Goal: Task Accomplishment & Management: Manage account settings

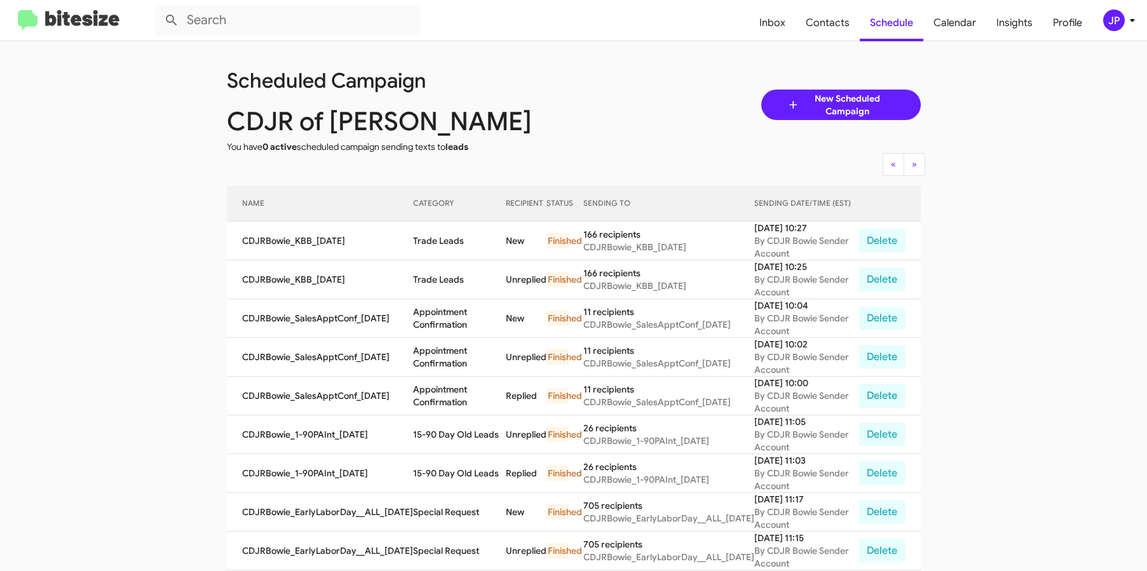
scroll to position [425, 0]
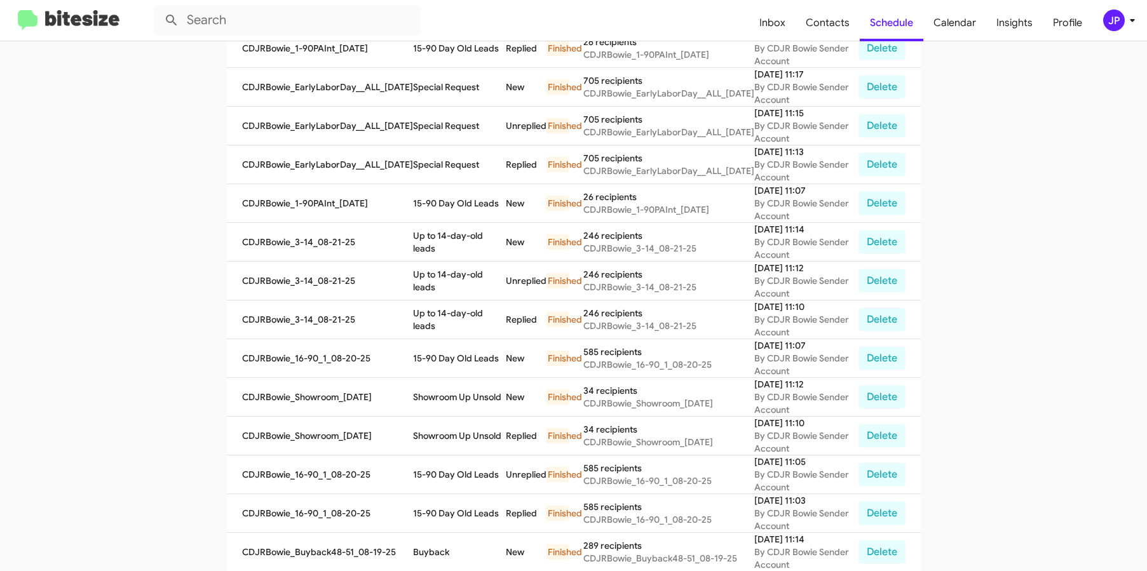
click at [95, 13] on img at bounding box center [69, 20] width 102 height 21
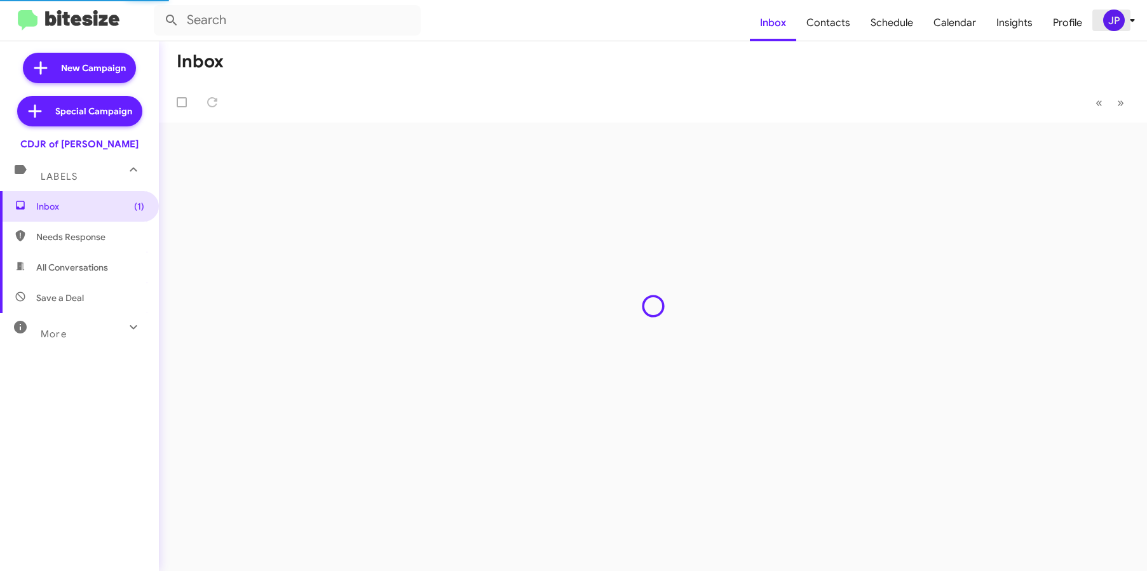
click at [1119, 30] on div "JP" at bounding box center [1114, 21] width 22 height 22
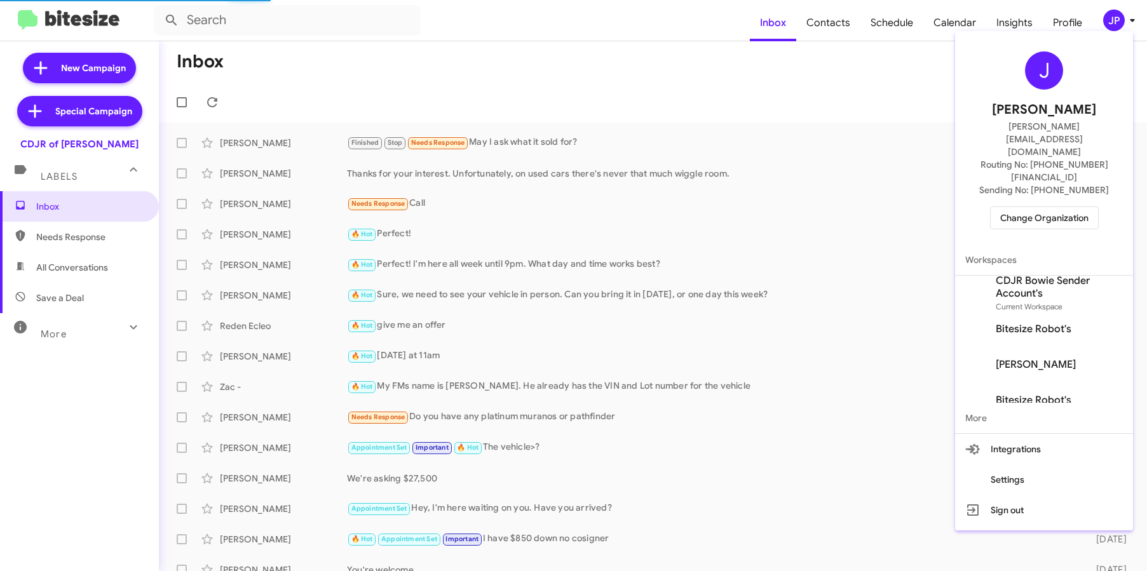
click at [1045, 207] on span "Change Organization" at bounding box center [1044, 218] width 88 height 22
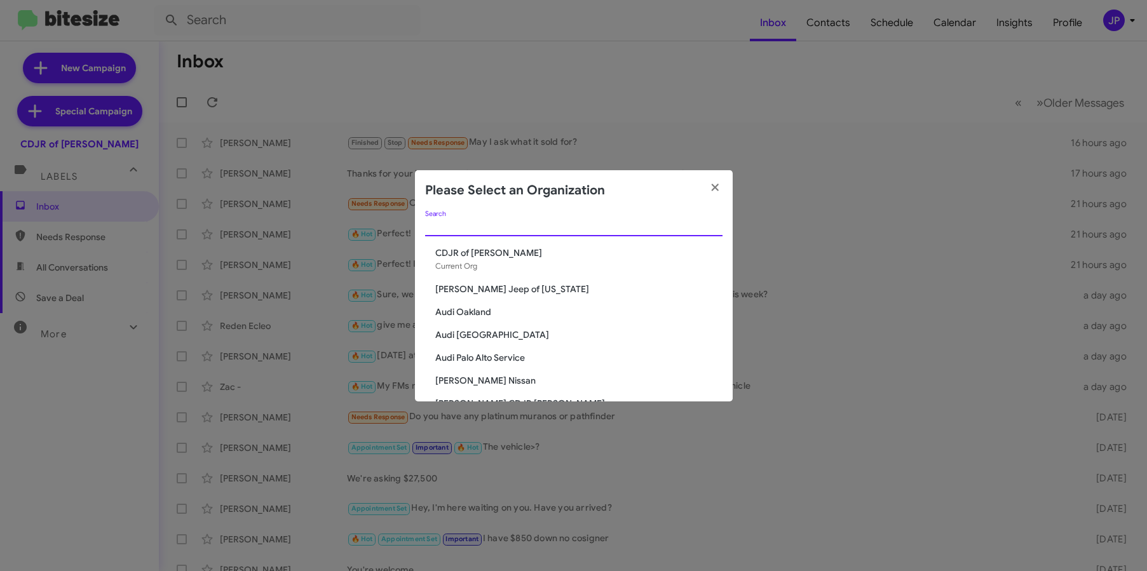
click at [444, 222] on input "Search" at bounding box center [573, 227] width 297 height 10
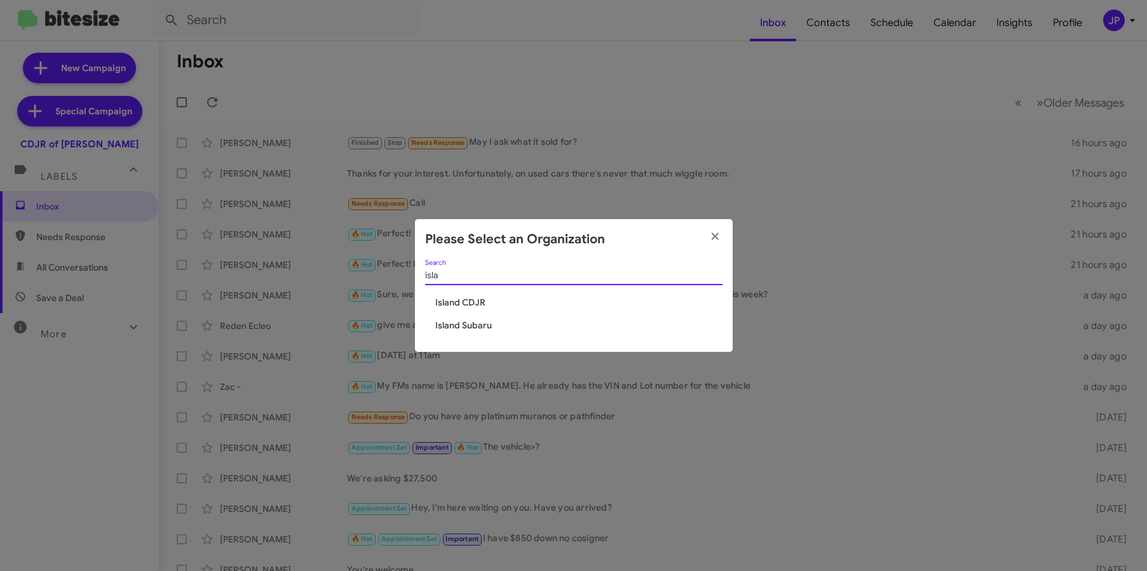
type input "isla"
click at [461, 323] on span "Island Subaru" at bounding box center [578, 325] width 287 height 13
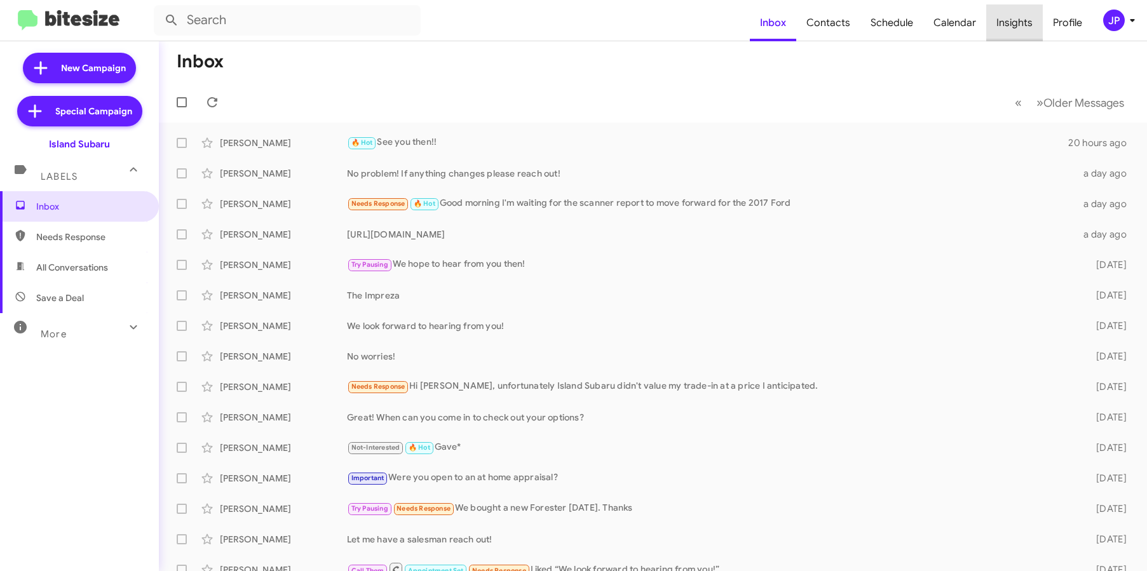
click at [1019, 33] on span "Insights" at bounding box center [1014, 22] width 57 height 37
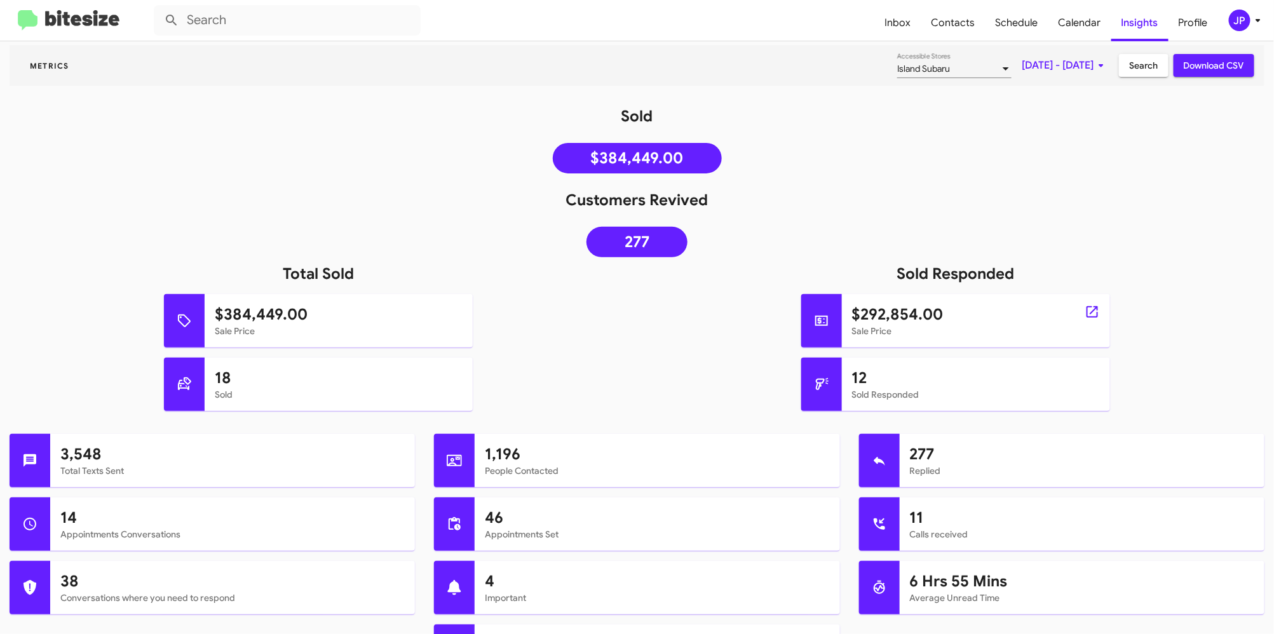
scroll to position [104, 0]
click at [1021, 69] on span "[DATE] - [DATE]" at bounding box center [1064, 64] width 87 height 23
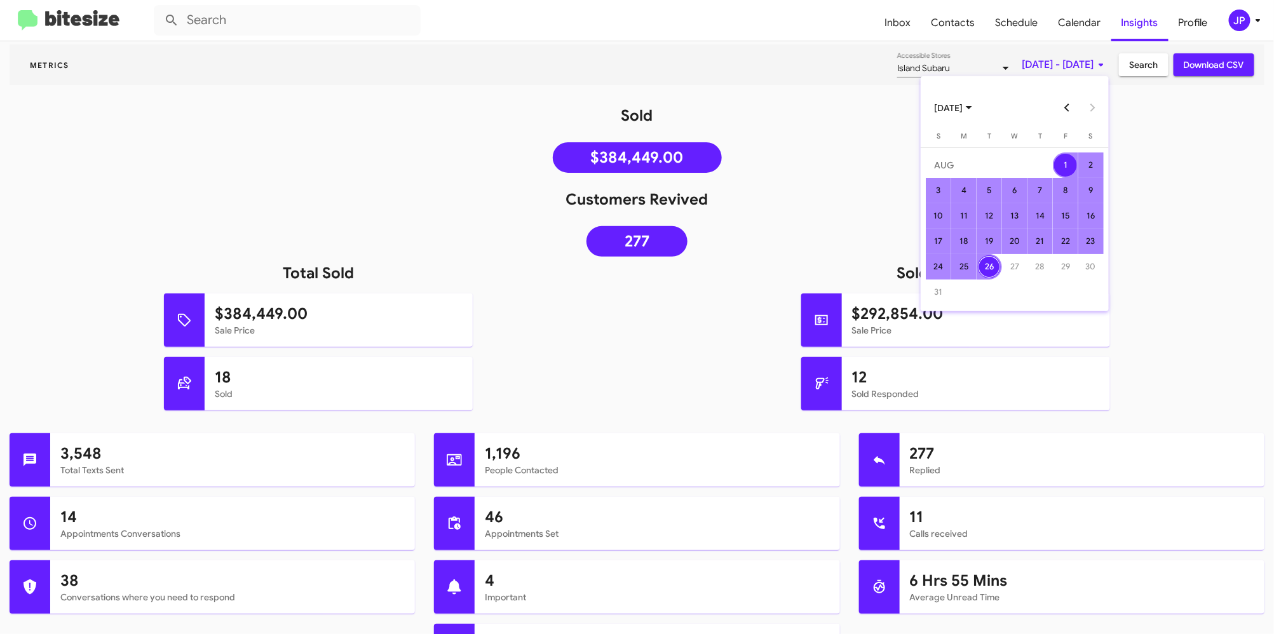
click at [1064, 111] on button "Previous month" at bounding box center [1066, 107] width 25 height 25
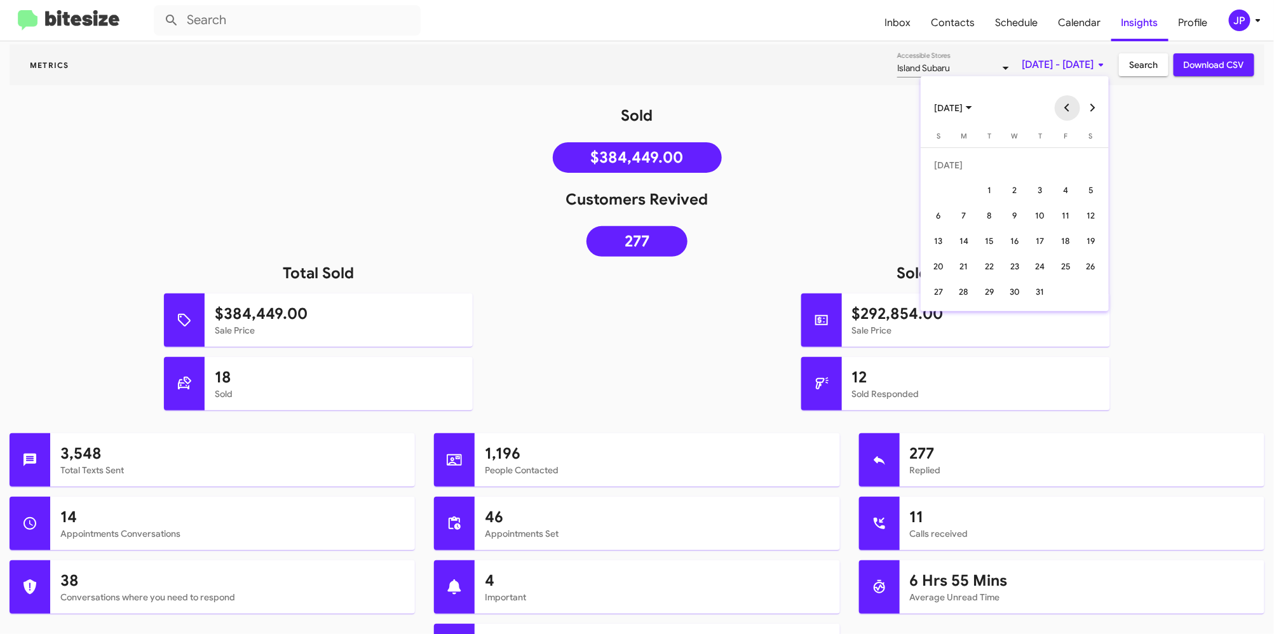
click at [1064, 111] on button "Previous month" at bounding box center [1066, 107] width 25 height 25
click at [1064, 110] on button "Previous month" at bounding box center [1066, 107] width 25 height 25
click at [959, 268] on div "26" at bounding box center [963, 266] width 23 height 23
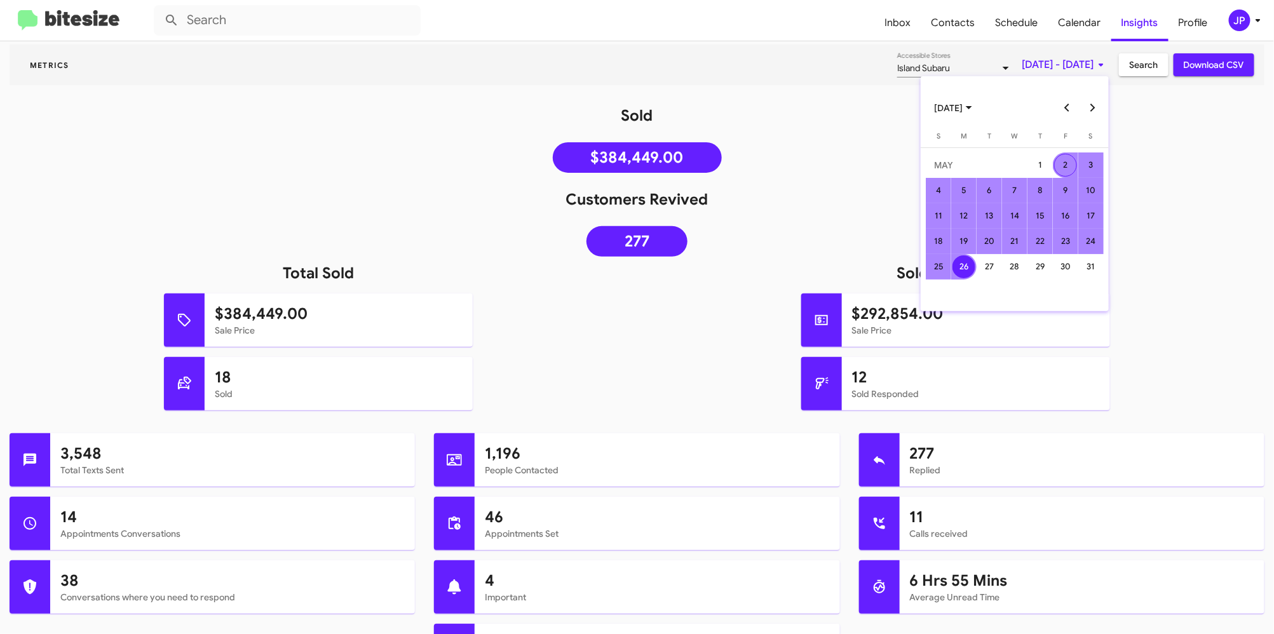
click at [1096, 109] on button "Next month" at bounding box center [1092, 107] width 25 height 25
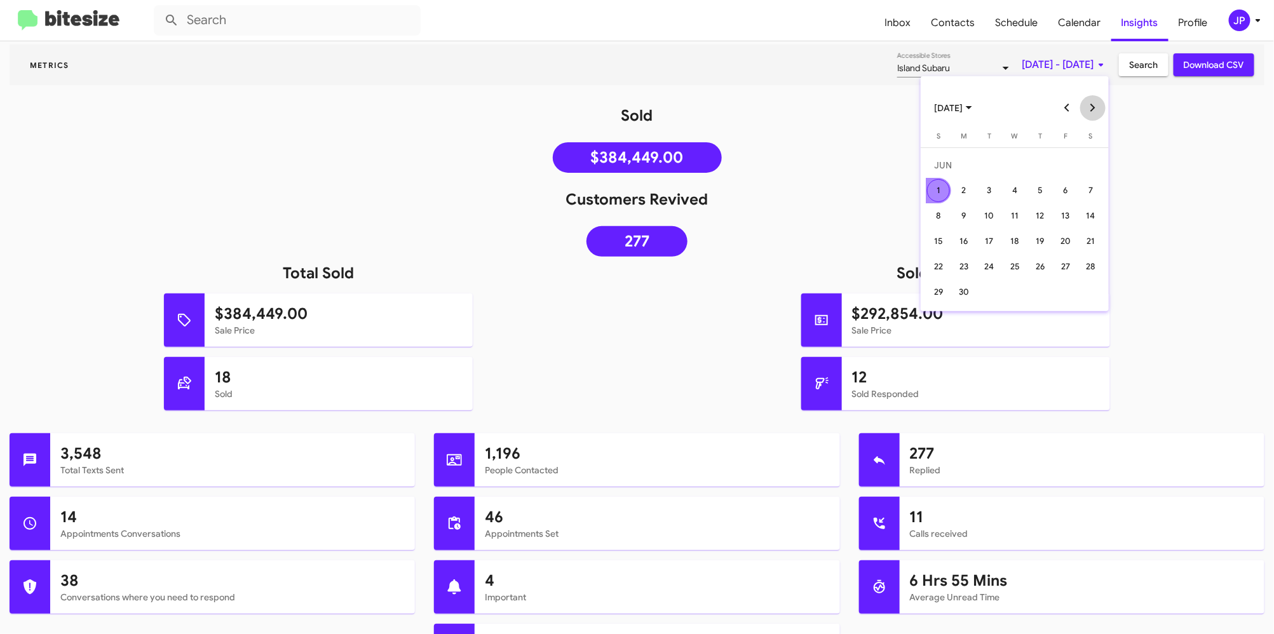
click at [1096, 109] on button "Next month" at bounding box center [1092, 107] width 25 height 25
click at [1096, 110] on button "Next month" at bounding box center [1092, 107] width 25 height 25
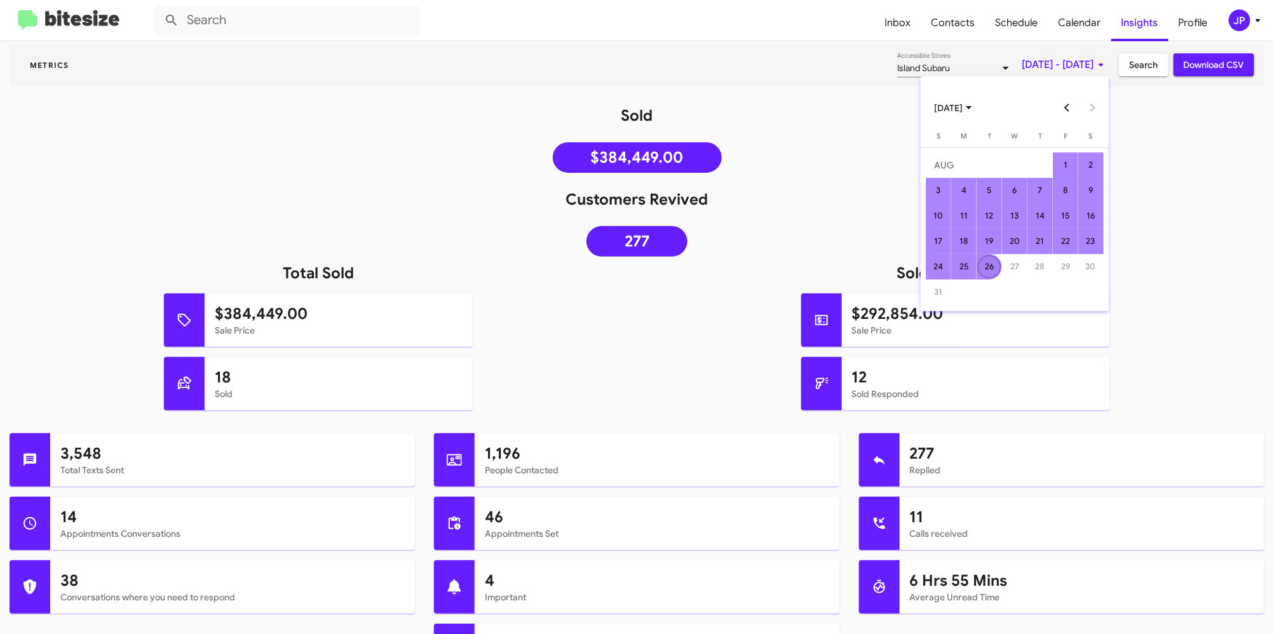
click at [997, 269] on div "26" at bounding box center [989, 266] width 23 height 23
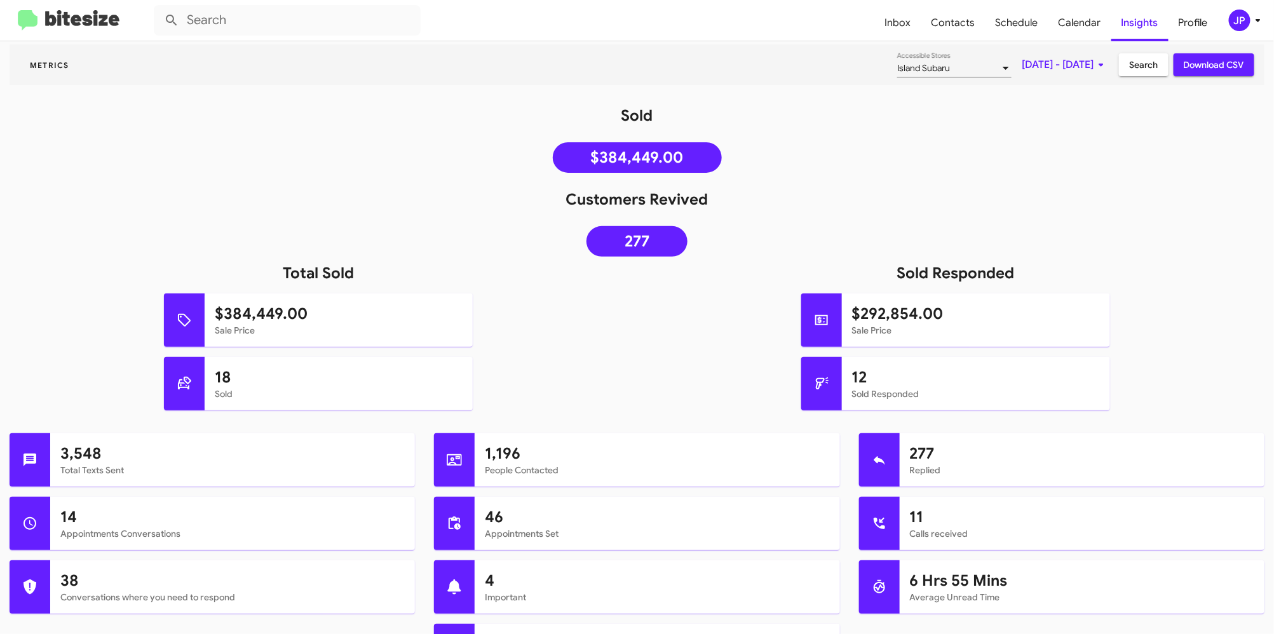
click at [1139, 220] on div "Customers Revived 277" at bounding box center [637, 226] width 1274 height 74
click at [1119, 74] on button "Search" at bounding box center [1144, 64] width 50 height 23
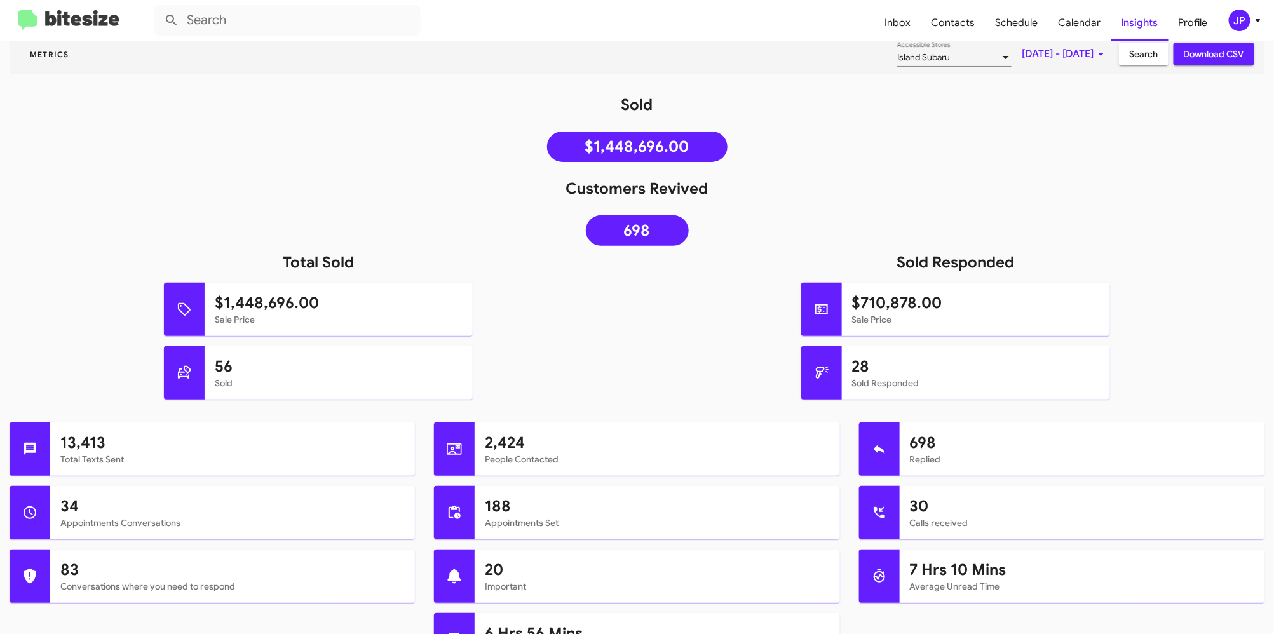
scroll to position [116, 0]
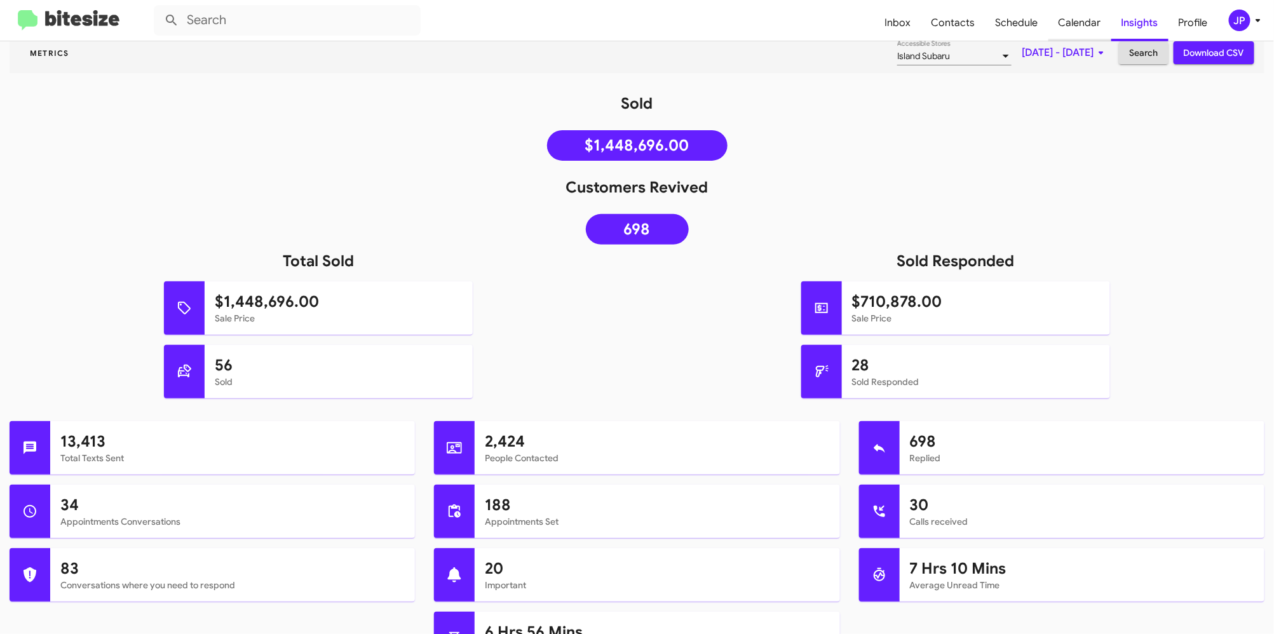
click at [1077, 19] on span "Calendar" at bounding box center [1079, 22] width 63 height 37
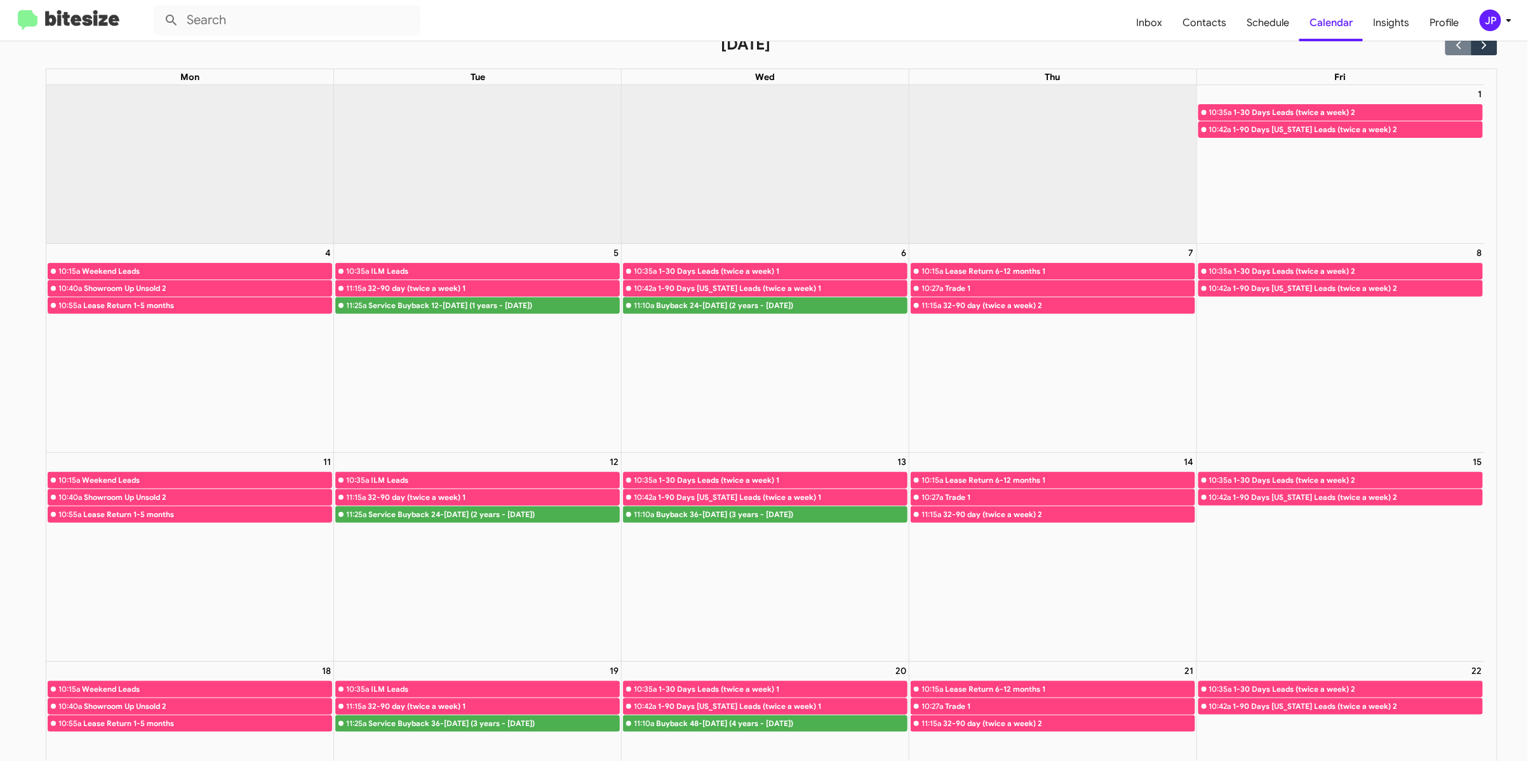
scroll to position [36, 0]
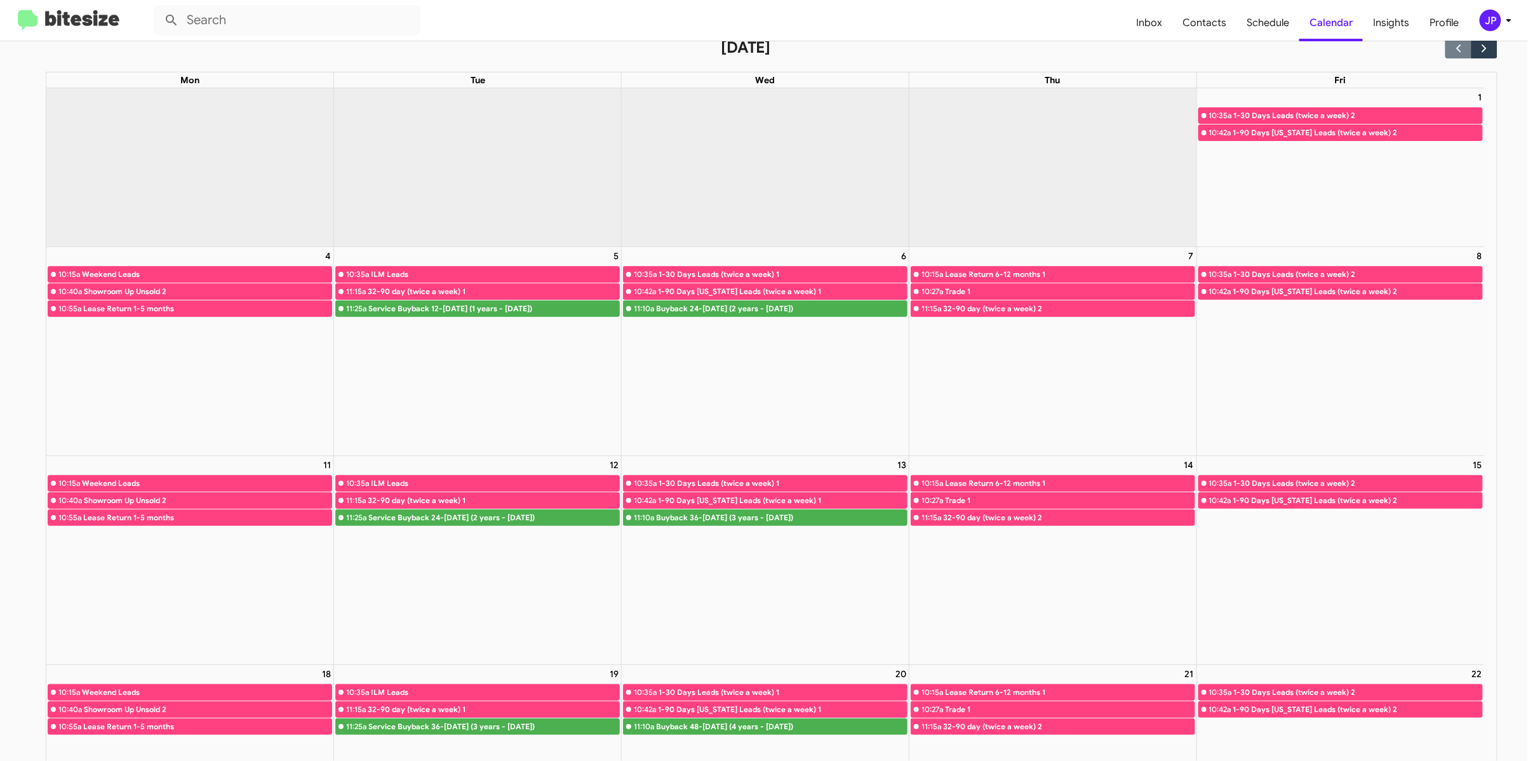
click at [66, 24] on img at bounding box center [69, 20] width 102 height 21
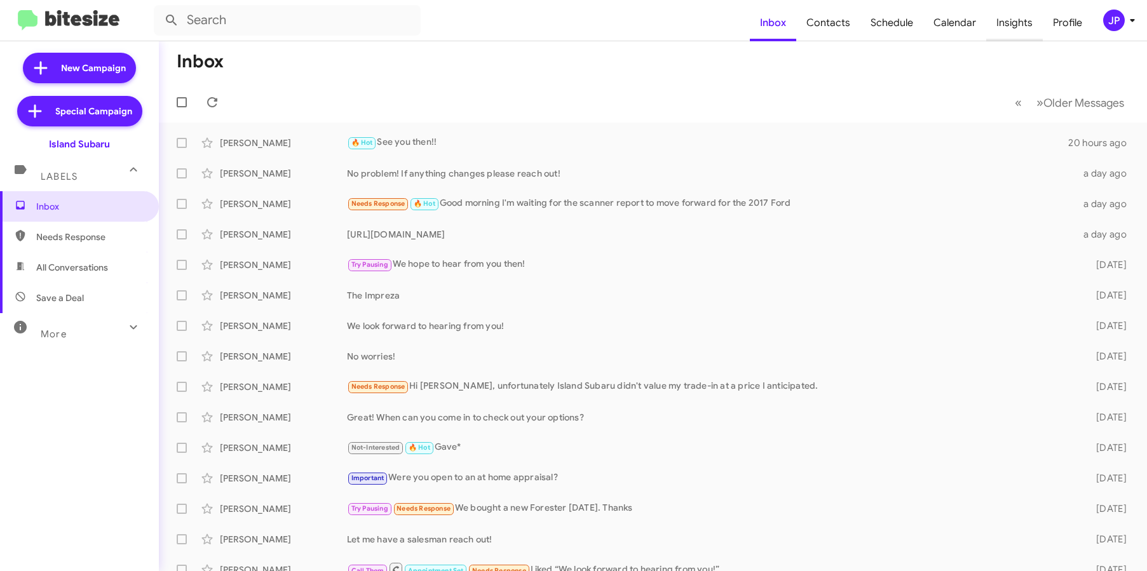
click at [997, 33] on span "Insights" at bounding box center [1014, 22] width 57 height 37
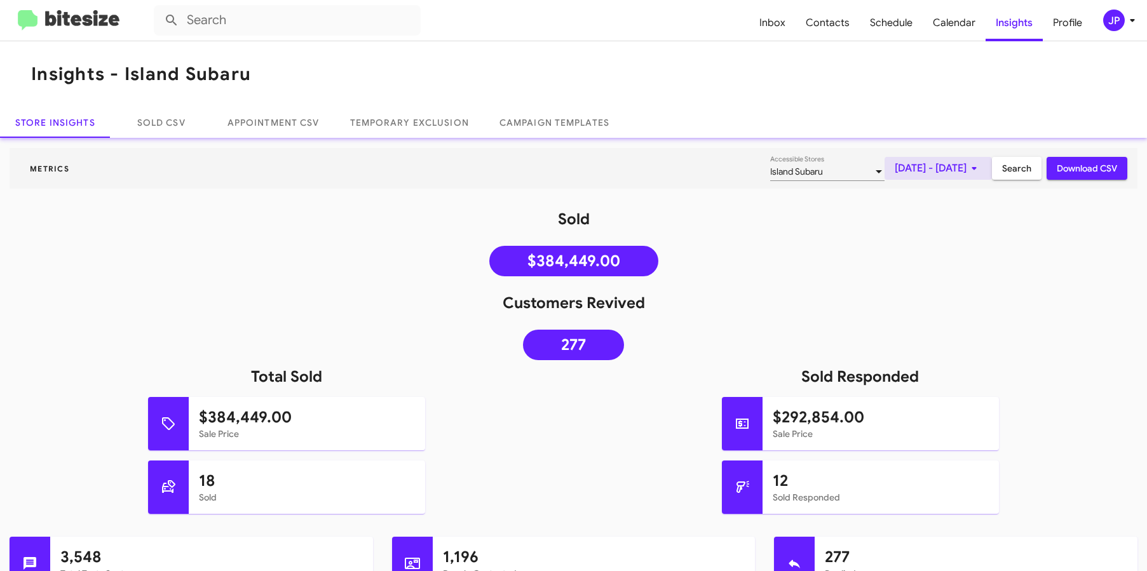
click at [894, 171] on span "Aug 1, 2025 - Aug 26, 2025" at bounding box center [937, 168] width 87 height 23
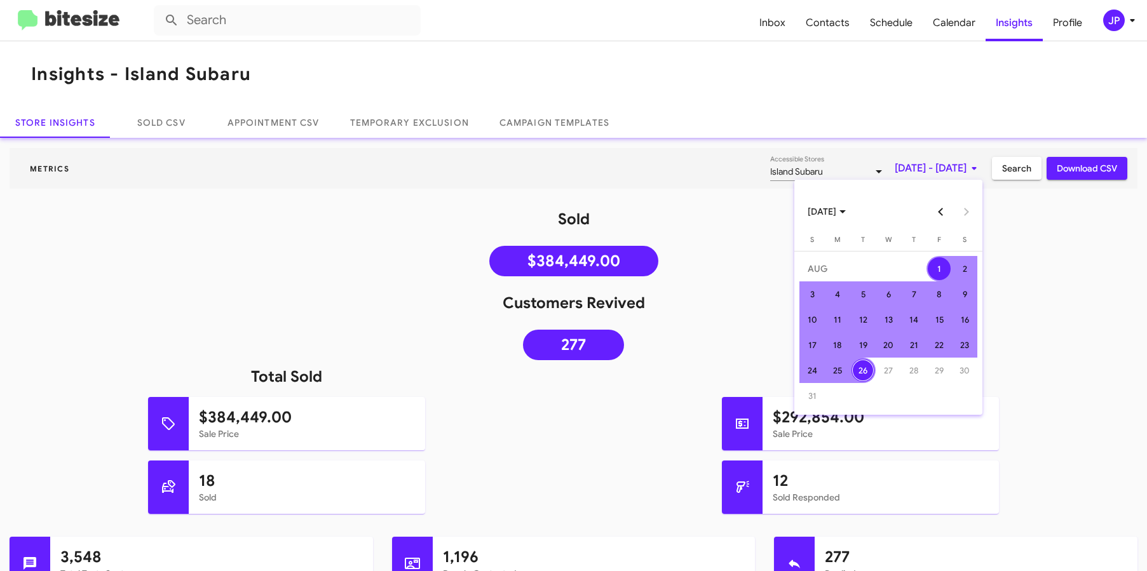
click at [935, 210] on button "Previous month" at bounding box center [940, 211] width 25 height 25
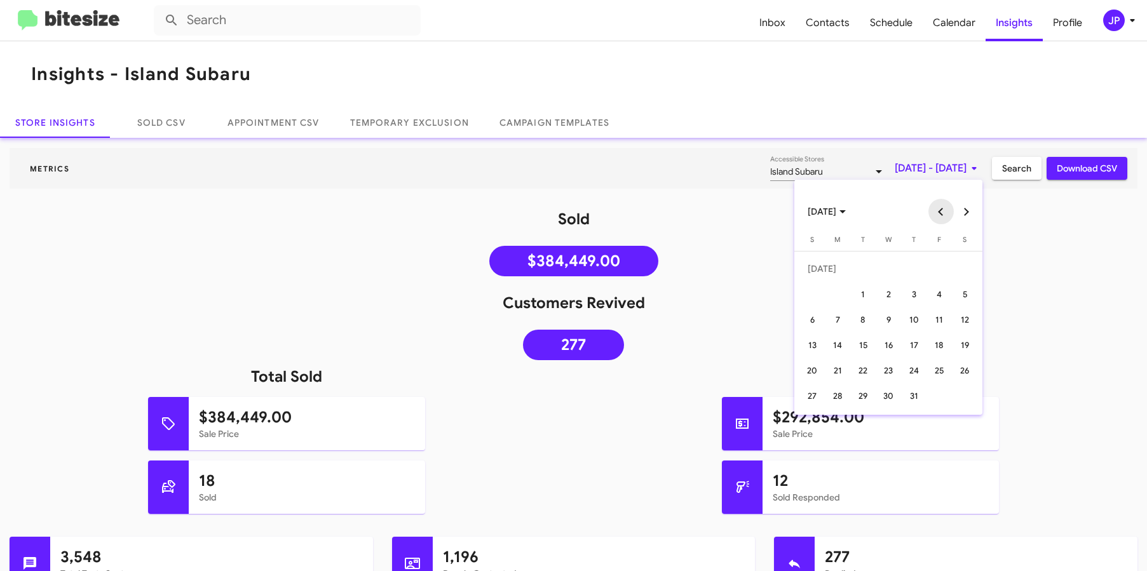
click at [935, 210] on button "Previous month" at bounding box center [940, 211] width 25 height 25
click at [812, 369] on div "25" at bounding box center [811, 370] width 23 height 23
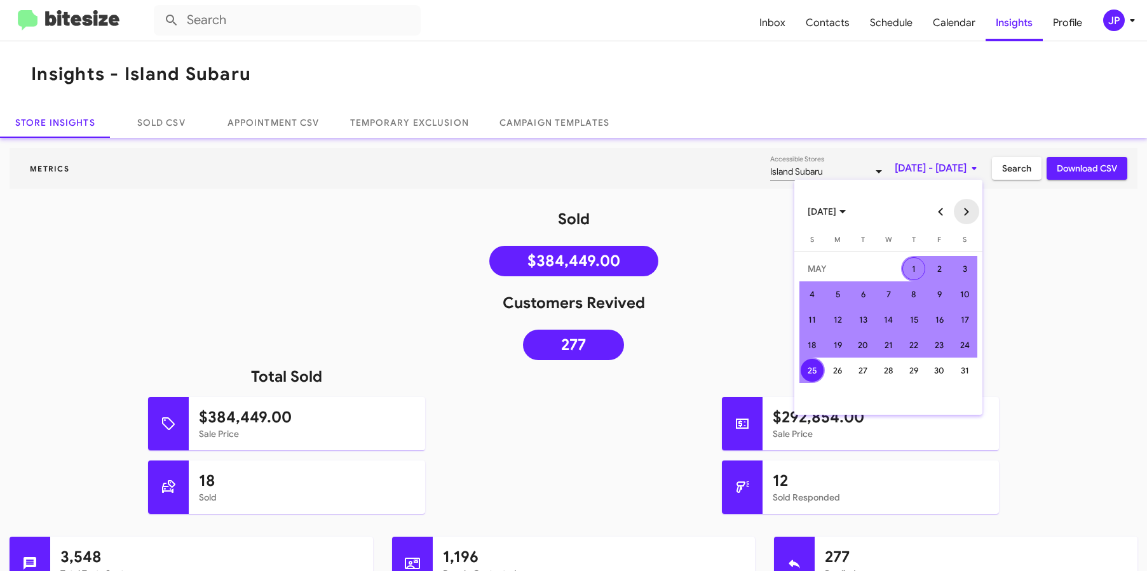
click at [962, 206] on button "Next month" at bounding box center [965, 211] width 25 height 25
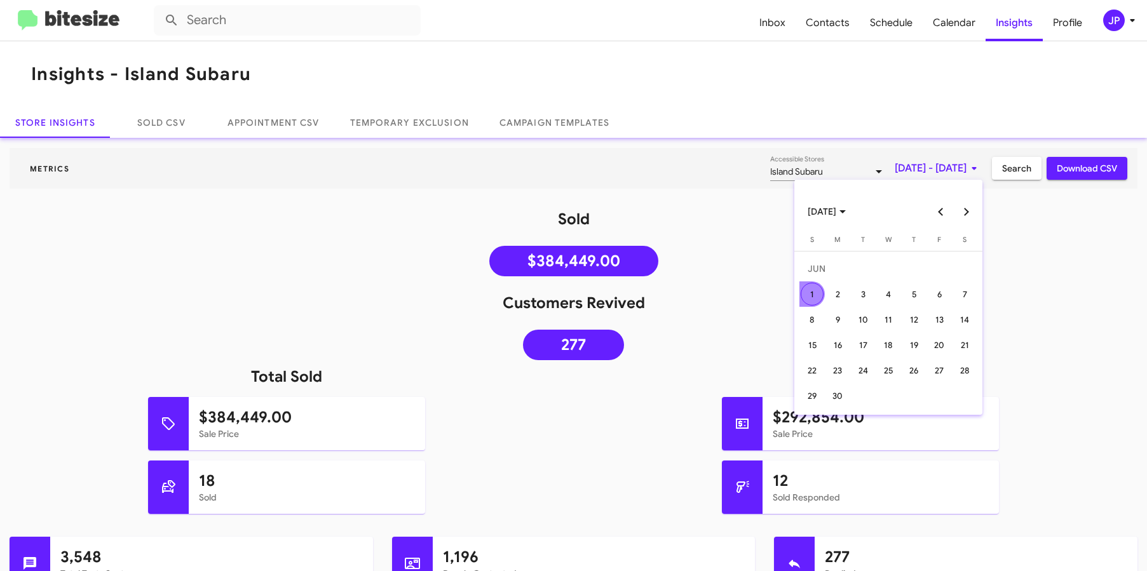
click at [962, 206] on button "Next month" at bounding box center [965, 211] width 25 height 25
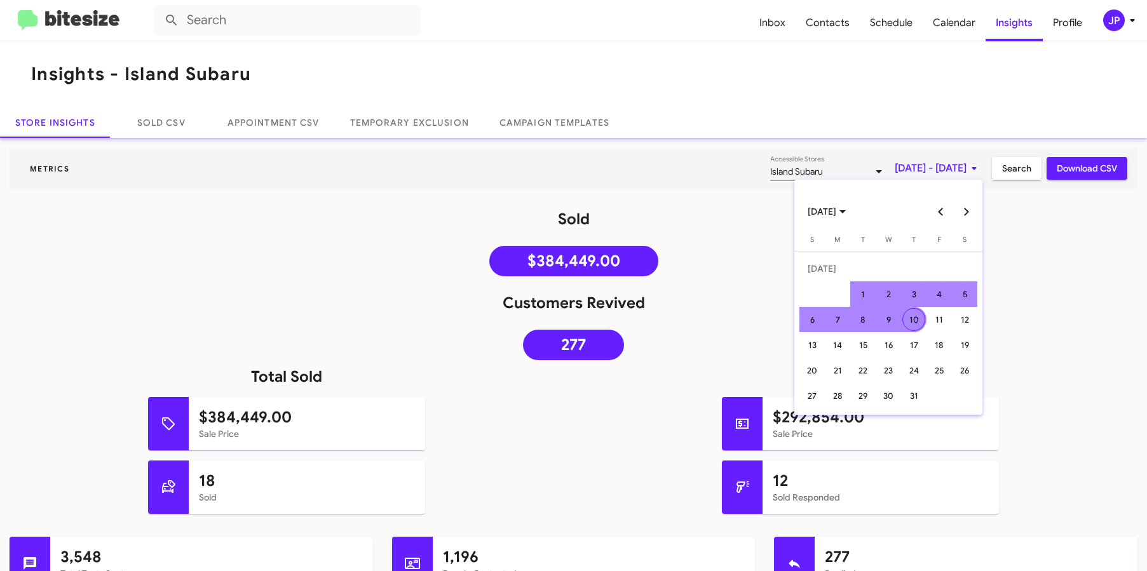
click at [966, 211] on button "Next month" at bounding box center [965, 211] width 25 height 25
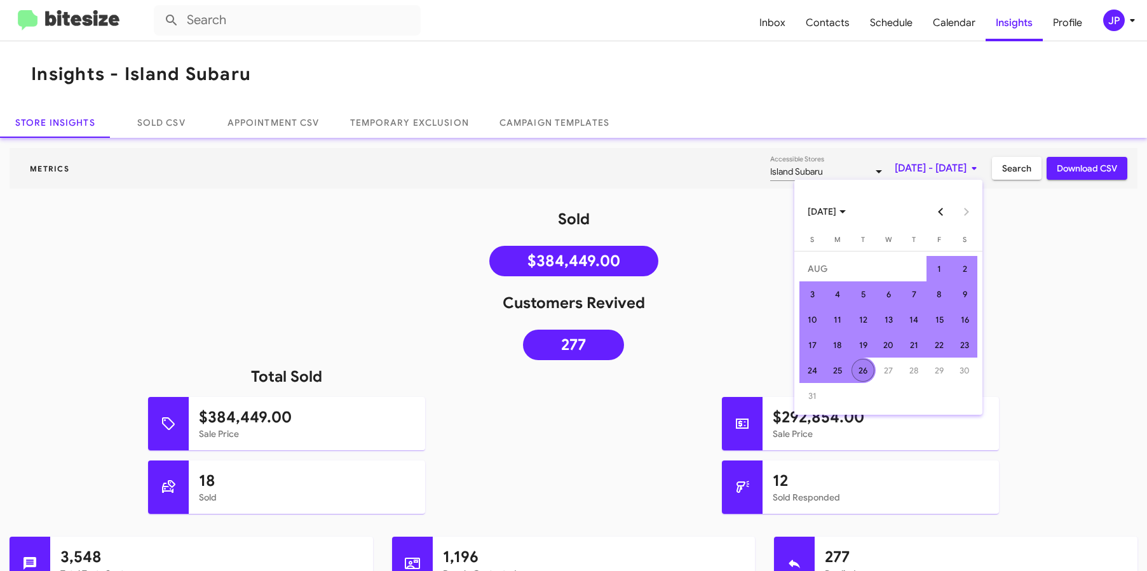
click at [864, 363] on div "26" at bounding box center [862, 370] width 23 height 23
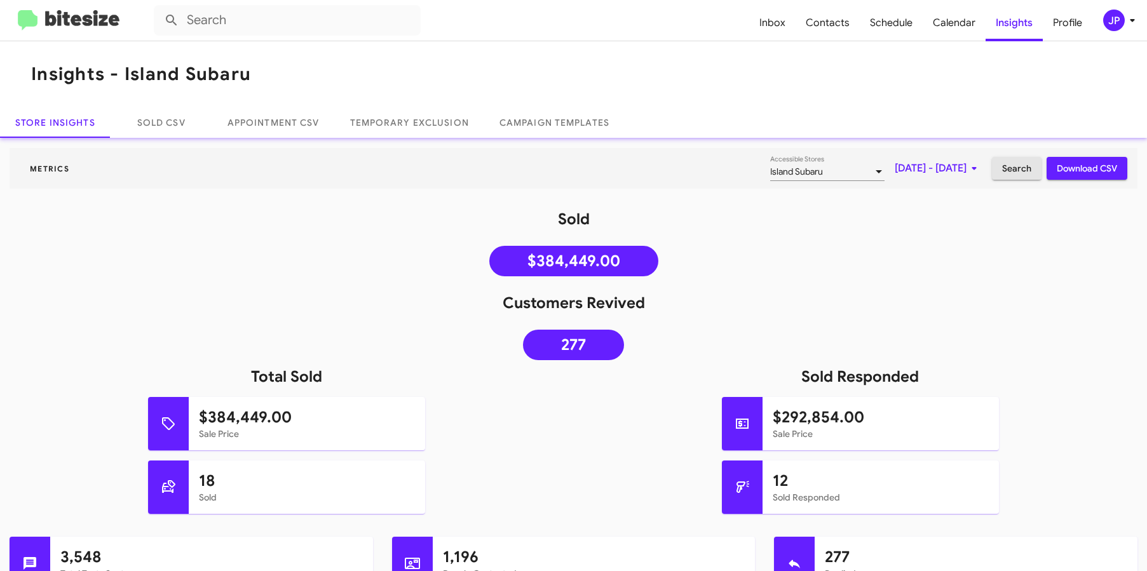
click at [1002, 166] on span "Search" at bounding box center [1016, 168] width 29 height 23
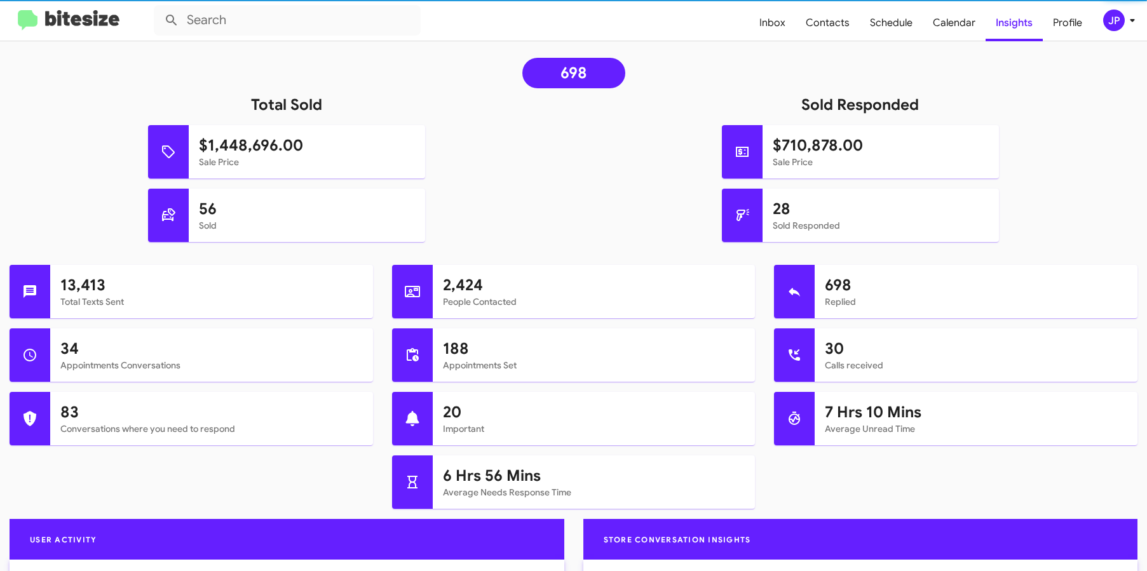
scroll to position [583, 0]
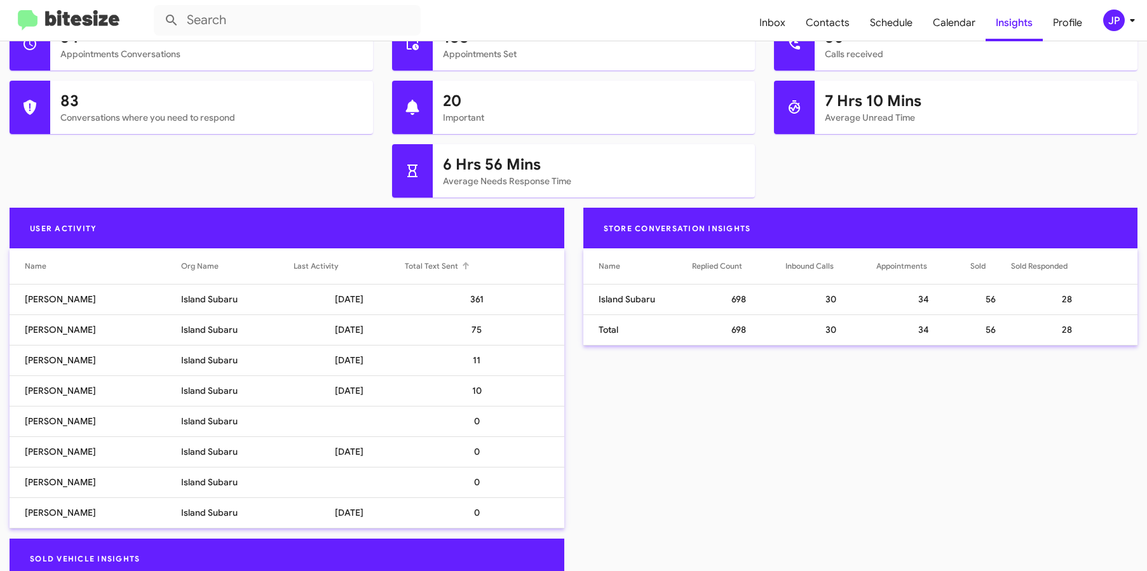
click at [441, 260] on div "Total Text Sent" at bounding box center [431, 266] width 53 height 13
click at [1108, 24] on div "JP" at bounding box center [1114, 21] width 22 height 22
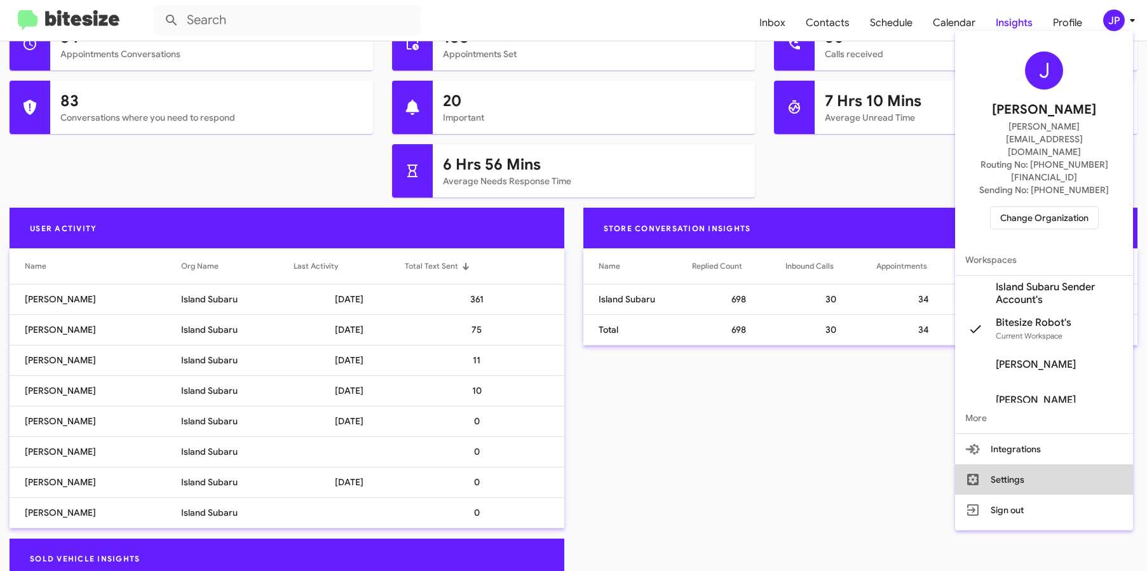
click at [1022, 464] on button "Settings" at bounding box center [1044, 479] width 178 height 30
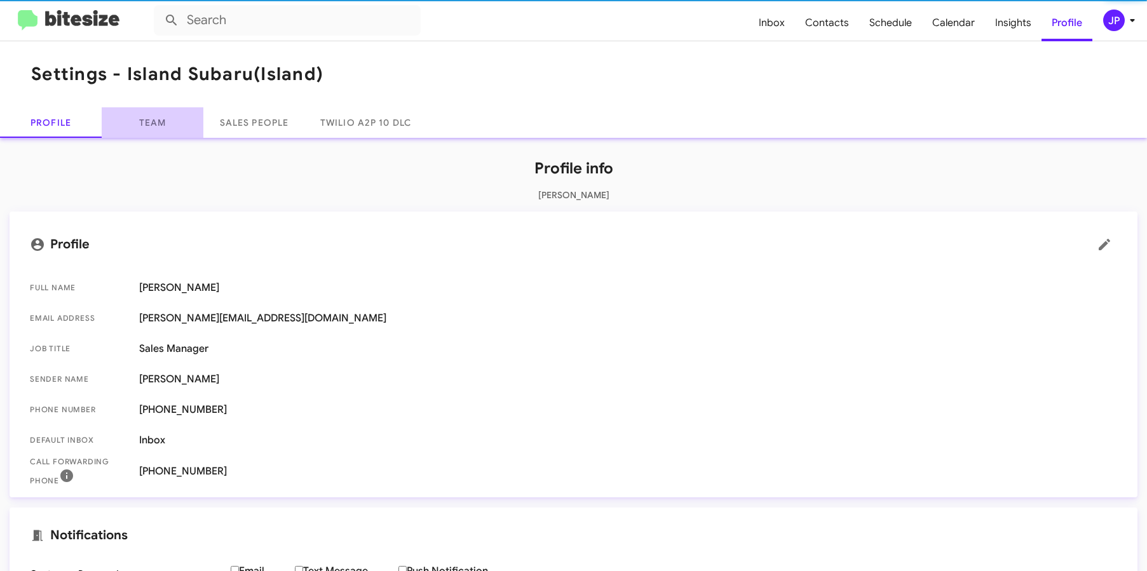
click at [156, 119] on link "Team" at bounding box center [153, 122] width 102 height 30
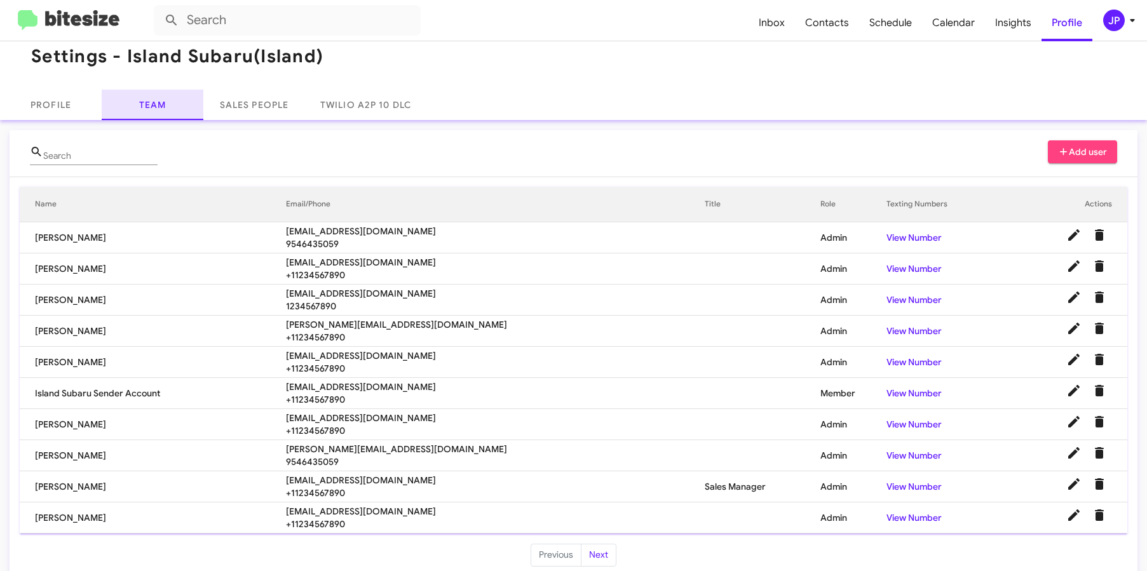
scroll to position [34, 0]
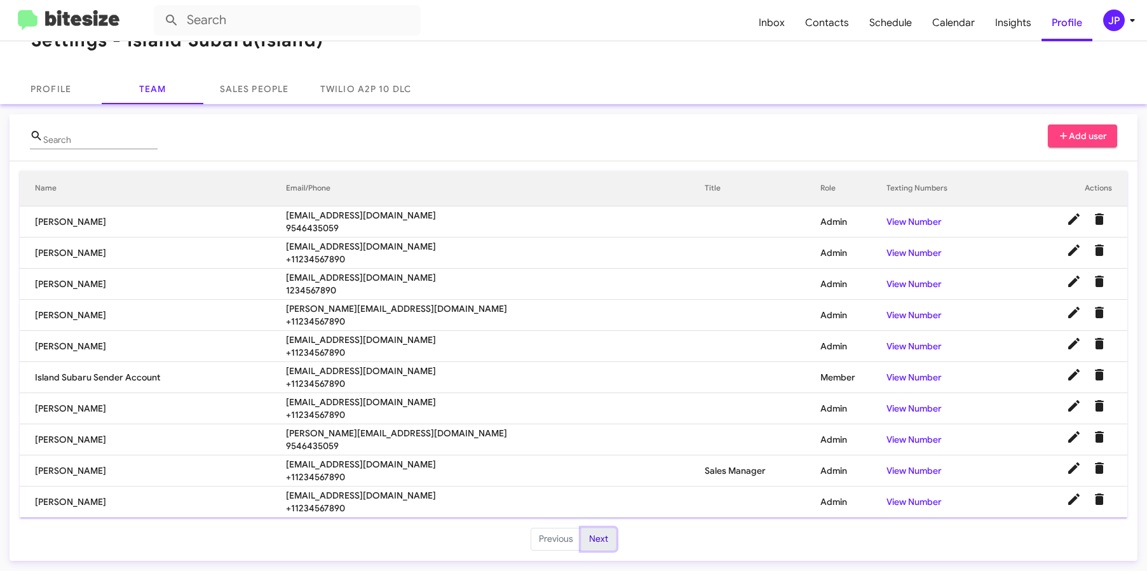
click at [586, 535] on button "Next" at bounding box center [599, 539] width 36 height 23
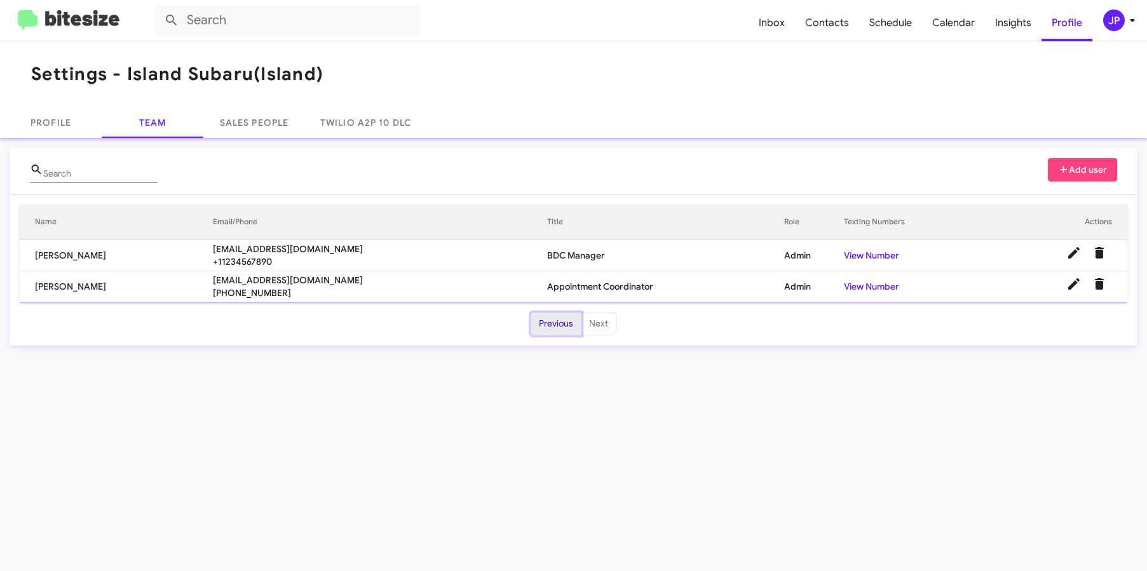
click at [570, 326] on button "Previous" at bounding box center [555, 324] width 51 height 23
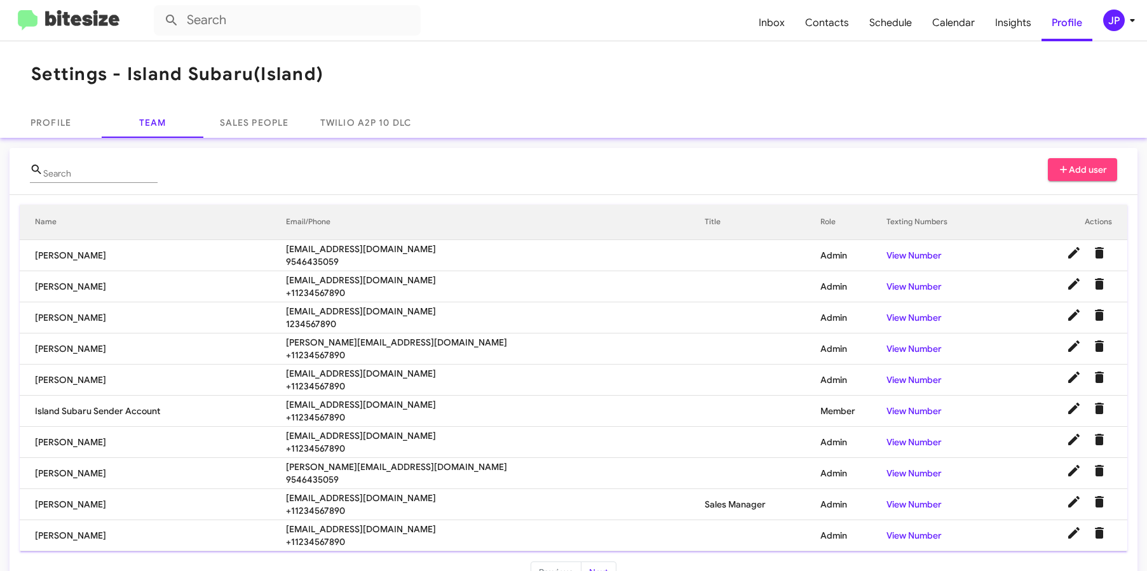
click at [78, 17] on img at bounding box center [69, 20] width 102 height 21
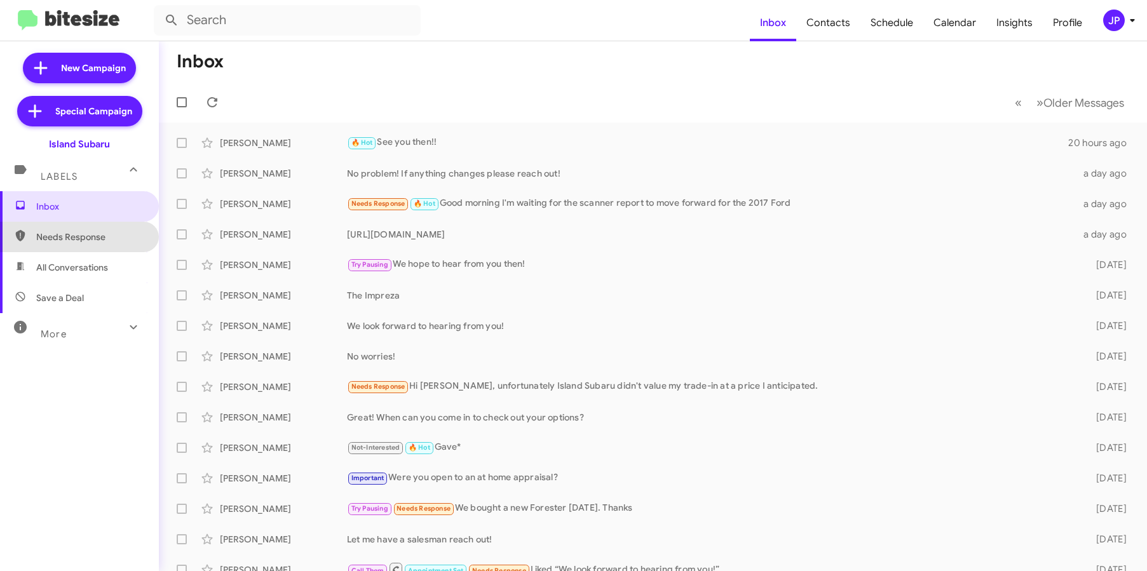
click at [119, 239] on span "Needs Response" at bounding box center [90, 237] width 108 height 13
type input "in:needs-response"
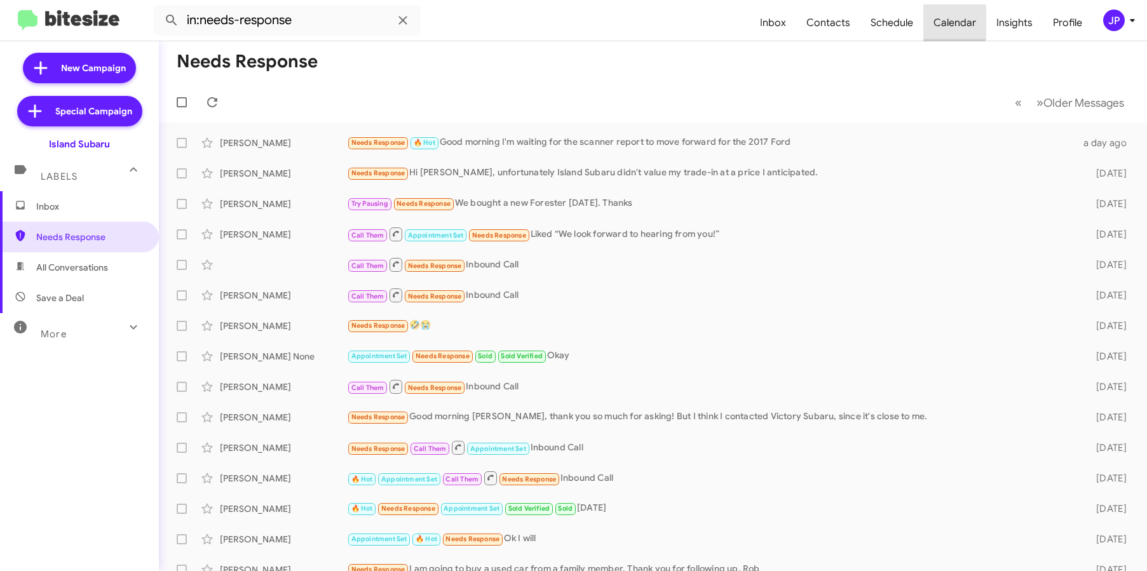
click at [934, 18] on span "Calendar" at bounding box center [954, 22] width 63 height 37
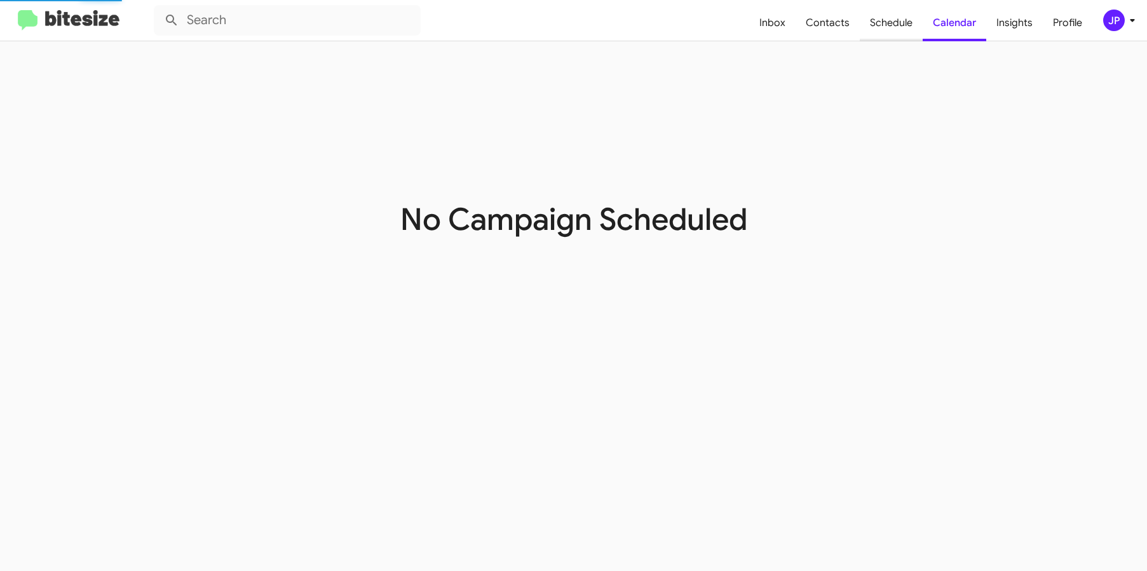
click at [912, 28] on span "Schedule" at bounding box center [890, 22] width 63 height 37
click at [1006, 22] on span "Insights" at bounding box center [1014, 22] width 57 height 37
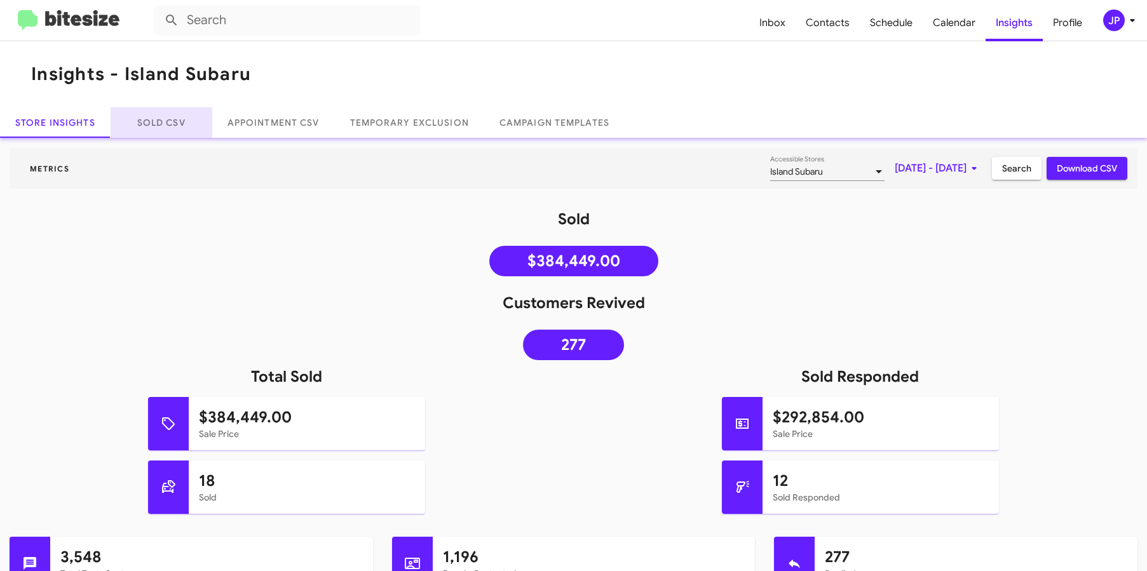
click at [168, 128] on link "Sold CSV" at bounding box center [162, 122] width 102 height 30
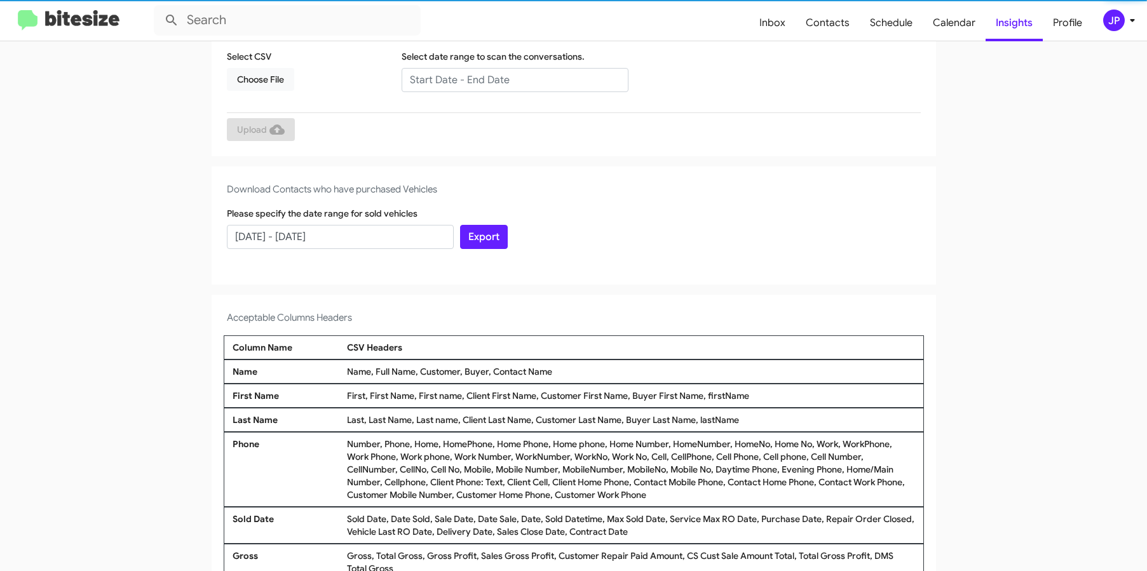
scroll to position [231, 0]
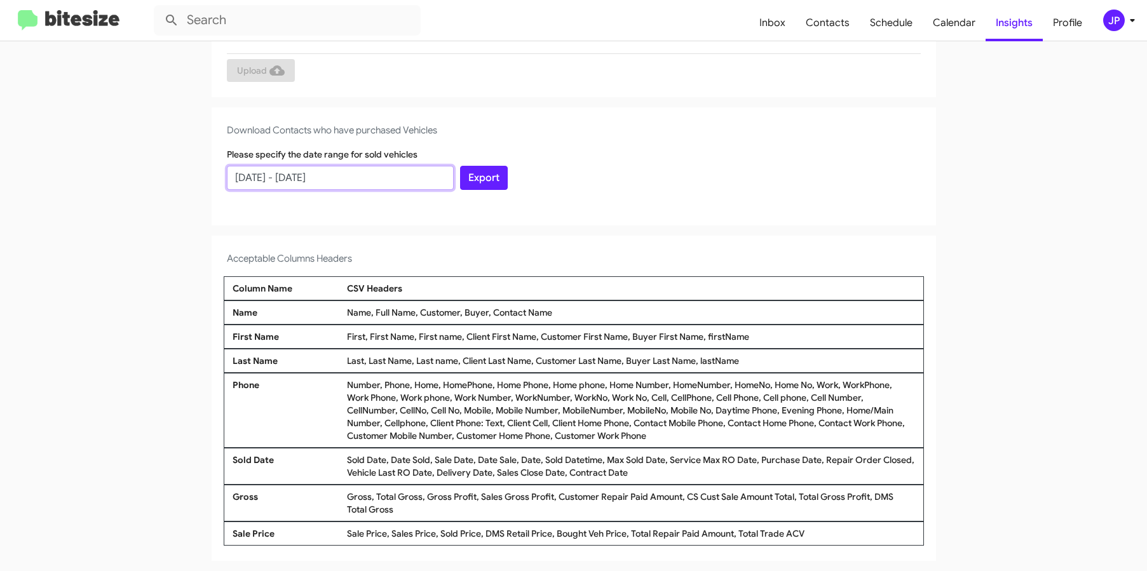
click at [336, 182] on input "07/27/2025 - 08/26/2025" at bounding box center [340, 178] width 227 height 24
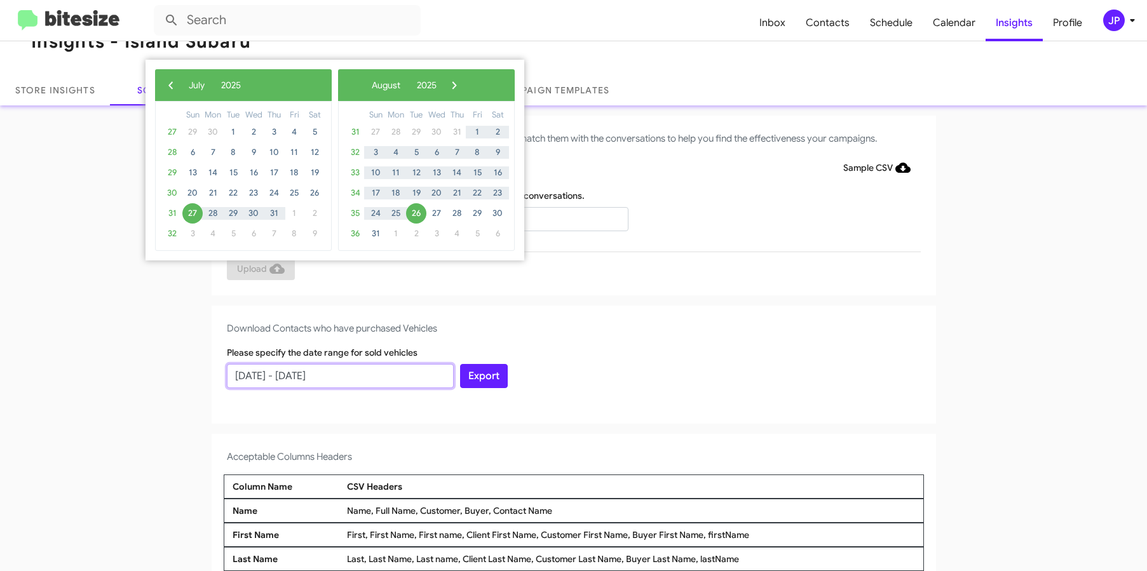
scroll to position [30, 0]
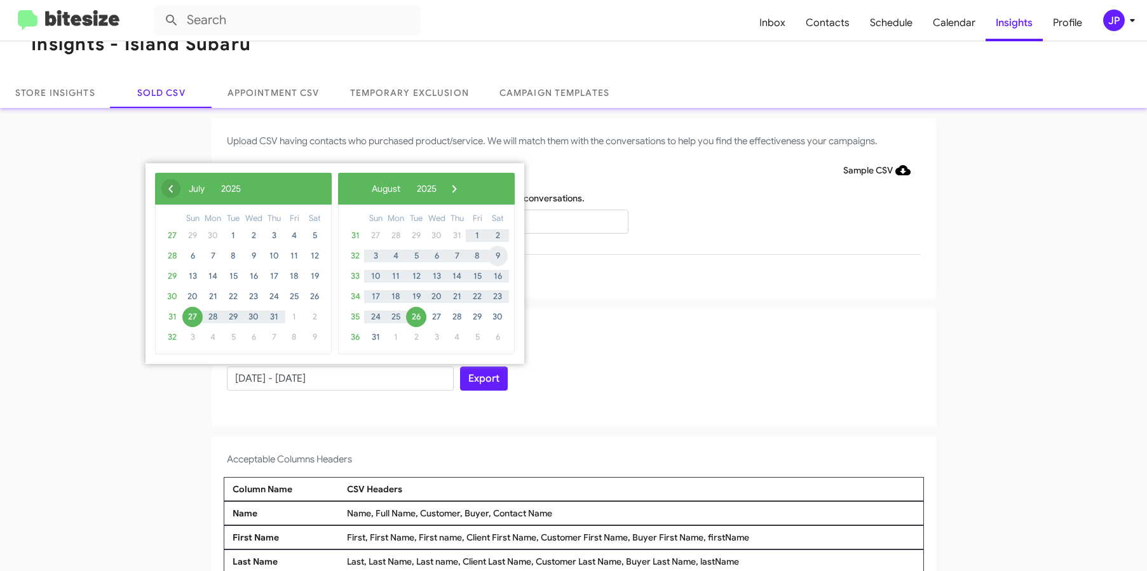
click at [168, 194] on span "‹" at bounding box center [170, 188] width 19 height 19
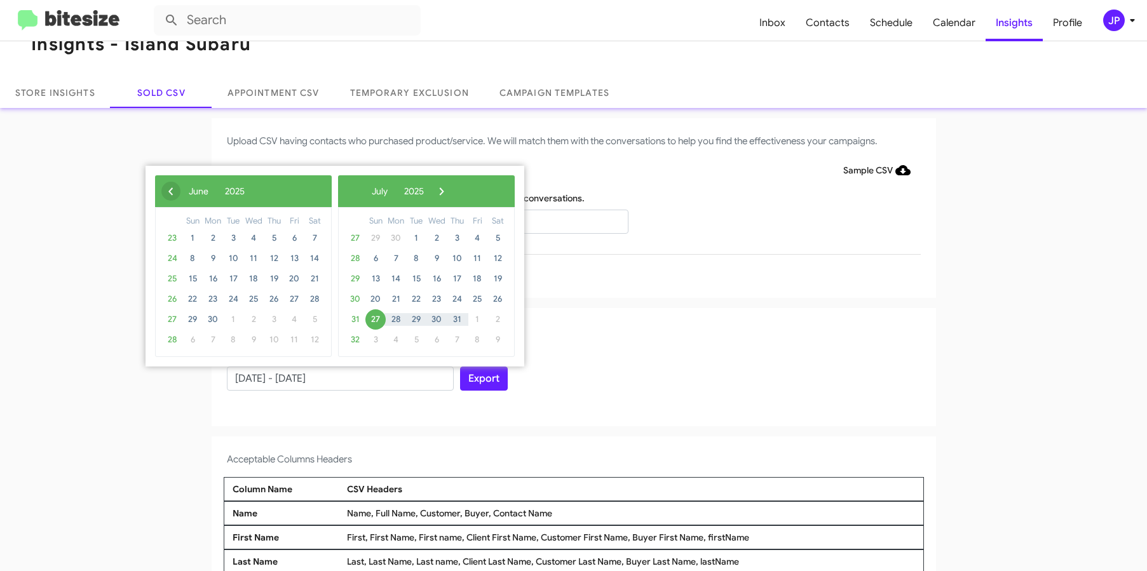
click at [170, 198] on span "‹" at bounding box center [170, 191] width 19 height 19
click at [195, 320] on span "25" at bounding box center [192, 319] width 20 height 20
click at [455, 190] on span "›" at bounding box center [445, 191] width 19 height 19
click at [451, 190] on span "›" at bounding box center [441, 191] width 19 height 19
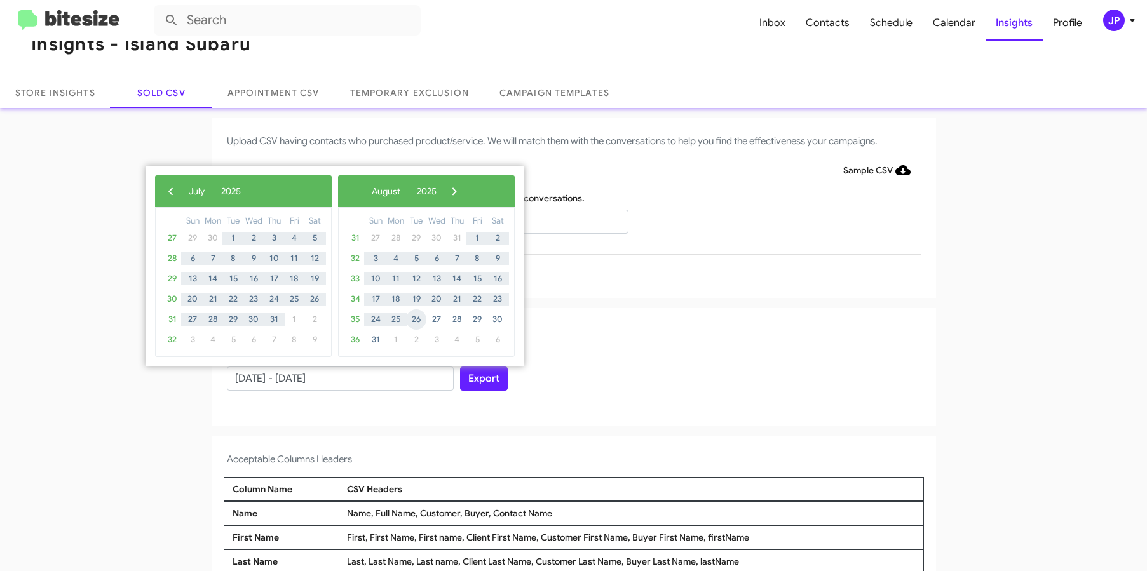
click at [417, 319] on span "26" at bounding box center [416, 319] width 20 height 20
type input "05/25/2025 - 08/26/2025"
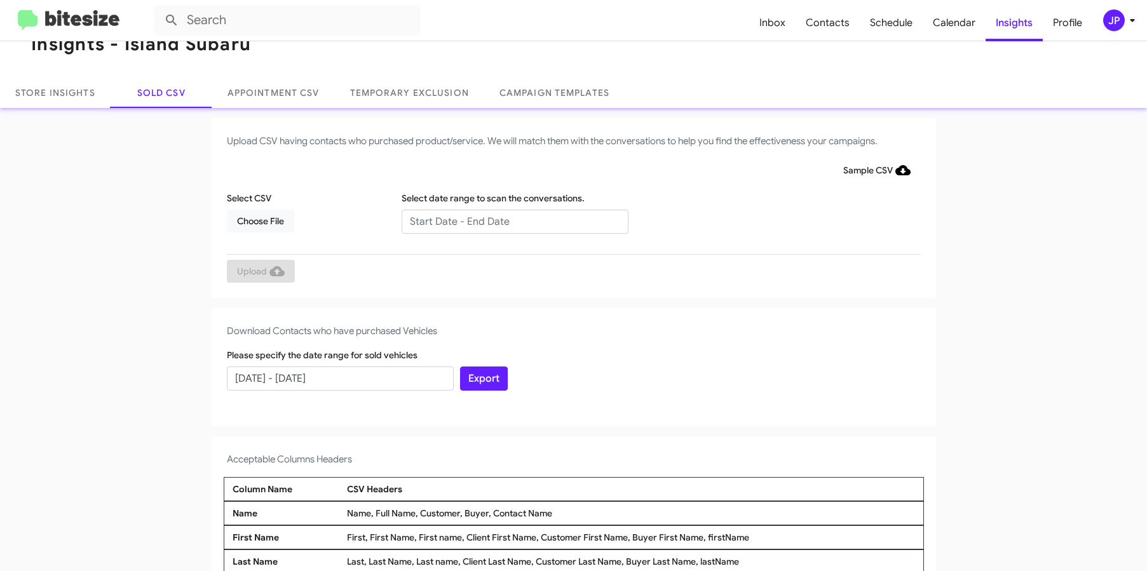
click at [668, 349] on div "Export" at bounding box center [573, 370] width 233 height 42
drag, startPoint x: 495, startPoint y: 387, endPoint x: 686, endPoint y: 387, distance: 191.2
click at [494, 387] on button "Export" at bounding box center [484, 379] width 48 height 24
click at [941, 24] on span "Calendar" at bounding box center [953, 22] width 63 height 37
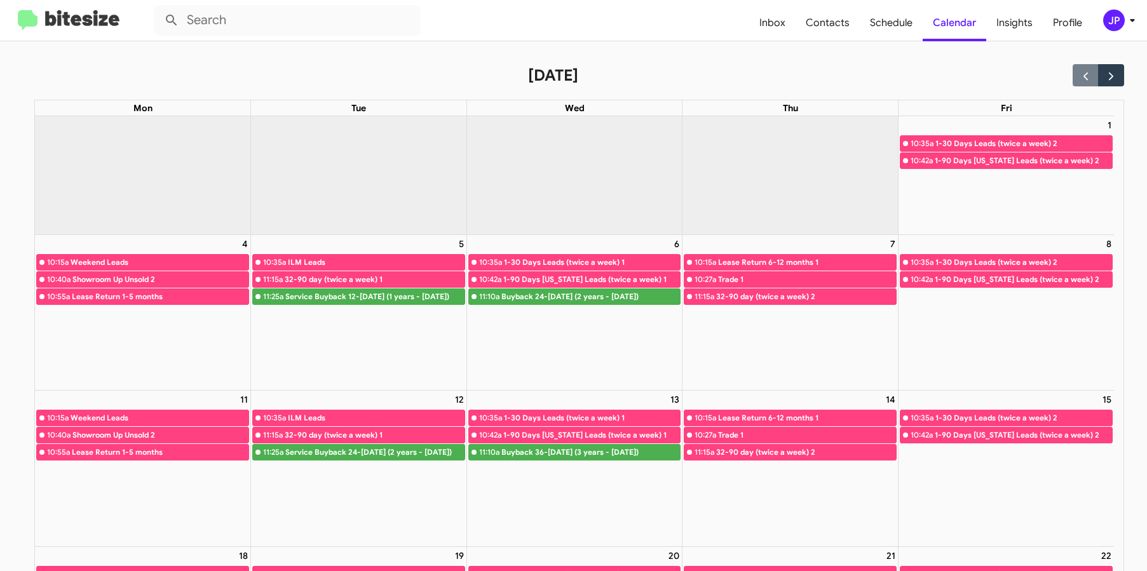
click at [94, 27] on img at bounding box center [69, 20] width 102 height 21
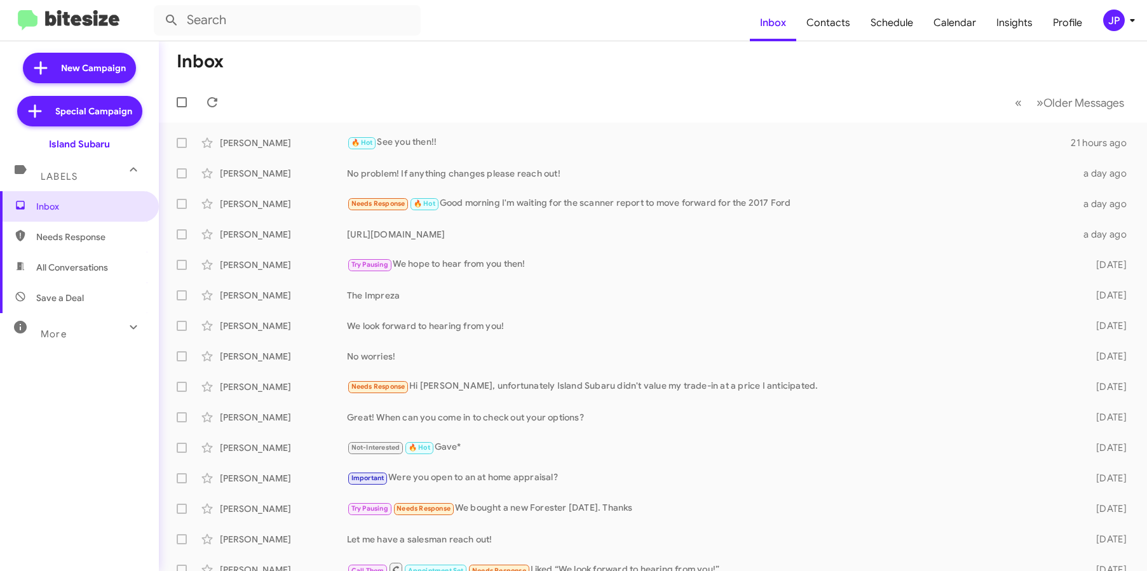
drag, startPoint x: 98, startPoint y: 24, endPoint x: 104, endPoint y: 32, distance: 10.4
click at [98, 24] on img at bounding box center [69, 20] width 102 height 21
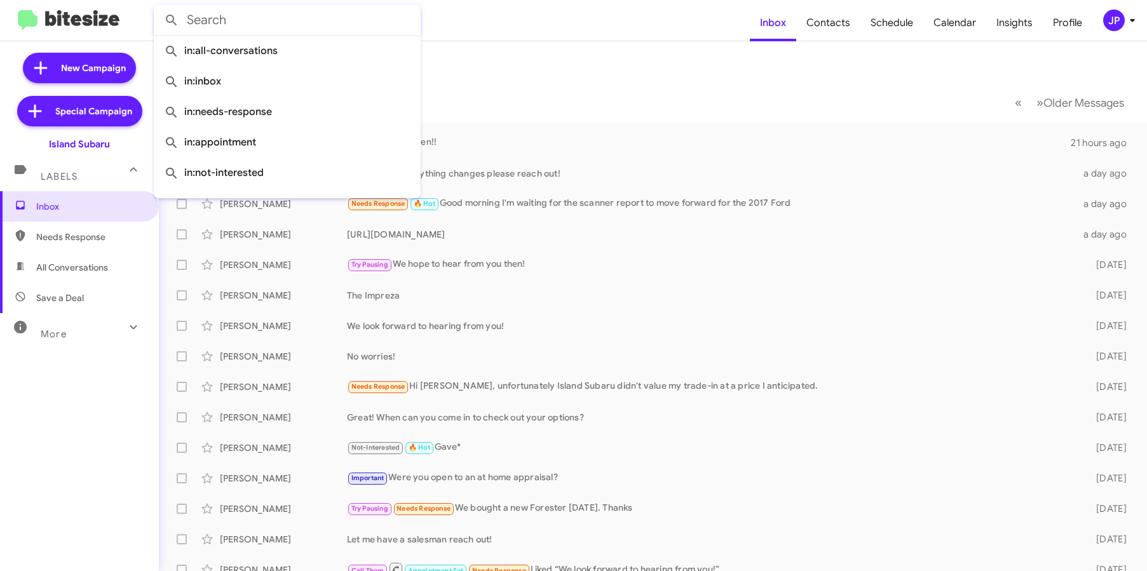
click at [308, 20] on input "text" at bounding box center [287, 20] width 267 height 30
paste input "17188083894"
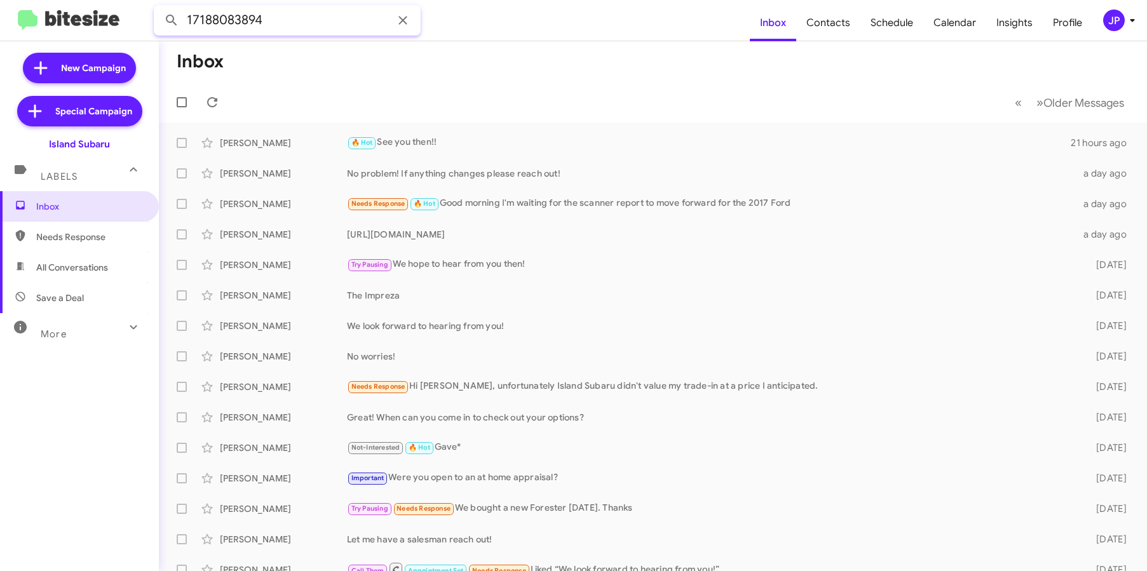
click at [159, 8] on button at bounding box center [171, 20] width 25 height 25
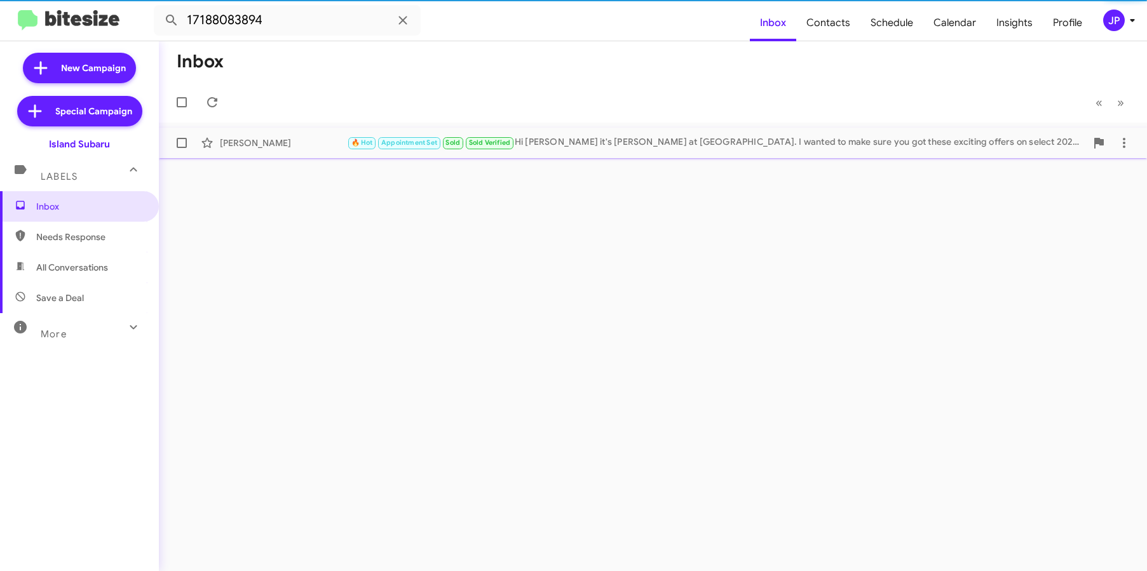
click at [270, 141] on div "James Sayage" at bounding box center [283, 143] width 127 height 13
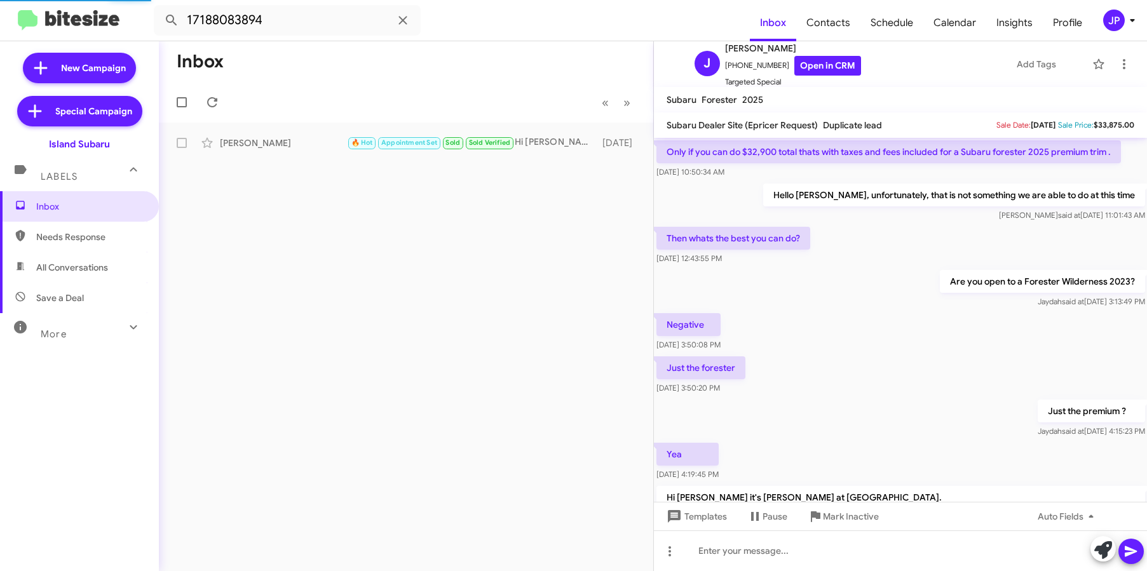
scroll to position [746, 0]
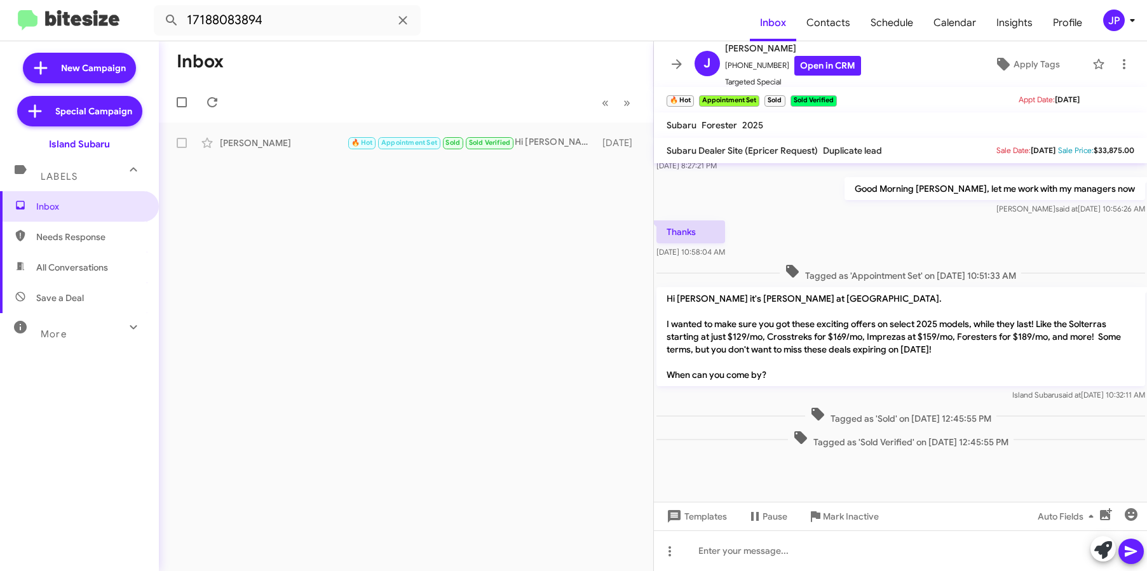
click at [454, 345] on div "Inbox « Previous » Next James Sayage 🔥 Hot Appointment Set Sold Sold Verified H…" at bounding box center [406, 306] width 494 height 530
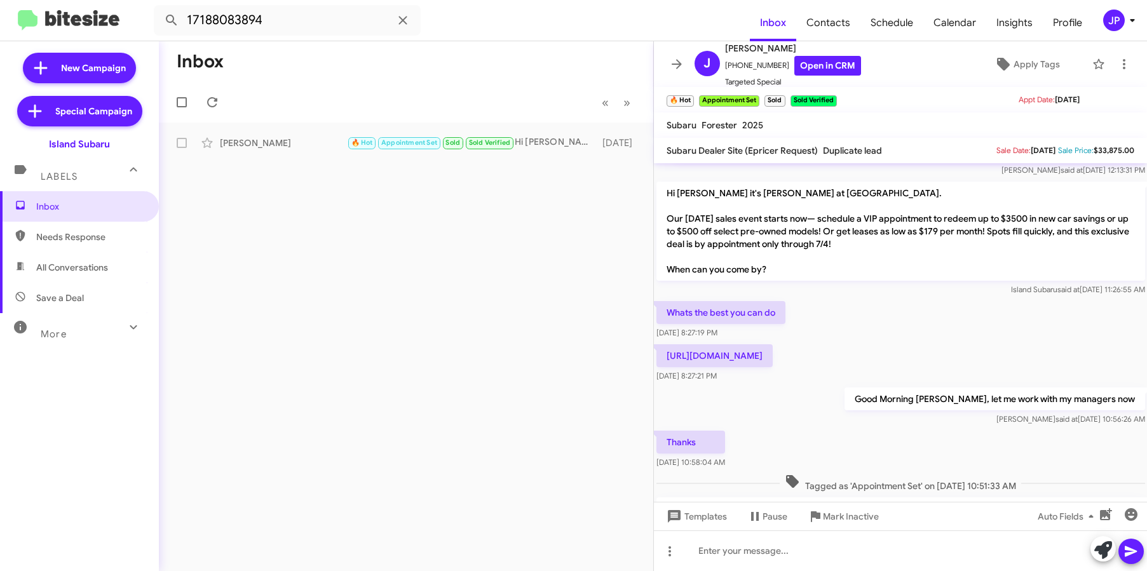
scroll to position [1284, 0]
click at [847, 65] on link "Open in CRM" at bounding box center [827, 66] width 67 height 20
click at [815, 76] on span "Targeted Special" at bounding box center [793, 82] width 136 height 13
click at [796, 61] on link "Open in CRM" at bounding box center [827, 66] width 67 height 20
click at [302, 24] on input "17188083894" at bounding box center [287, 20] width 267 height 30
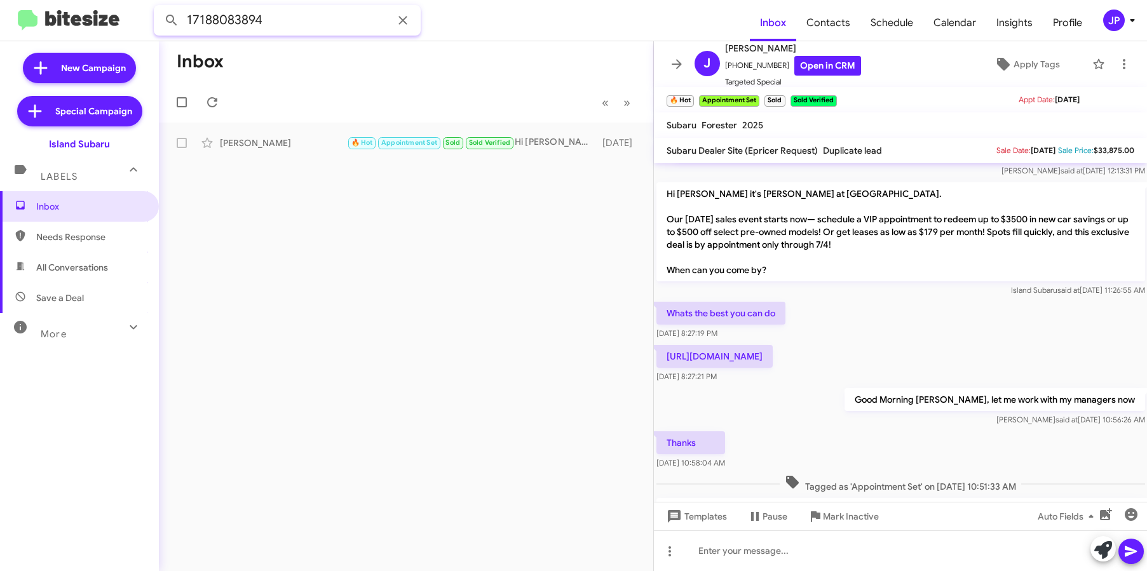
click at [302, 24] on input "17188083894" at bounding box center [287, 20] width 267 height 30
paste input "3474071526"
click at [159, 8] on button at bounding box center [171, 20] width 25 height 25
click at [300, 139] on div "Vincenza Rella" at bounding box center [283, 143] width 127 height 13
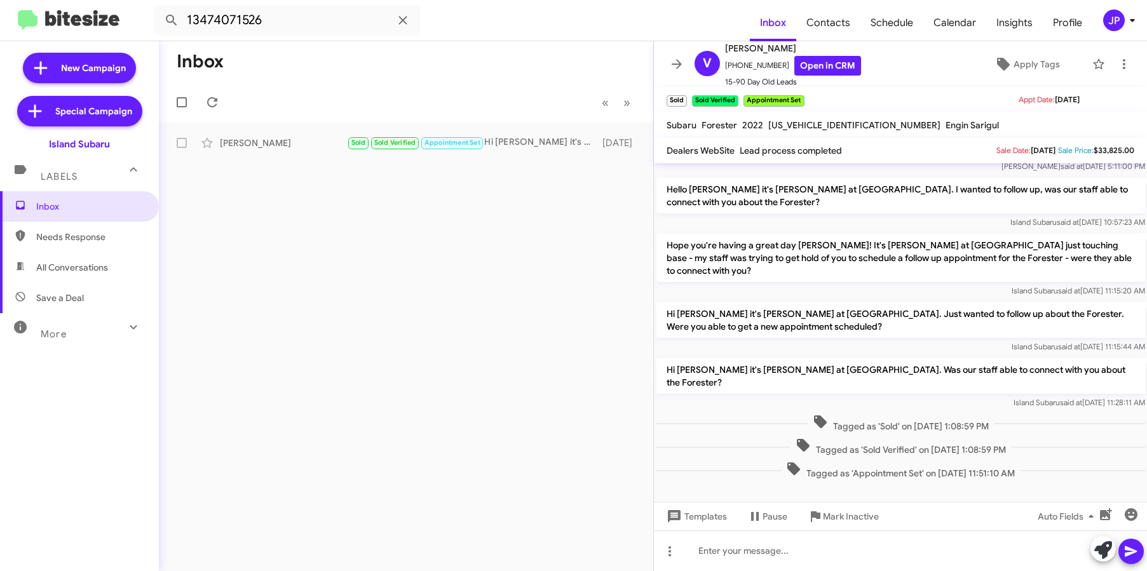
scroll to position [239, 0]
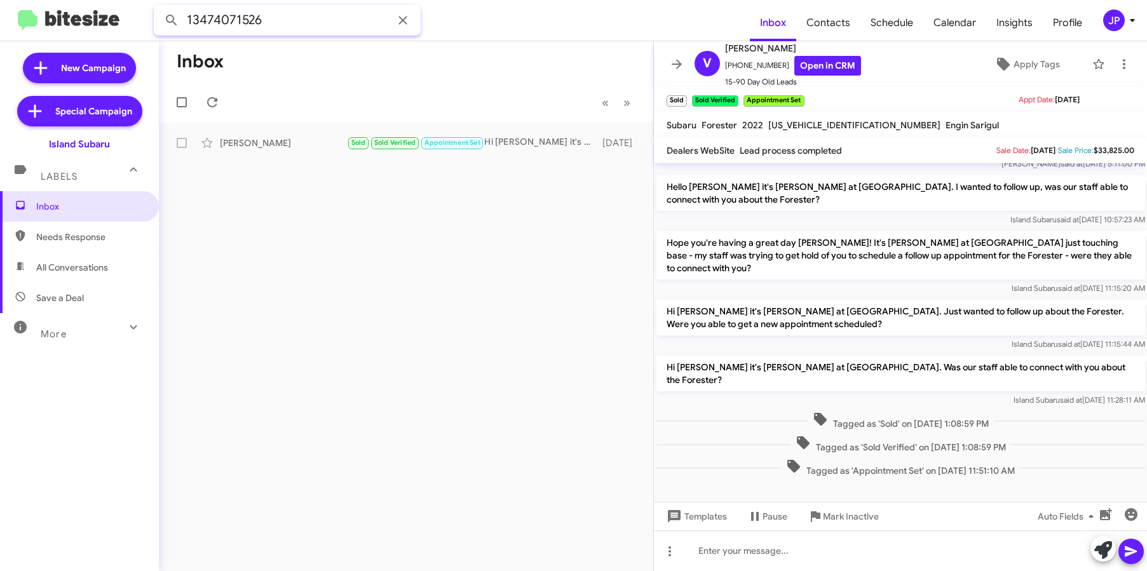
click at [285, 17] on input "13474071526" at bounding box center [287, 20] width 267 height 30
paste input "6312526564"
click at [159, 8] on button at bounding box center [171, 20] width 25 height 25
click at [309, 158] on div "Inbox « Previous » Next Darah Salmaggi Nicole Needs Response Appointment Set So…" at bounding box center [406, 306] width 494 height 530
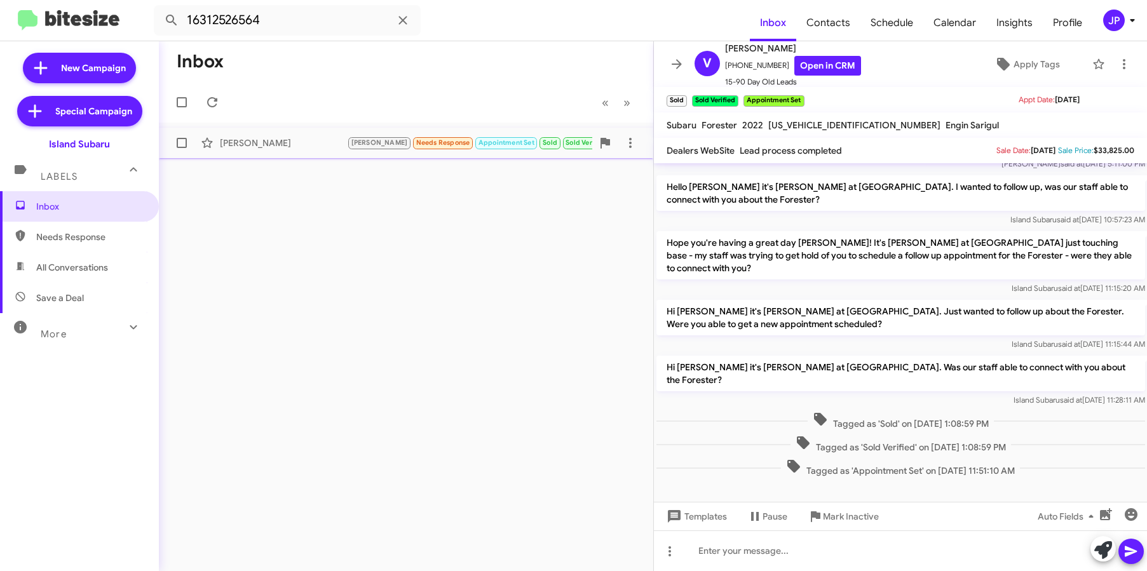
click at [321, 150] on div "Darah Salmaggi Nicole Needs Response Appointment Set Sold Sold Verified I have …" at bounding box center [406, 142] width 474 height 25
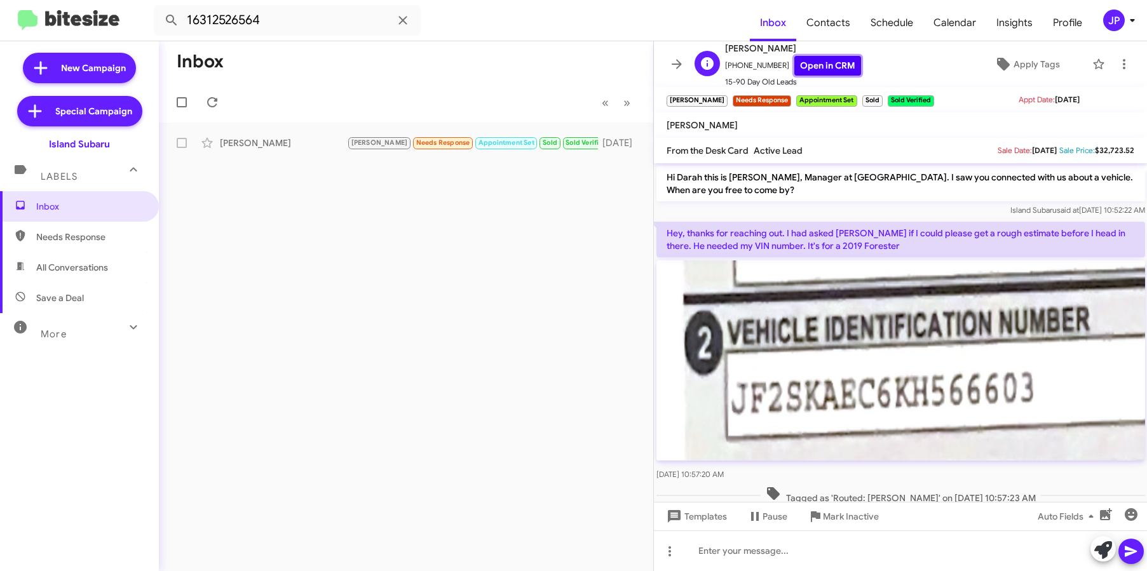
click at [830, 63] on link "Open in CRM" at bounding box center [827, 66] width 67 height 20
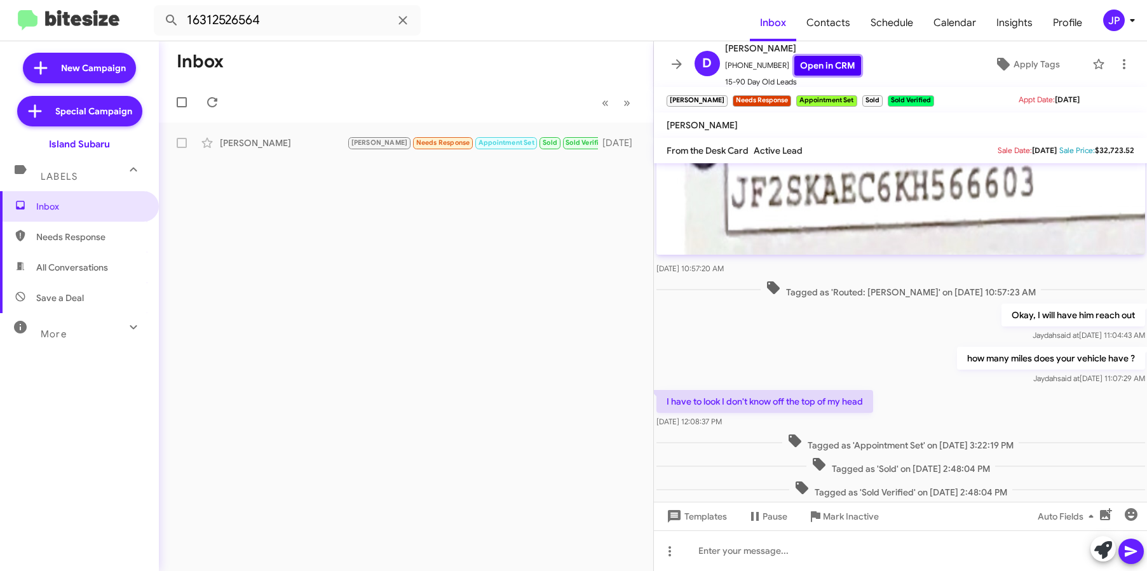
scroll to position [209, 0]
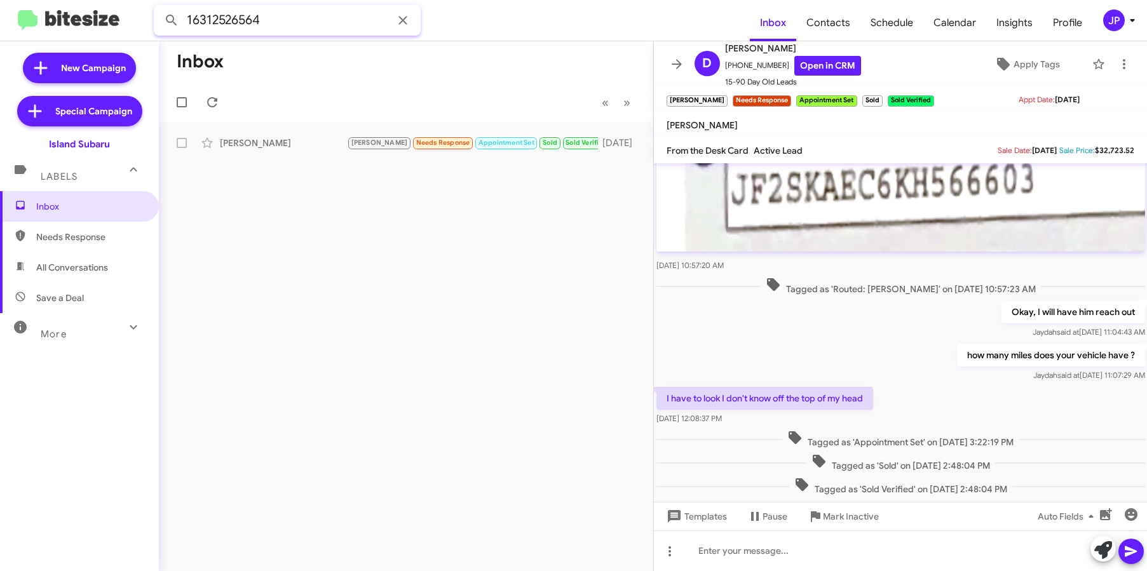
click at [249, 27] on input "16312526564" at bounding box center [287, 20] width 267 height 30
paste input "9175105831"
click at [159, 8] on button at bounding box center [171, 20] width 25 height 25
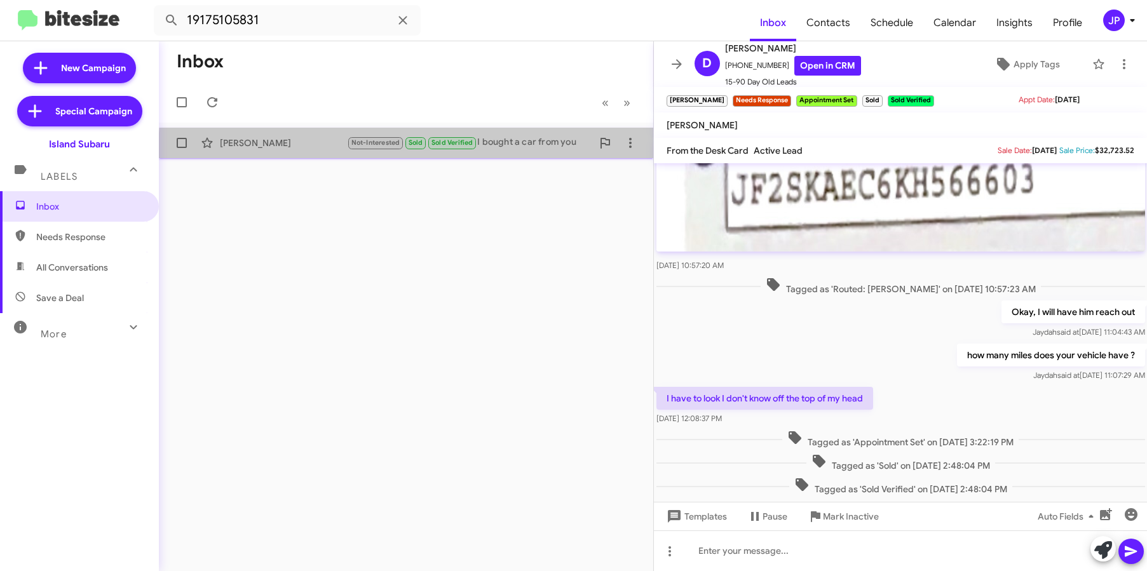
click at [505, 153] on div "Gary Kopstick Not-Interested Sold Sold Verified I bought a car from you 3 month…" at bounding box center [406, 142] width 474 height 25
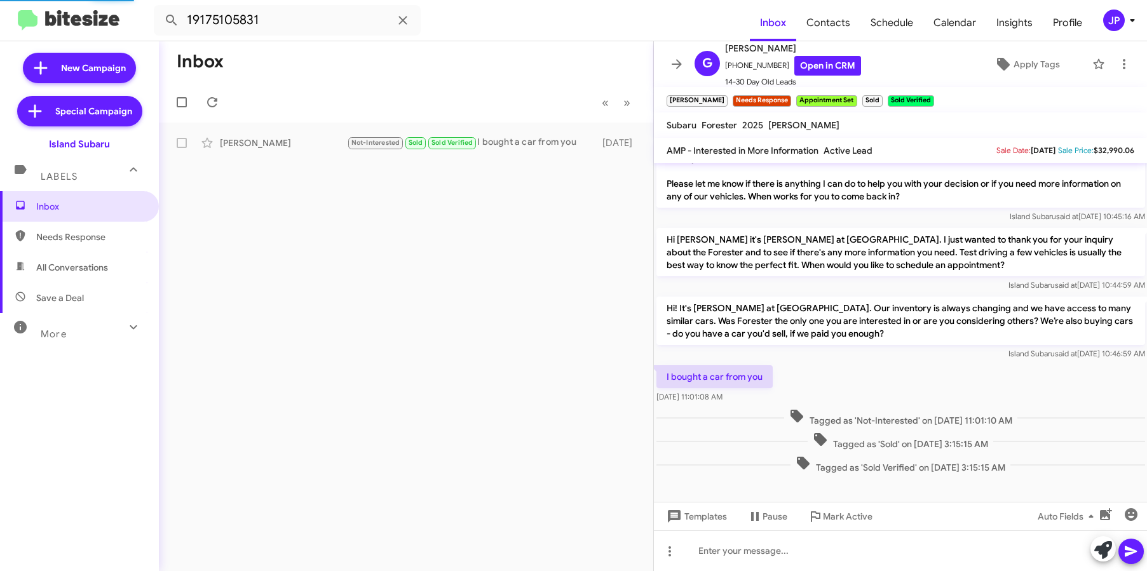
scroll to position [75, 0]
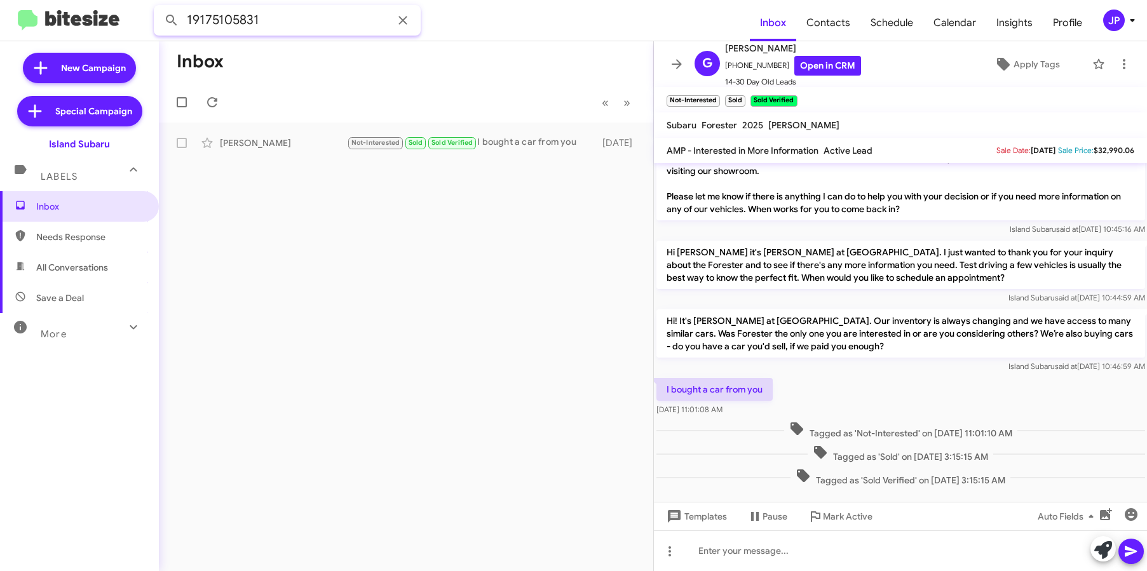
click at [314, 27] on input "19175105831" at bounding box center [287, 20] width 267 height 30
paste input "4397920"
click at [159, 8] on button at bounding box center [171, 20] width 25 height 25
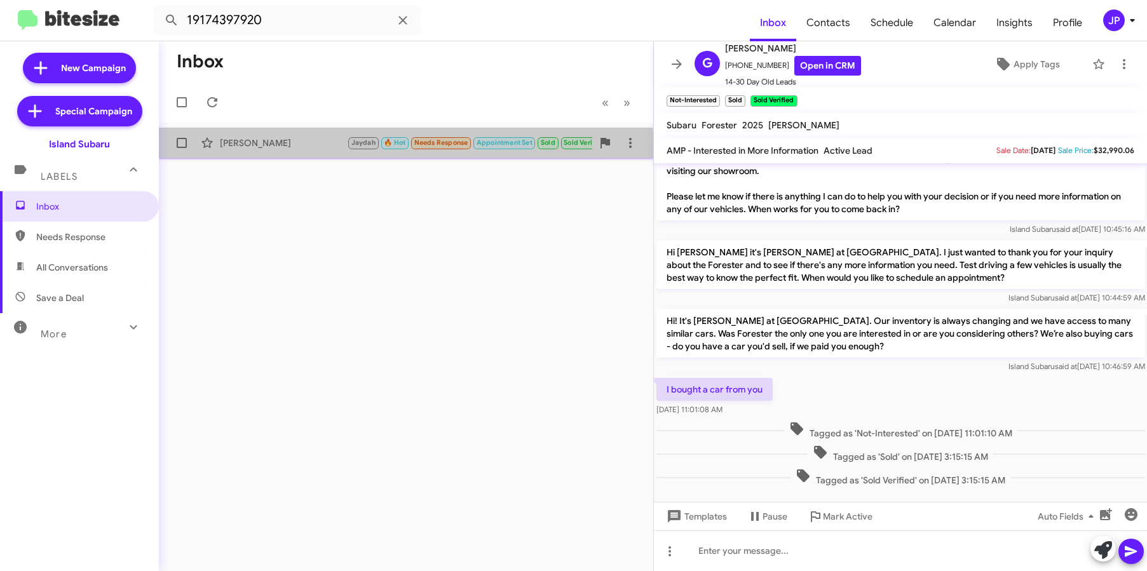
click at [306, 155] on div "Jan Earle Jaydah 🔥 Hot Needs Response Appointment Set Sold Sold Verified Good n…" at bounding box center [406, 142] width 474 height 25
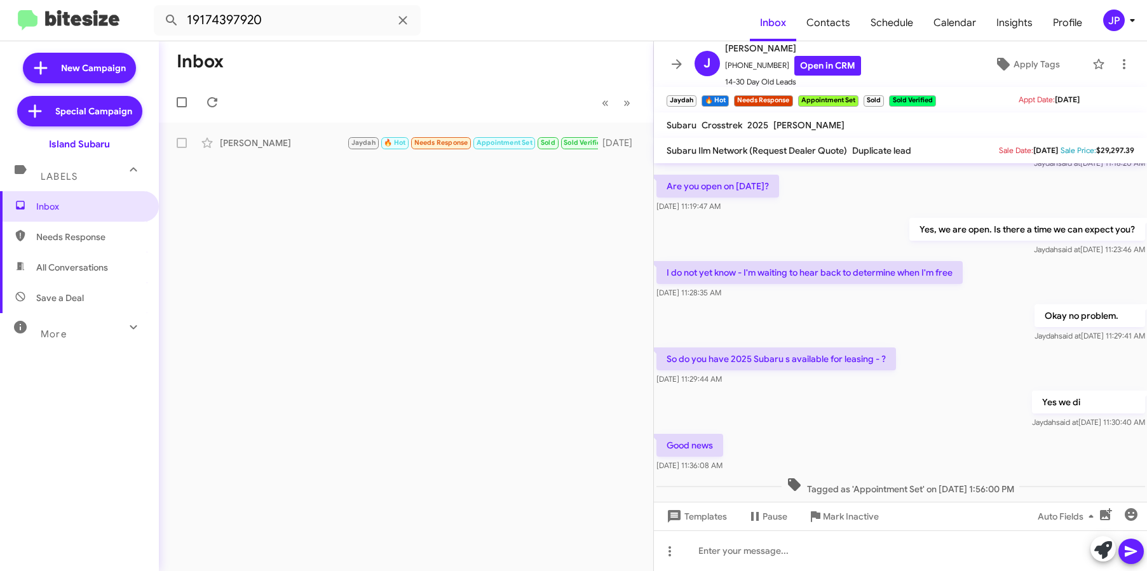
scroll to position [123, 0]
click at [328, 15] on input "19174397920" at bounding box center [287, 20] width 267 height 30
paste input "7184961189"
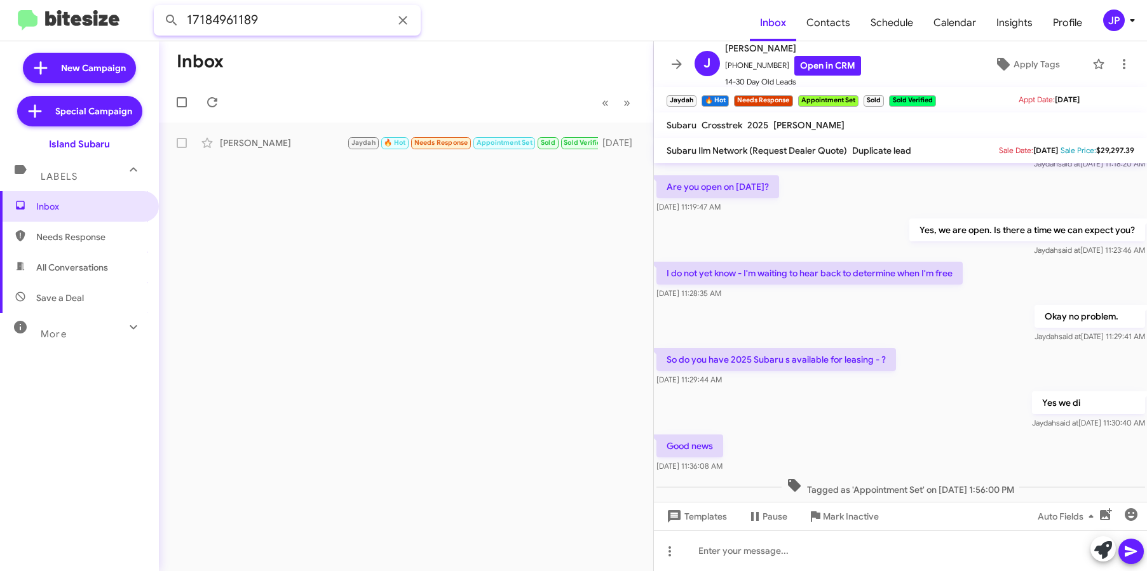
click at [159, 8] on button at bounding box center [171, 20] width 25 height 25
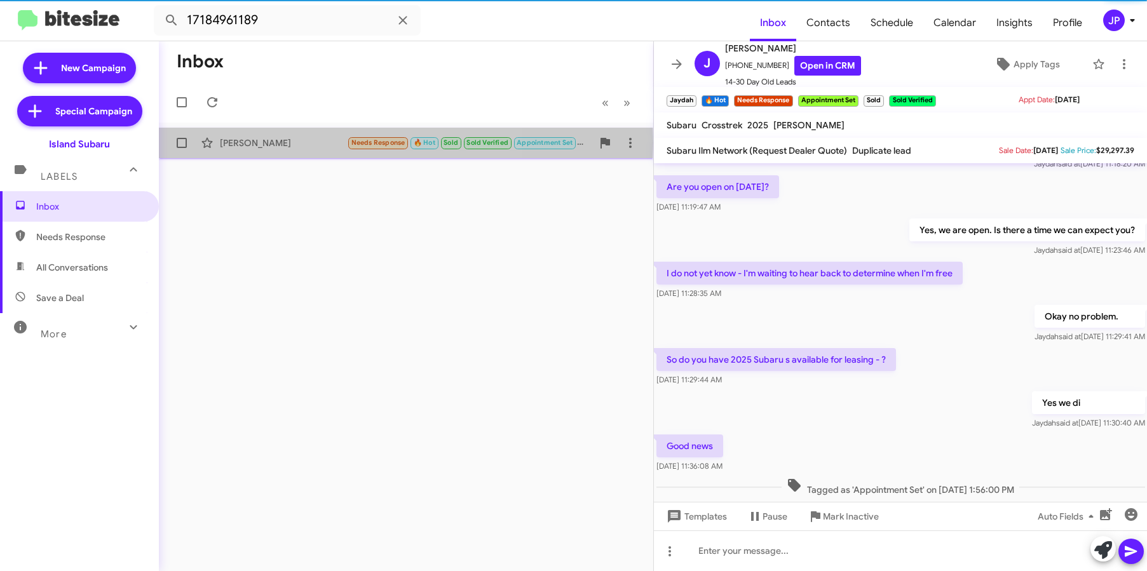
click at [264, 142] on div "Feng Chen" at bounding box center [283, 143] width 127 height 13
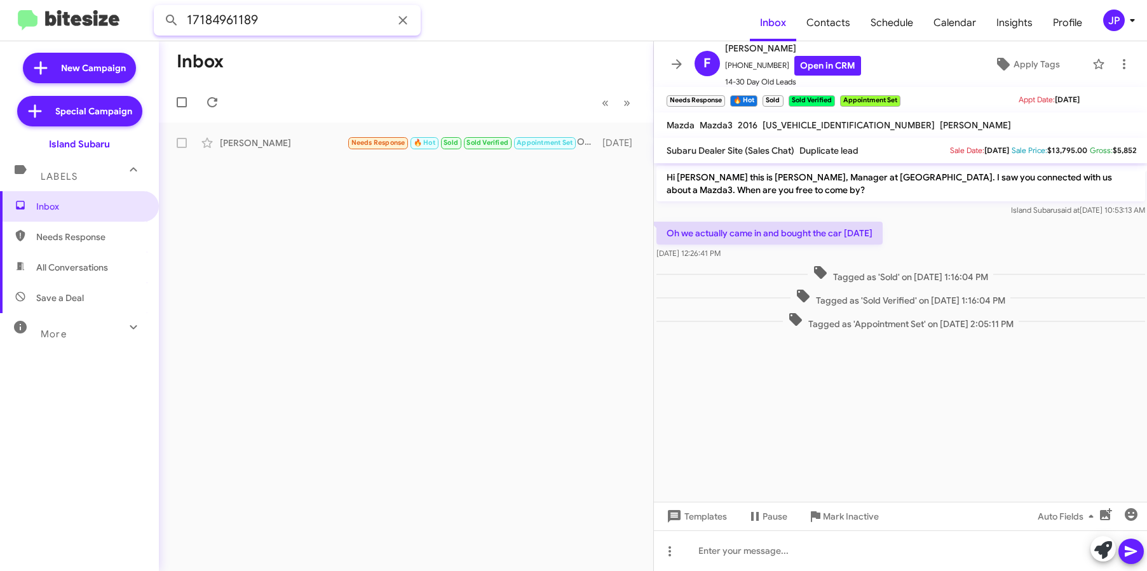
click at [324, 27] on input "17184961189" at bounding box center [287, 20] width 267 height 30
paste input "9173765525"
click at [159, 8] on button at bounding box center [171, 20] width 25 height 25
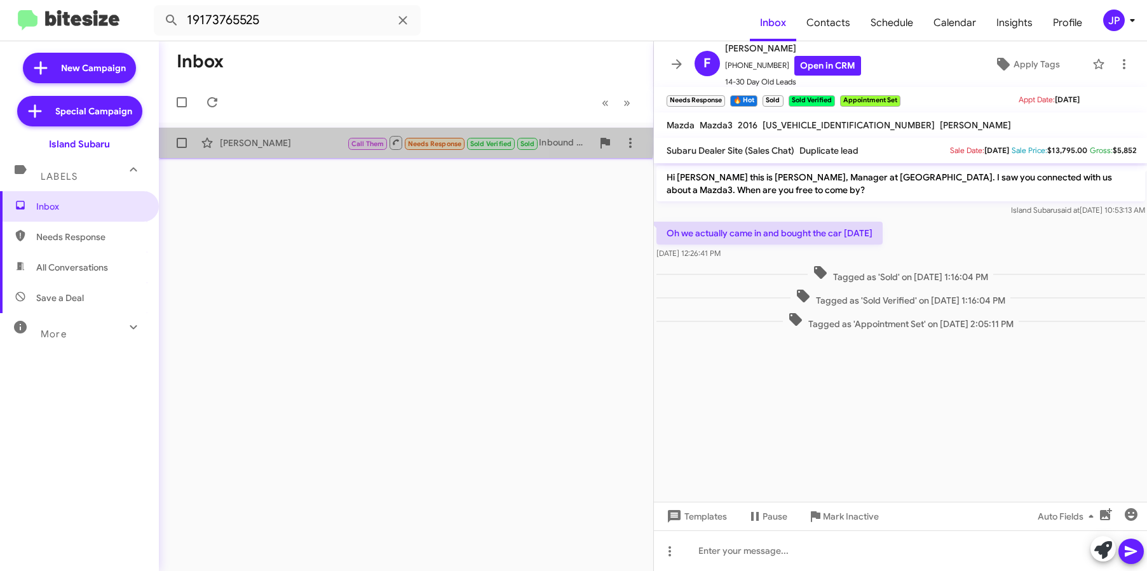
click at [278, 133] on div "Denis Pupovic Call Them Needs Response Sold Verified Sold Inbound Call 3 months…" at bounding box center [406, 142] width 474 height 25
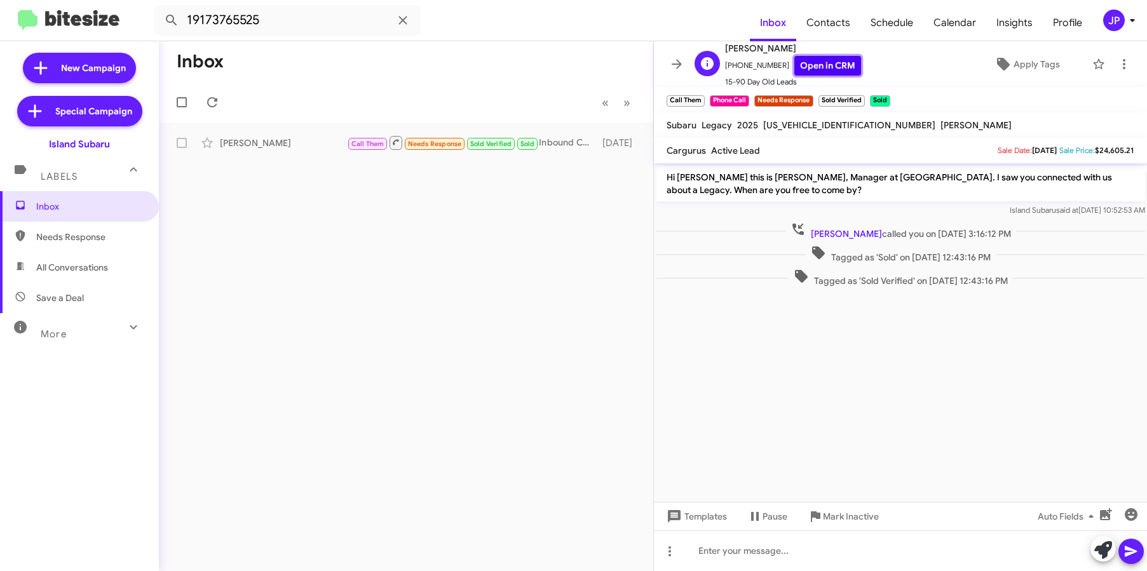
click at [802, 66] on link "Open in CRM" at bounding box center [827, 66] width 67 height 20
click at [250, 27] on input "19173765525" at bounding box center [287, 20] width 267 height 30
paste input "5491102"
click at [159, 8] on button at bounding box center [171, 20] width 25 height 25
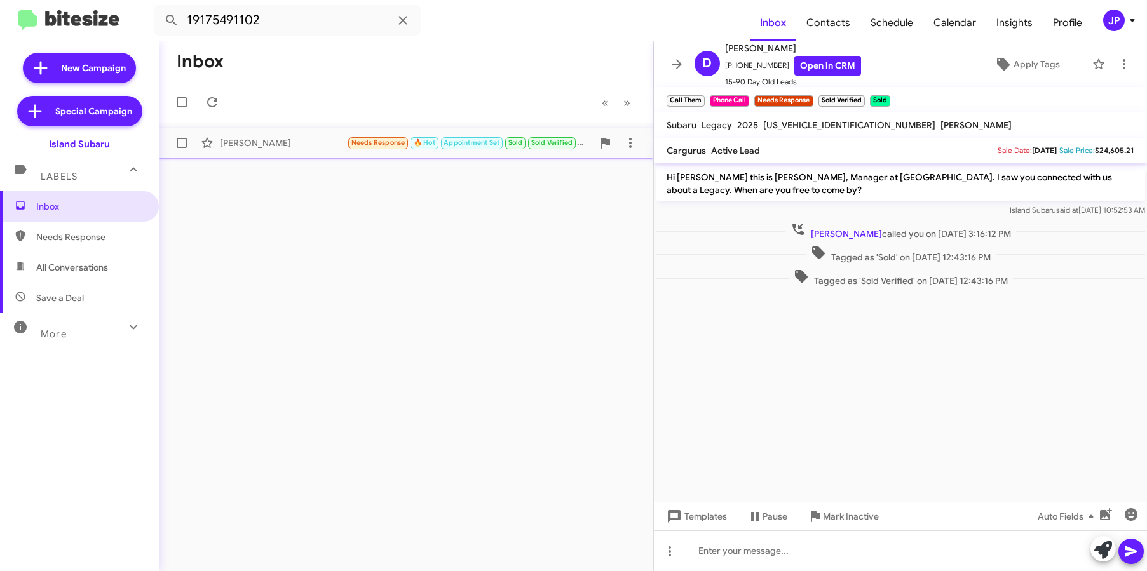
click at [287, 144] on div "Guizhong Lin" at bounding box center [283, 143] width 127 height 13
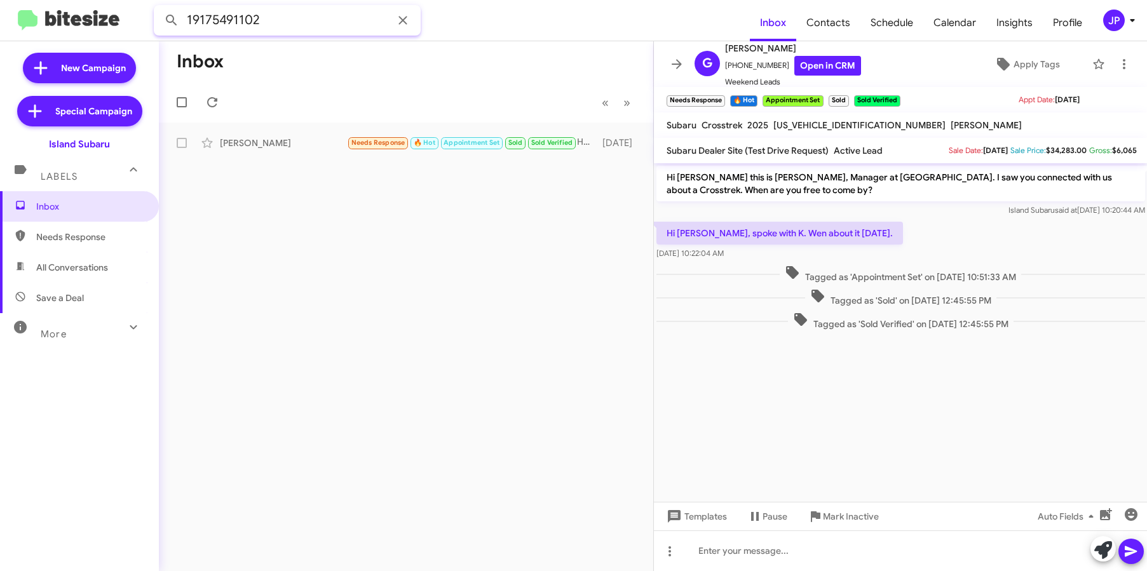
click at [345, 18] on input "19175491102" at bounding box center [287, 20] width 267 height 30
paste input "7185017115"
click at [159, 8] on button at bounding box center [171, 20] width 25 height 25
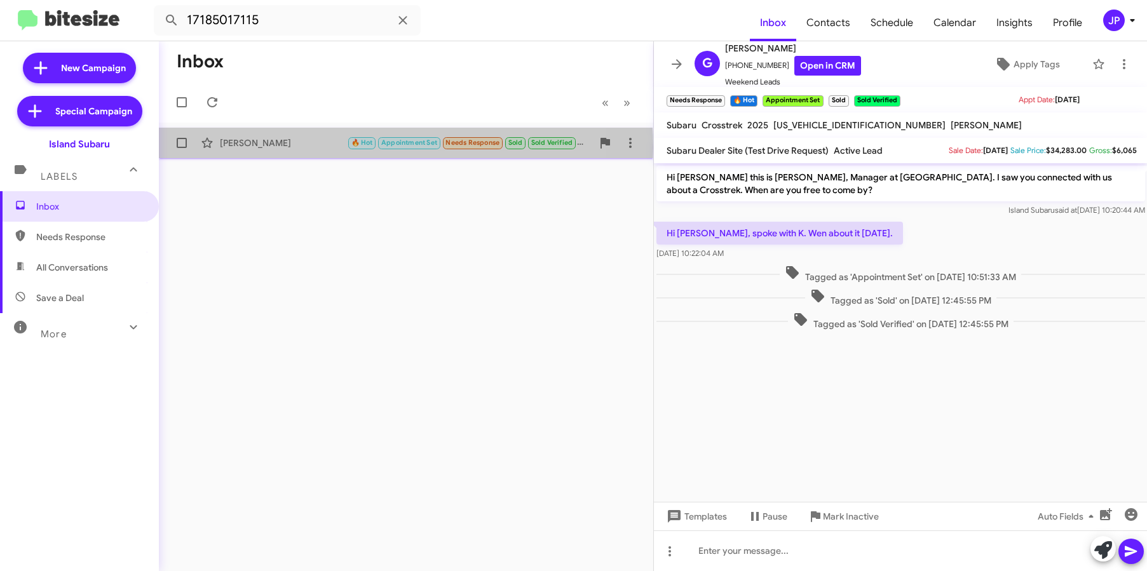
click at [306, 147] on div "Ryan Seaton" at bounding box center [283, 143] width 127 height 13
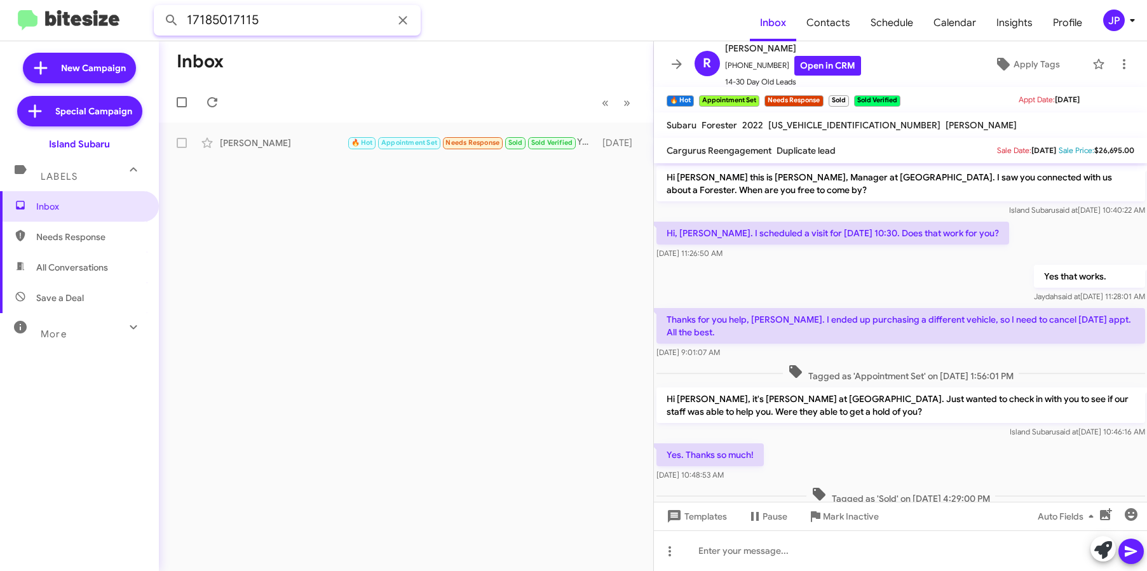
click at [198, 26] on input "17185017115" at bounding box center [287, 20] width 267 height 30
type input "v"
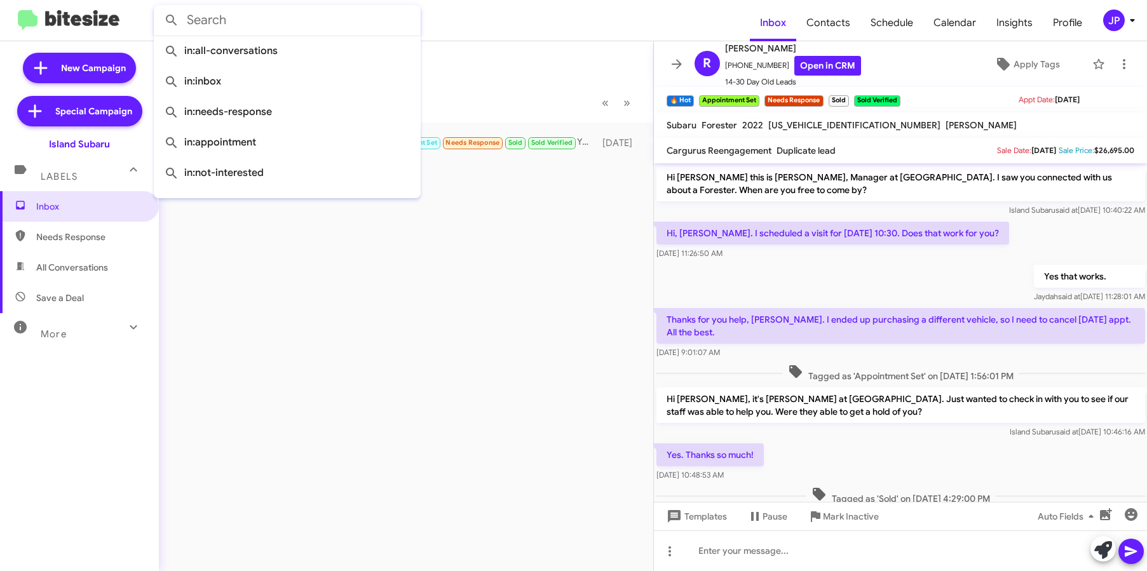
paste input "19176864147"
click at [159, 8] on button at bounding box center [171, 20] width 25 height 25
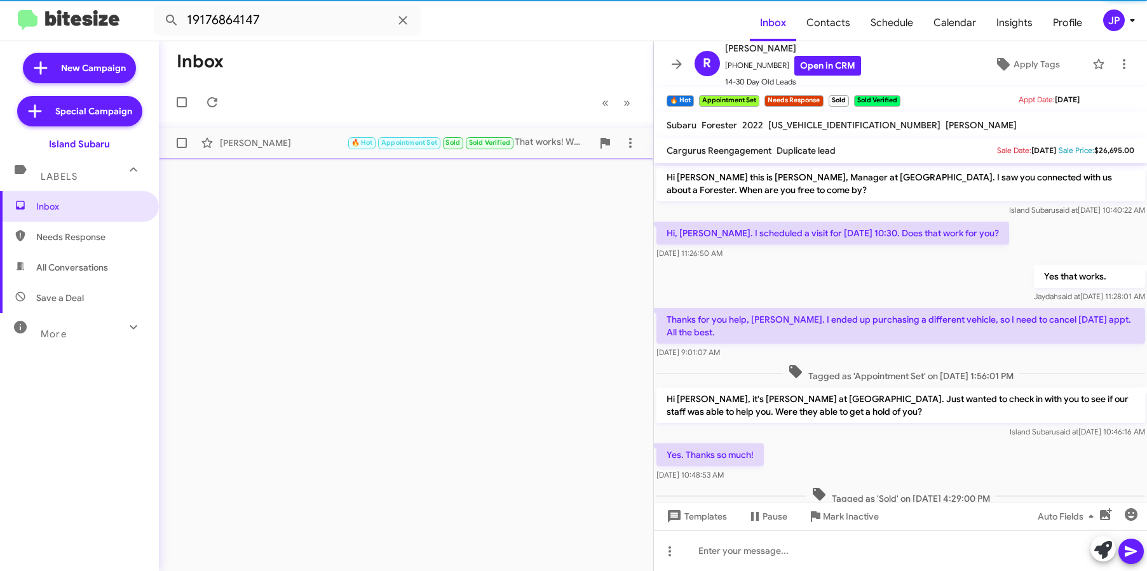
click at [266, 133] on div "John Henderson 🔥 Hot Appointment Set Sold Sold Verified That works! We will see…" at bounding box center [406, 142] width 474 height 25
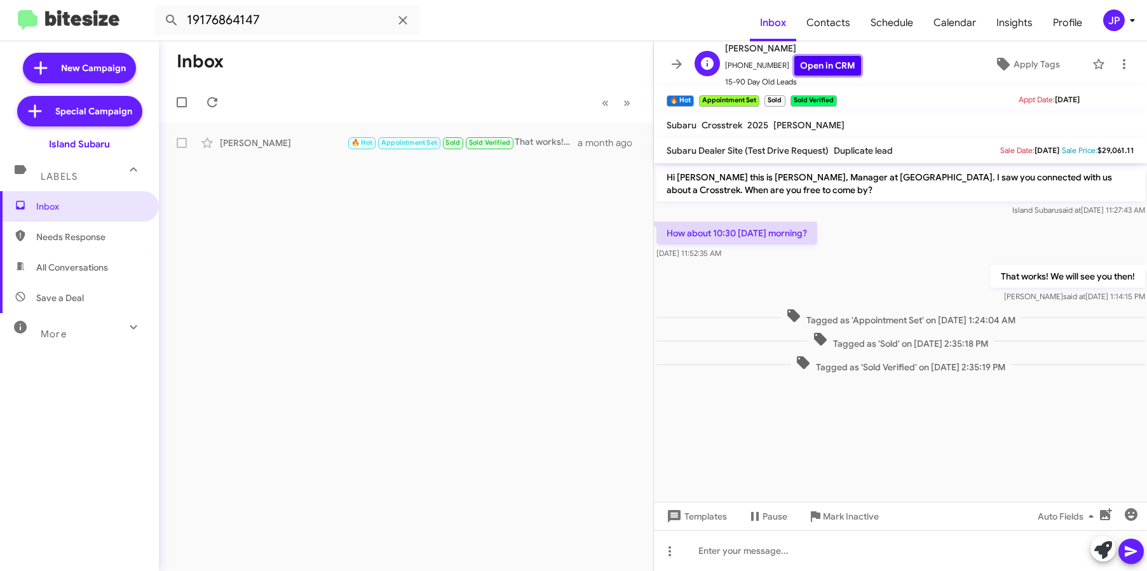
click at [837, 58] on link "Open in CRM" at bounding box center [827, 66] width 67 height 20
click at [253, 36] on mat-toolbar "19176864147 Inbox Contacts Schedule Calendar Insights Profile JP" at bounding box center [573, 20] width 1147 height 41
click at [257, 27] on input "19176864147" at bounding box center [287, 20] width 267 height 30
paste input "347421305"
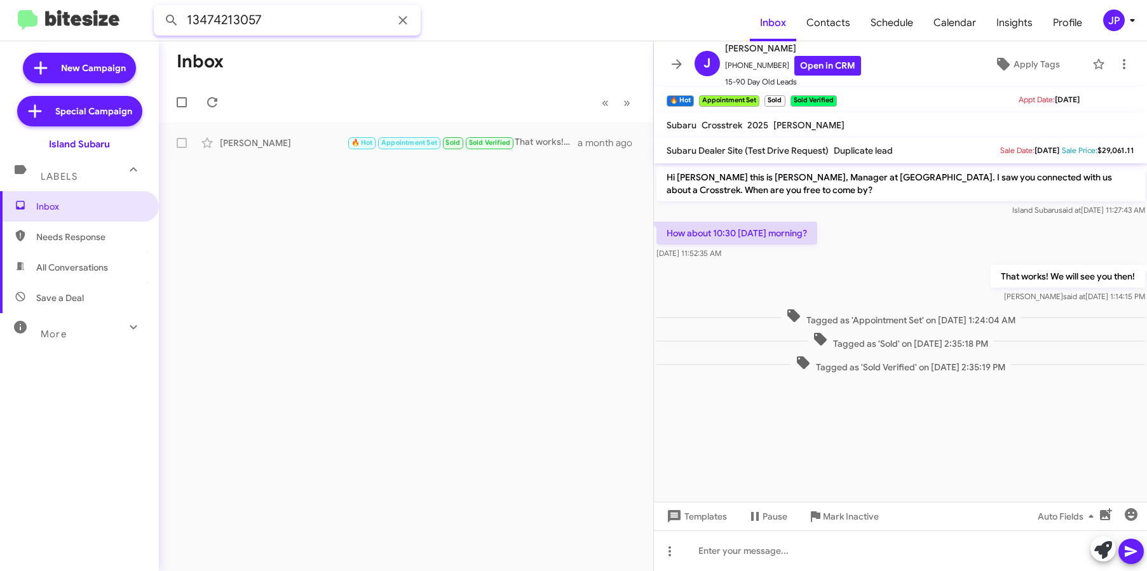
click at [159, 8] on button at bounding box center [171, 20] width 25 height 25
click at [306, 144] on div "Martin Quinn" at bounding box center [283, 143] width 127 height 13
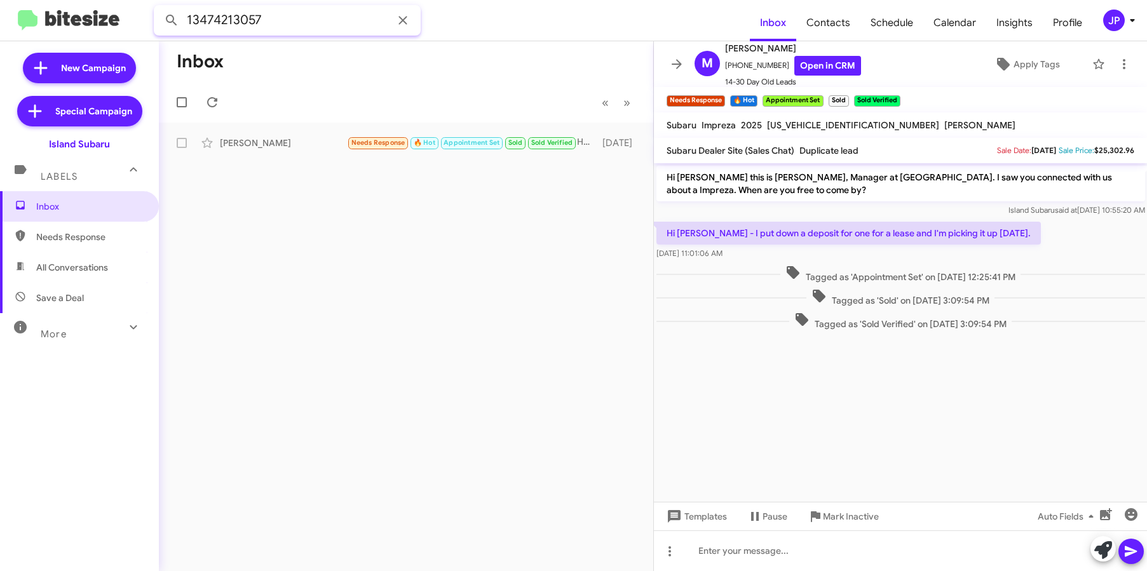
click at [269, 25] on input "13474213057" at bounding box center [287, 20] width 267 height 30
paste input "9734321288"
click at [159, 8] on button at bounding box center [171, 20] width 25 height 25
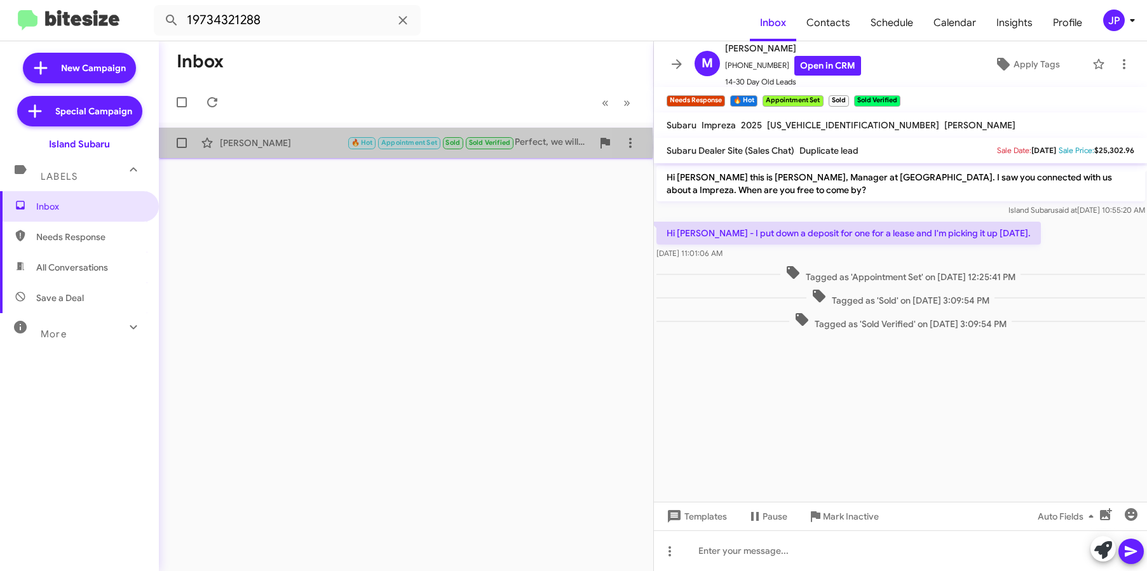
click at [309, 147] on div "Arkady Kovelman" at bounding box center [283, 143] width 127 height 13
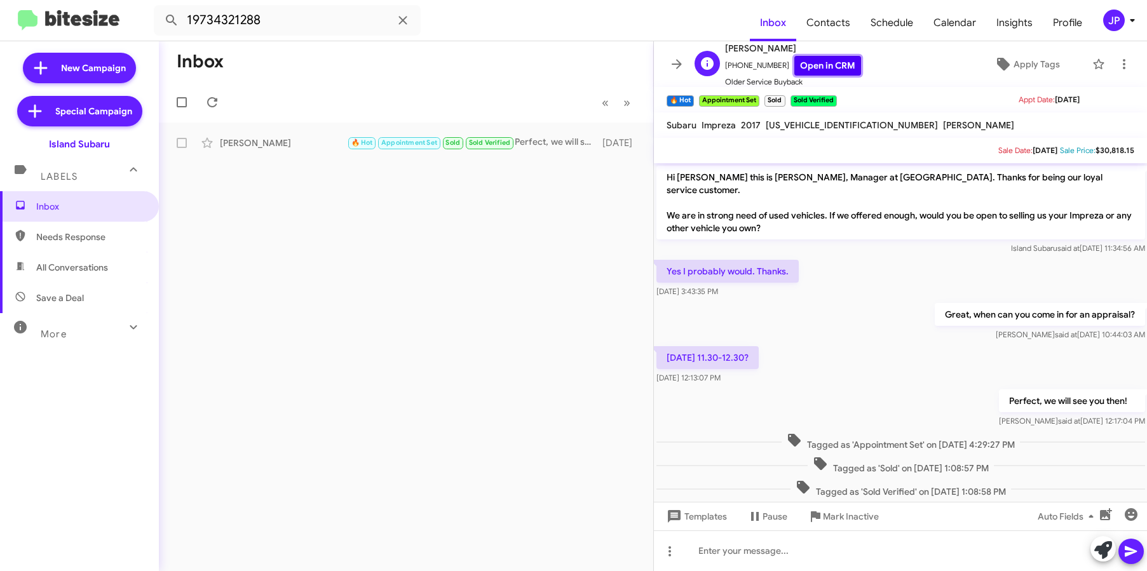
click at [798, 61] on link "Open in CRM" at bounding box center [827, 66] width 67 height 20
click at [250, 32] on input "19734321288" at bounding box center [287, 20] width 267 height 30
click at [249, 25] on input "19734321288" at bounding box center [287, 20] width 267 height 30
click at [248, 25] on input "19734321288" at bounding box center [287, 20] width 267 height 30
paste input "Oscar Reyes"
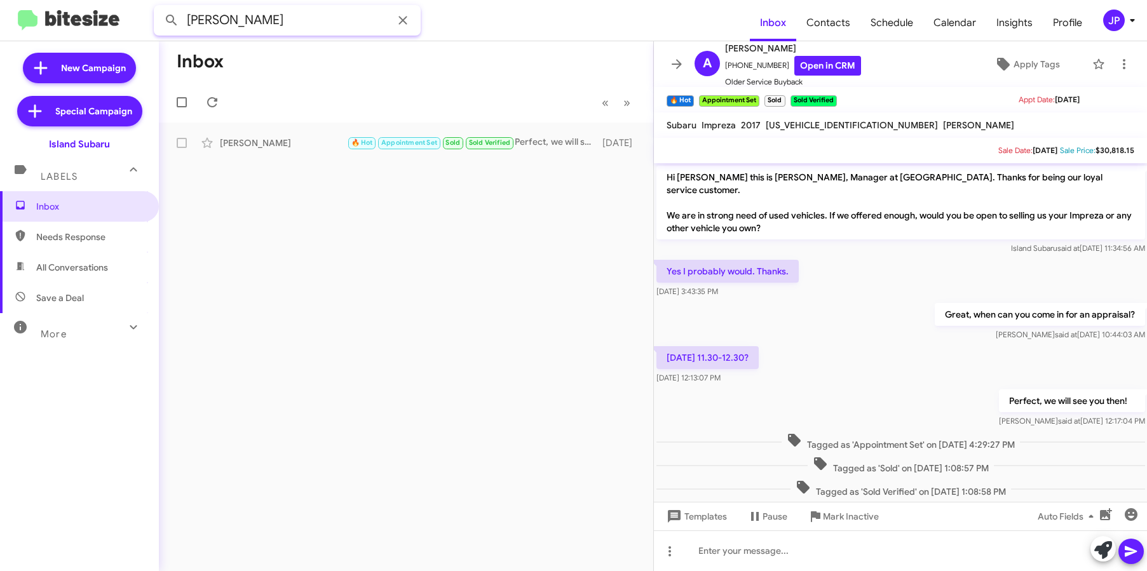
click at [236, 23] on input "Oscar Reyes" at bounding box center [287, 20] width 267 height 30
paste input "19144887913"
click at [236, 23] on input "Oscar 19144887913" at bounding box center [287, 20] width 267 height 30
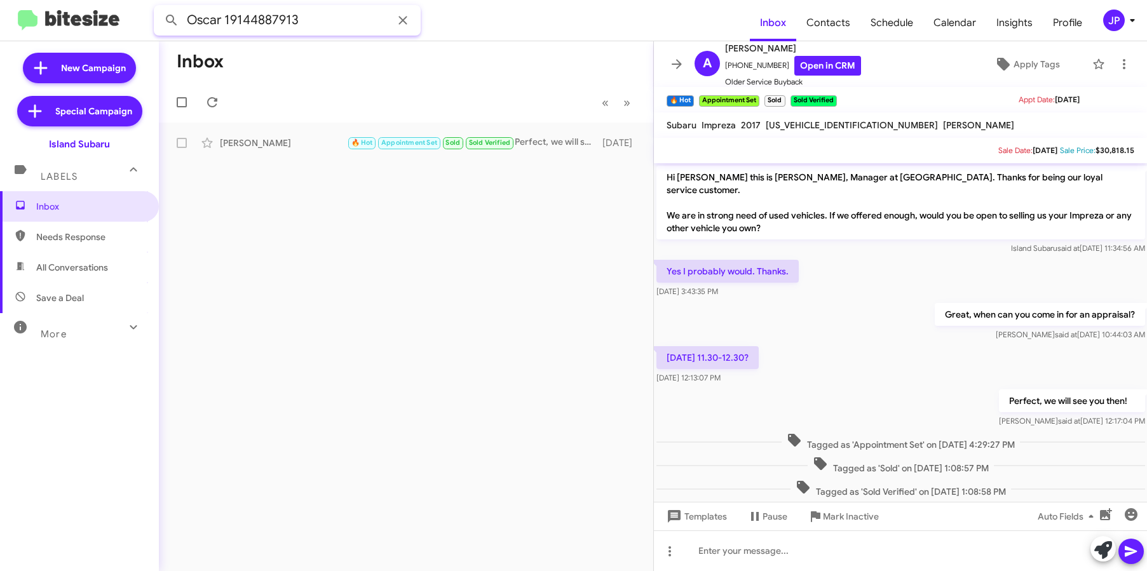
click at [236, 23] on input "Oscar 19144887913" at bounding box center [287, 20] width 267 height 30
paste input "text"
click at [159, 8] on button at bounding box center [171, 20] width 25 height 25
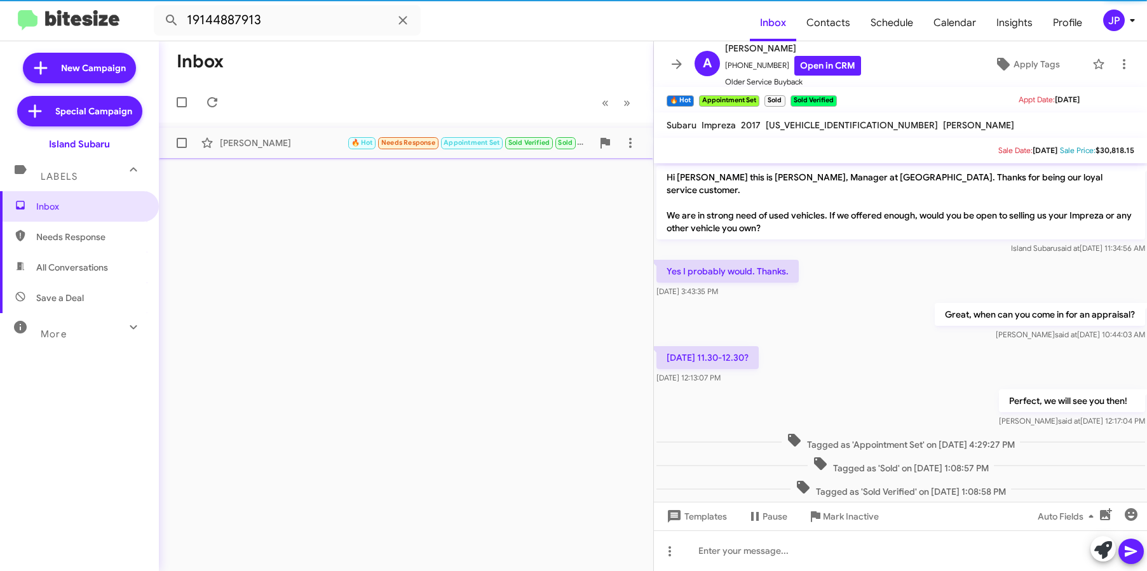
click at [321, 154] on div "Oscar Reyes 🔥 Hot Needs Response Appointment Set Sold Verified Sold Today 12 da…" at bounding box center [406, 142] width 474 height 25
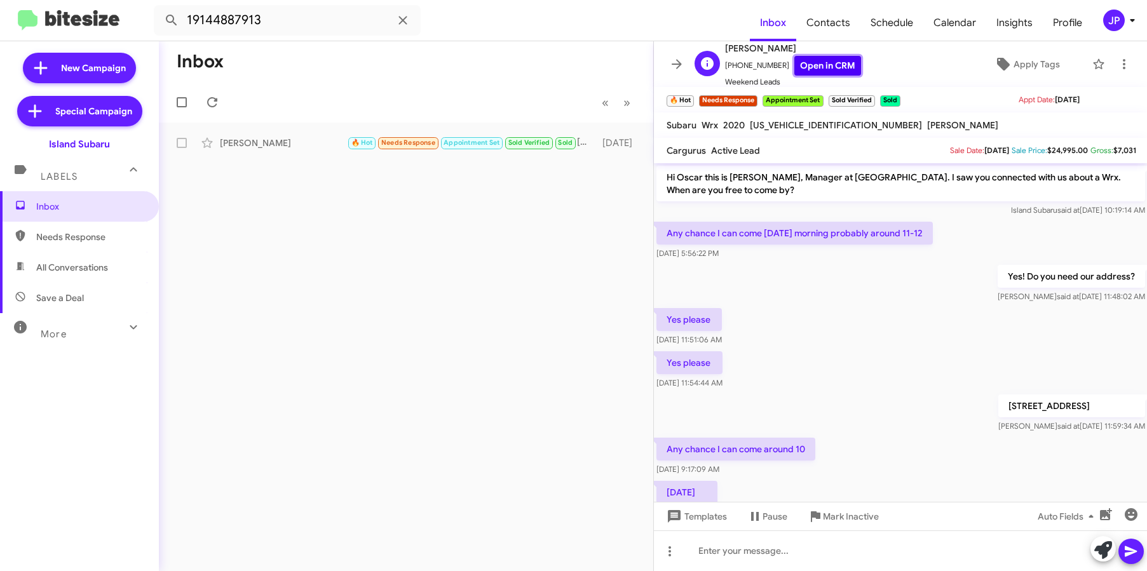
click at [811, 64] on link "Open in CRM" at bounding box center [827, 66] width 67 height 20
click at [215, 19] on input "19144887913" at bounding box center [287, 20] width 267 height 30
paste input "3460877"
click at [159, 8] on button at bounding box center [171, 20] width 25 height 25
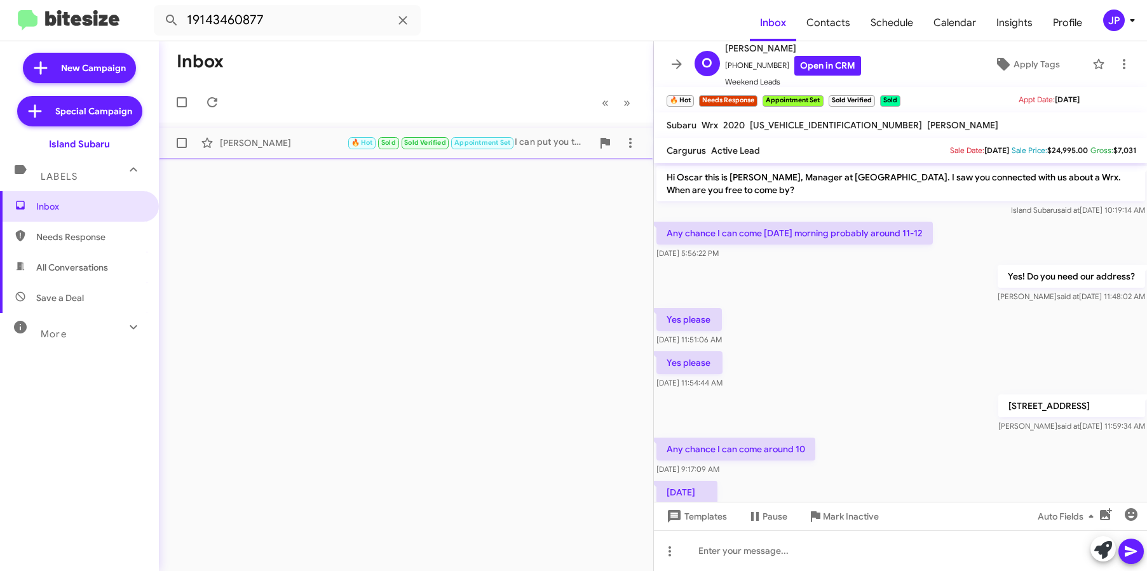
click at [289, 140] on div "Angelica Lopez" at bounding box center [283, 143] width 127 height 13
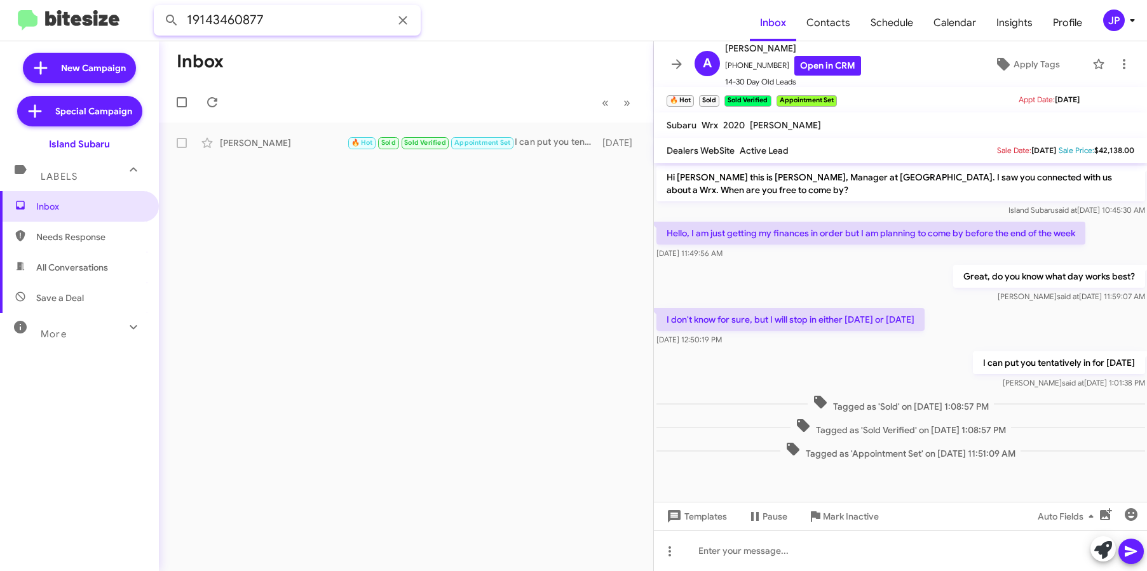
click at [222, 22] on input "19143460877" at bounding box center [287, 20] width 267 height 30
paste input "76606336"
click at [159, 8] on button at bounding box center [171, 20] width 25 height 25
click at [337, 142] on div "Ha Chen" at bounding box center [283, 143] width 127 height 13
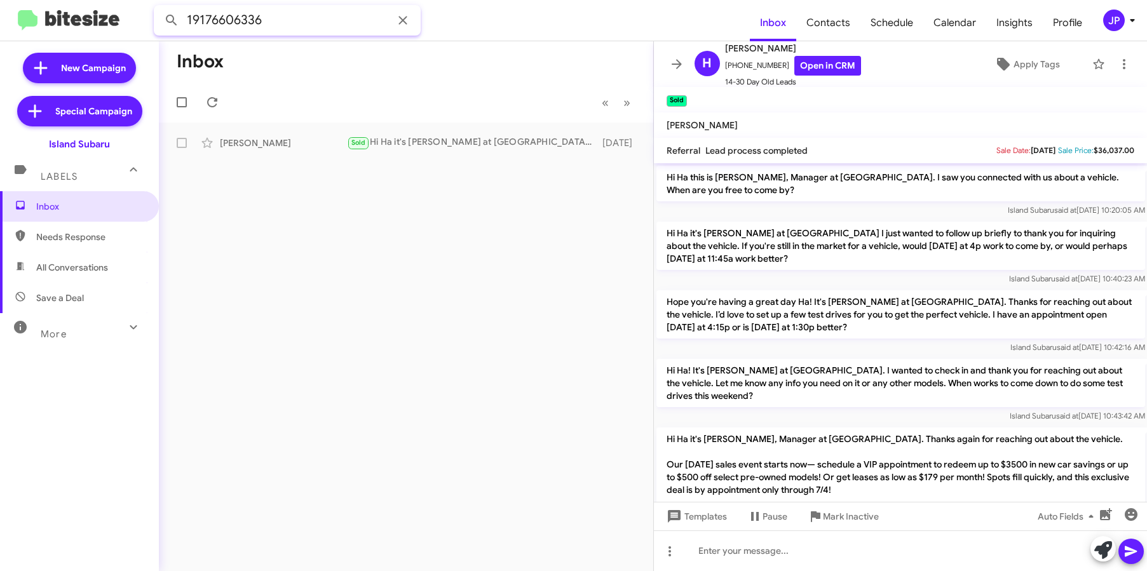
click at [278, 14] on input "19176606336" at bounding box center [287, 20] width 267 height 30
paste input "43460877"
type input "19143460877"
click at [159, 8] on button at bounding box center [171, 20] width 25 height 25
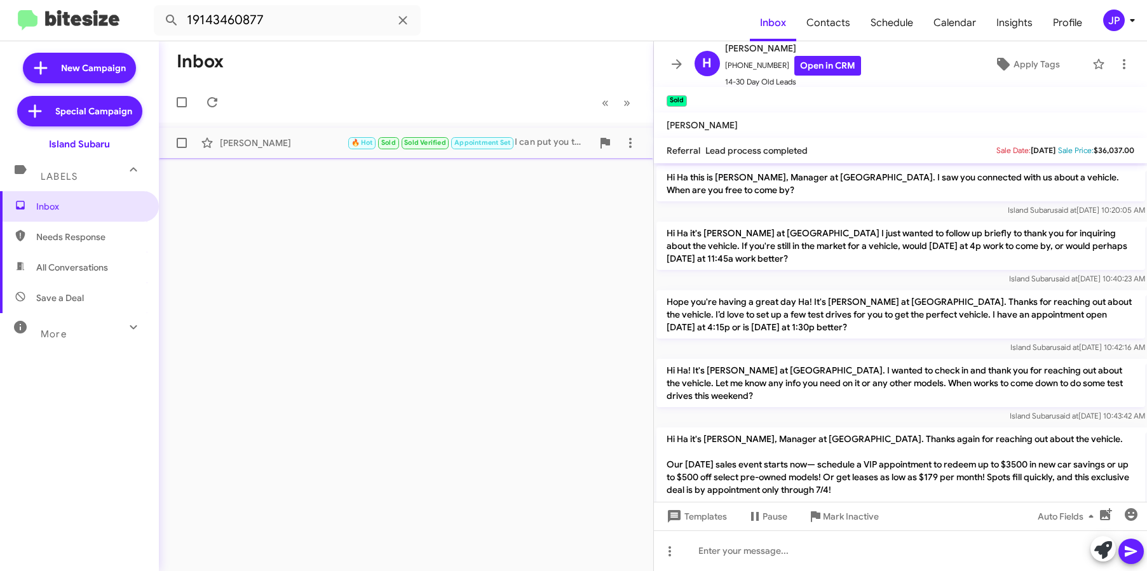
click at [262, 148] on div "Angelica Lopez" at bounding box center [283, 143] width 127 height 13
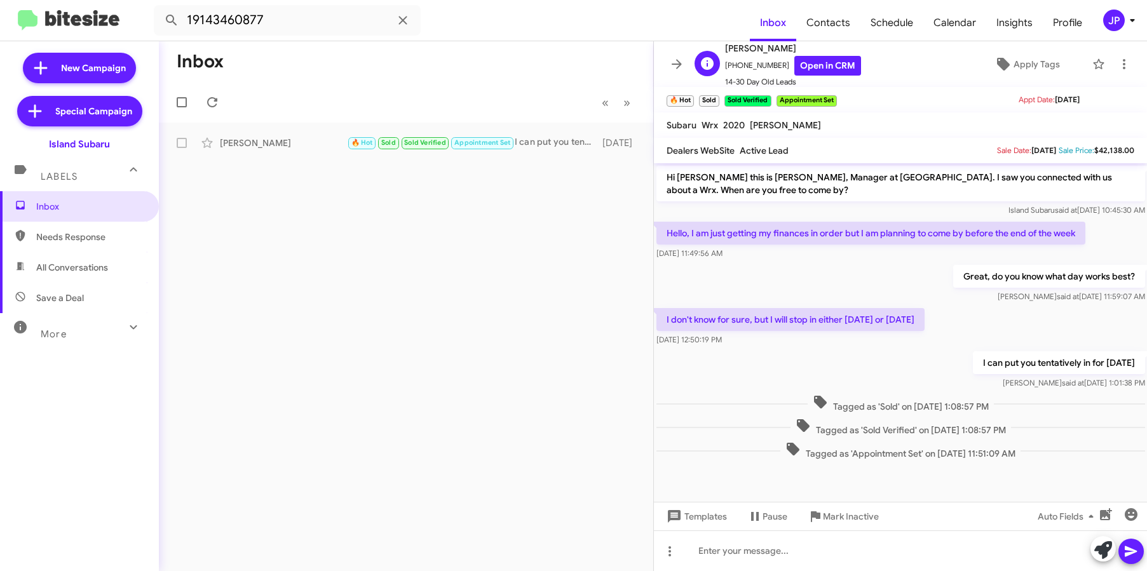
scroll to position [1, 0]
drag, startPoint x: 795, startPoint y: 86, endPoint x: 725, endPoint y: 85, distance: 69.2
click at [725, 85] on span "14-30 Day Old Leads" at bounding box center [793, 80] width 136 height 13
copy span "14-30 Day Old Leads"
click at [818, 62] on link "Open in CRM" at bounding box center [827, 65] width 67 height 20
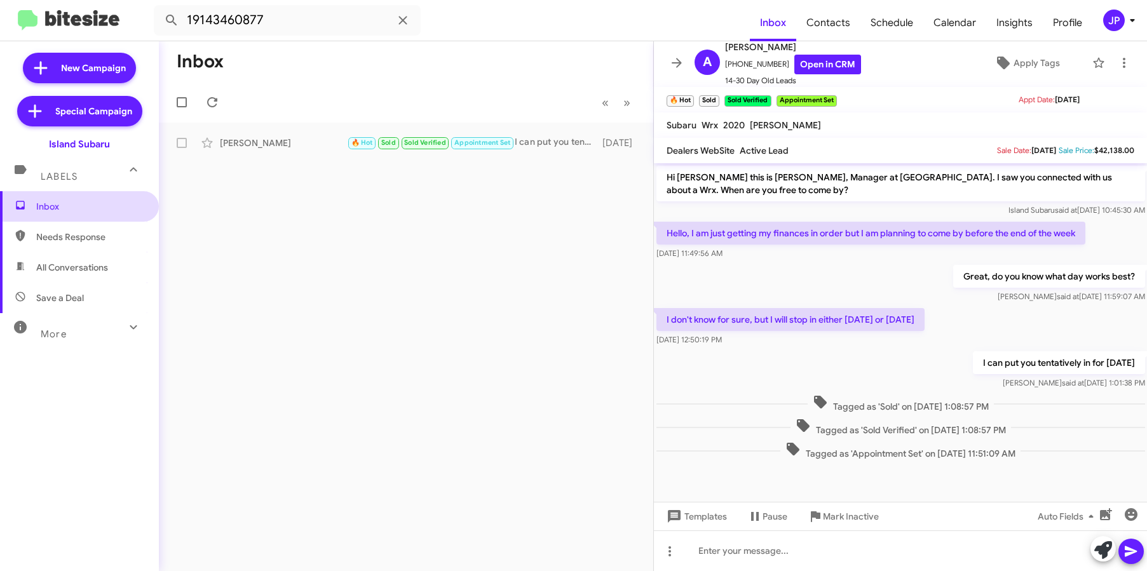
click at [75, 205] on span "Inbox" at bounding box center [90, 206] width 108 height 13
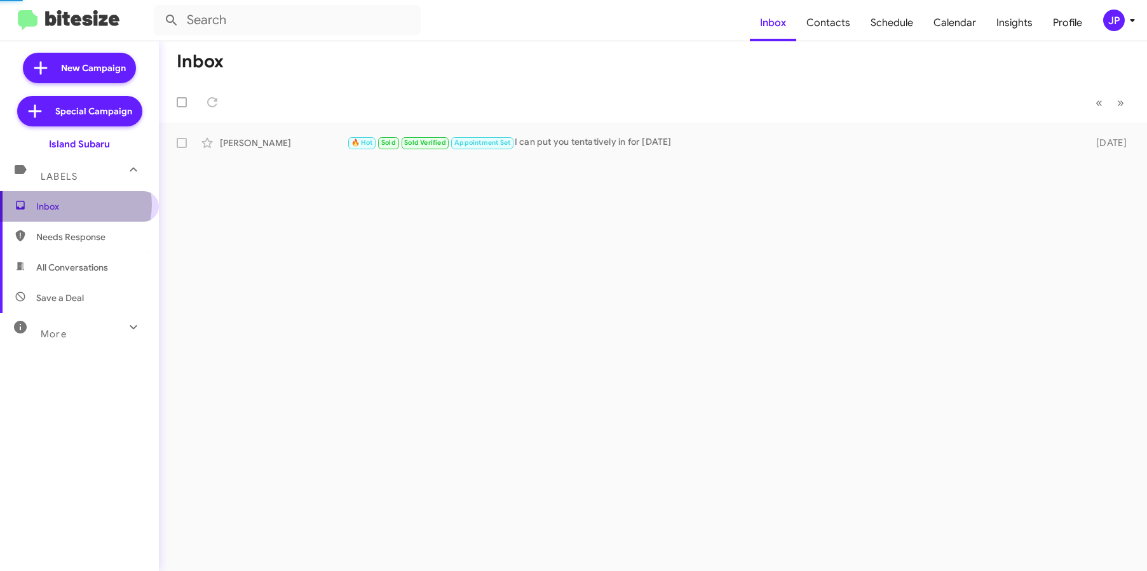
click at [75, 205] on span "Inbox" at bounding box center [90, 206] width 108 height 13
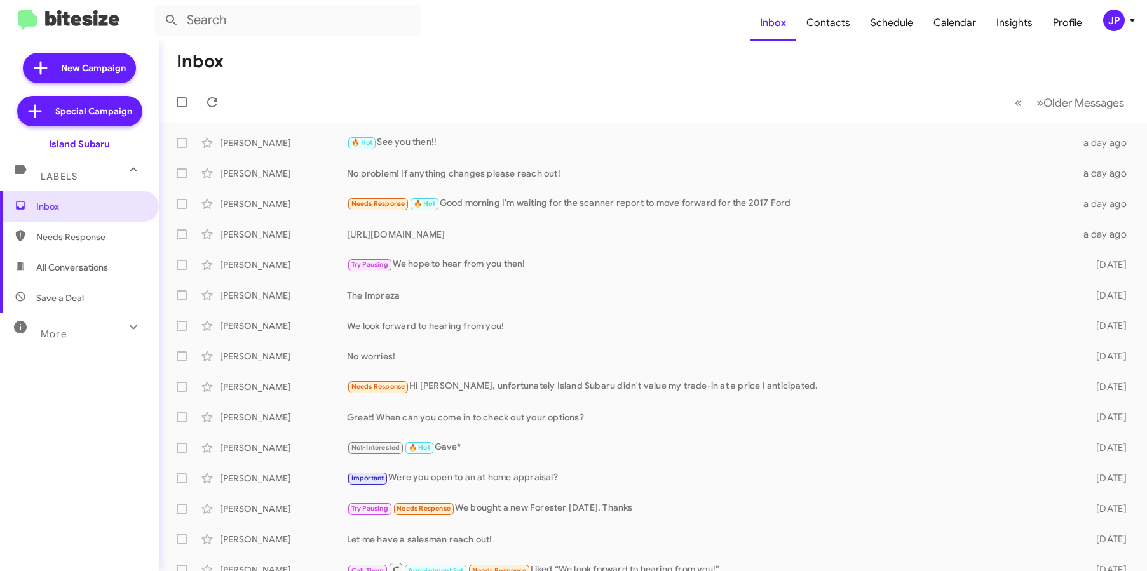
click at [101, 291] on span "Save a Deal" at bounding box center [79, 298] width 159 height 30
type input "in:not-interested"
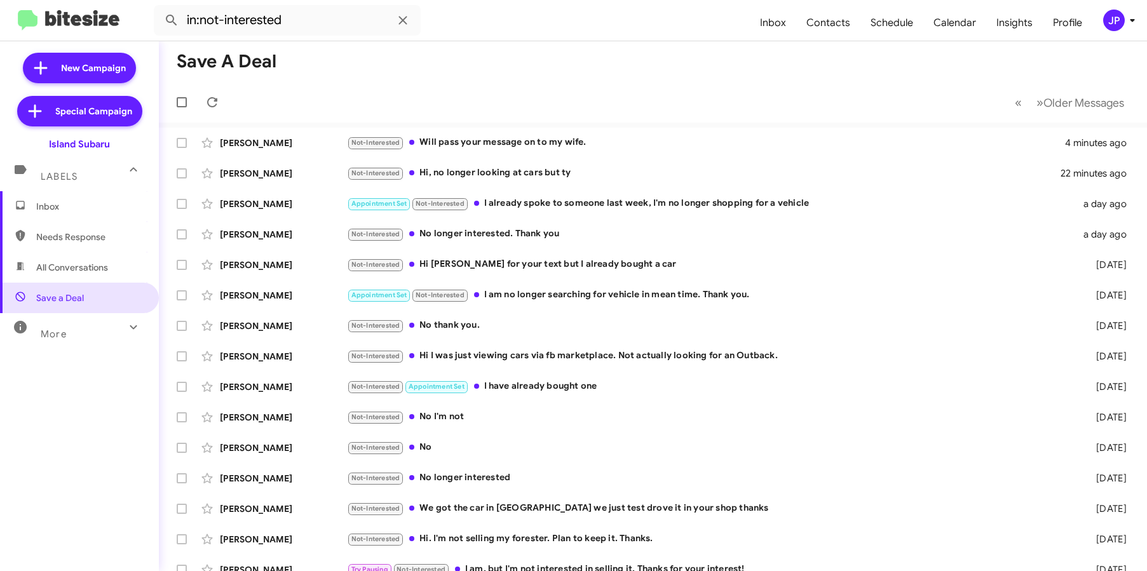
click at [100, 22] on img at bounding box center [69, 20] width 102 height 21
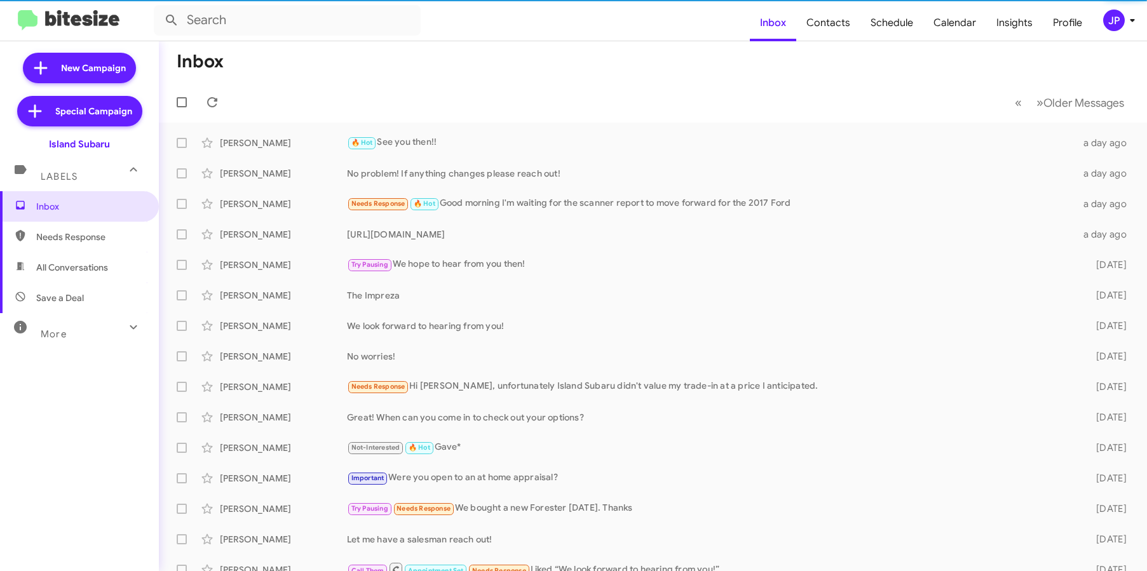
click at [77, 333] on div "More" at bounding box center [66, 329] width 113 height 24
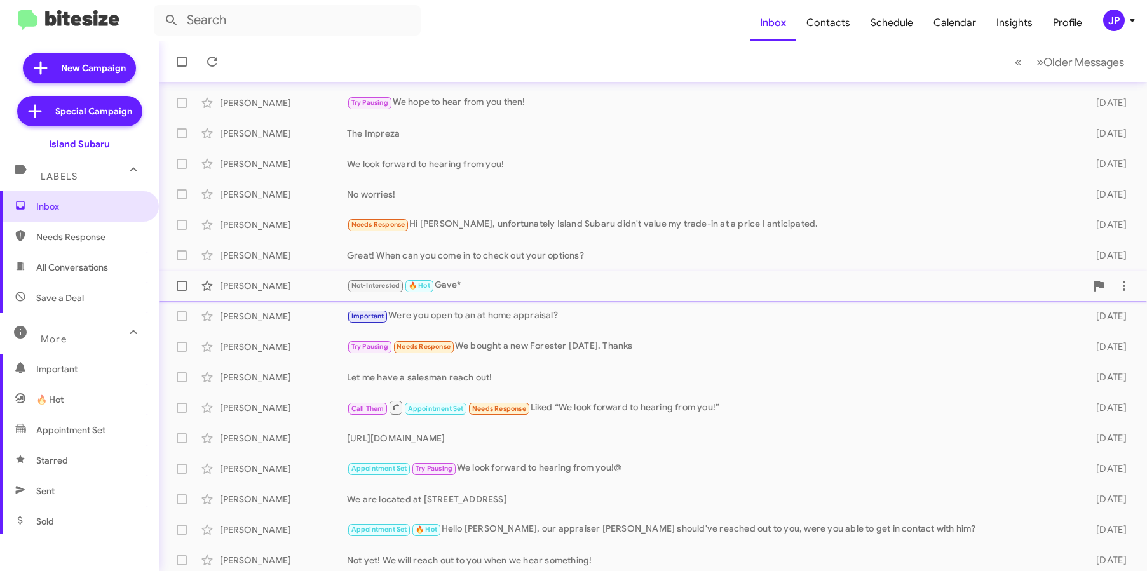
scroll to position [166, 0]
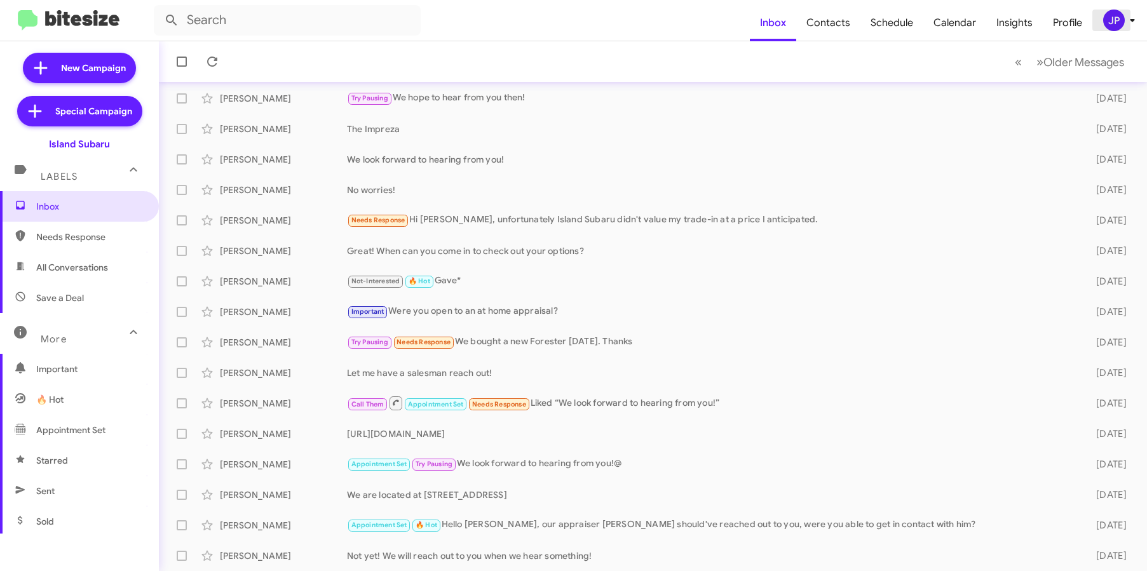
click at [1105, 17] on div "JP" at bounding box center [1114, 21] width 22 height 22
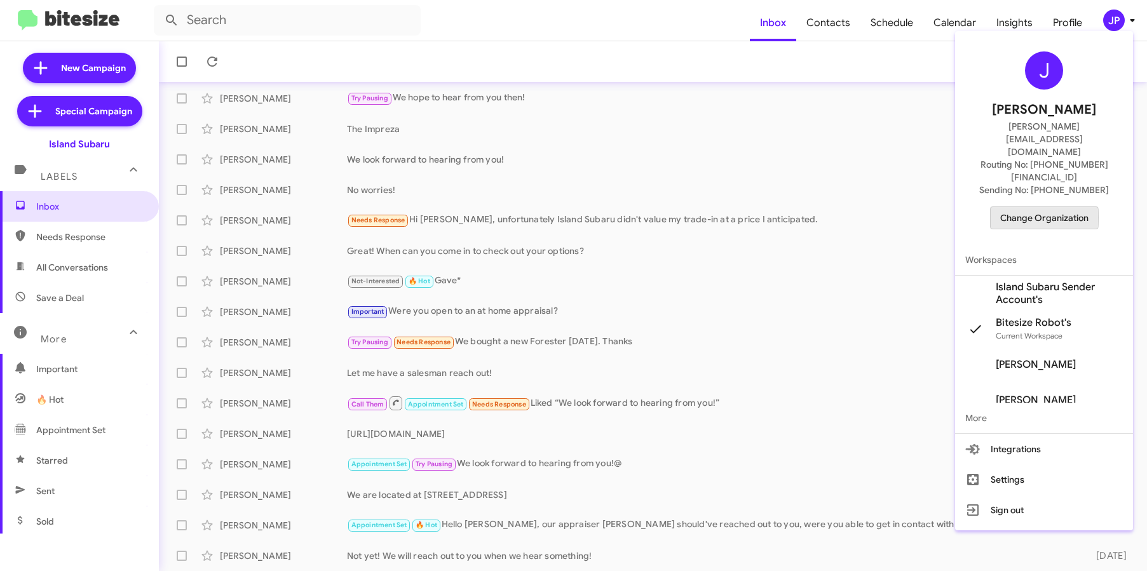
click at [1022, 207] on span "Change Organization" at bounding box center [1044, 218] width 88 height 22
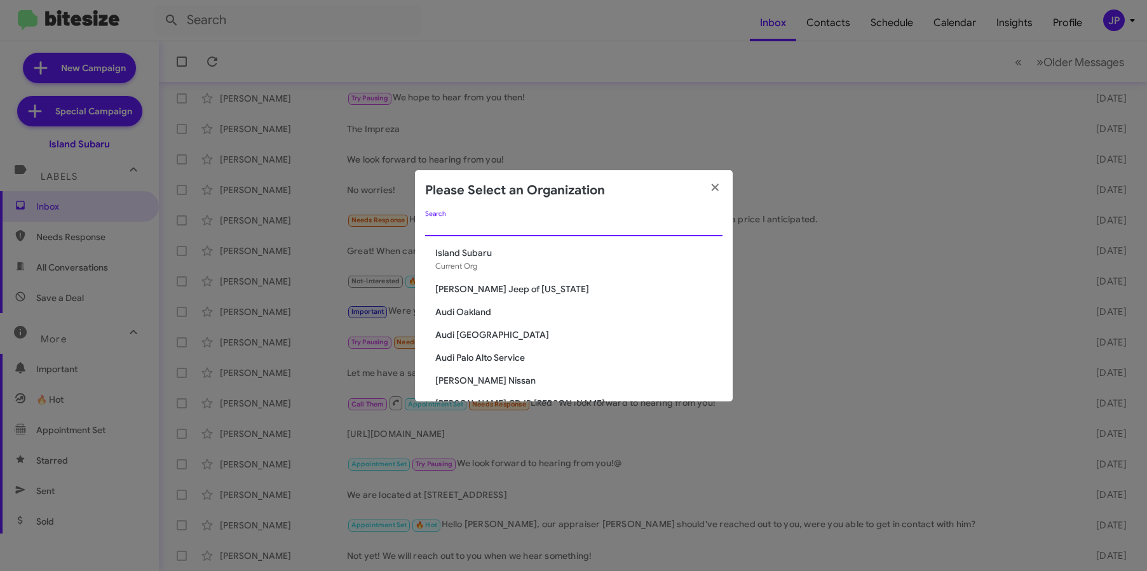
click at [456, 227] on input "Search" at bounding box center [573, 227] width 297 height 10
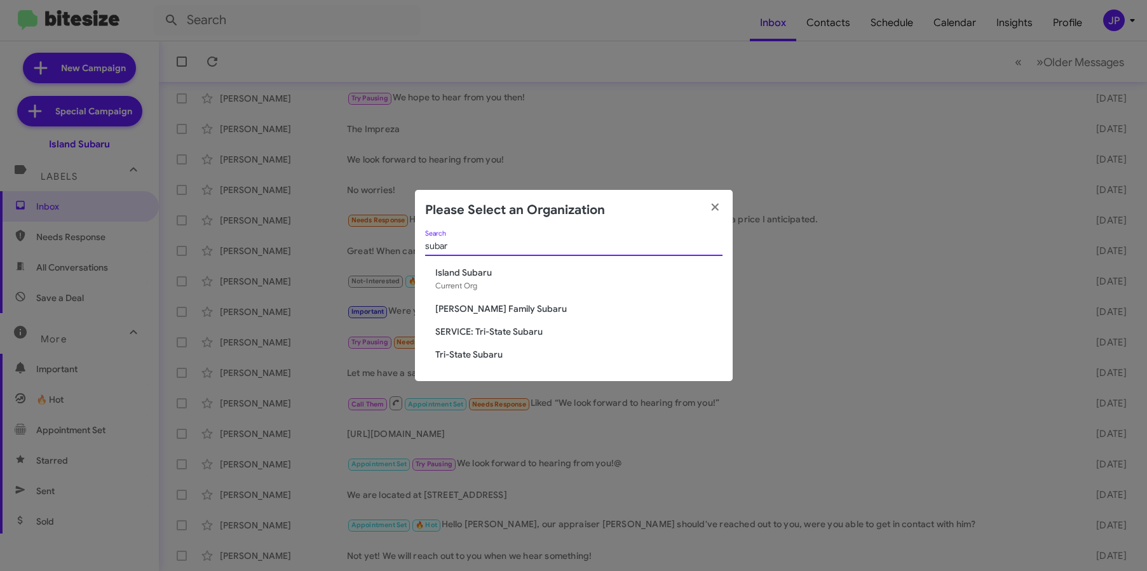
type input "subar"
click at [434, 315] on div "subar Search Island Subaru Current Org Hicks Family Subaru SERVICE: Tri-State S…" at bounding box center [574, 306] width 318 height 151
click at [435, 314] on span "[PERSON_NAME] Family Subaru" at bounding box center [578, 308] width 287 height 13
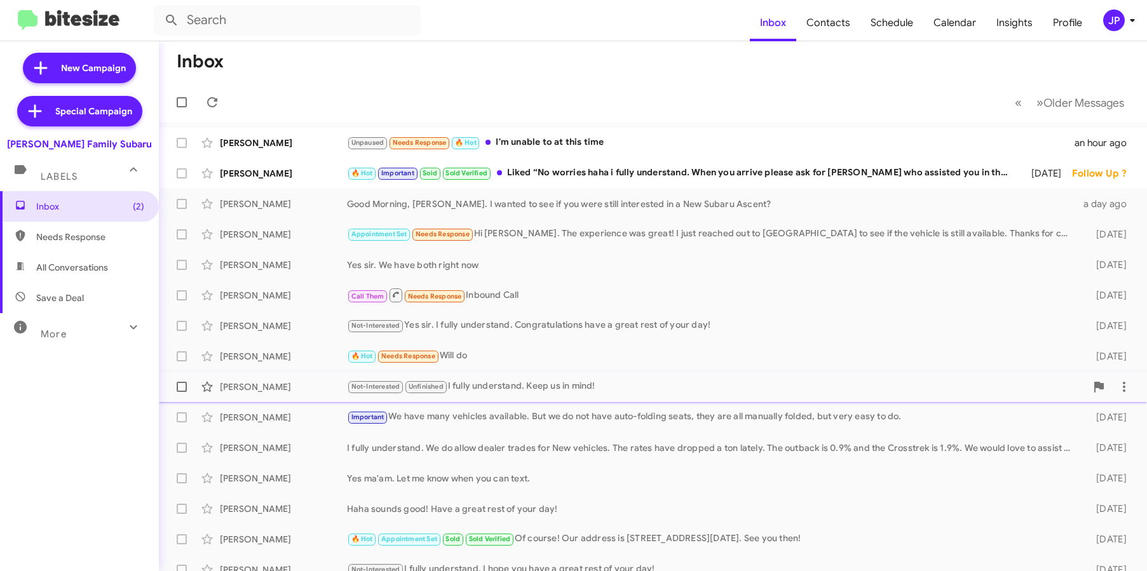
click at [570, 379] on div "Not-Interested Unfinished I fully understand. Keep us in mind!" at bounding box center [716, 386] width 739 height 15
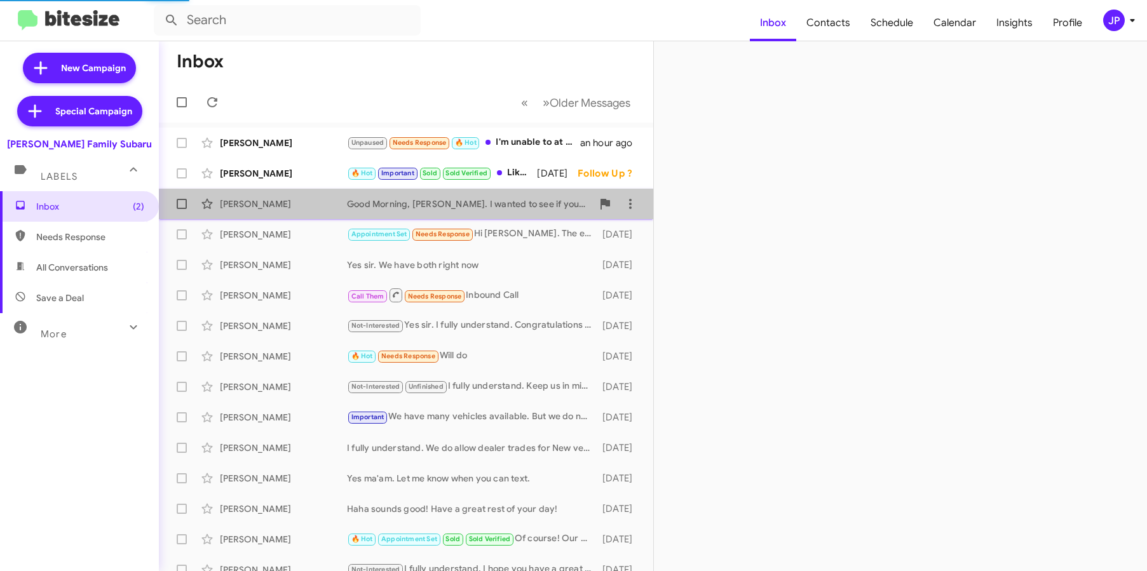
click at [543, 212] on div "Christina Vega Good Morning, Christina. I wanted to see if you were still inter…" at bounding box center [406, 203] width 474 height 25
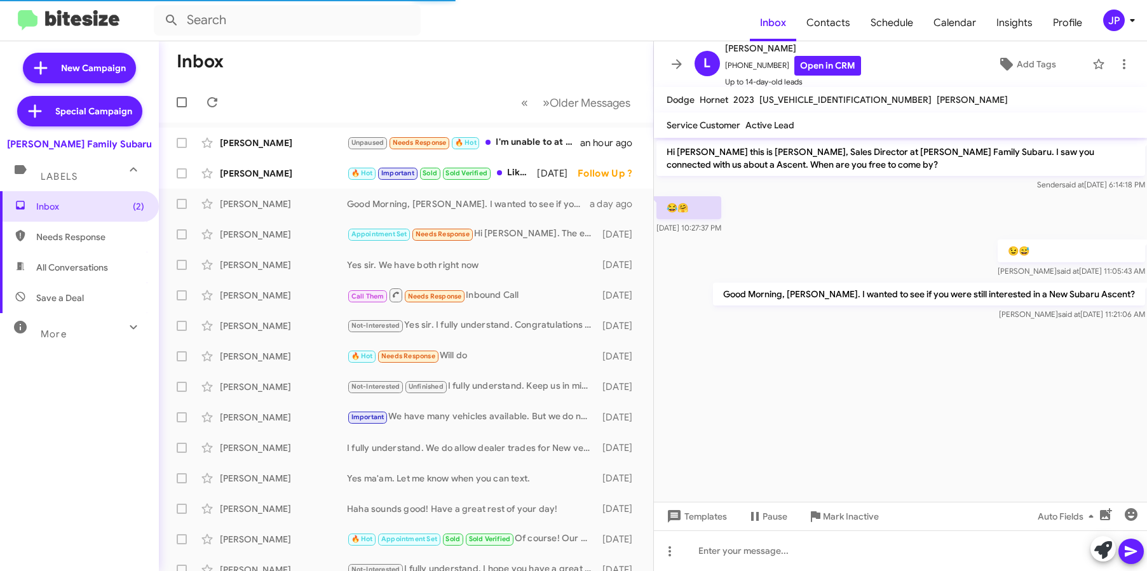
click at [86, 351] on div "Inbox (2) Needs Response All Conversations Save a Deal More Important 🔥 Hot App…" at bounding box center [79, 362] width 159 height 342
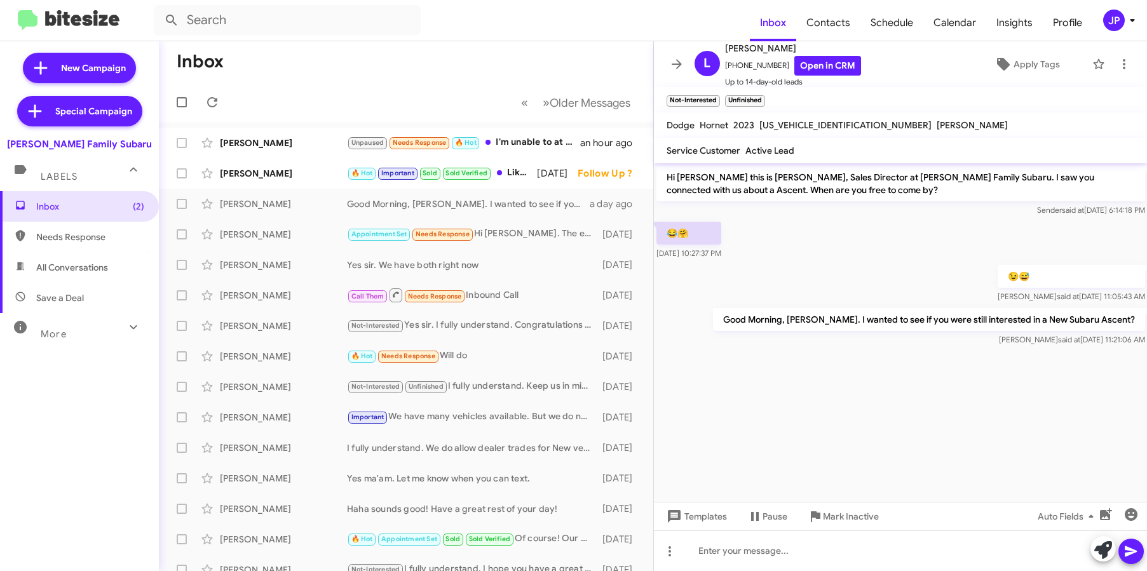
click at [81, 320] on div "More" at bounding box center [66, 329] width 113 height 24
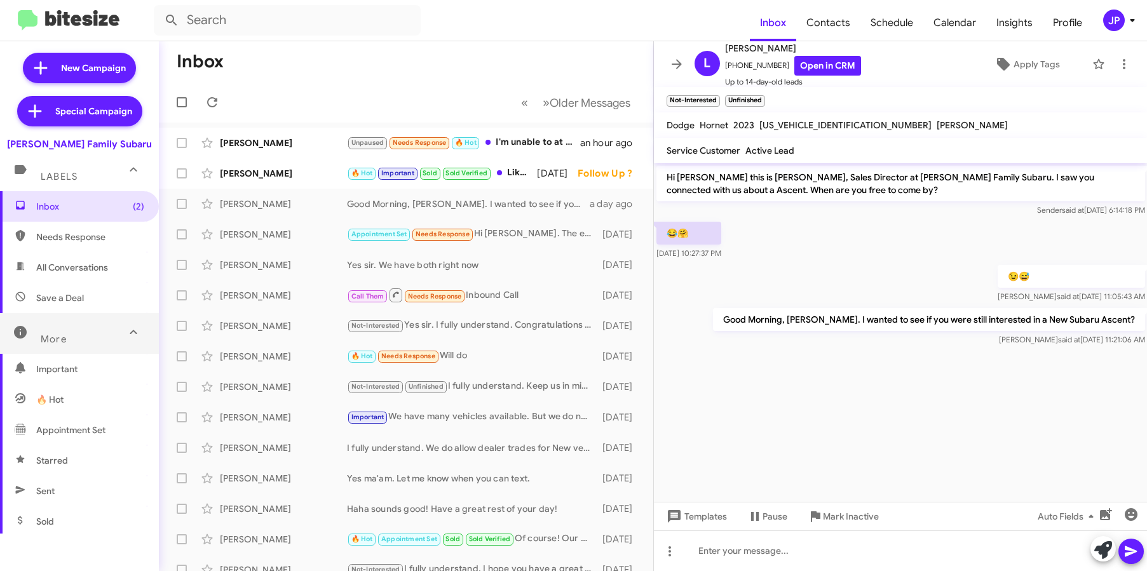
click at [81, 323] on div "More" at bounding box center [66, 334] width 113 height 24
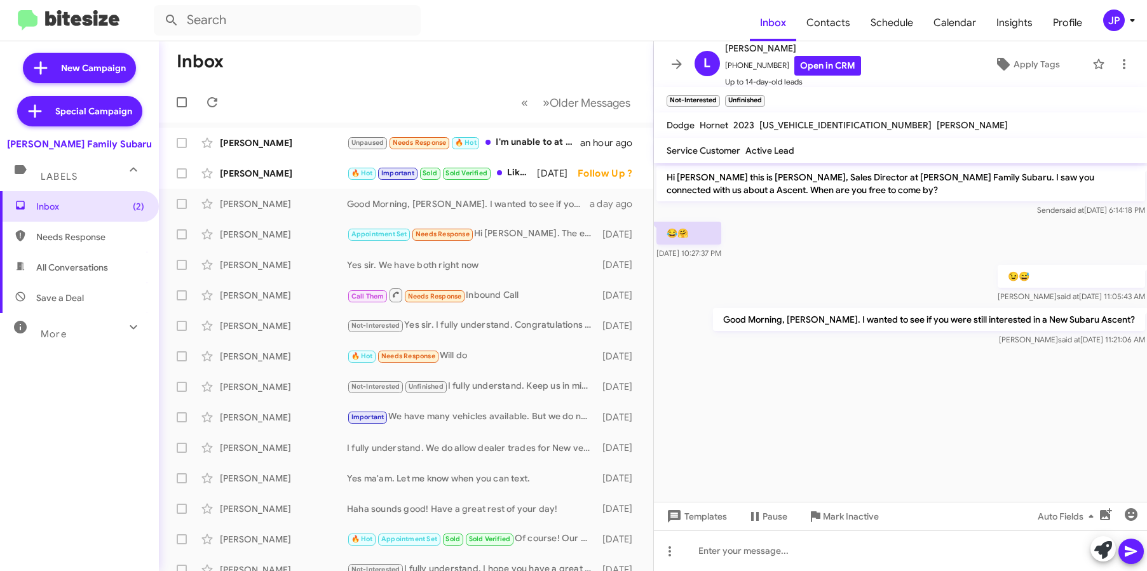
click at [89, 336] on div "More" at bounding box center [66, 329] width 113 height 24
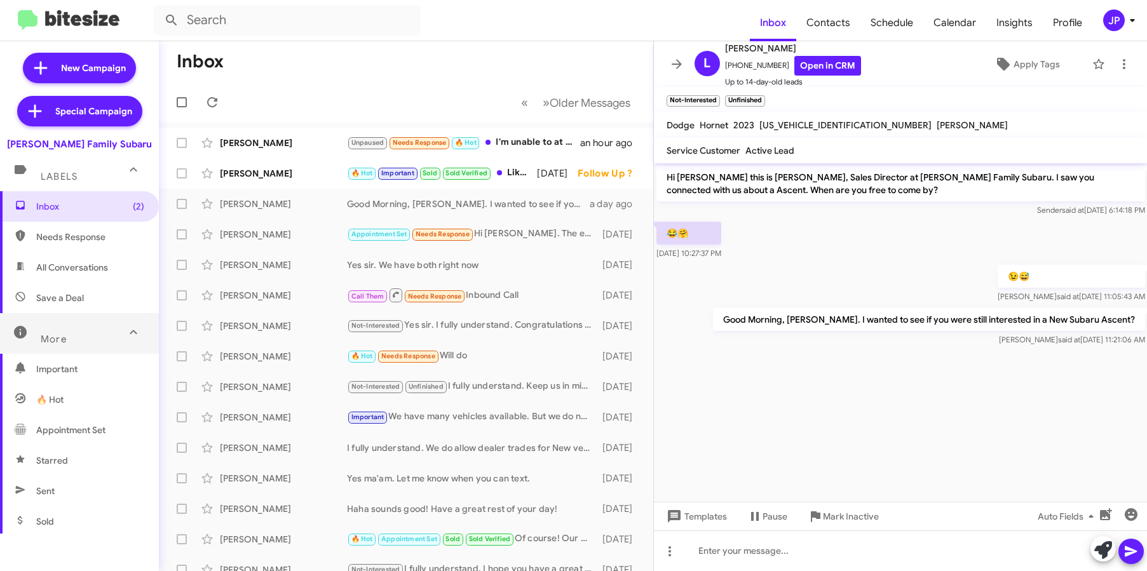
scroll to position [257, 0]
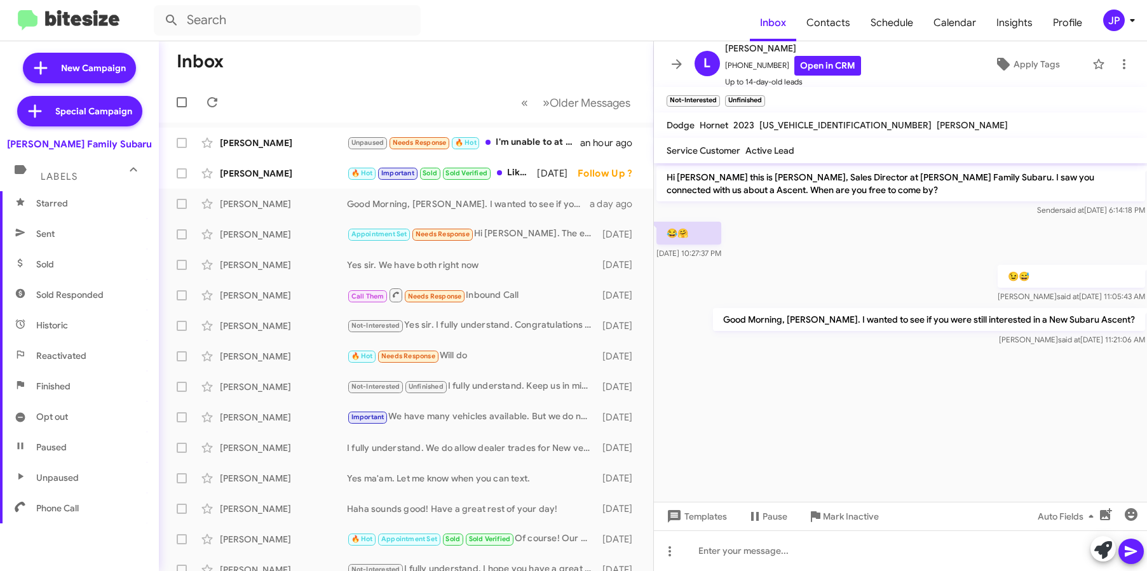
click at [93, 266] on span "Sold" at bounding box center [79, 264] width 159 height 30
type input "in:sold"
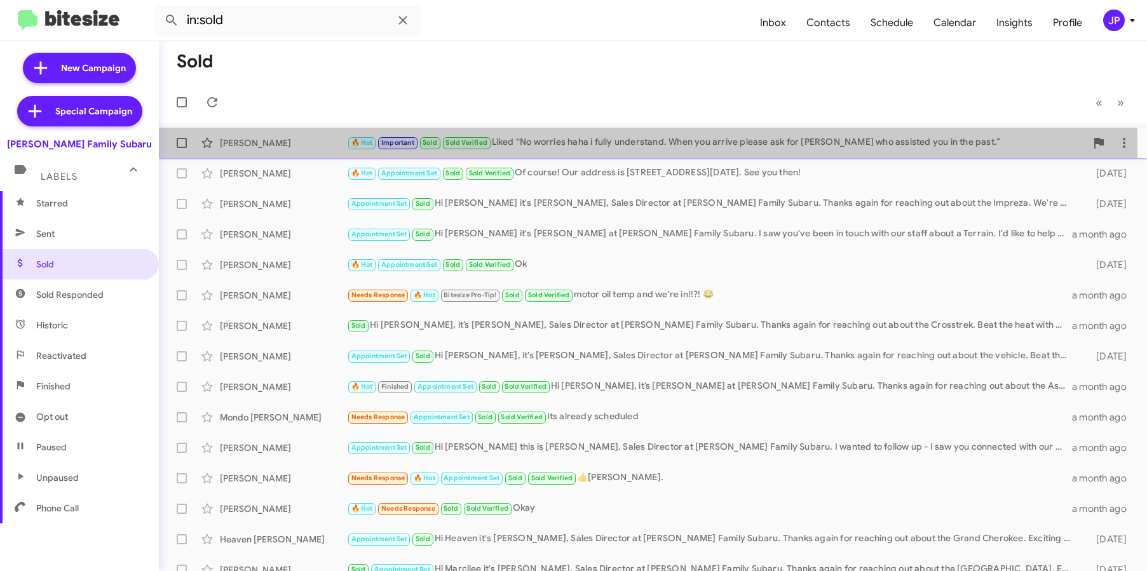
click at [286, 147] on div "Craig Pedersen" at bounding box center [283, 143] width 127 height 13
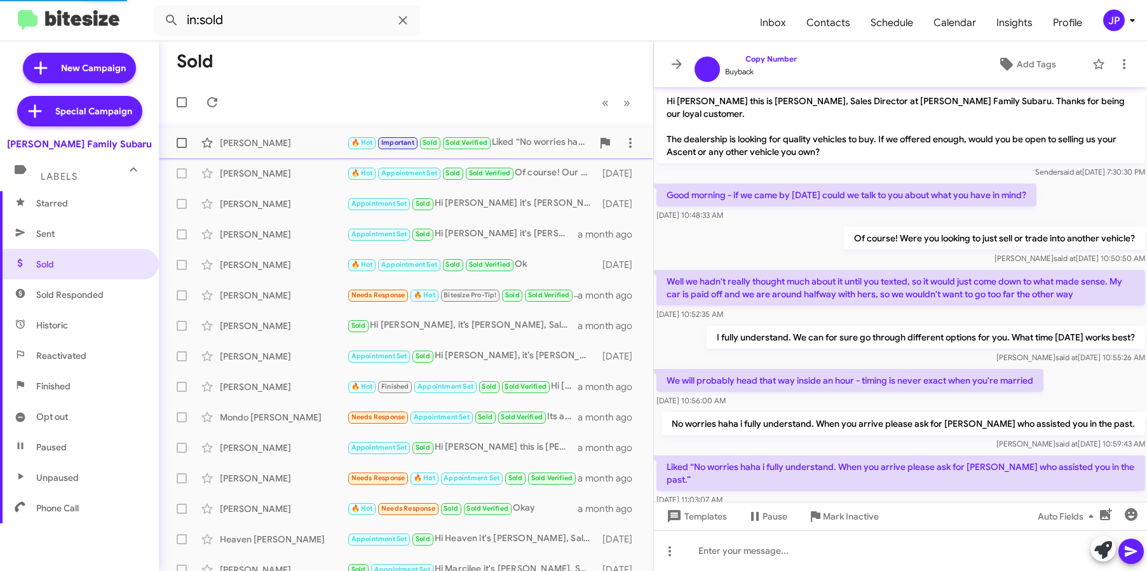
scroll to position [73, 0]
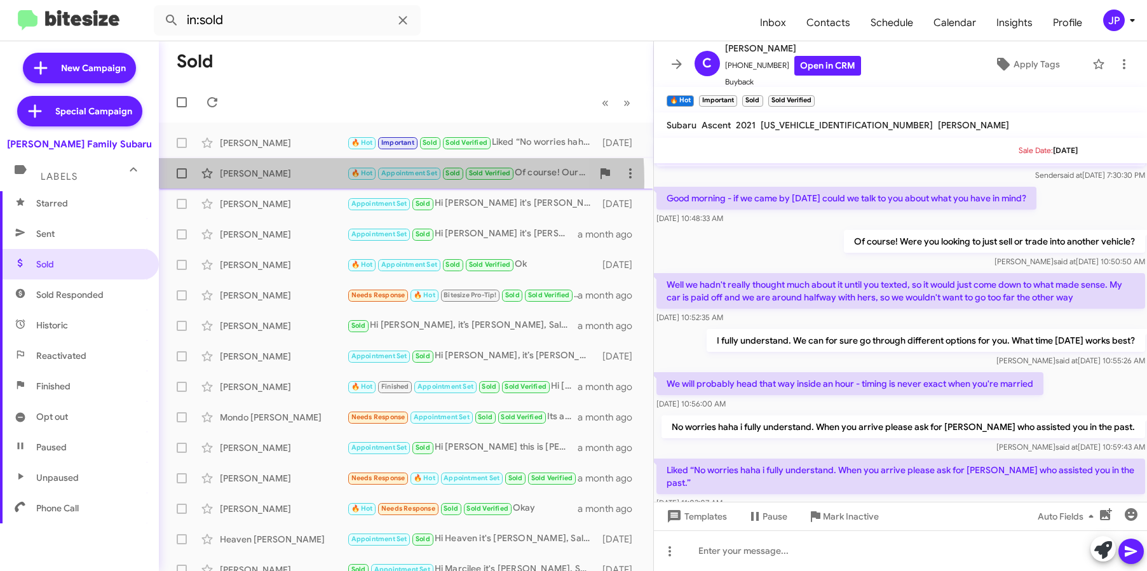
click at [293, 182] on div "Teri Petrecz 🔥 Hot Appointment Set Sold Sold Verified Of course! Our address is…" at bounding box center [406, 173] width 474 height 25
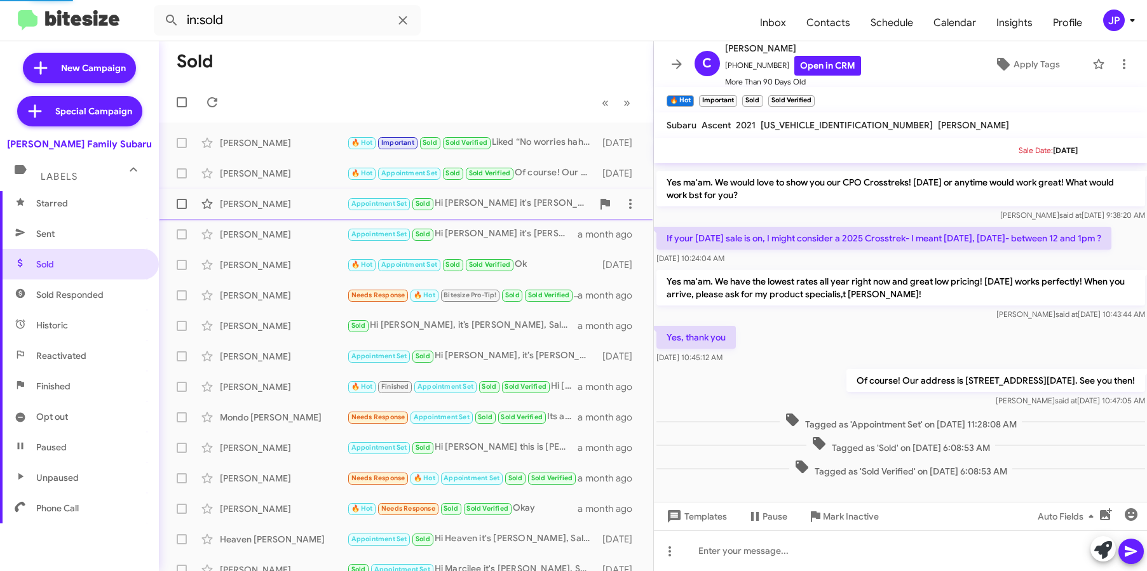
scroll to position [80, 0]
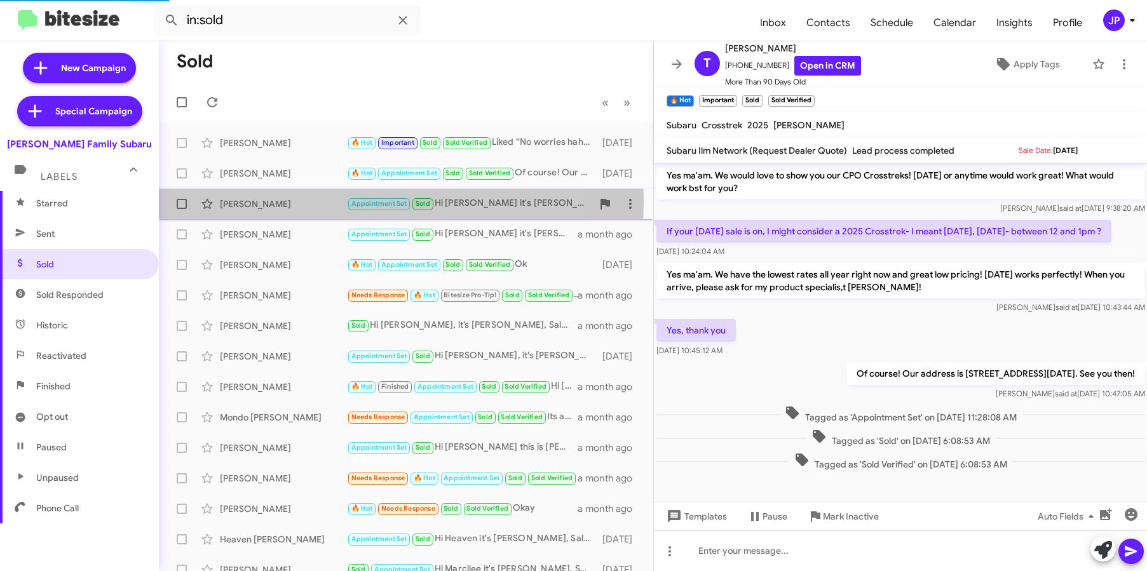
click at [290, 201] on div "Briana Jones" at bounding box center [283, 204] width 127 height 13
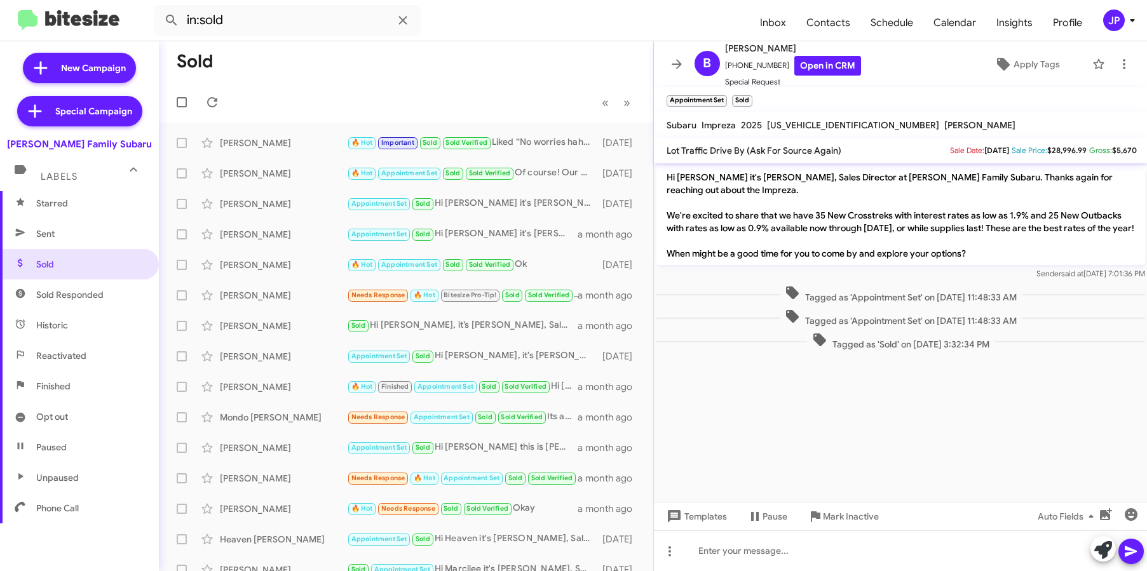
click at [953, 454] on cdk-virtual-scroll-viewport "Hi Briana it's Ernest Martinez, Sales Director at Hicks Family Subaru. Thanks a…" at bounding box center [901, 332] width 494 height 339
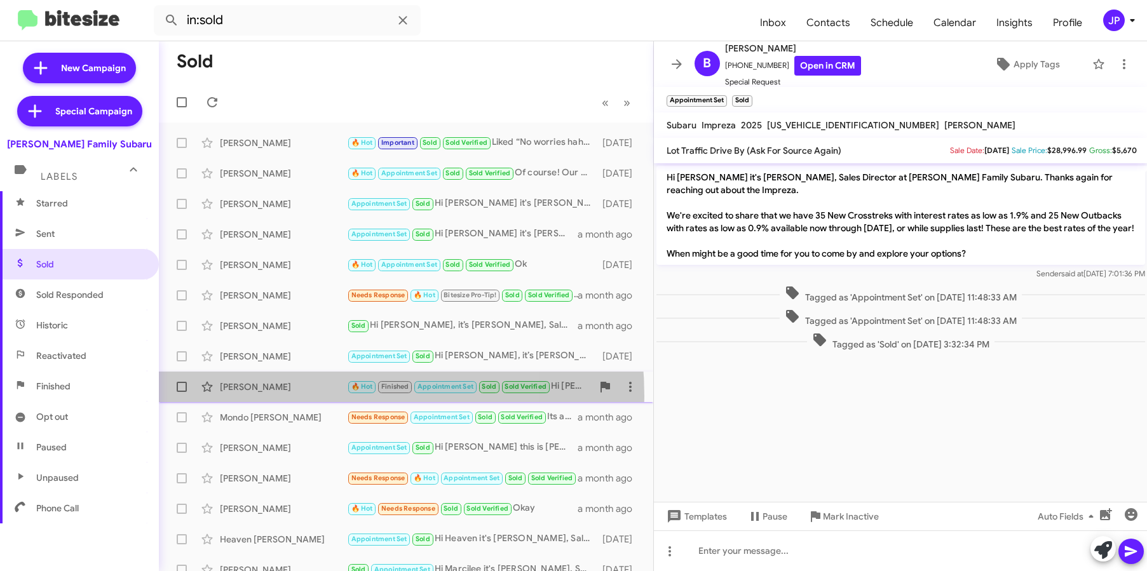
click at [269, 396] on div "Wesley Cates 🔥 Hot Finished Appointment Set Sold Sold Verified Hi Wesley, it’s …" at bounding box center [406, 386] width 474 height 25
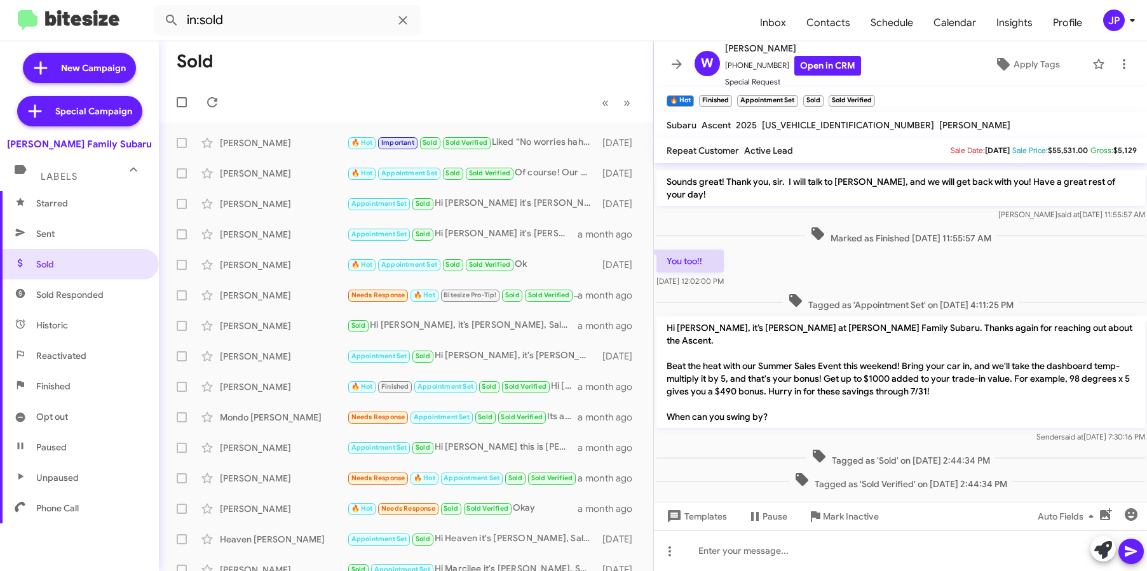
scroll to position [418, 0]
click at [33, 30] on img at bounding box center [69, 20] width 102 height 21
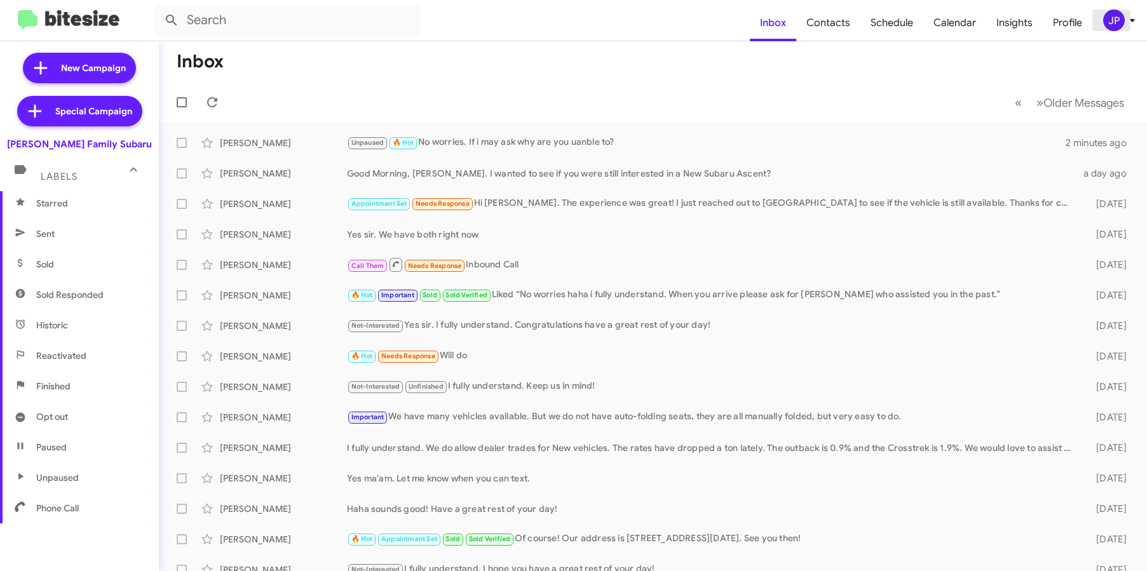
click at [1117, 15] on div "JP" at bounding box center [1114, 21] width 22 height 22
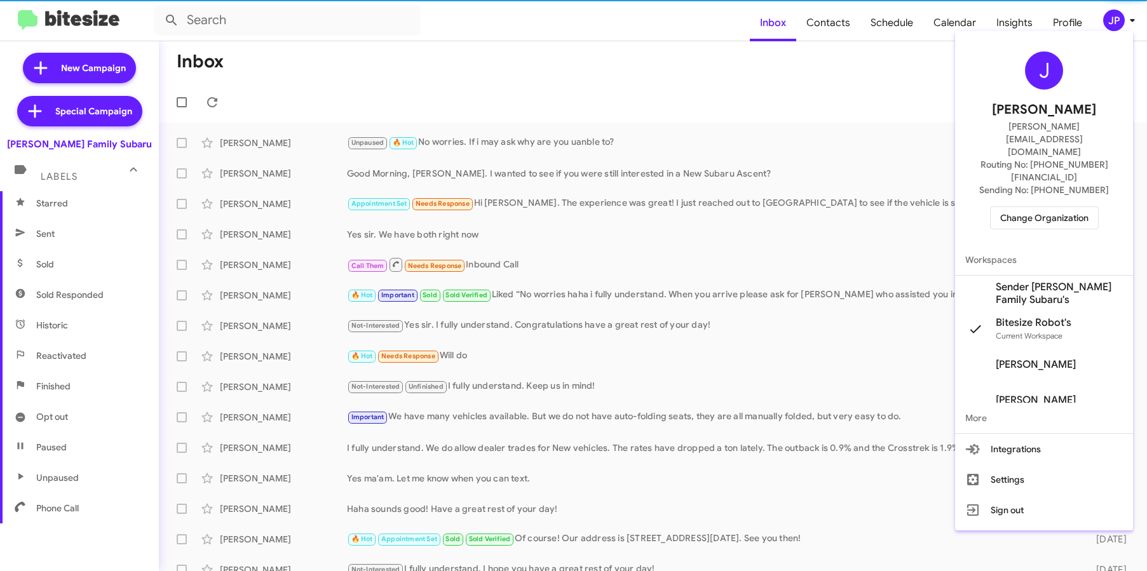
click at [1024, 207] on span "Change Organization" at bounding box center [1044, 218] width 88 height 22
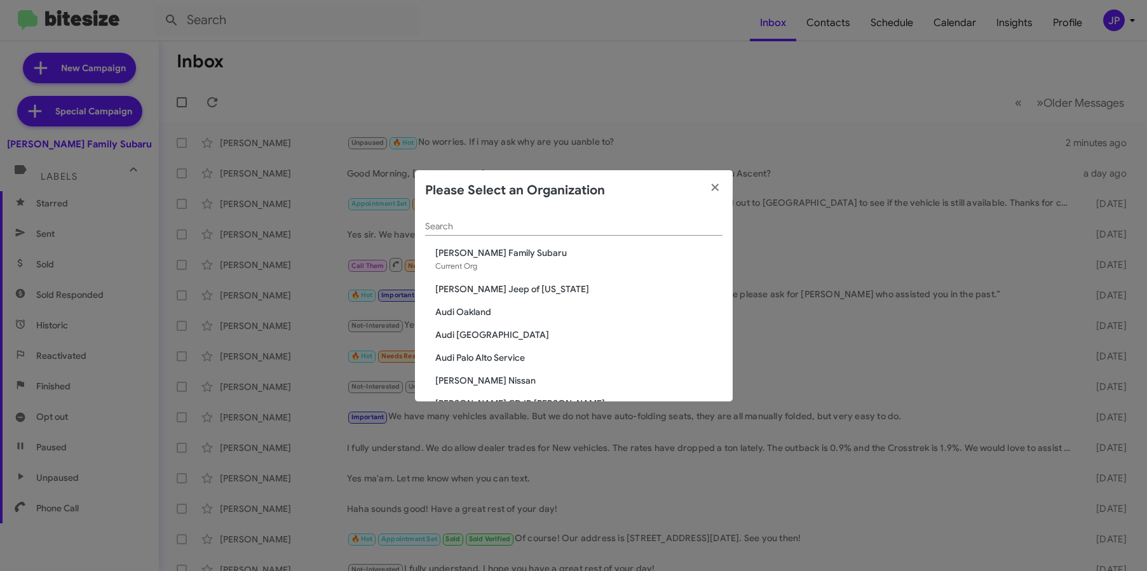
click at [535, 238] on div "Search" at bounding box center [573, 229] width 297 height 36
click at [537, 230] on input "Search" at bounding box center [573, 227] width 297 height 10
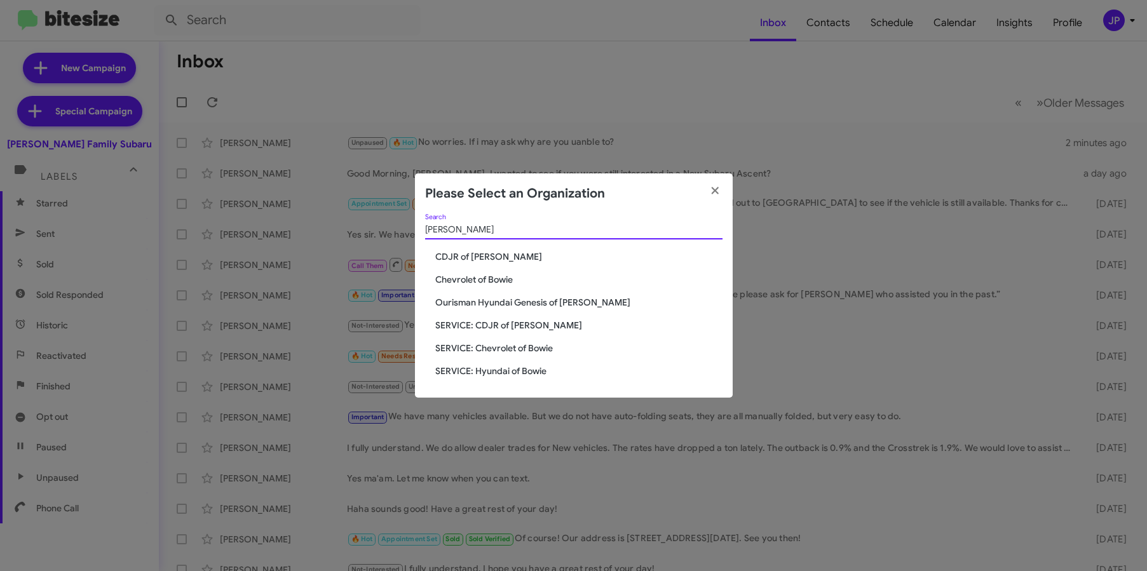
type input "bowie"
click at [503, 253] on span "CDJR of [PERSON_NAME]" at bounding box center [578, 256] width 287 height 13
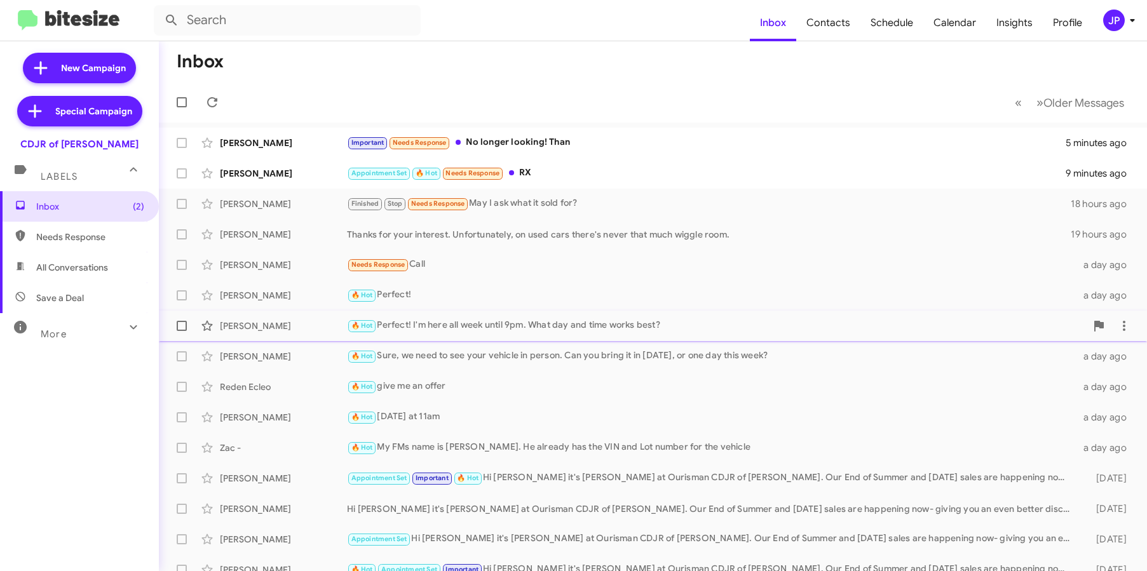
click at [363, 322] on span "🔥 Hot" at bounding box center [362, 325] width 22 height 8
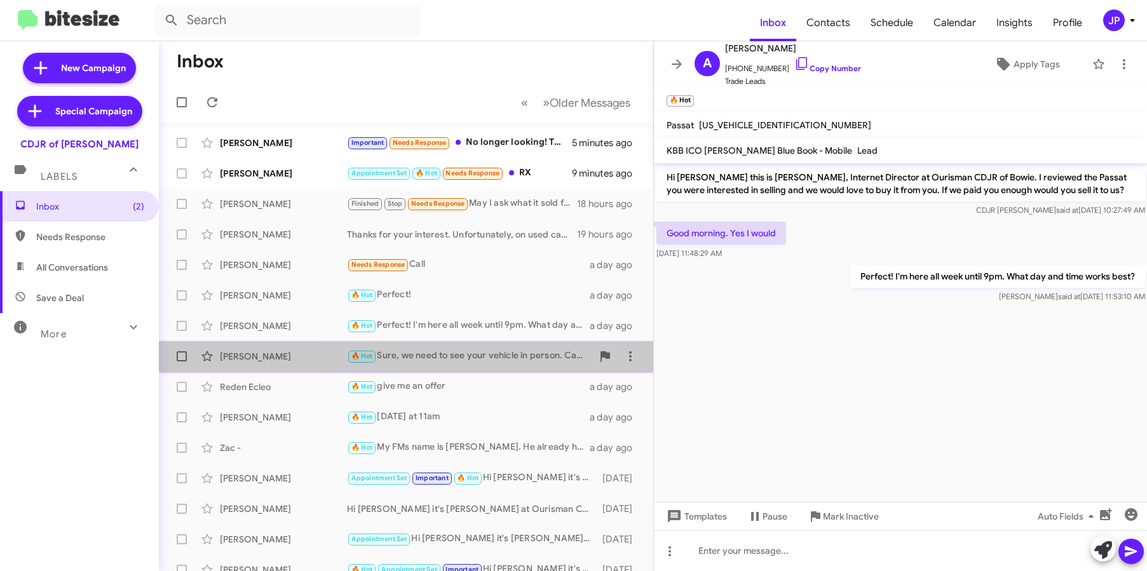
click at [440, 358] on div "🔥 Hot Sure, we need to see your vehicle in person. Can you bring it in today, o…" at bounding box center [469, 356] width 245 height 15
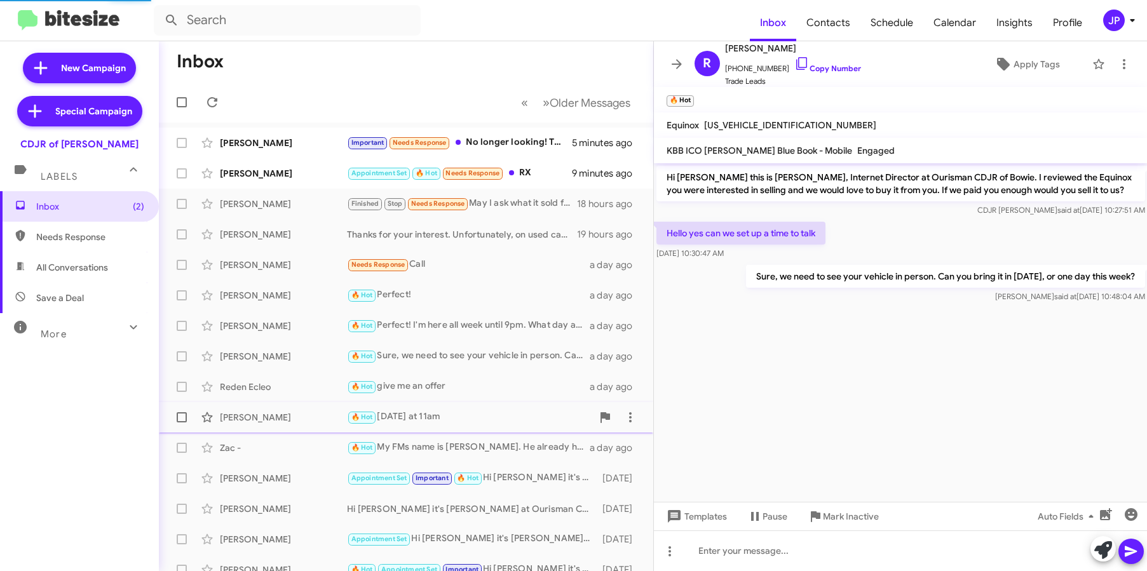
click at [435, 418] on div "🔥 Hot Today at 11am" at bounding box center [469, 417] width 245 height 15
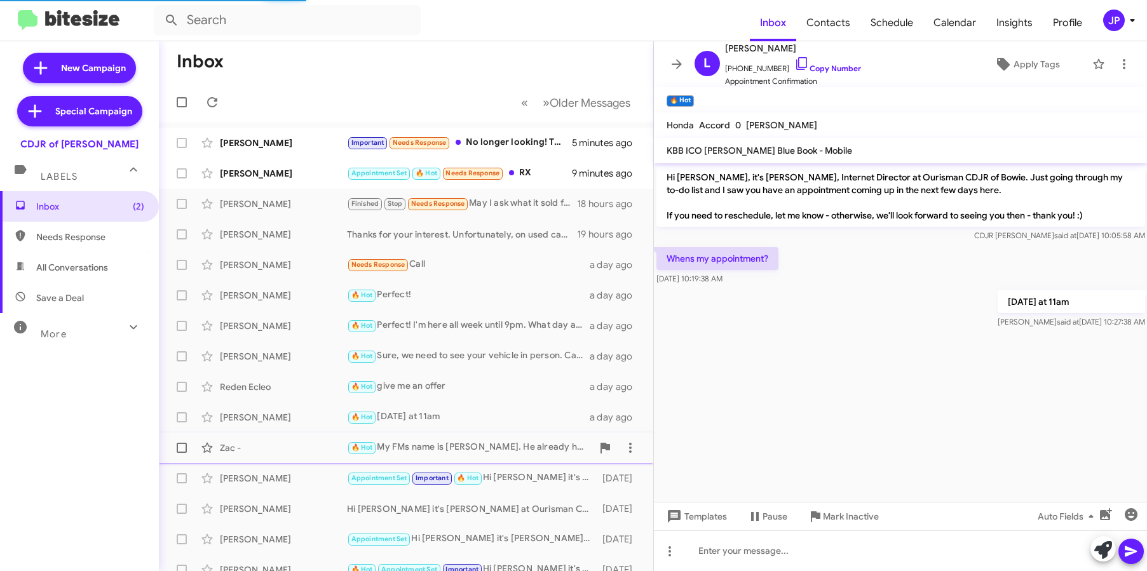
click at [439, 445] on div "🔥 Hot My FMs name is Phillip. He already has the VIN and Lot number for the veh…" at bounding box center [469, 447] width 245 height 15
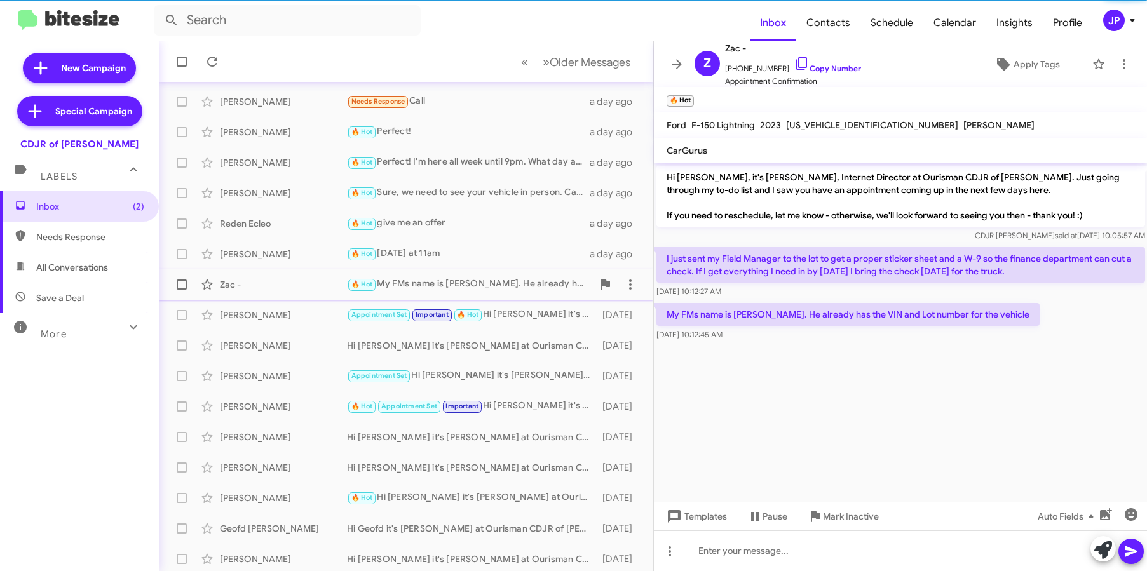
scroll to position [166, 0]
click at [439, 445] on div "Lauren Horst Hi Lauren it's Ciara Taylor at Ourisman CDJR of Bowie. Our End of …" at bounding box center [406, 433] width 474 height 25
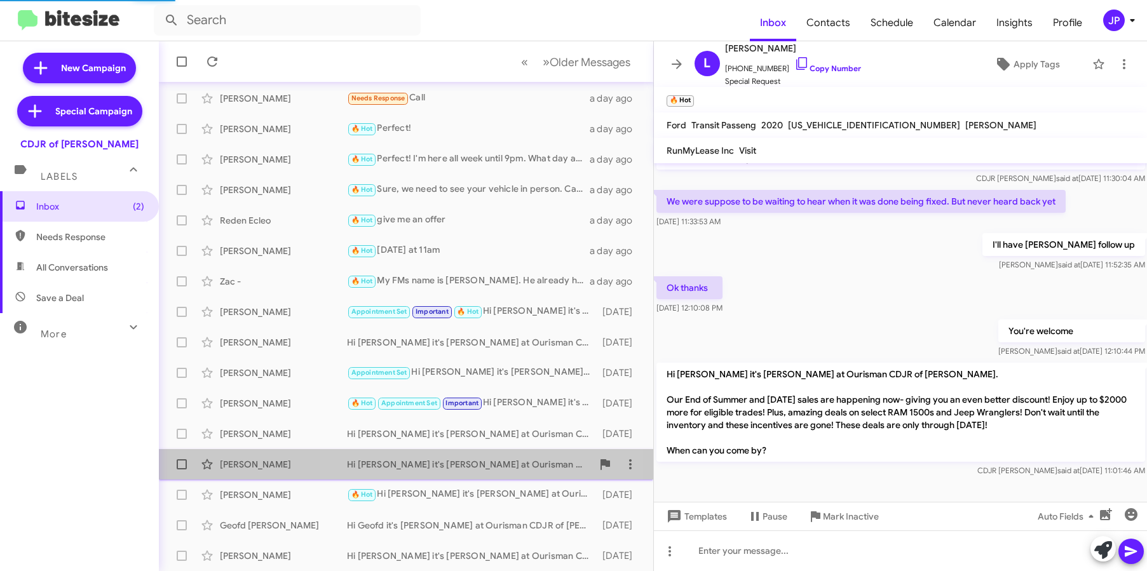
click at [439, 465] on div "Hi Bob it's Ciara Taylor at Ourisman CDJR of Bowie. Our End of Summer and Labor…" at bounding box center [469, 464] width 245 height 13
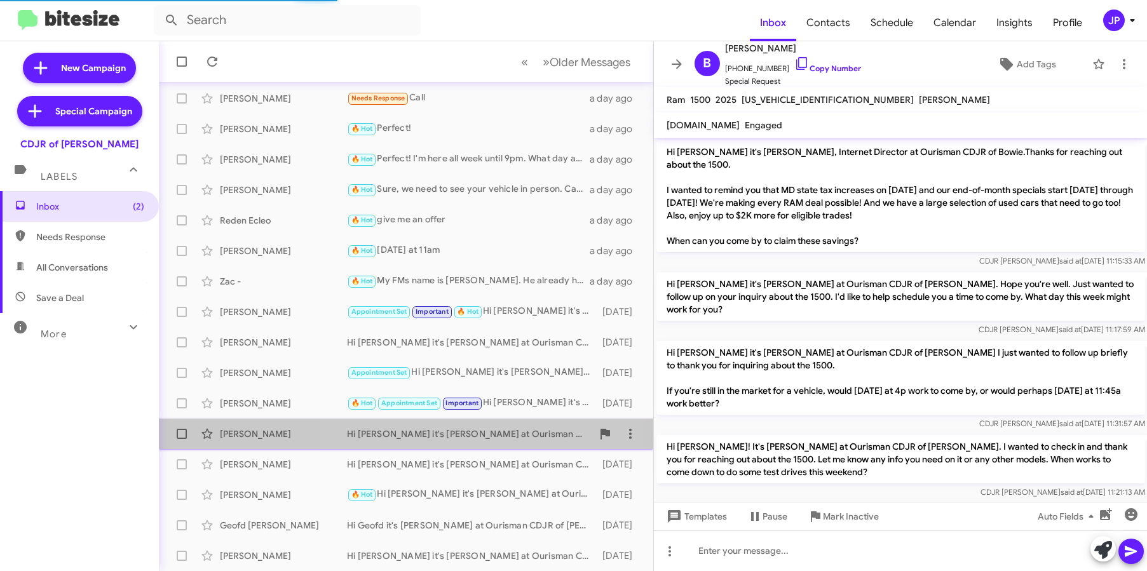
click at [451, 435] on div "Hi Lauren it's Ciara Taylor at Ourisman CDJR of Bowie. Our End of Summer and La…" at bounding box center [469, 434] width 245 height 13
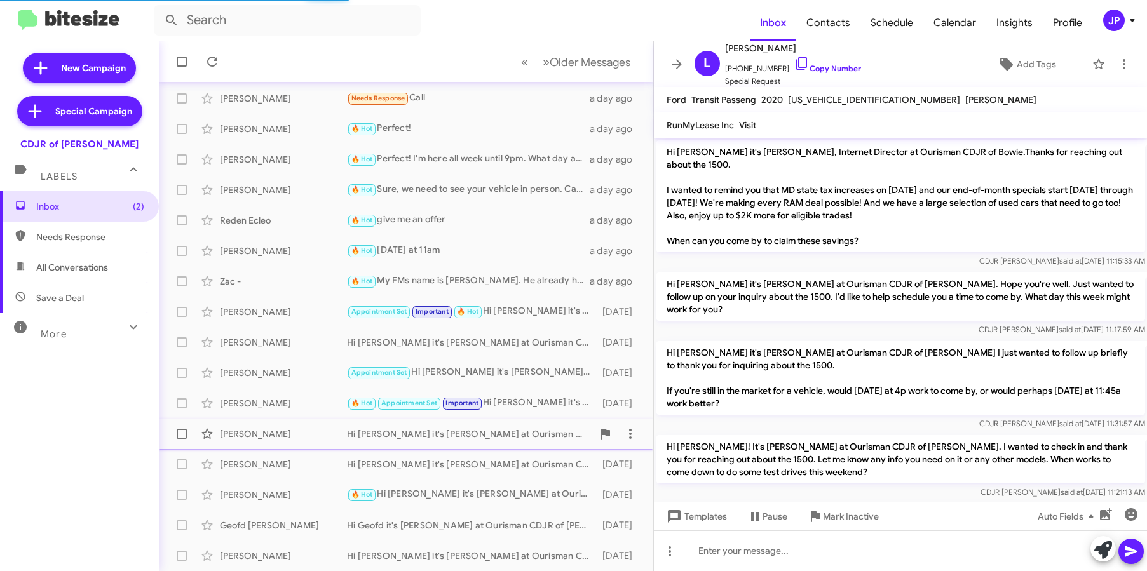
scroll to position [126, 0]
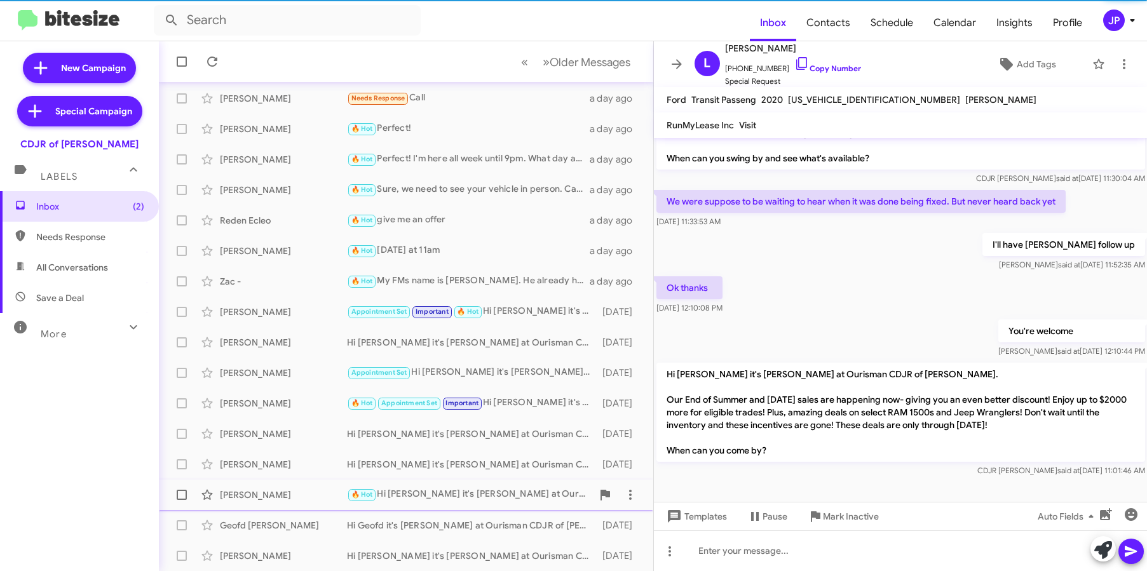
click at [475, 483] on div "Jon Cohen 🔥 Hot Hi Jon it's Ciara Taylor at Ourisman CDJR of Bowie. Our End of …" at bounding box center [406, 494] width 474 height 25
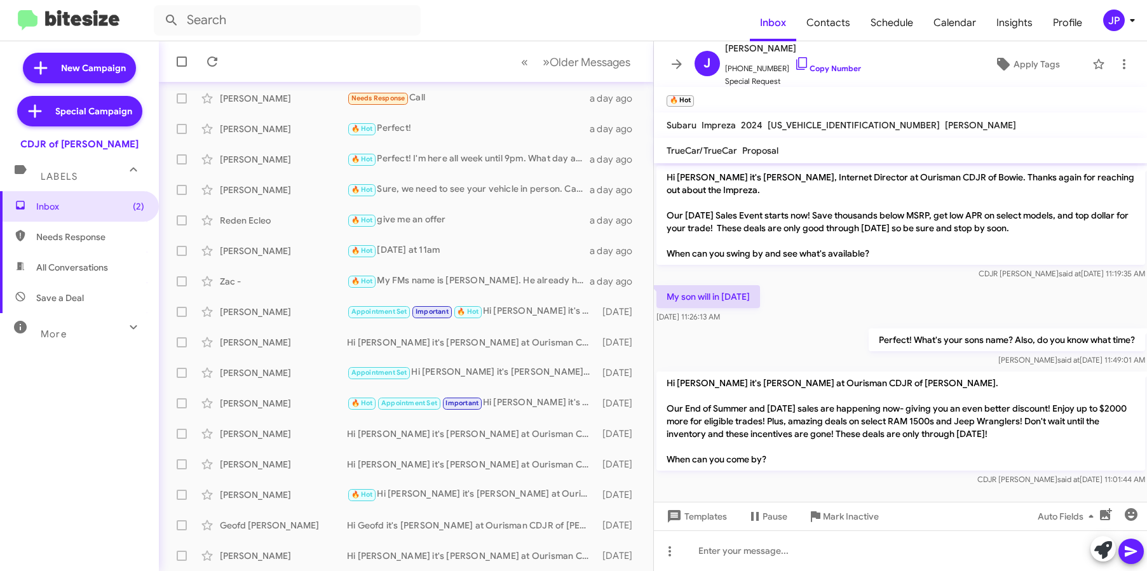
click at [1124, 23] on icon at bounding box center [1131, 20] width 15 height 15
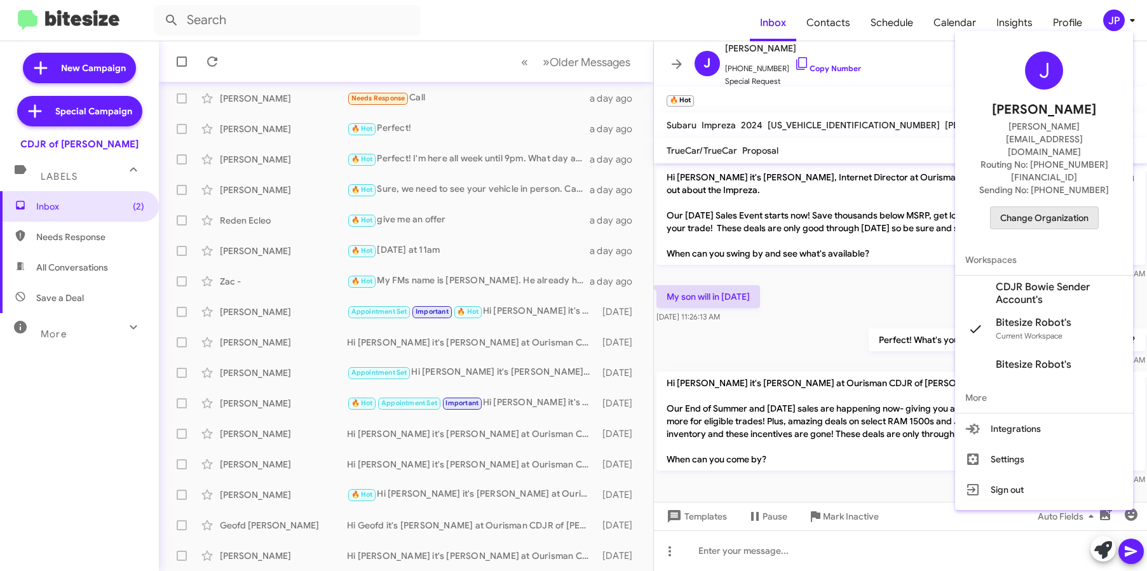
click at [1039, 207] on span "Change Organization" at bounding box center [1044, 218] width 88 height 22
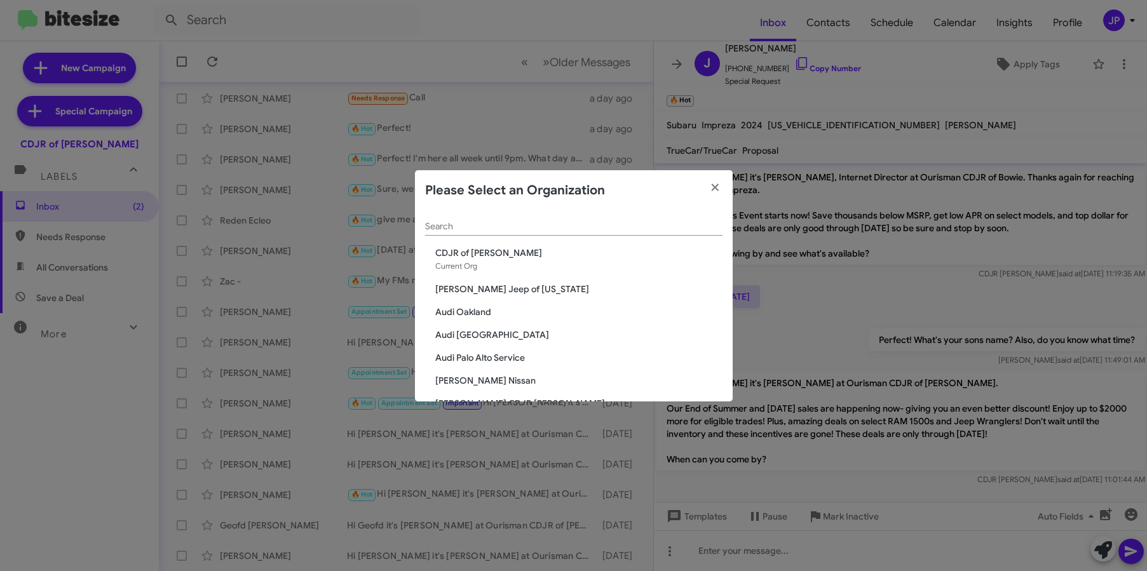
click at [624, 238] on div "Search" at bounding box center [573, 229] width 297 height 36
click at [624, 232] on div "Search" at bounding box center [573, 223] width 297 height 25
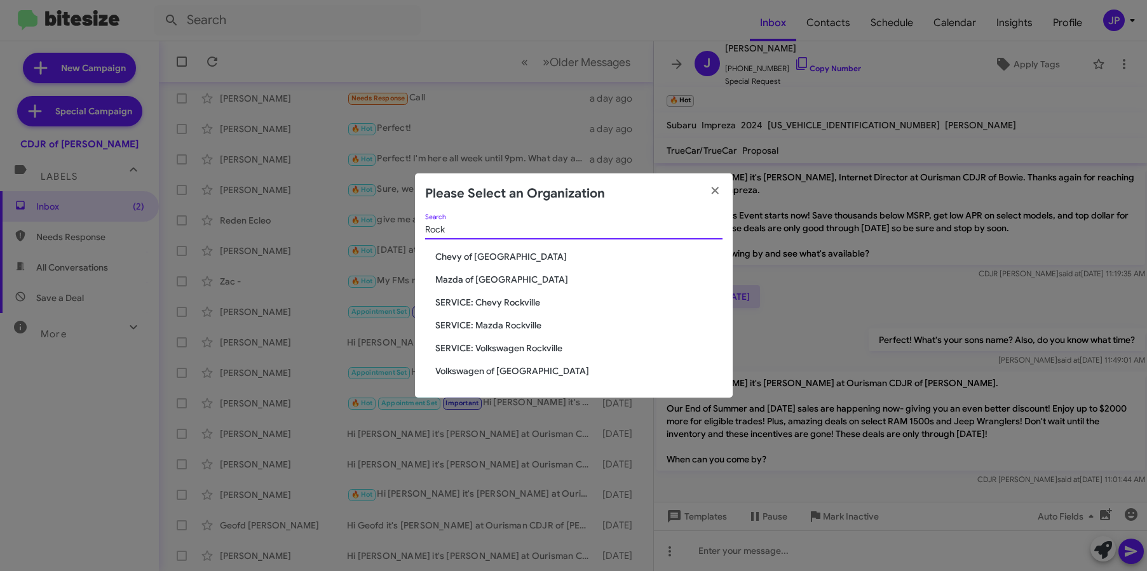
type input "Rock"
click at [505, 368] on span "Volkswagen of [GEOGRAPHIC_DATA]" at bounding box center [578, 371] width 287 height 13
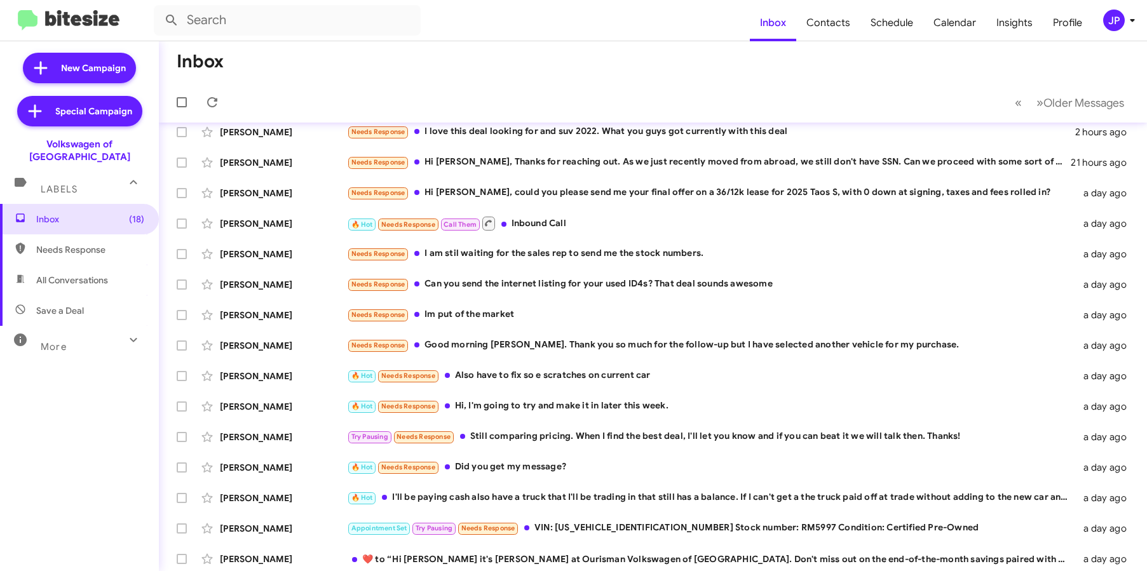
scroll to position [20, 0]
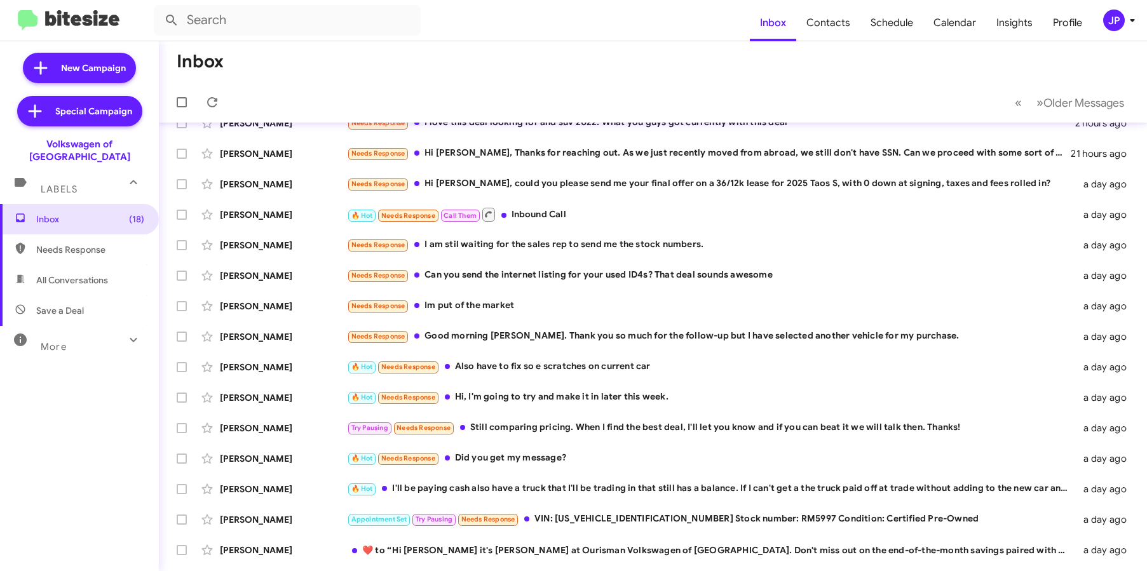
click at [1098, 22] on button "JP" at bounding box center [1112, 21] width 41 height 22
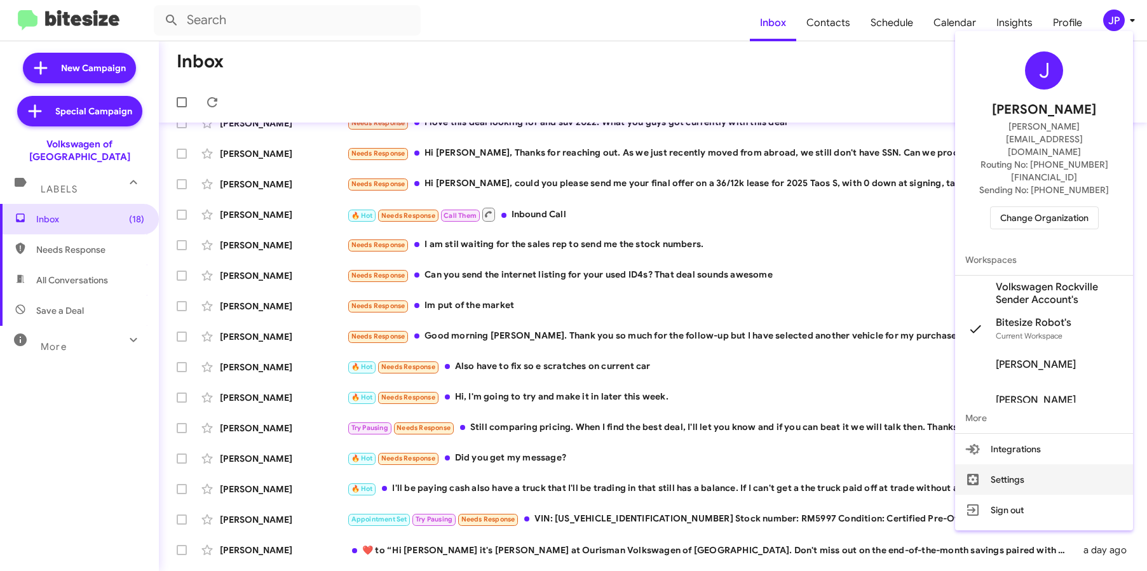
click at [1016, 464] on button "Settings" at bounding box center [1044, 479] width 178 height 30
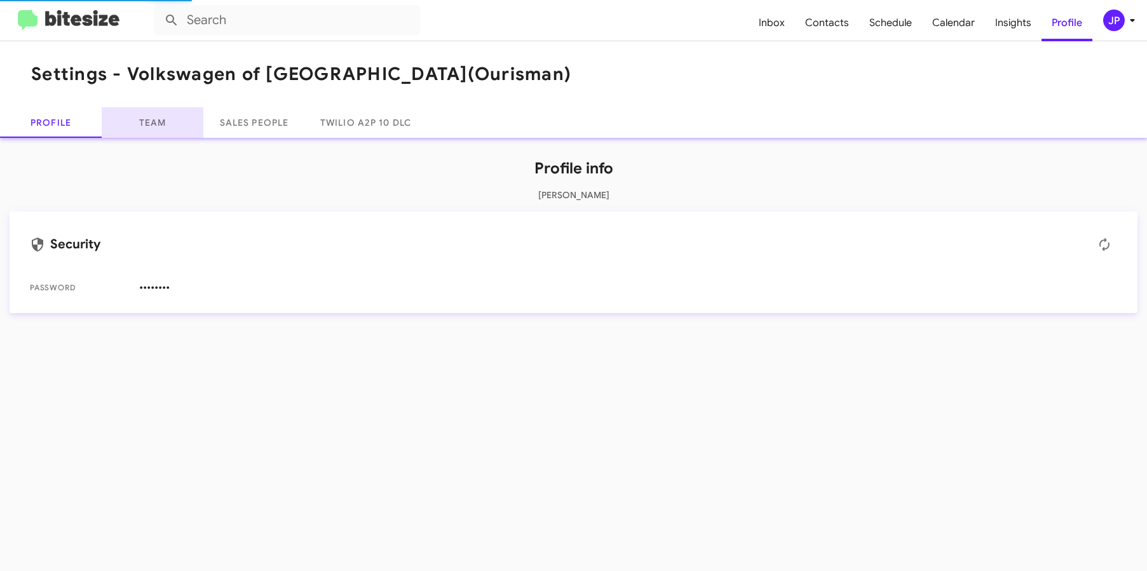
click at [173, 123] on link "Team" at bounding box center [153, 122] width 102 height 30
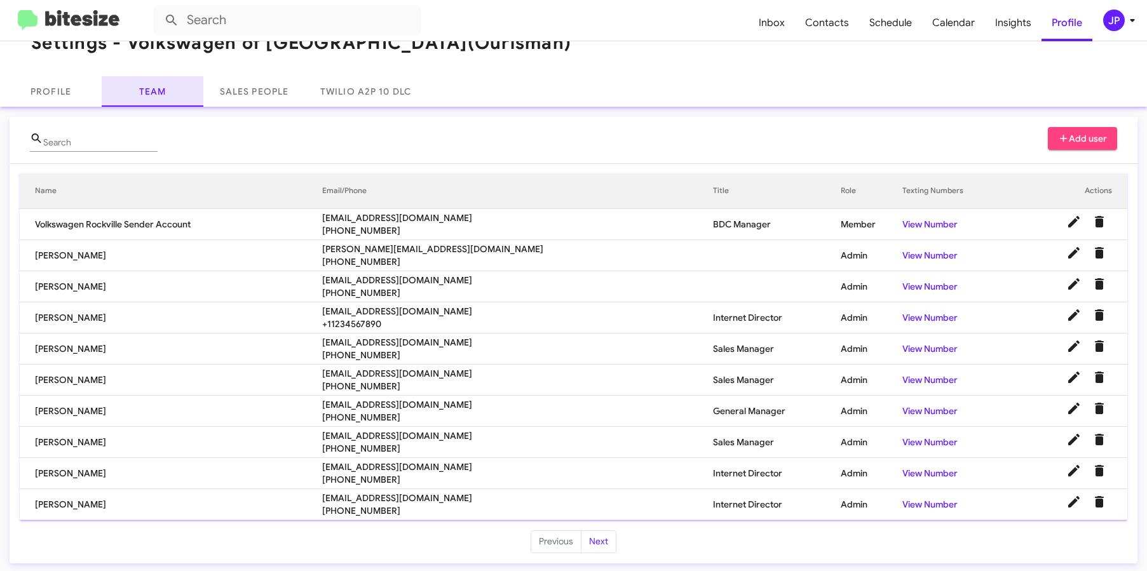
scroll to position [34, 0]
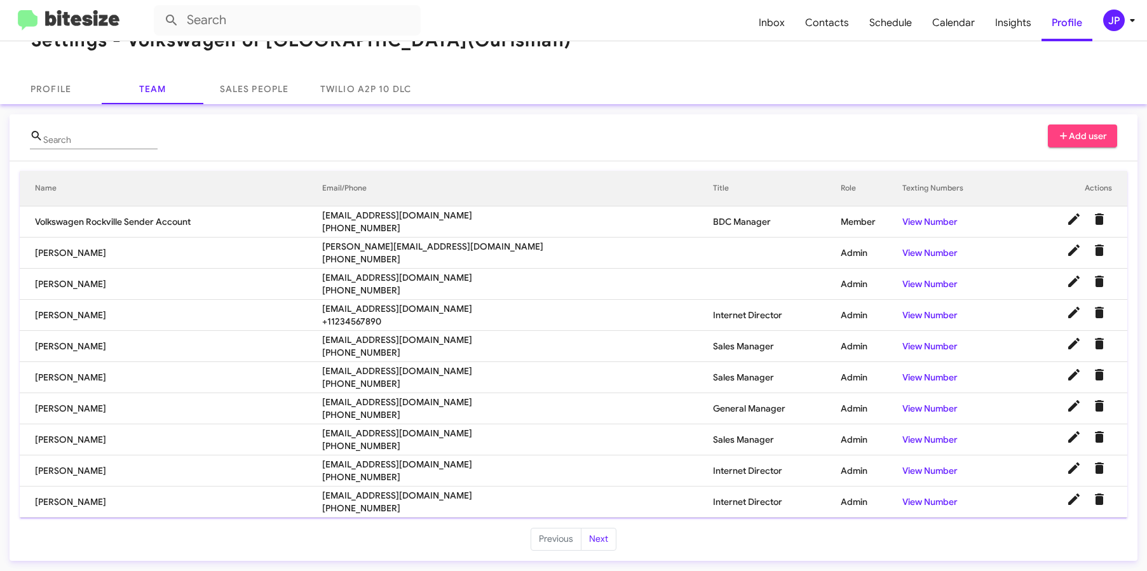
click at [95, 13] on img at bounding box center [69, 20] width 102 height 21
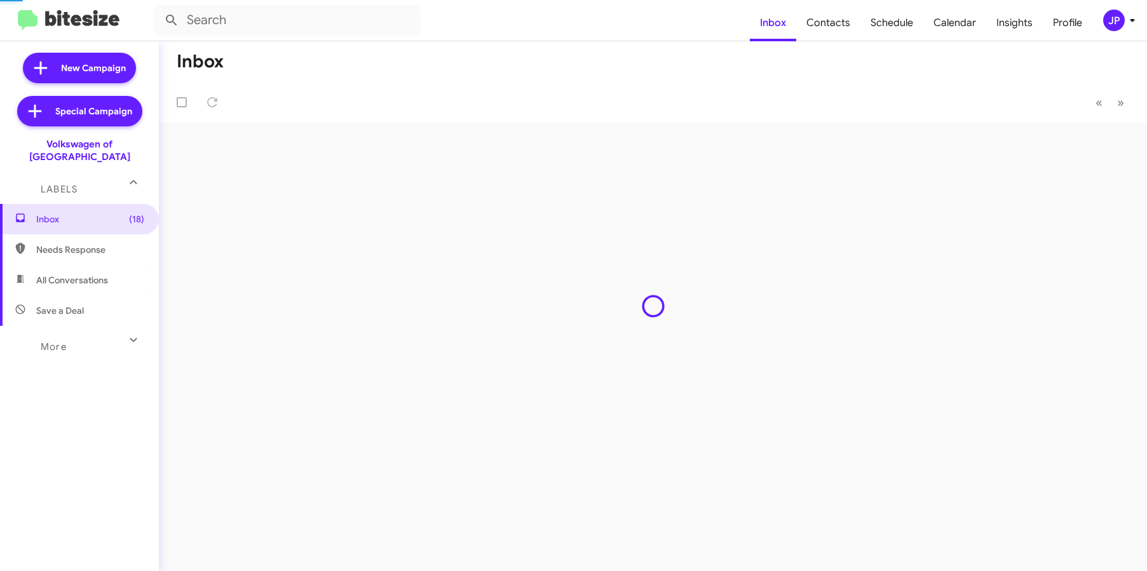
click at [95, 13] on img at bounding box center [69, 20] width 102 height 21
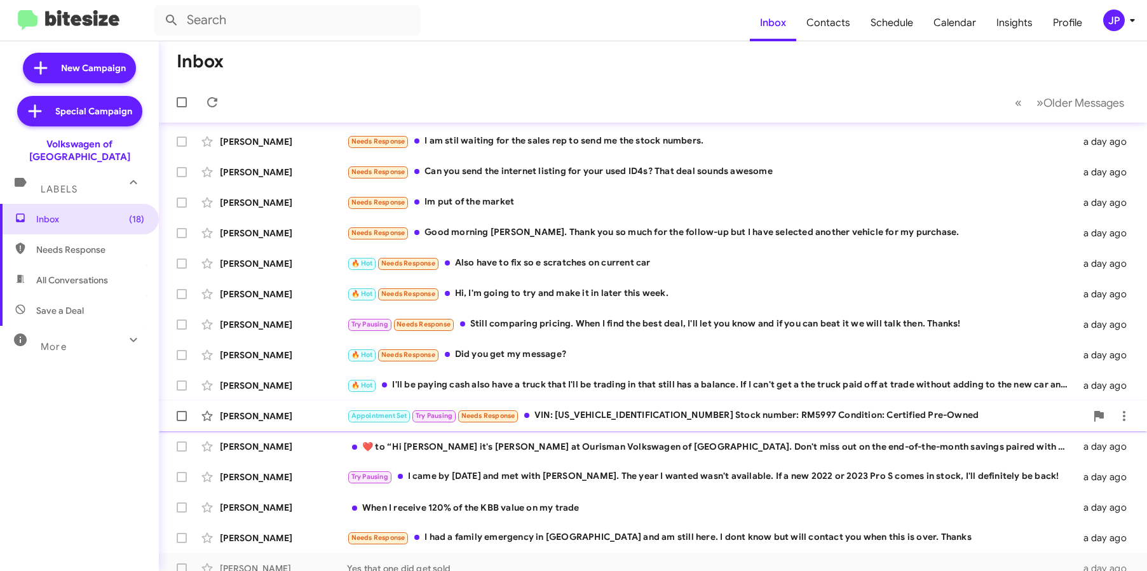
scroll to position [166, 0]
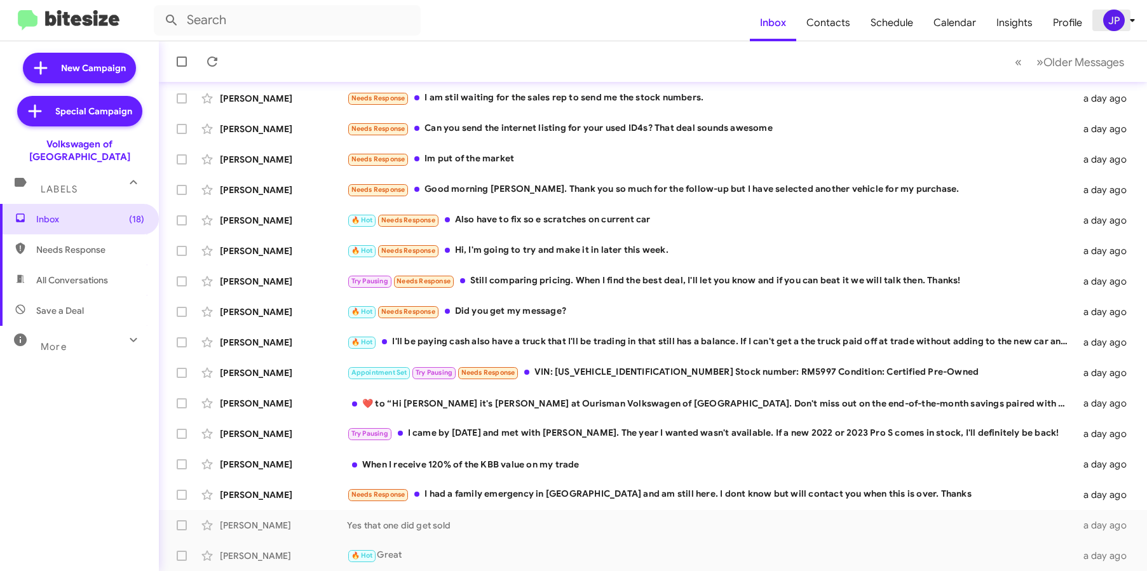
click at [1108, 26] on div "JP" at bounding box center [1114, 21] width 22 height 22
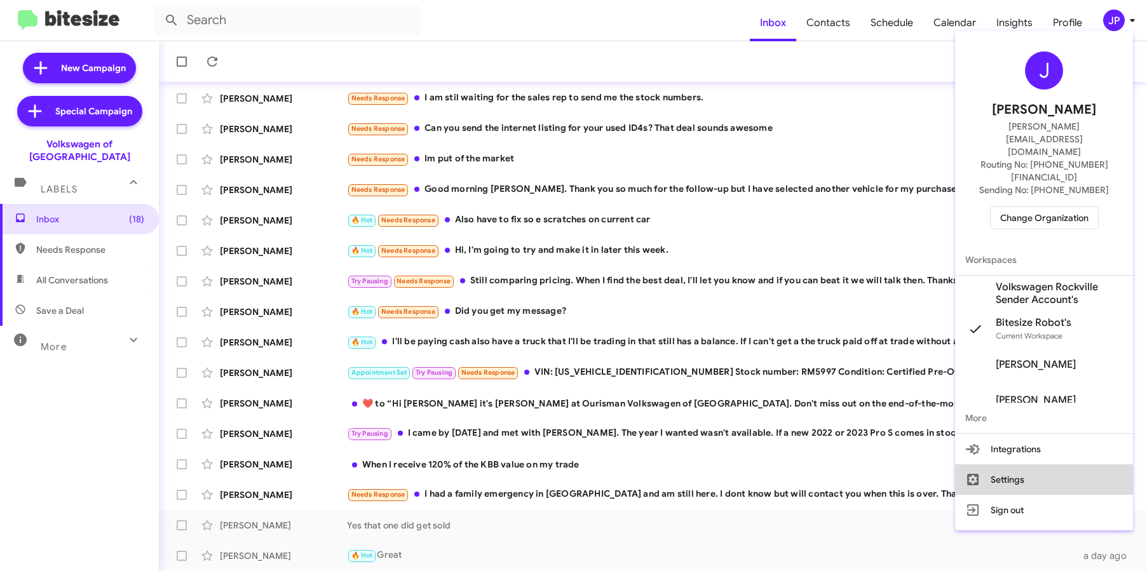
click at [1059, 464] on button "Settings" at bounding box center [1044, 479] width 178 height 30
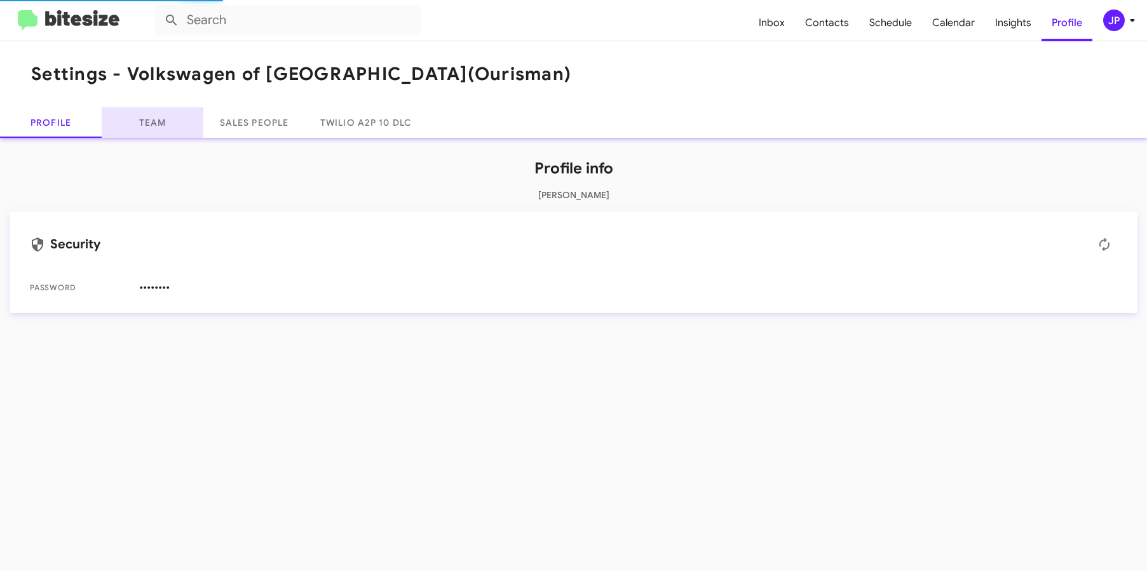
click at [147, 136] on link "Team" at bounding box center [153, 122] width 102 height 30
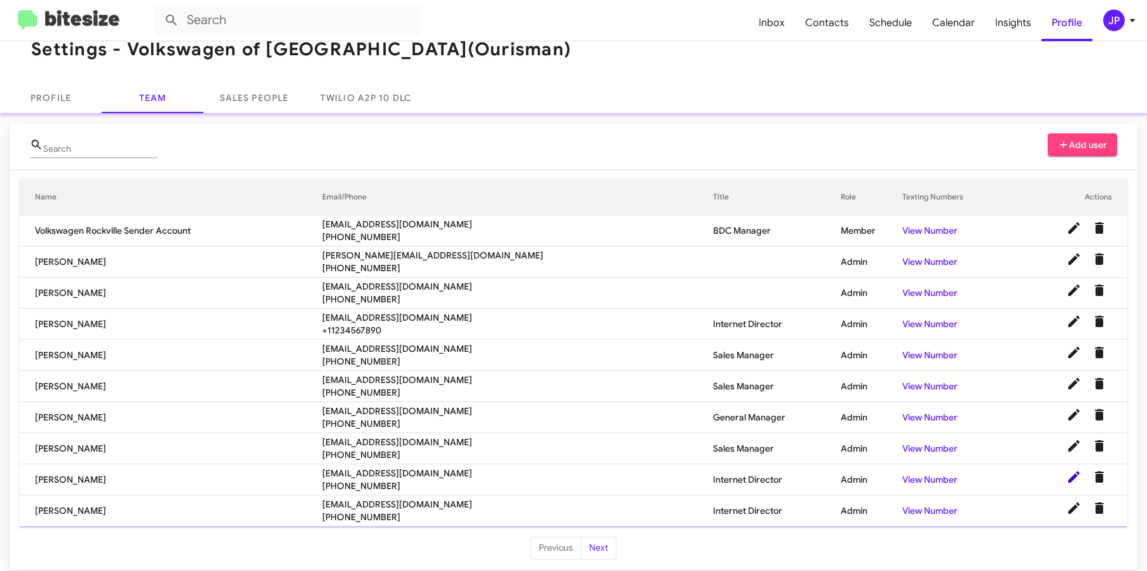
scroll to position [34, 0]
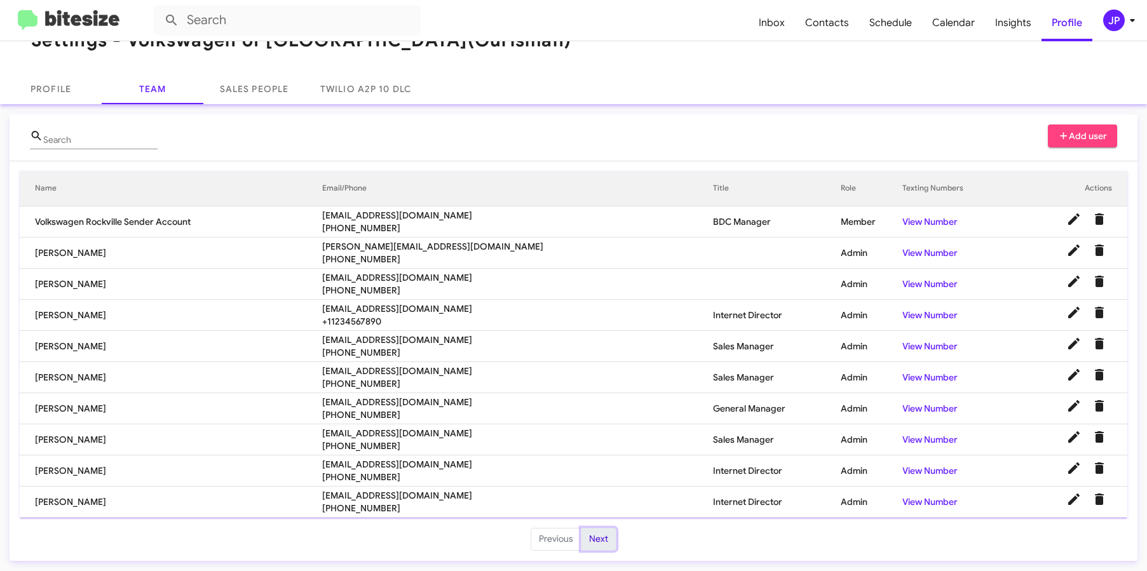
click at [587, 539] on button "Next" at bounding box center [599, 539] width 36 height 23
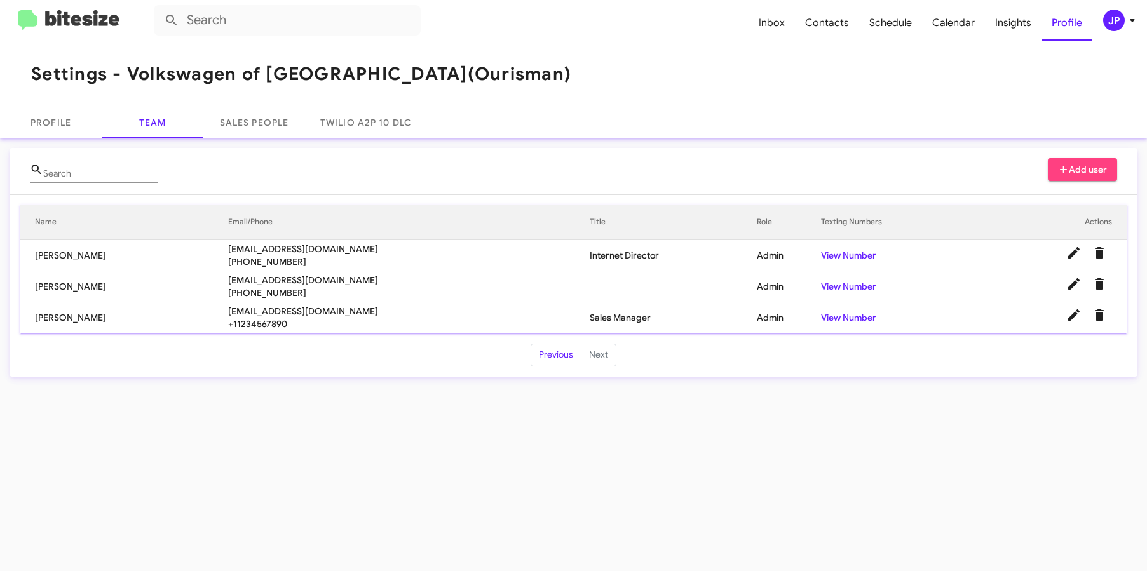
click at [106, 25] on img at bounding box center [69, 20] width 102 height 21
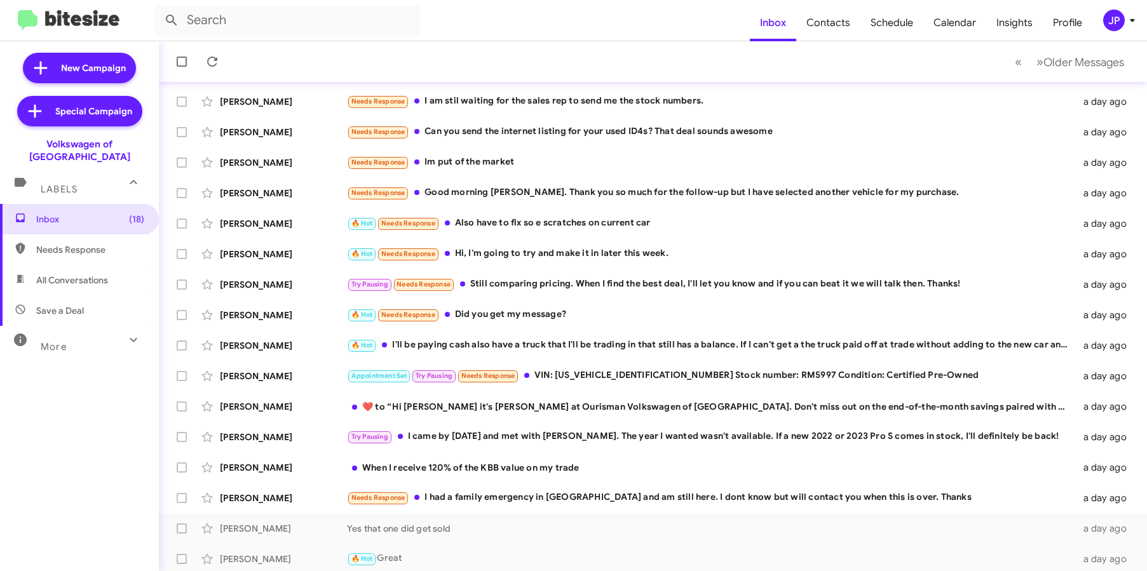
scroll to position [166, 0]
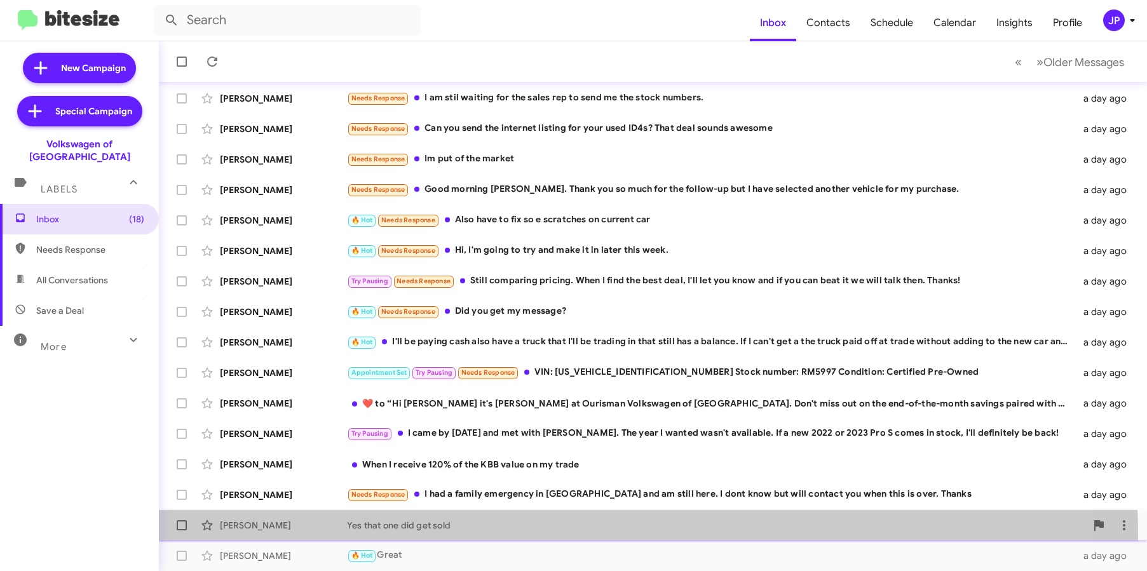
click at [469, 537] on div "Jocelyn Kowtko Yes that one did get sold a day ago" at bounding box center [652, 525] width 967 height 25
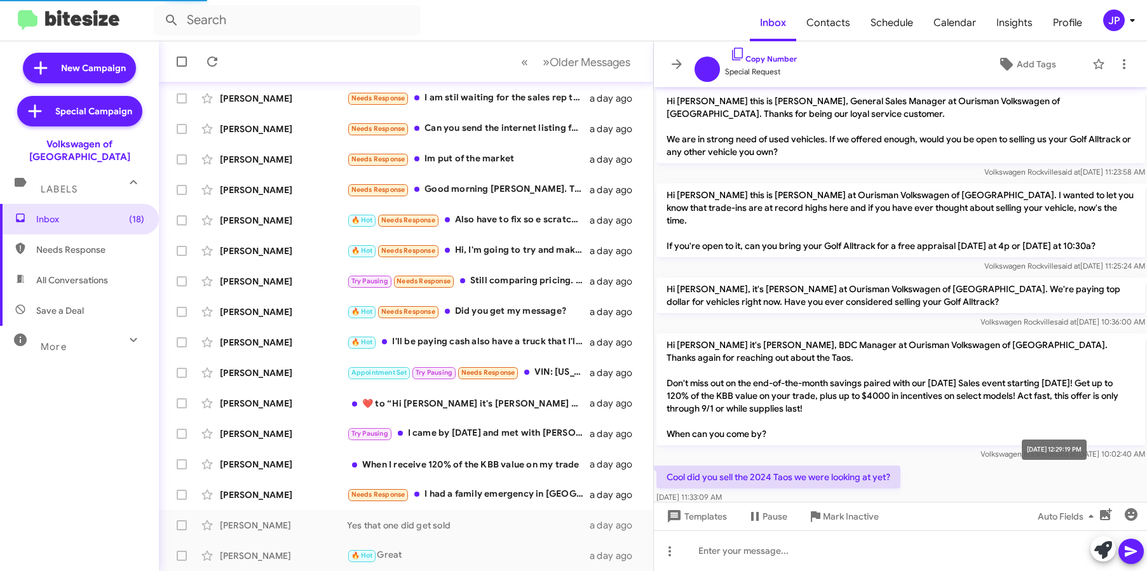
scroll to position [54, 0]
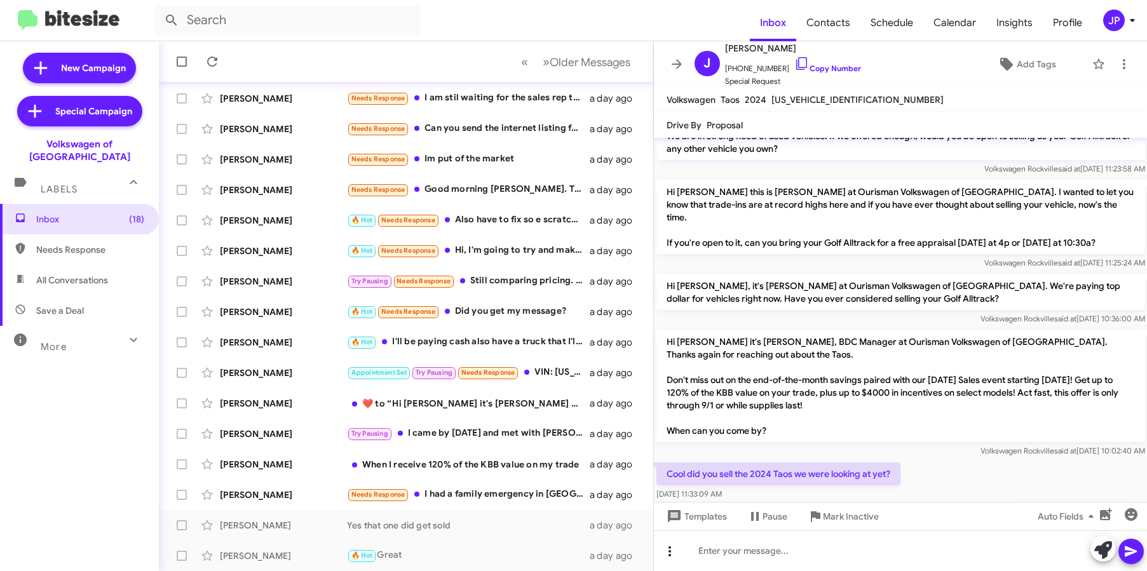
click at [671, 557] on icon at bounding box center [669, 551] width 15 height 15
click at [752, 548] on div at bounding box center [573, 285] width 1147 height 571
click at [760, 549] on div at bounding box center [901, 550] width 494 height 41
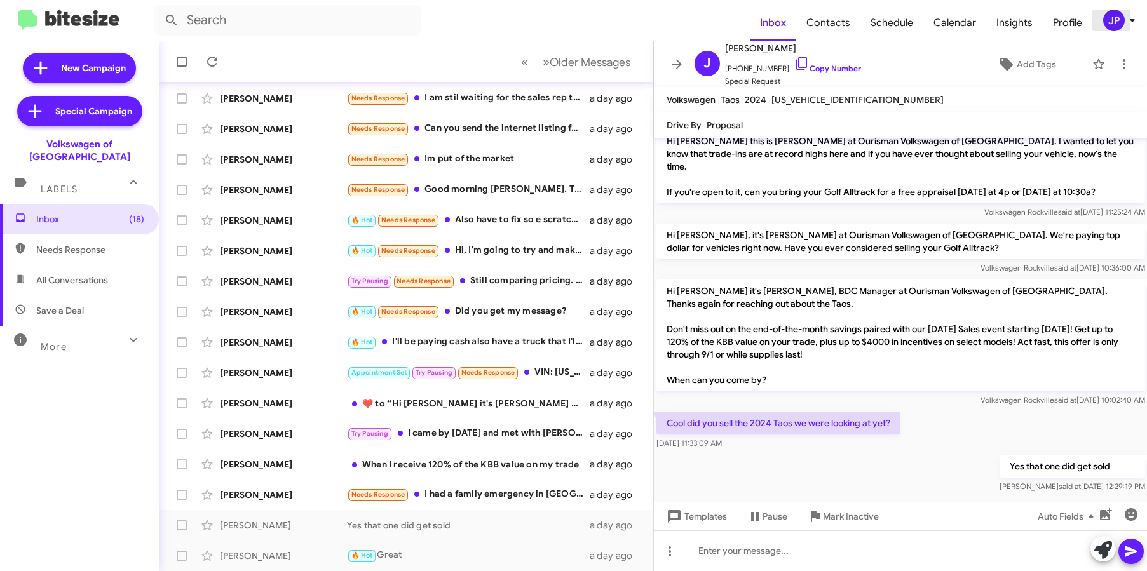
click at [1128, 18] on icon at bounding box center [1131, 20] width 15 height 15
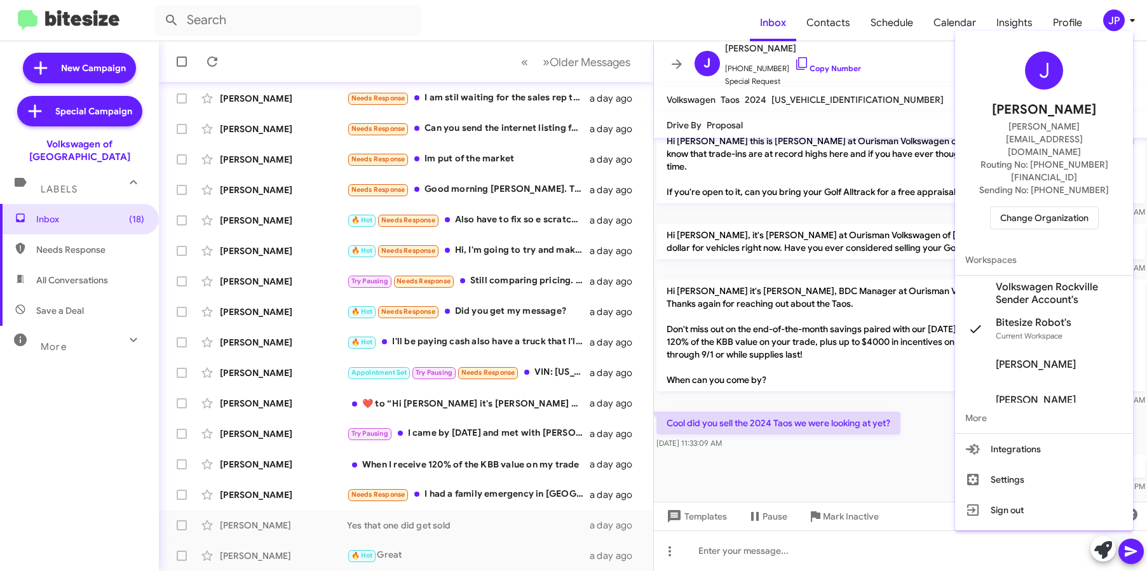
click at [1072, 207] on span "Change Organization" at bounding box center [1044, 218] width 88 height 22
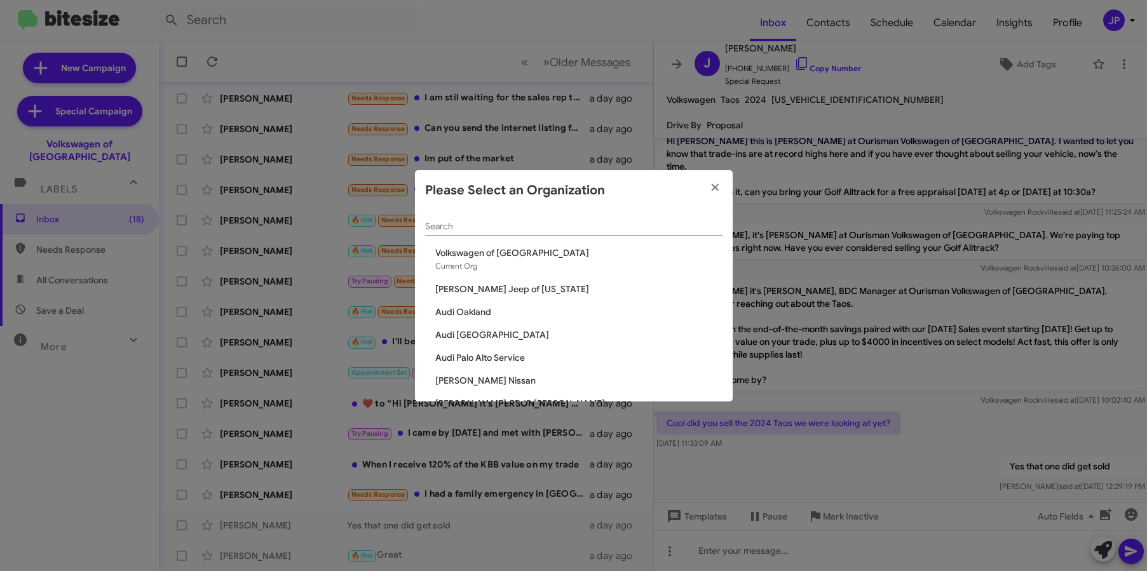
click at [604, 230] on input "Search" at bounding box center [573, 227] width 297 height 10
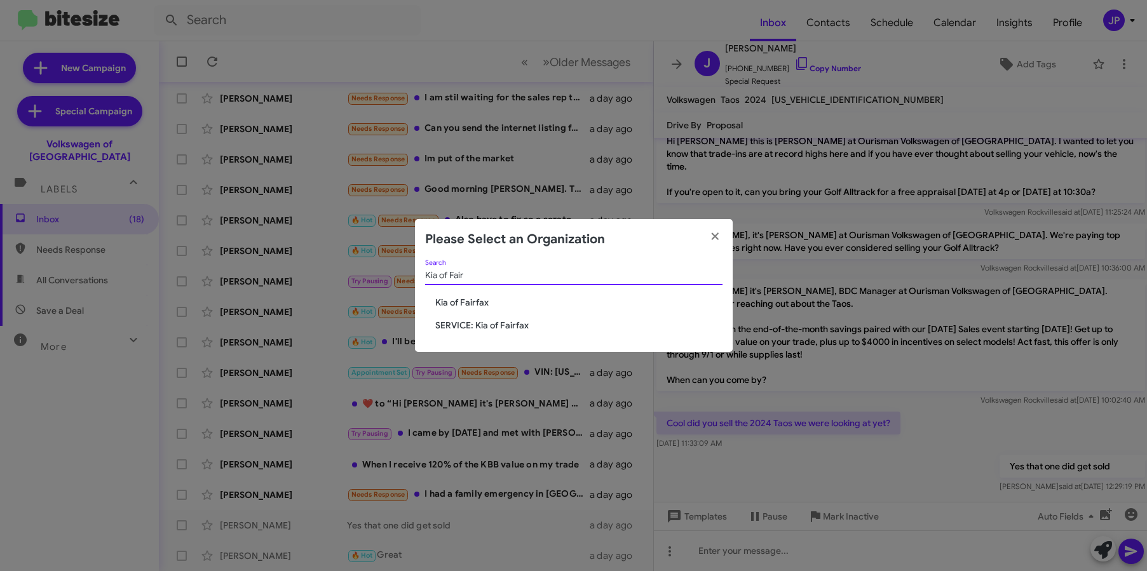
type input "Kia of Fair"
click at [454, 297] on span "Kia of Fairfax" at bounding box center [578, 302] width 287 height 13
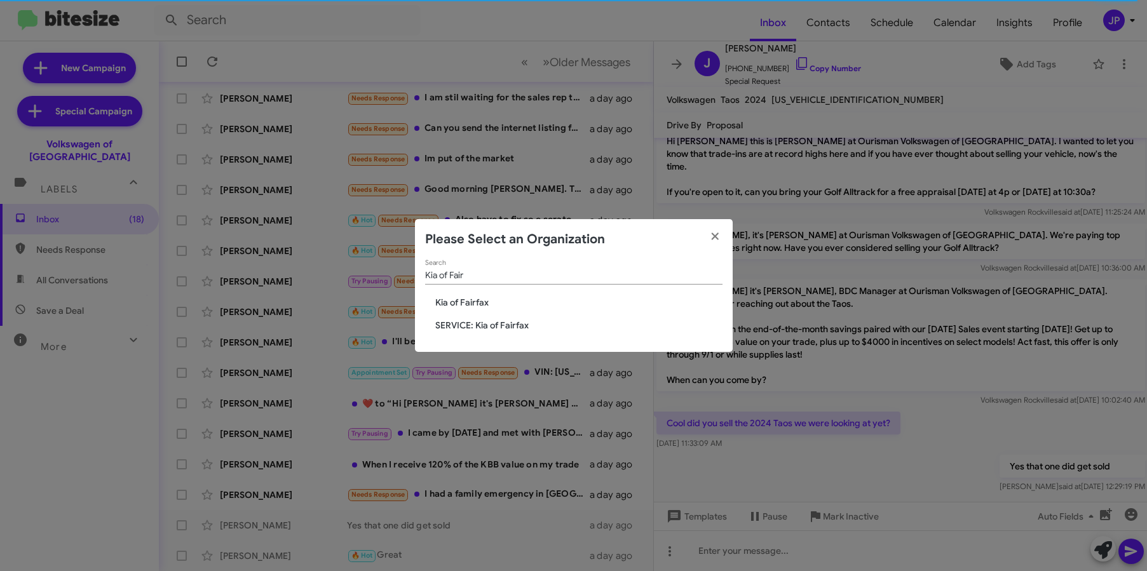
click at [447, 302] on span "Kia of Fairfax" at bounding box center [578, 302] width 287 height 13
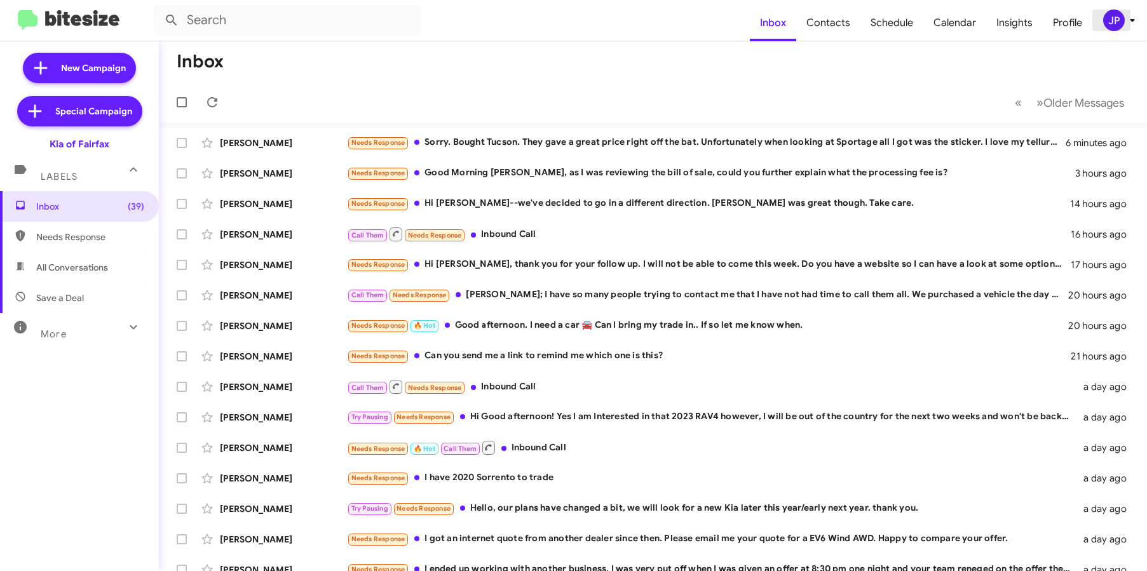
click at [1112, 15] on div "JP" at bounding box center [1114, 21] width 22 height 22
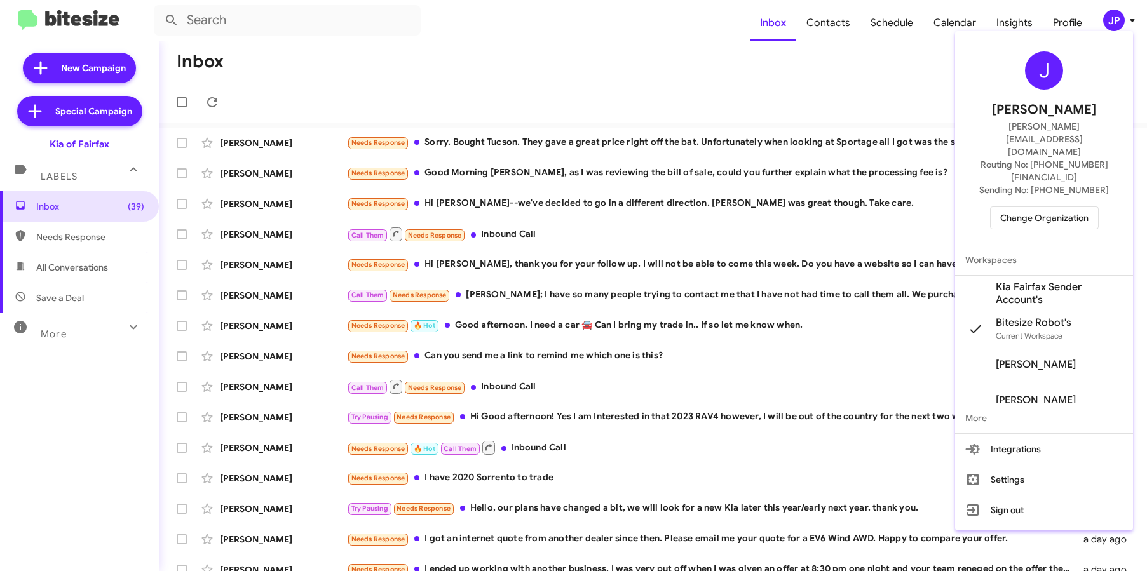
click at [1024, 17] on div at bounding box center [573, 285] width 1147 height 571
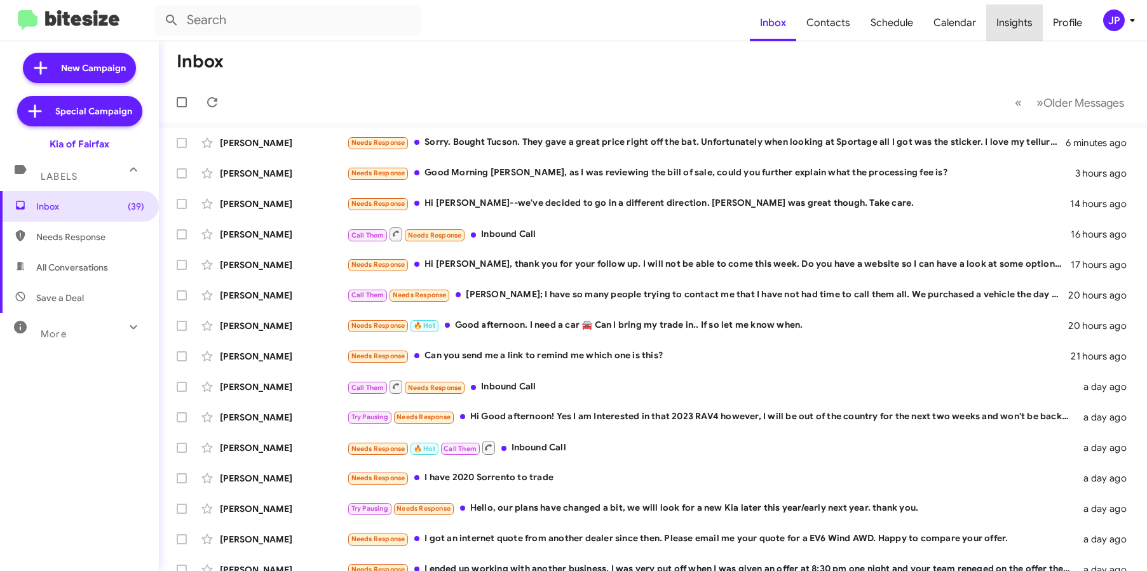
drag, startPoint x: 1024, startPoint y: 20, endPoint x: 1021, endPoint y: 51, distance: 30.7
click at [1024, 20] on span "Insights" at bounding box center [1014, 22] width 57 height 37
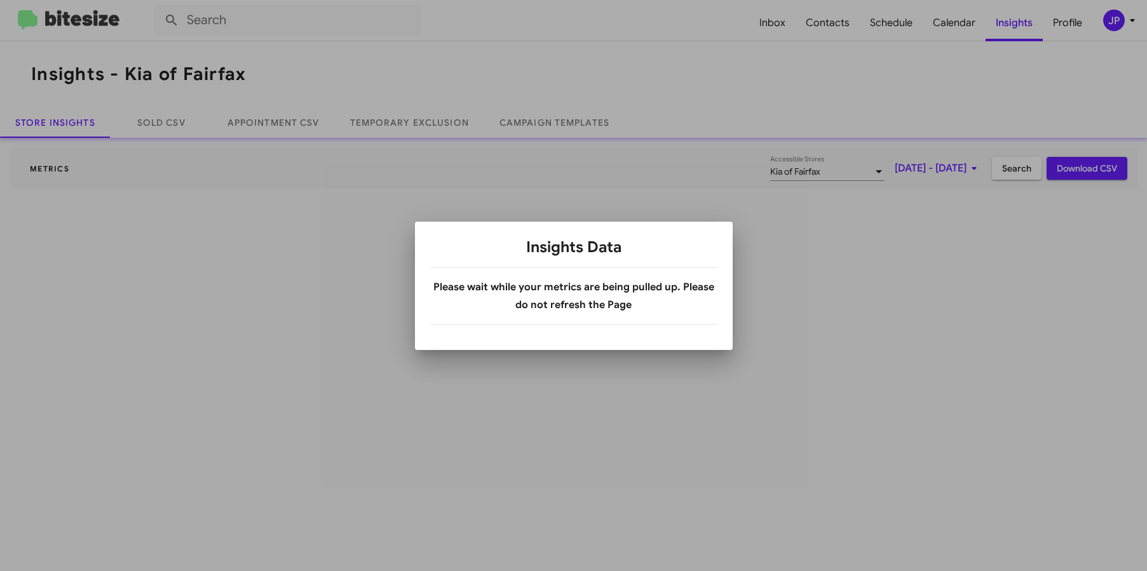
click at [1021, 28] on div at bounding box center [573, 285] width 1147 height 571
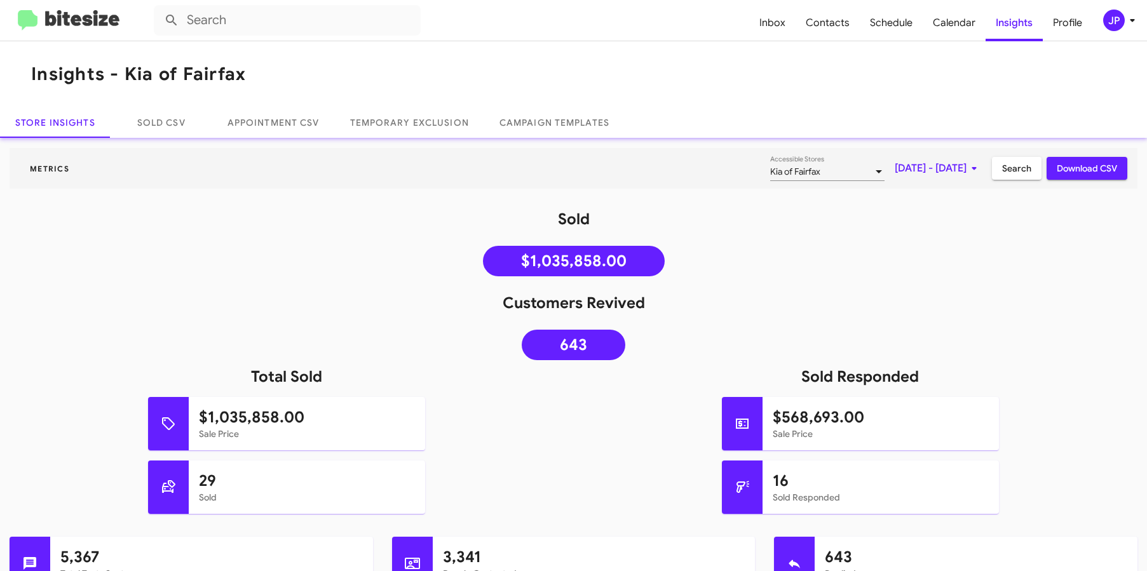
click at [114, 10] on img at bounding box center [69, 20] width 102 height 21
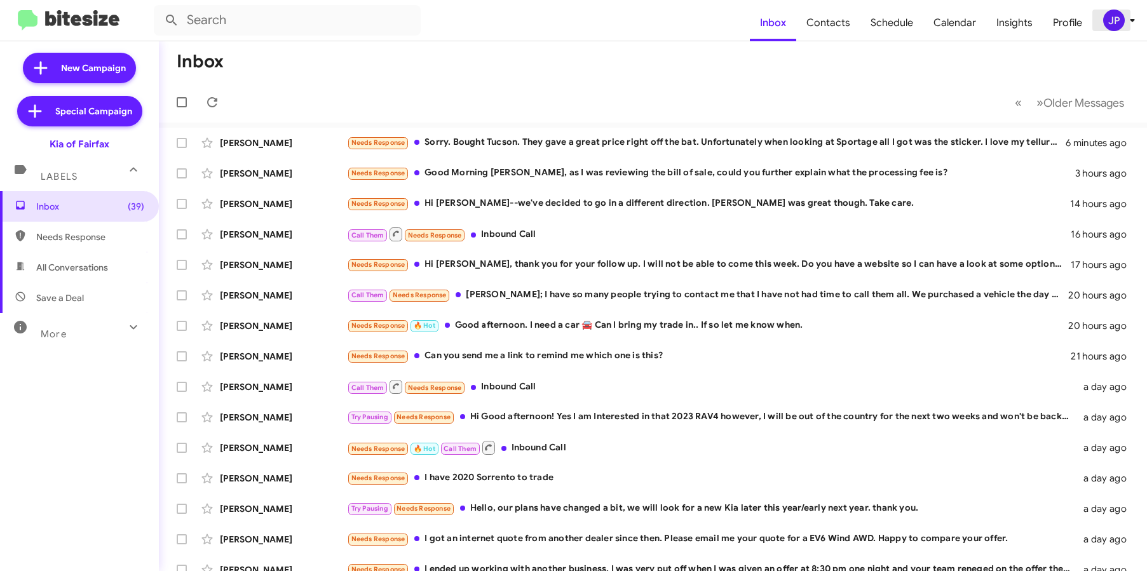
click at [1114, 18] on div "JP" at bounding box center [1114, 21] width 22 height 22
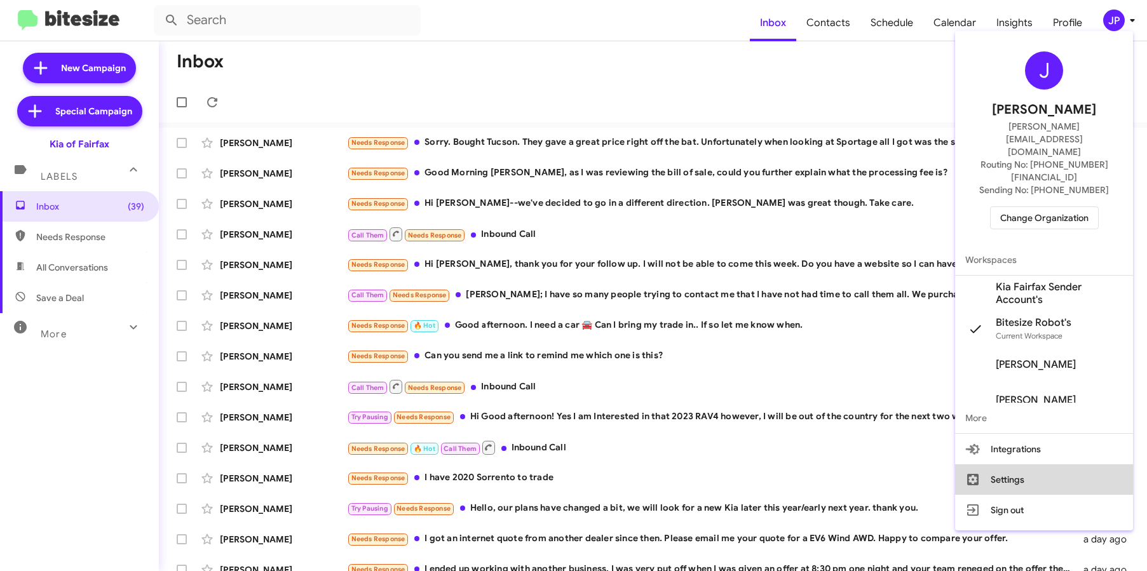
click at [995, 464] on button "Settings" at bounding box center [1044, 479] width 178 height 30
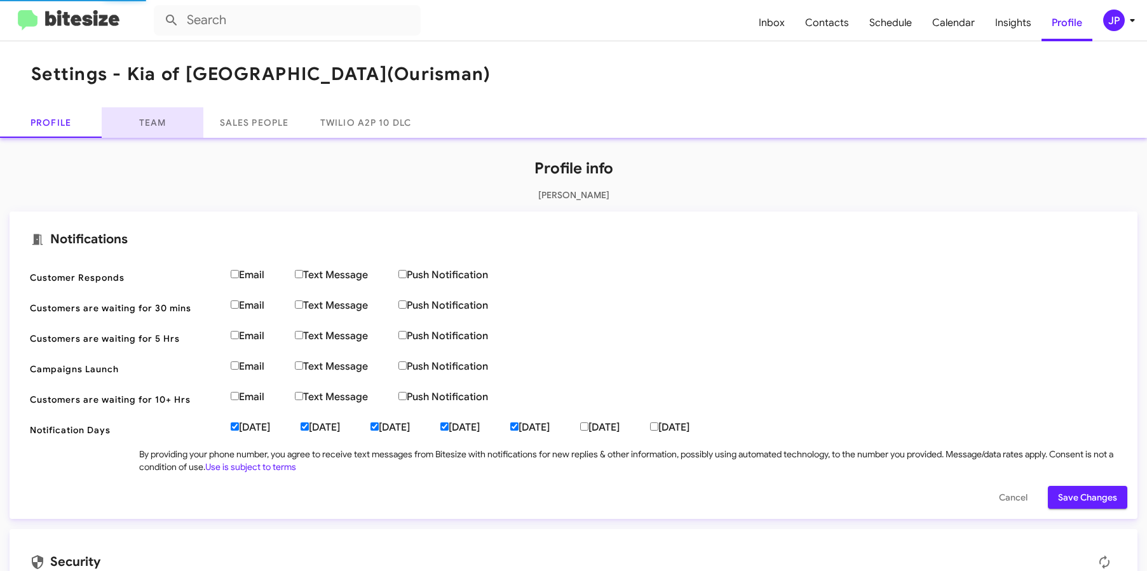
click at [165, 133] on link "Team" at bounding box center [153, 122] width 102 height 30
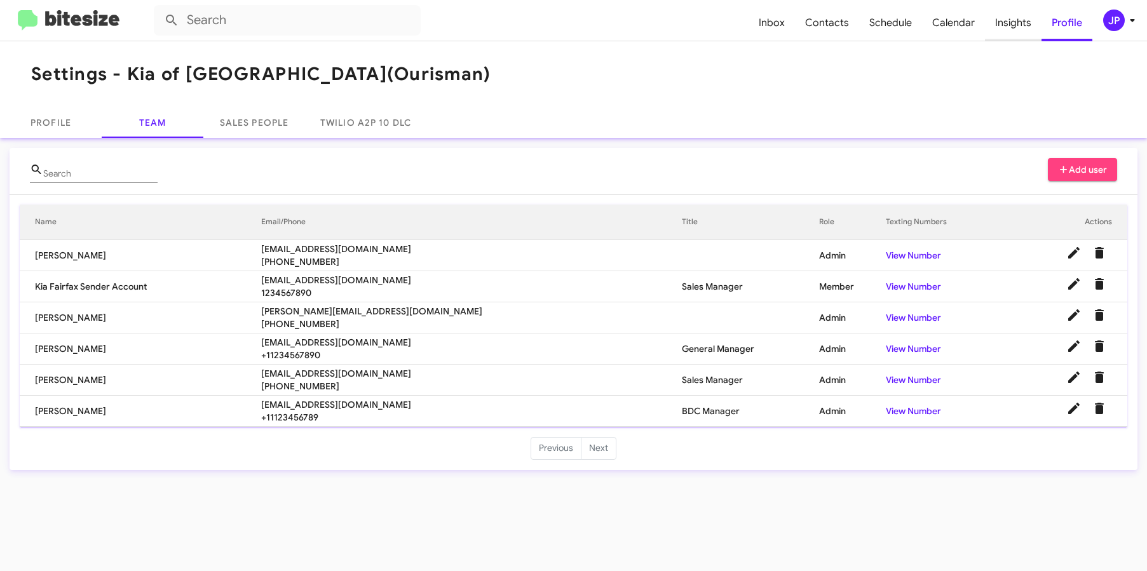
click at [1014, 23] on span "Insights" at bounding box center [1013, 22] width 57 height 37
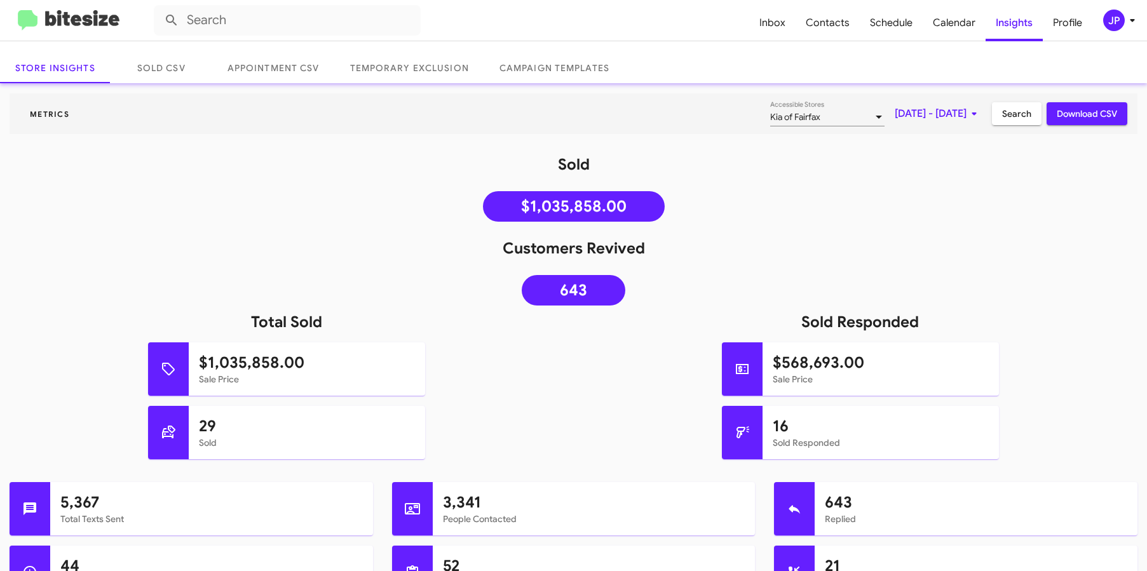
scroll to position [64, 0]
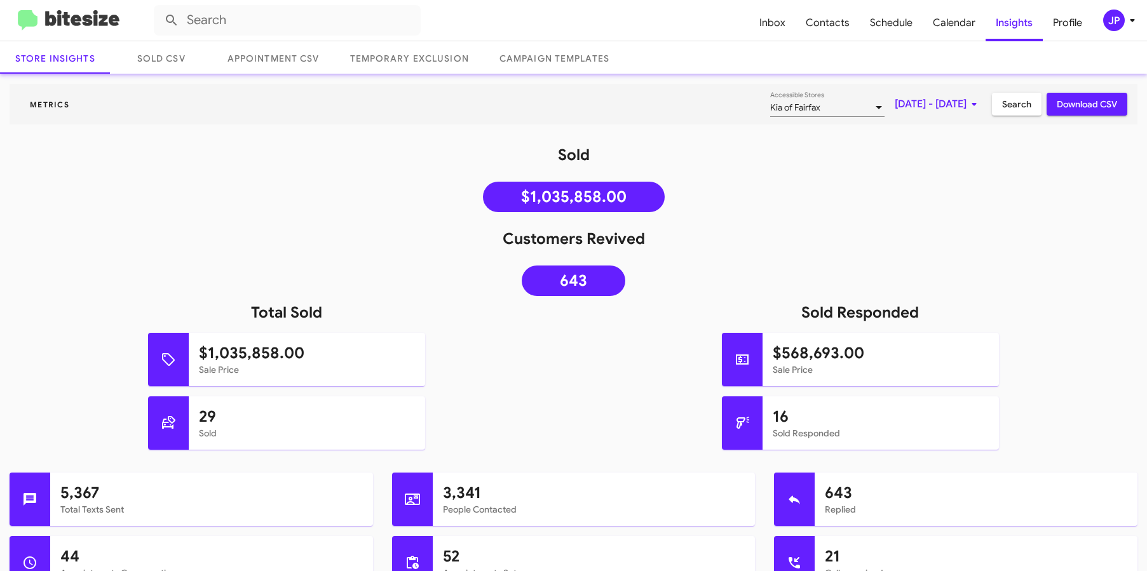
click at [67, 29] on img at bounding box center [69, 20] width 102 height 21
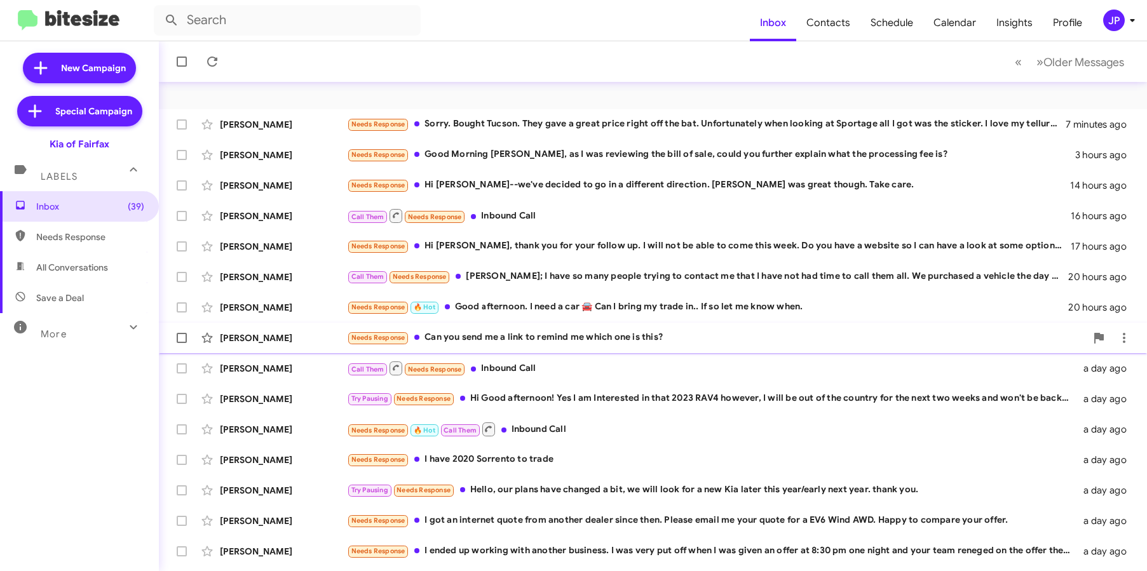
scroll to position [166, 0]
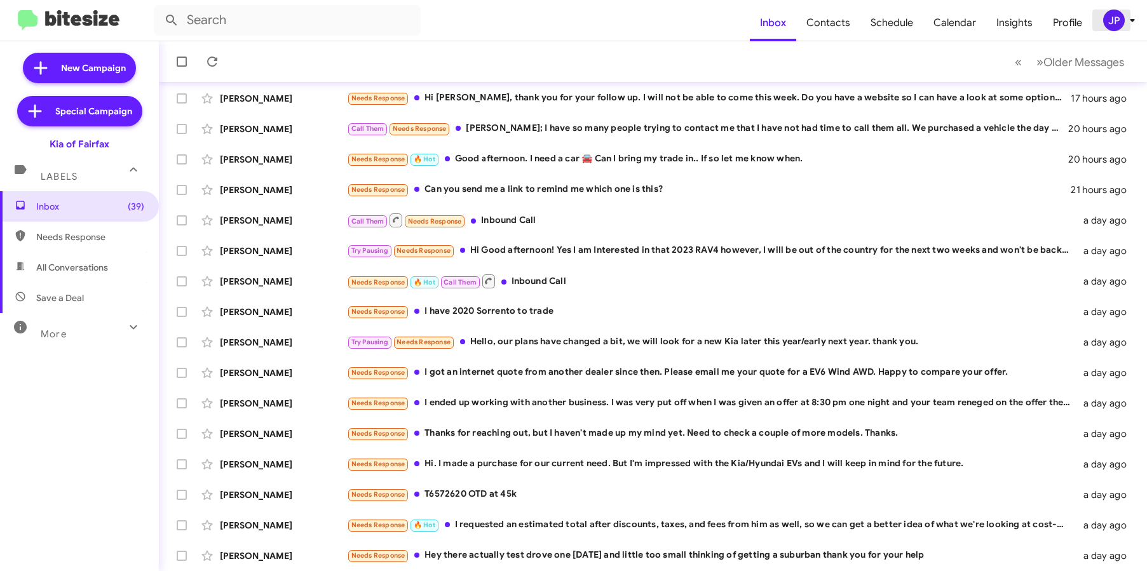
click at [1103, 17] on div "JP" at bounding box center [1114, 21] width 22 height 22
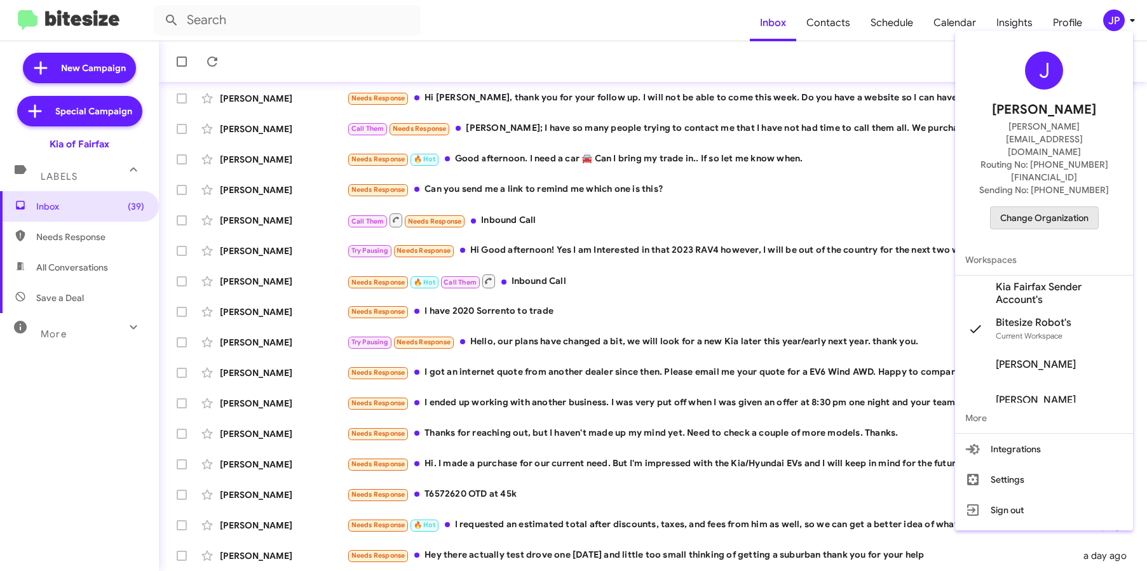
click at [994, 206] on button "Change Organization" at bounding box center [1044, 217] width 109 height 23
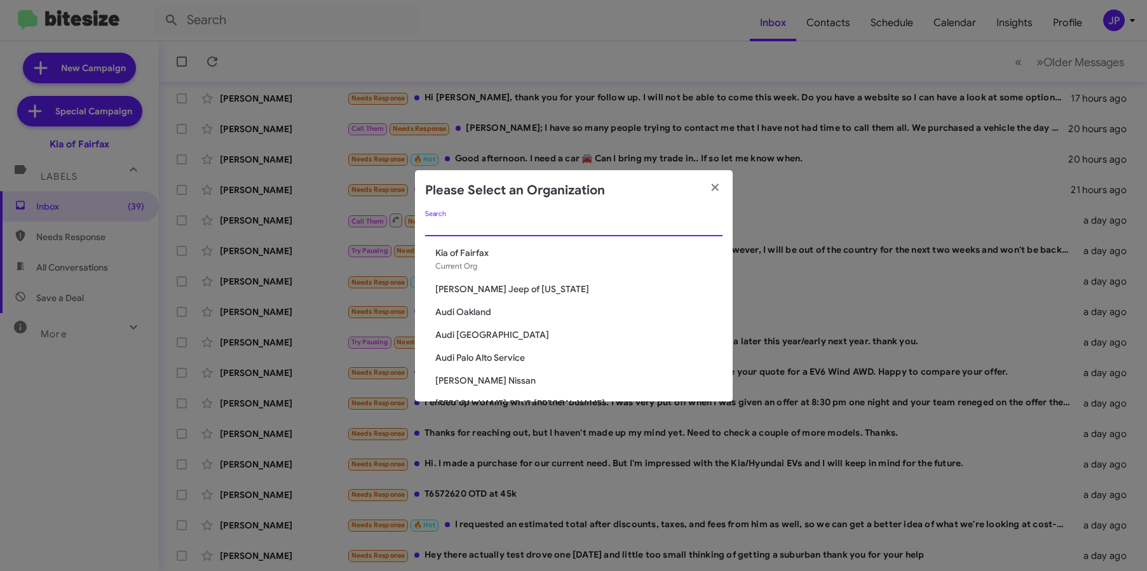
click at [629, 230] on input "Search" at bounding box center [573, 227] width 297 height 10
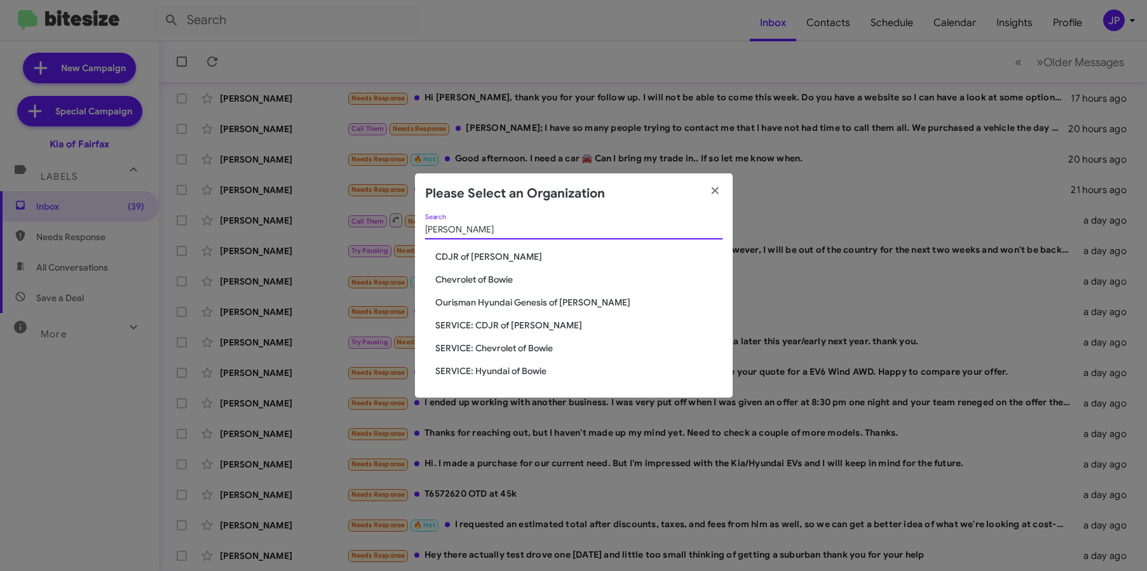
type input "Bowie"
click at [492, 262] on span "CDJR of [PERSON_NAME]" at bounding box center [578, 256] width 287 height 13
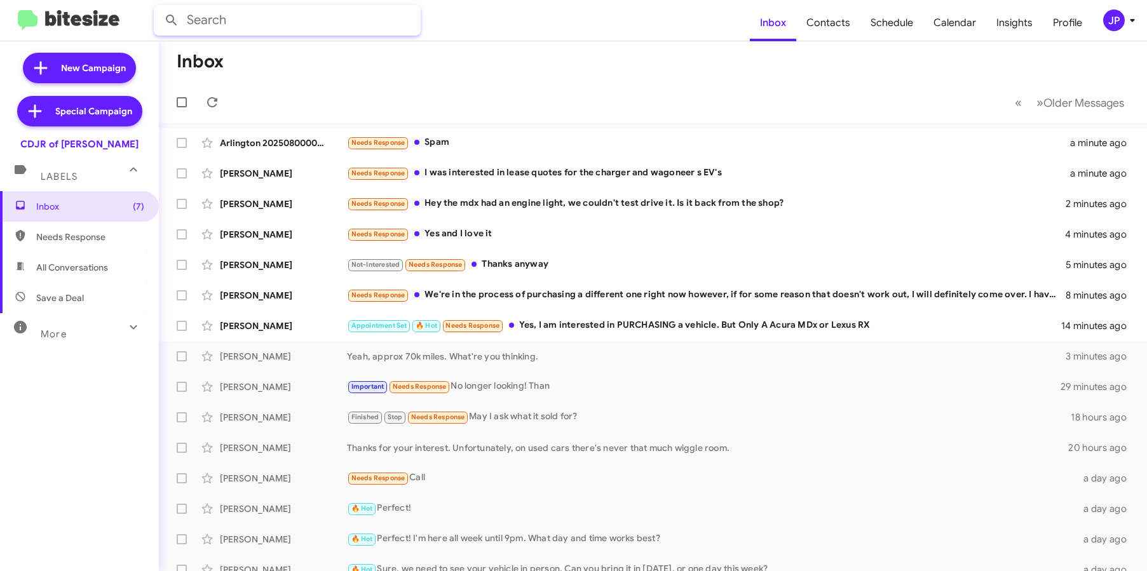
click at [236, 24] on input "text" at bounding box center [287, 20] width 267 height 30
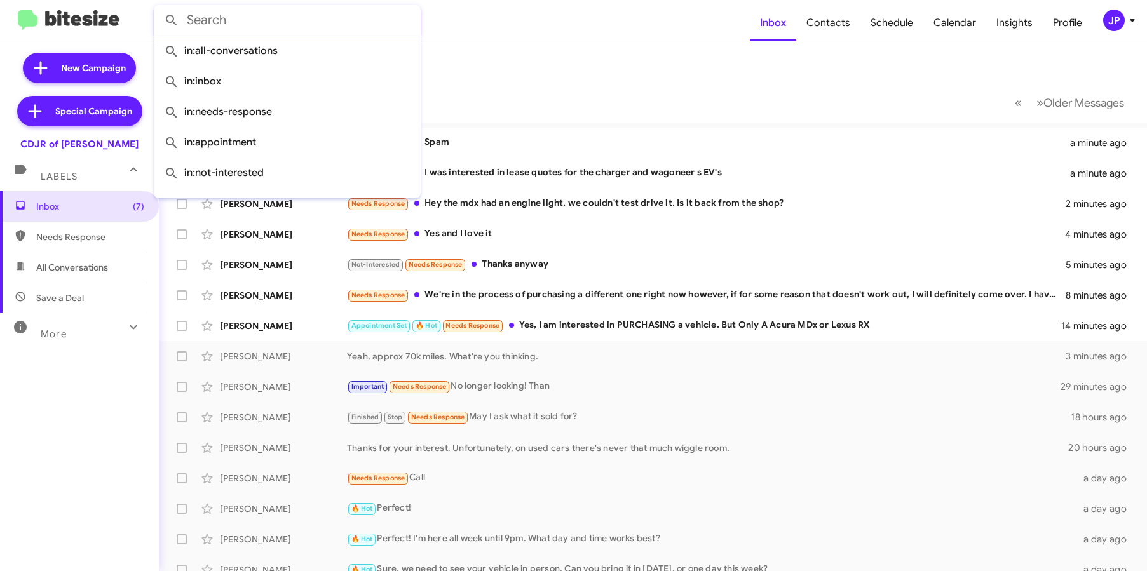
click at [236, 24] on input "text" at bounding box center [287, 20] width 267 height 30
paste input "[PHONE_NUMBER]"
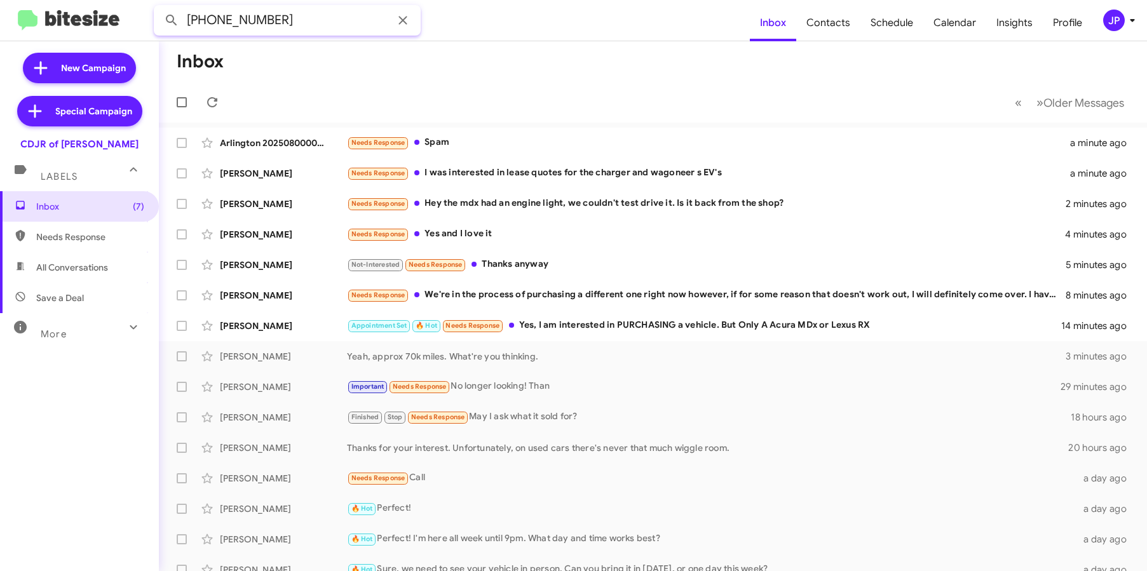
type input "[PHONE_NUMBER]"
click at [1127, 30] on span "JP" at bounding box center [1121, 21] width 38 height 22
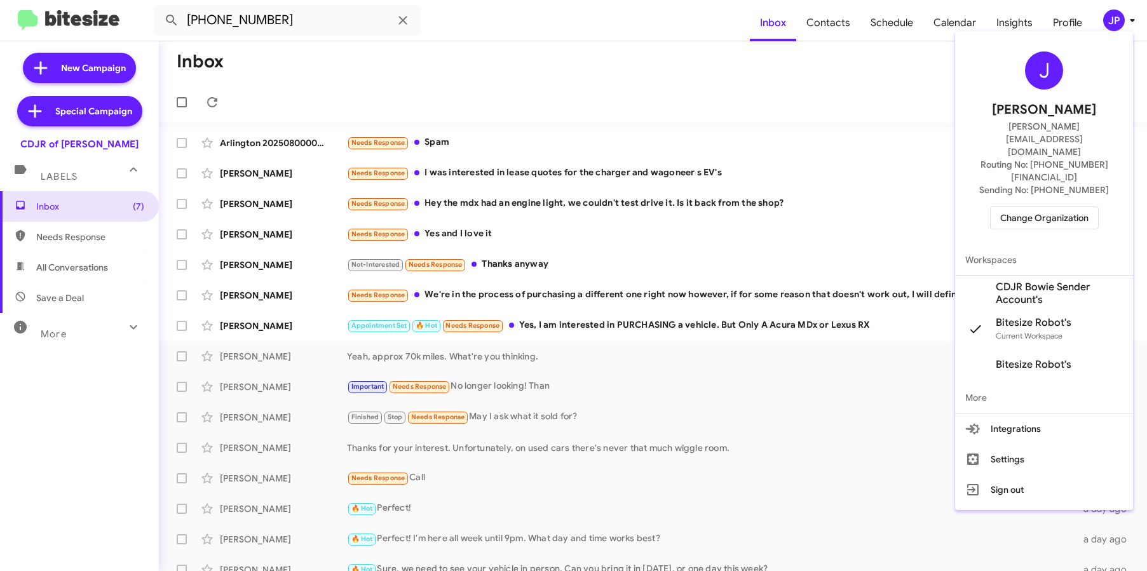
click at [1058, 207] on span "Change Organization" at bounding box center [1044, 218] width 88 height 22
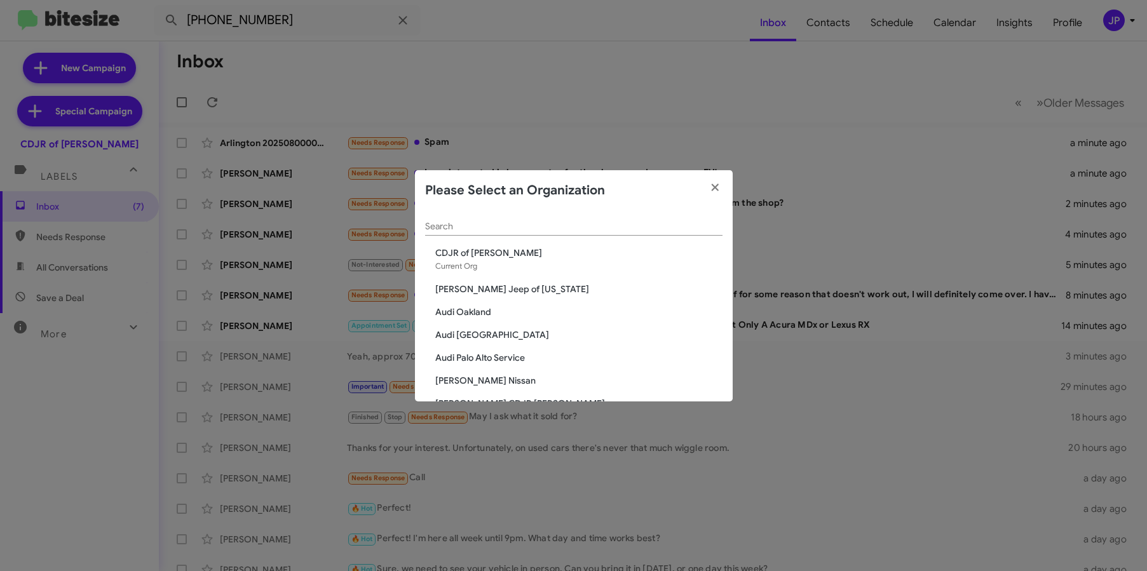
click at [588, 231] on div "Search" at bounding box center [573, 223] width 297 height 25
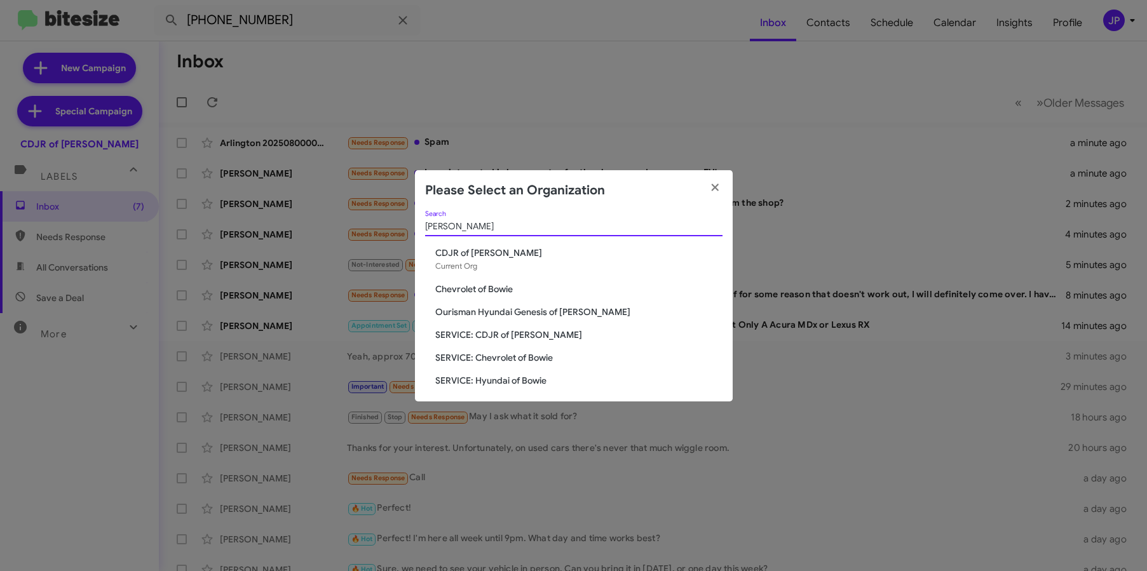
type input "[PERSON_NAME]"
click at [486, 287] on span "Chevrolet of Bowie" at bounding box center [578, 289] width 287 height 13
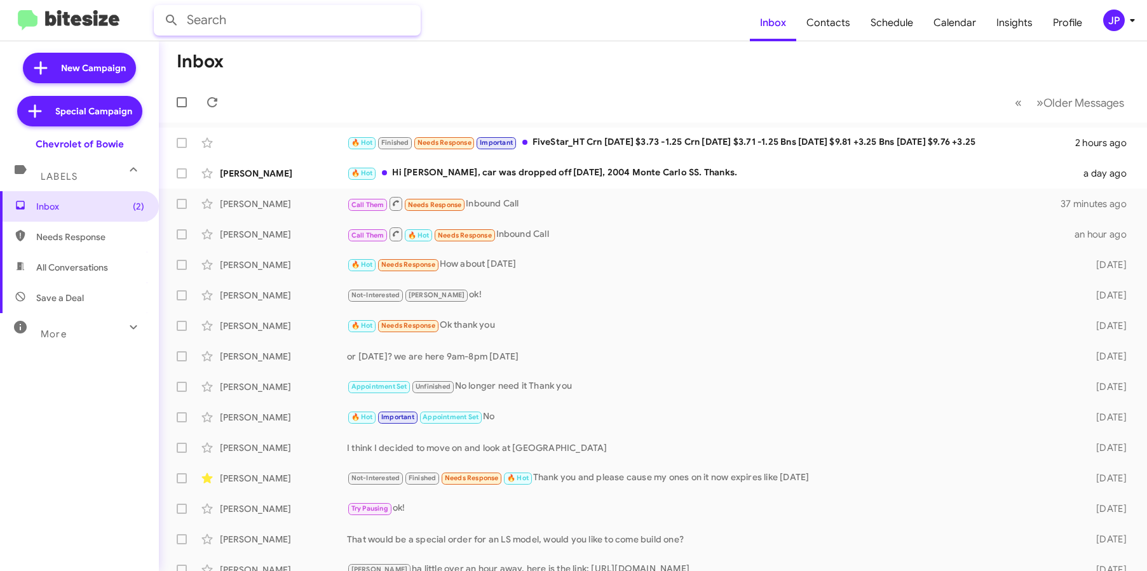
click at [361, 22] on input "text" at bounding box center [287, 20] width 267 height 30
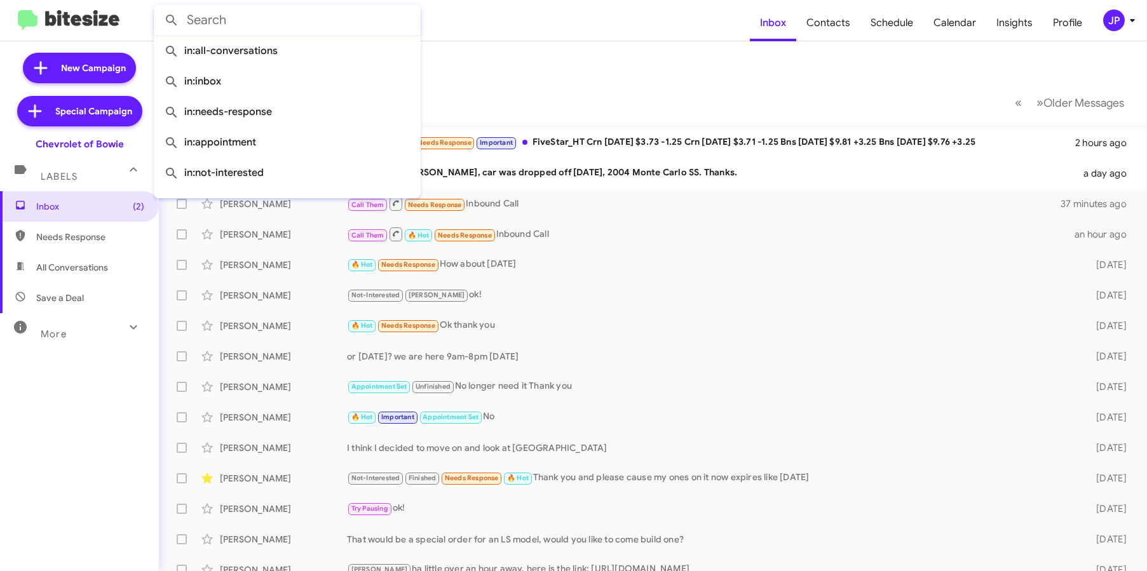
paste input "[PHONE_NUMBER]"
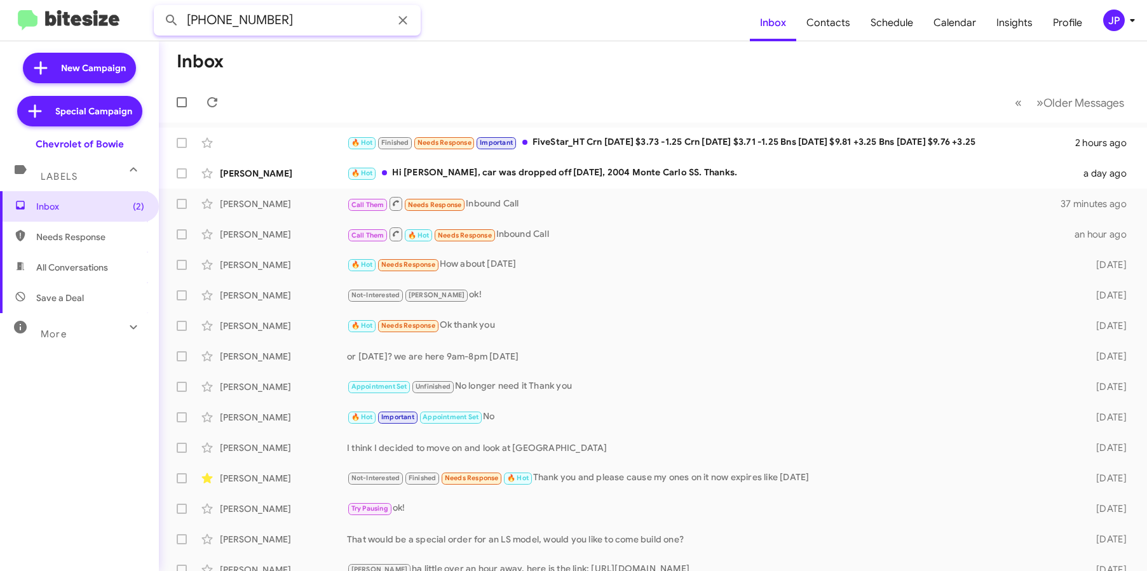
click at [224, 18] on input "[PHONE_NUMBER]" at bounding box center [287, 20] width 267 height 30
click at [195, 21] on input "(410818-6459" at bounding box center [287, 20] width 267 height 30
click at [233, 17] on input "410818-6459" at bounding box center [287, 20] width 267 height 30
click at [283, 20] on input "4108186459" at bounding box center [287, 20] width 267 height 30
type input "4108186459"
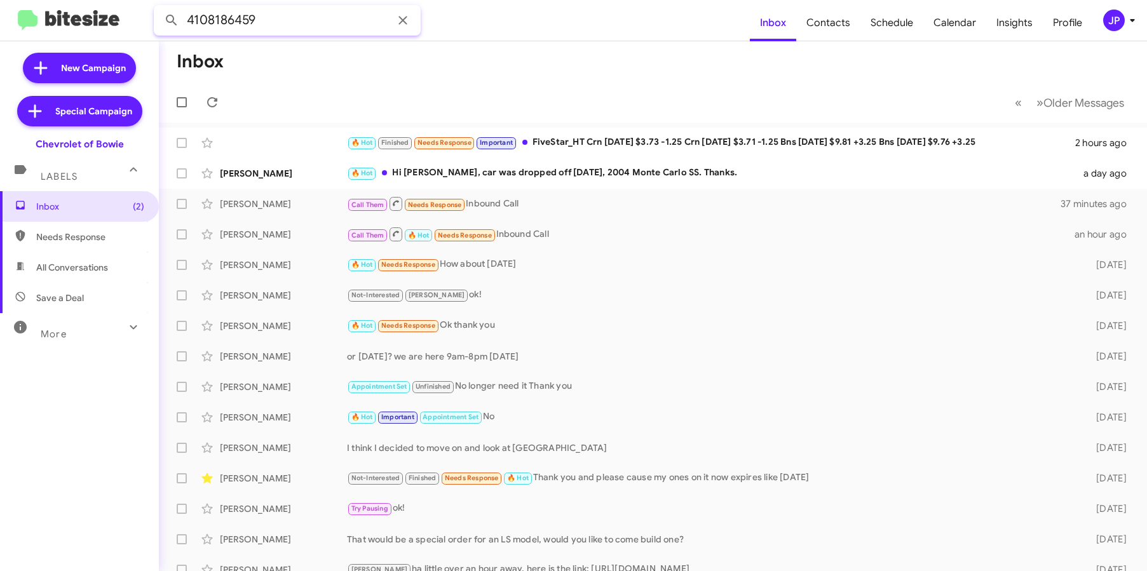
click at [159, 8] on button at bounding box center [171, 20] width 25 height 25
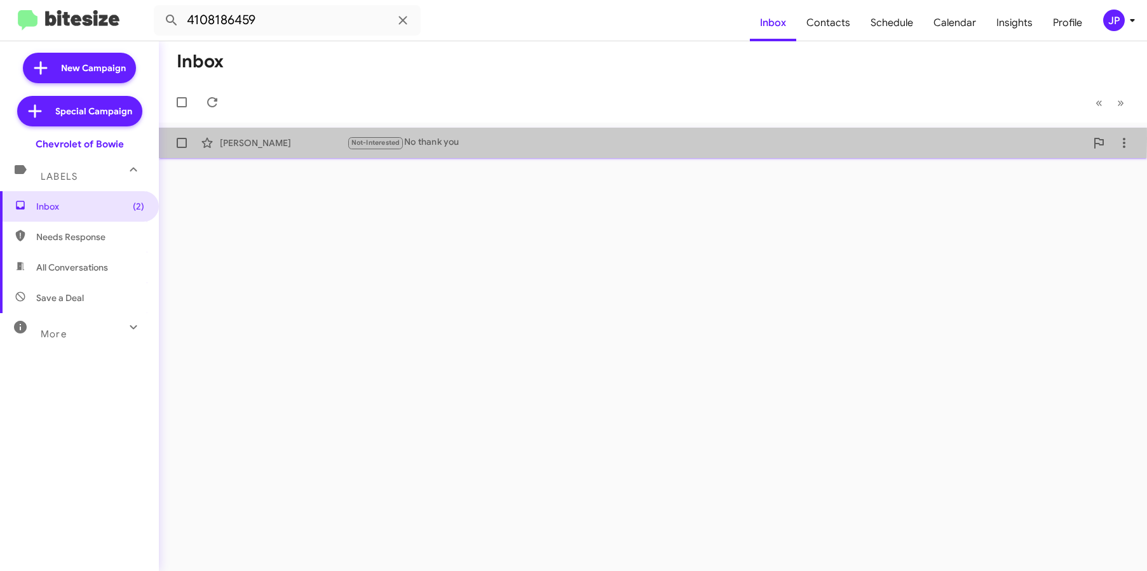
click at [482, 138] on div "Not-Interested No thank you" at bounding box center [716, 142] width 739 height 15
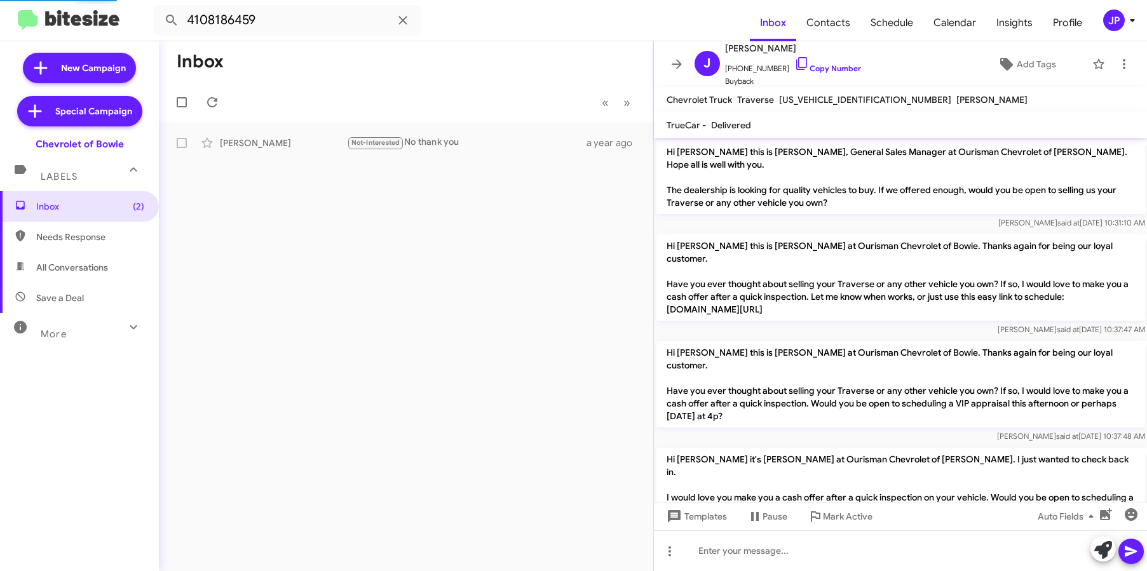
scroll to position [85, 0]
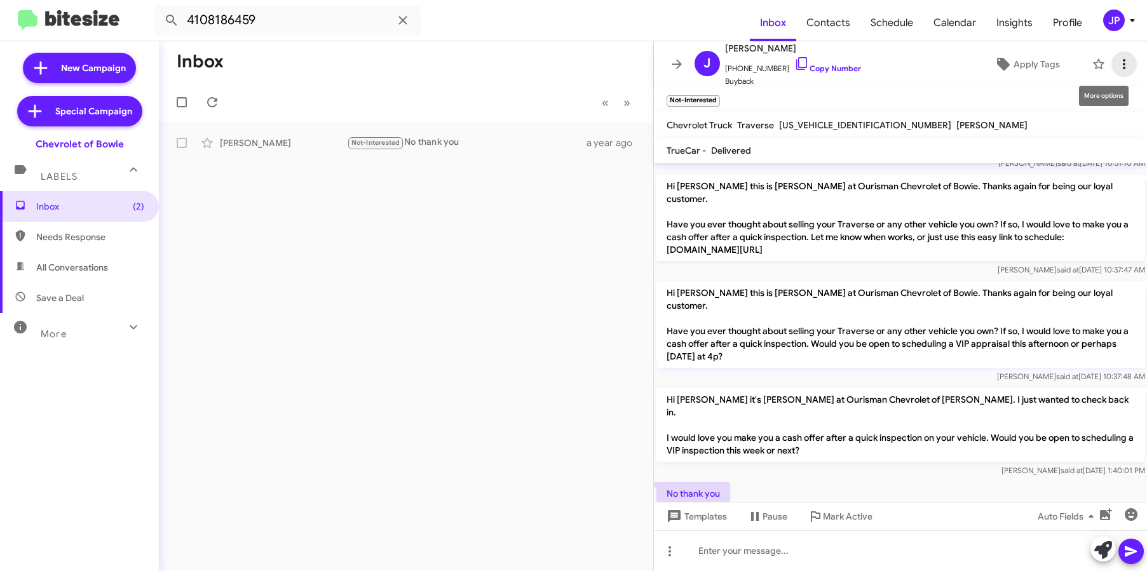
click at [1119, 69] on icon at bounding box center [1123, 64] width 15 height 15
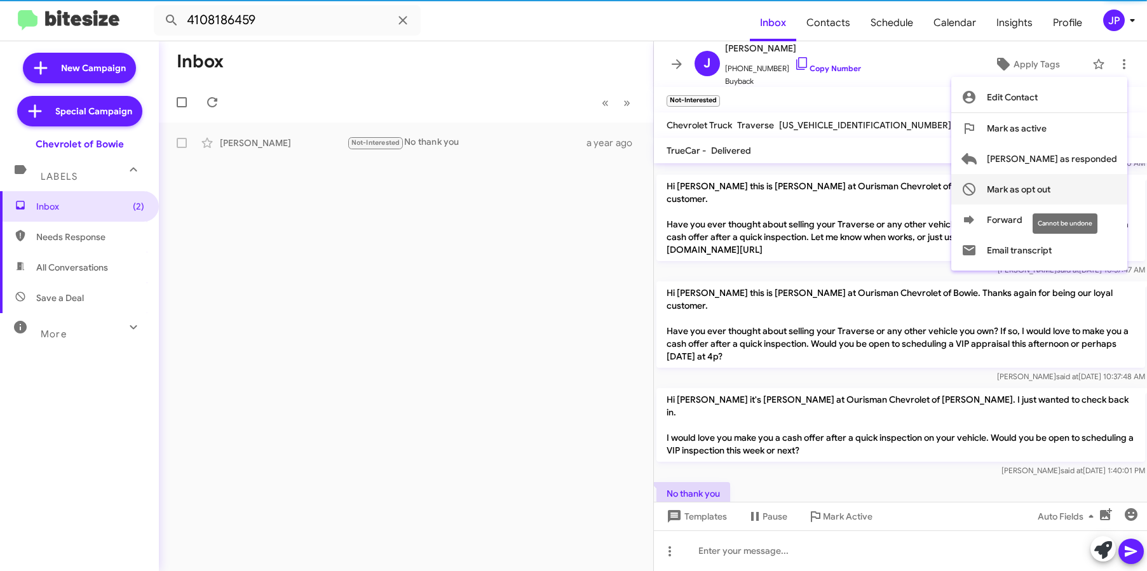
click at [1050, 192] on span "Mark as opt out" at bounding box center [1019, 189] width 64 height 30
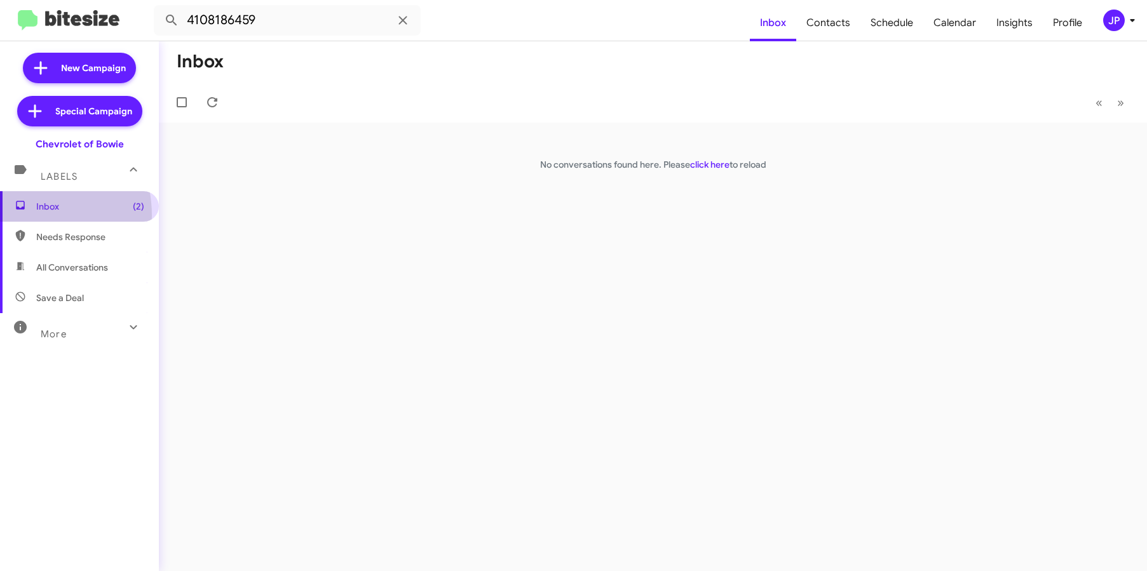
click at [21, 215] on span "Inbox (2)" at bounding box center [79, 206] width 159 height 30
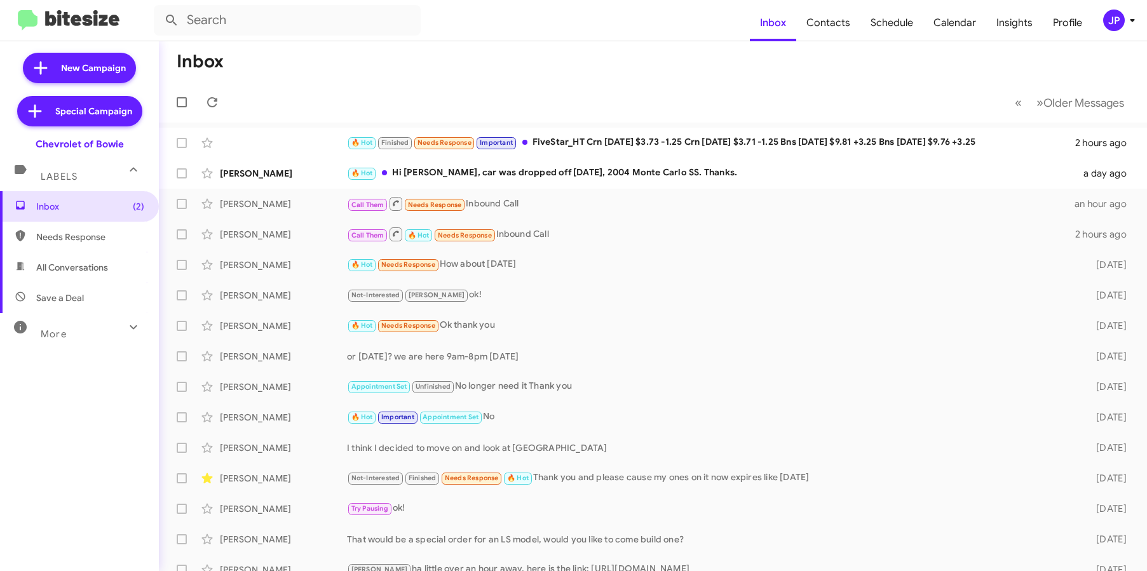
click at [1110, 15] on div "JP" at bounding box center [1114, 21] width 22 height 22
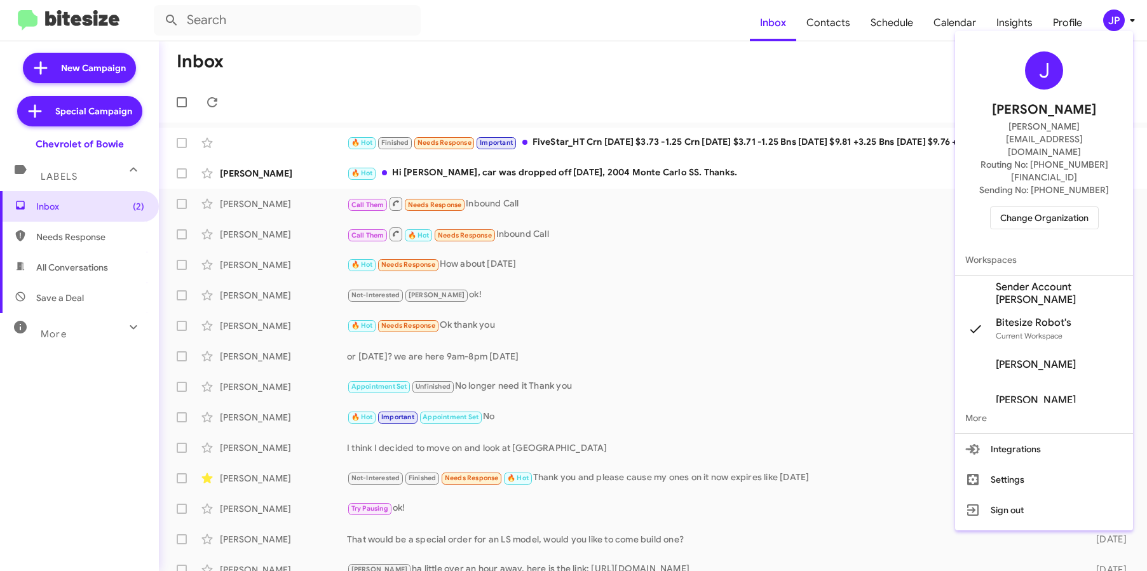
click at [1044, 207] on span "Change Organization" at bounding box center [1044, 218] width 88 height 22
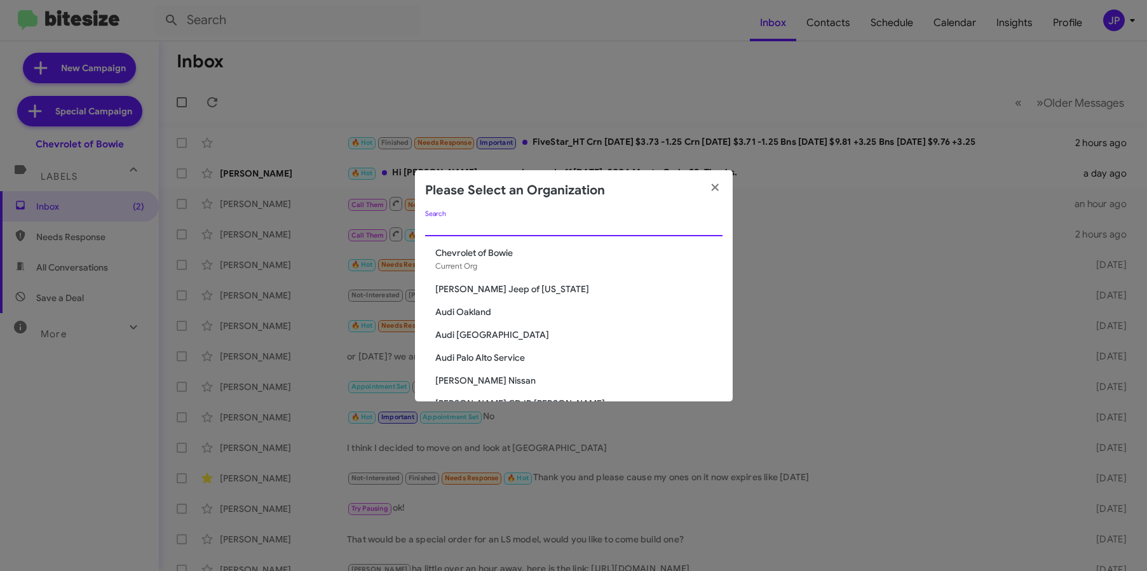
click at [697, 226] on input "Search" at bounding box center [573, 227] width 297 height 10
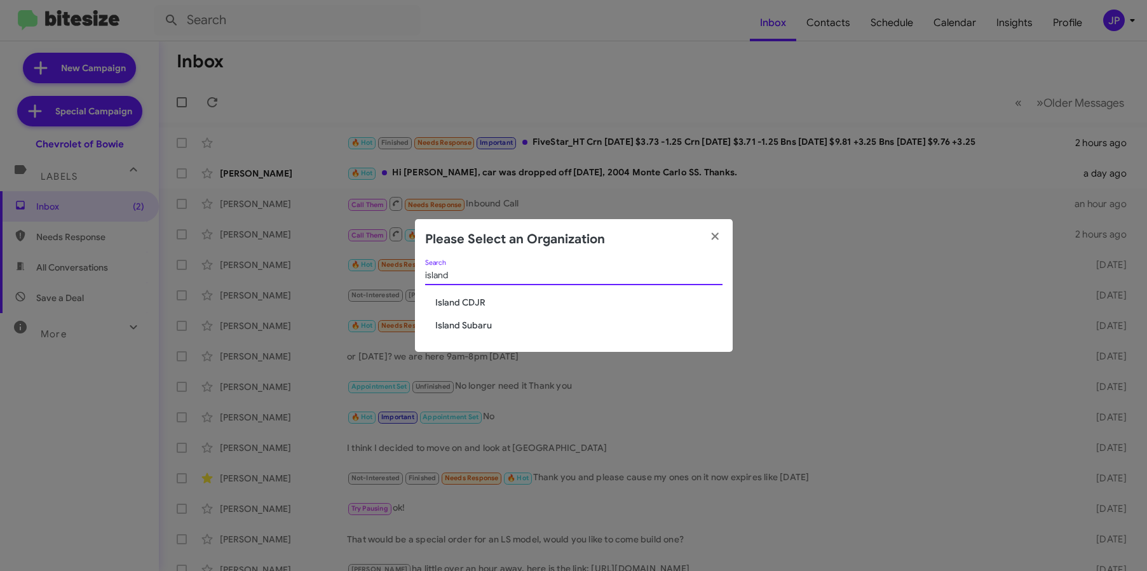
type input "island"
click at [471, 332] on div "island Search Island CDJR Island Subaru" at bounding box center [574, 306] width 318 height 92
click at [485, 325] on span "Island Subaru" at bounding box center [578, 325] width 287 height 13
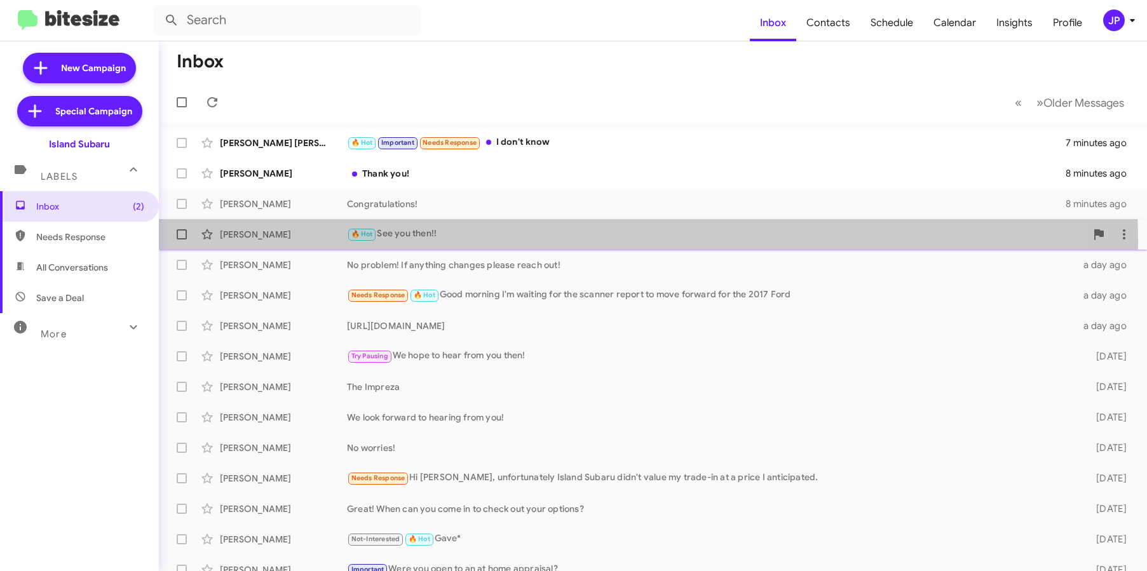
click at [385, 243] on div "[PERSON_NAME] 🔥 Hot See you then!! a day ago" at bounding box center [652, 234] width 967 height 25
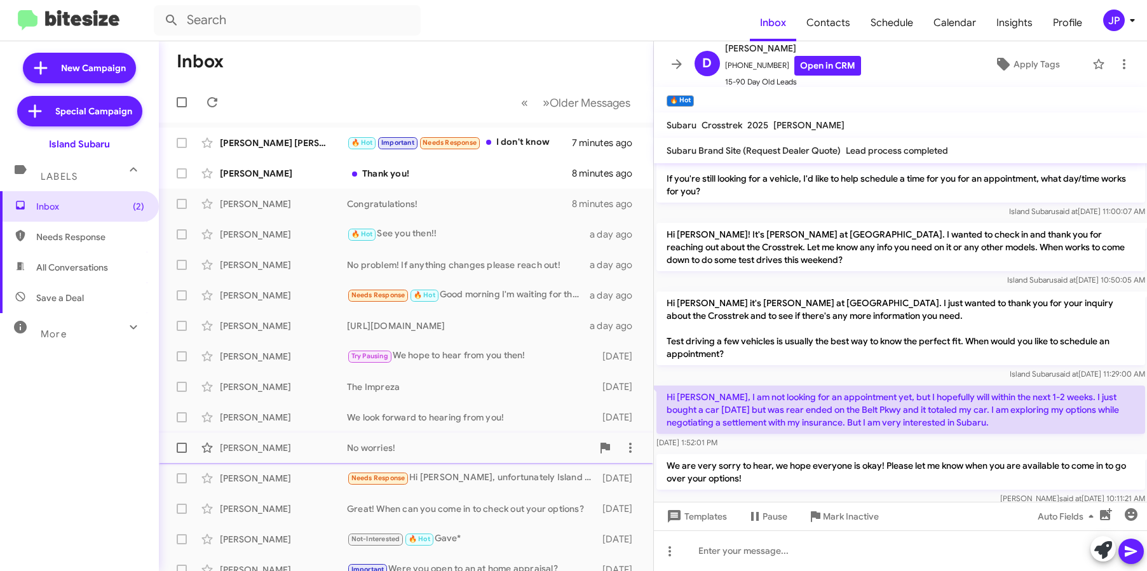
scroll to position [90, 0]
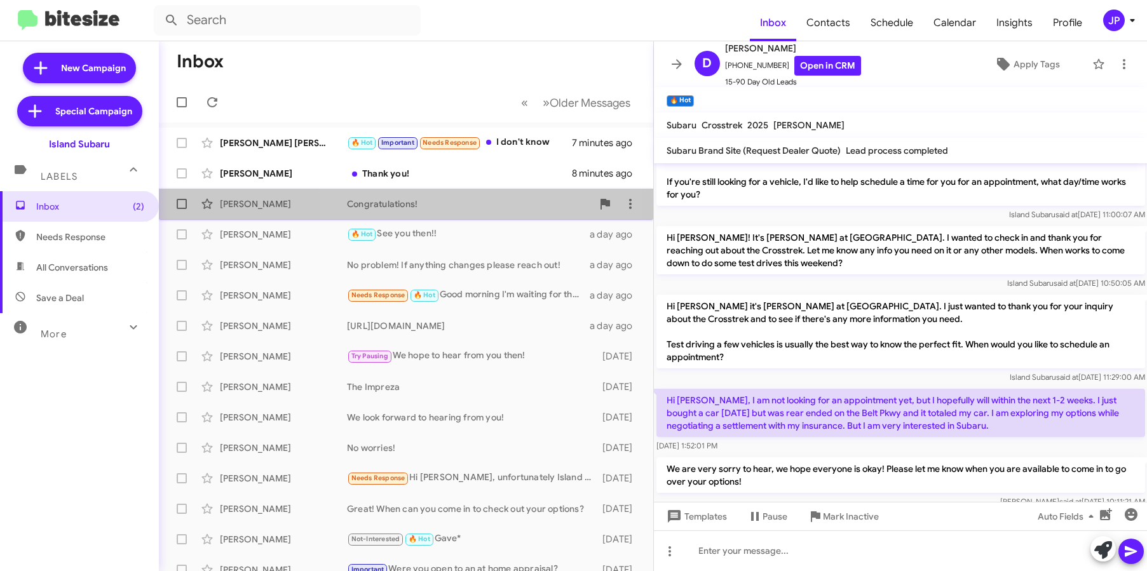
click at [454, 214] on div "[PERSON_NAME] Congratulations! 8 minutes ago" at bounding box center [406, 203] width 474 height 25
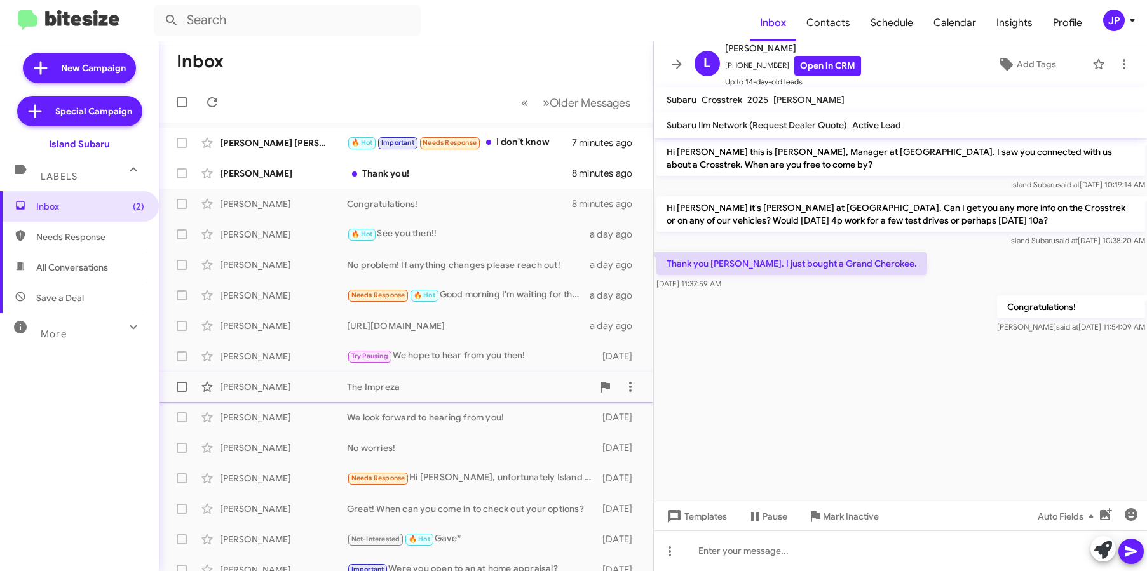
click at [479, 380] on div "The Impreza" at bounding box center [469, 386] width 245 height 13
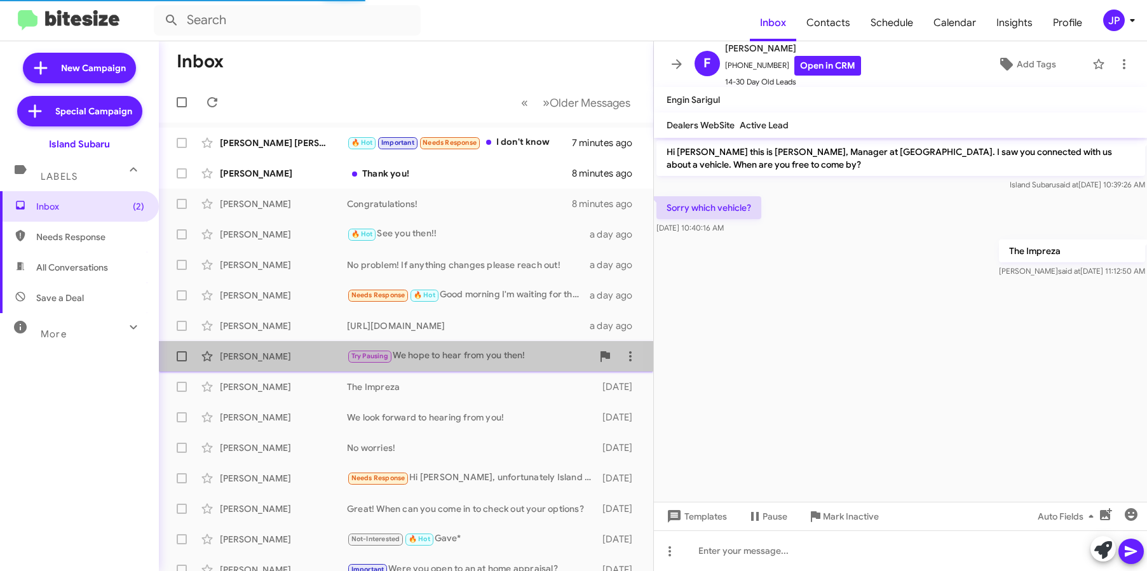
click at [487, 360] on div "Try Pausing We hope to hear from you then!" at bounding box center [469, 356] width 245 height 15
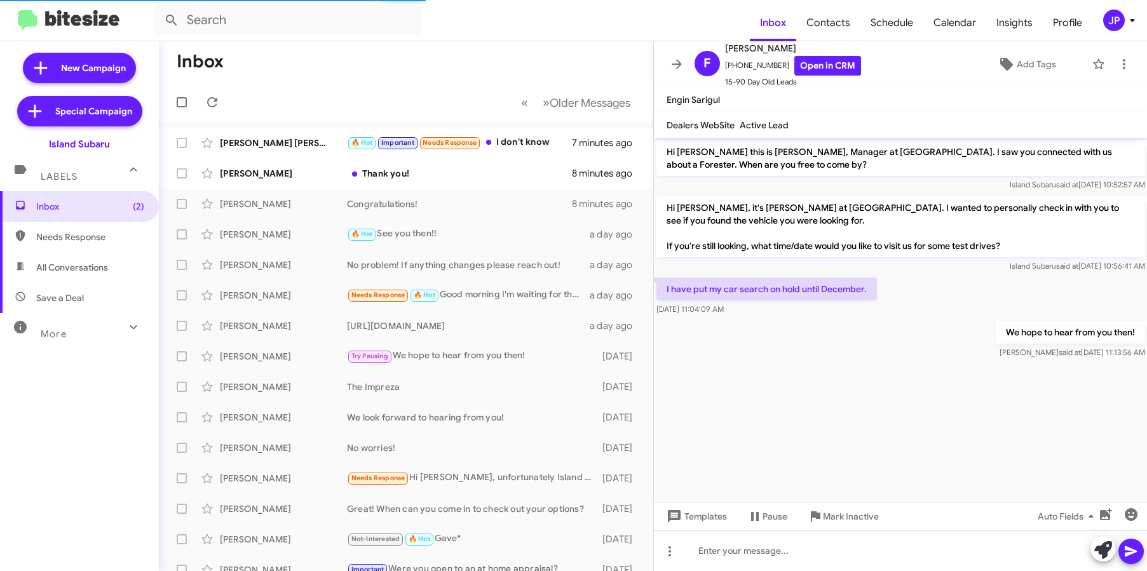
click at [1121, 52] on mat-toolbar "F [PERSON_NAME] [PHONE_NUMBER] Open in CRM 15-90 Day Old Leads Add Tags" at bounding box center [901, 64] width 494 height 46
click at [1116, 58] on icon at bounding box center [1123, 64] width 15 height 15
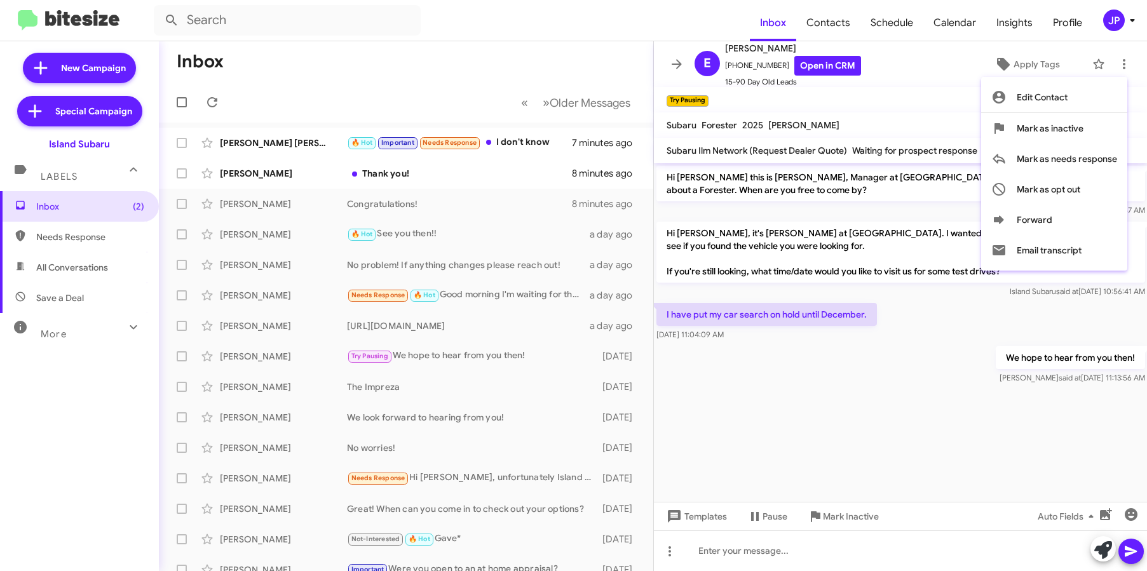
click at [1115, 17] on div at bounding box center [573, 285] width 1147 height 571
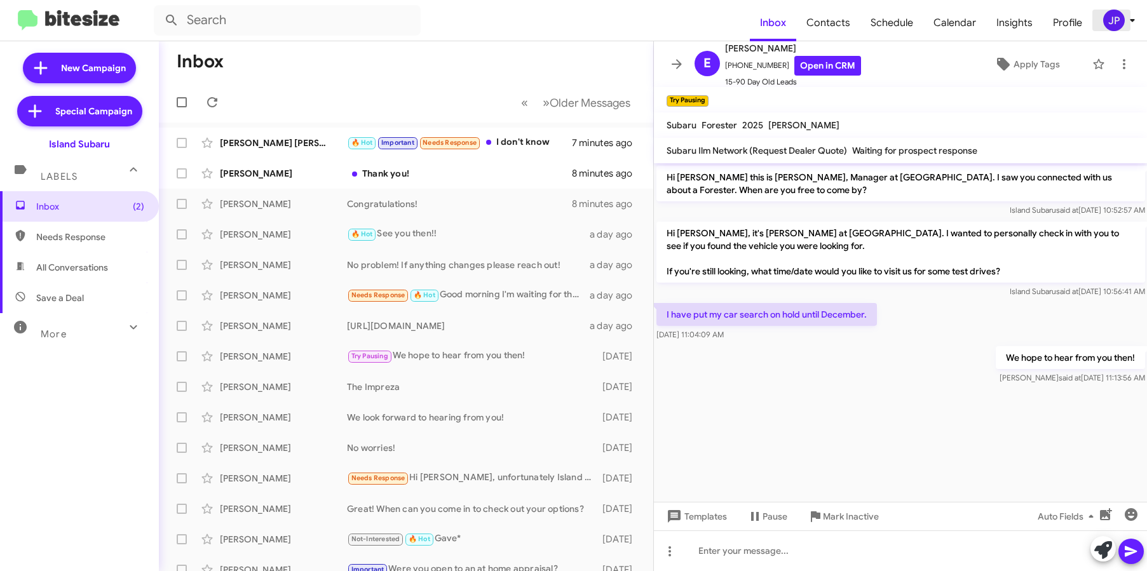
click at [1116, 18] on div "JP" at bounding box center [1114, 21] width 22 height 22
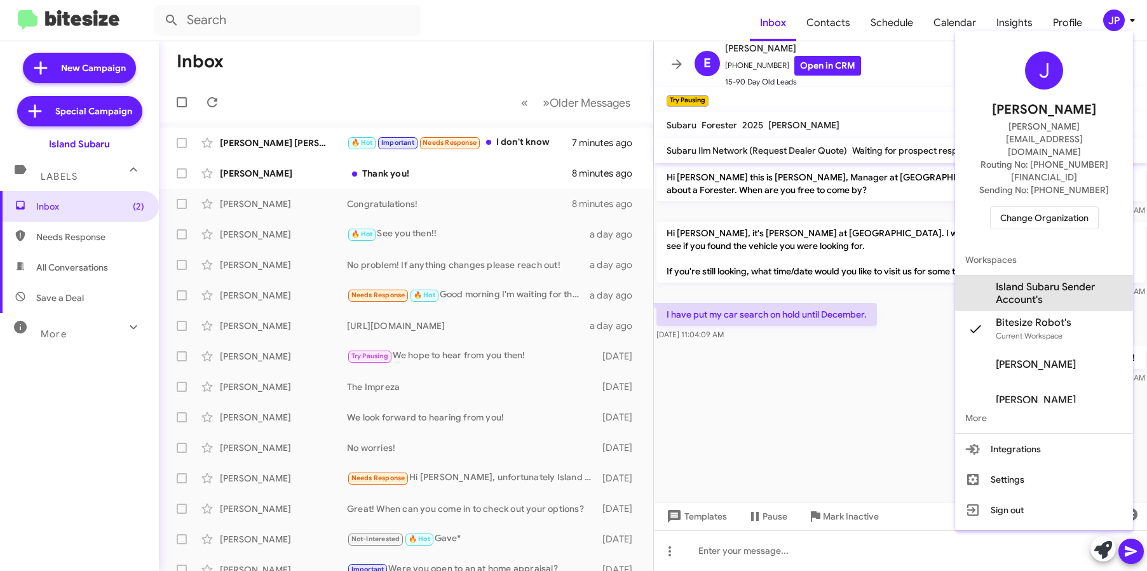
click at [1046, 281] on span "Island Subaru Sender Account's" at bounding box center [1058, 293] width 127 height 25
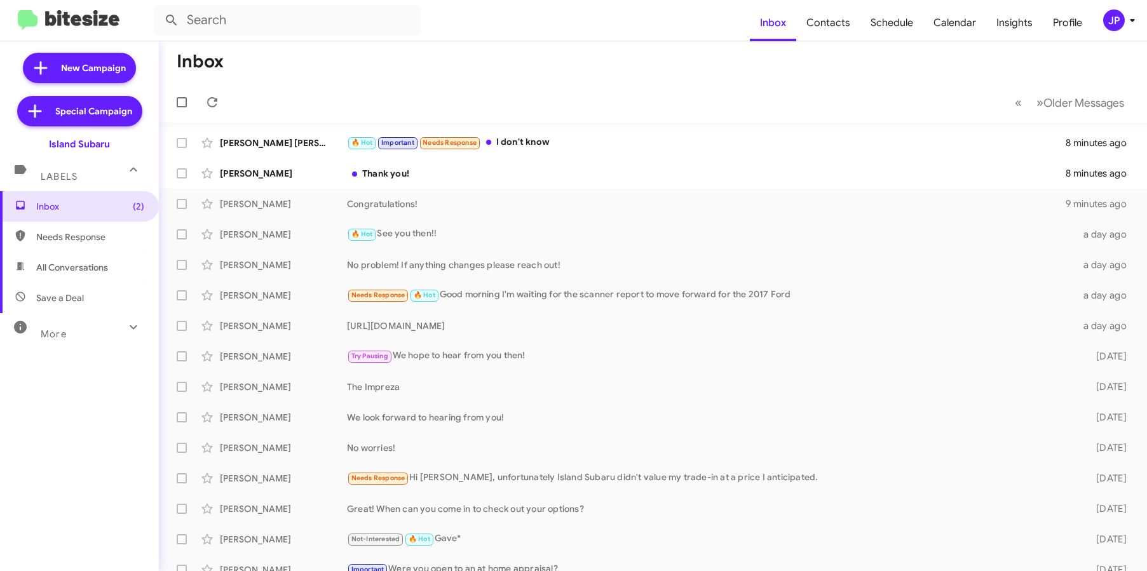
click at [1124, 25] on icon at bounding box center [1131, 20] width 15 height 15
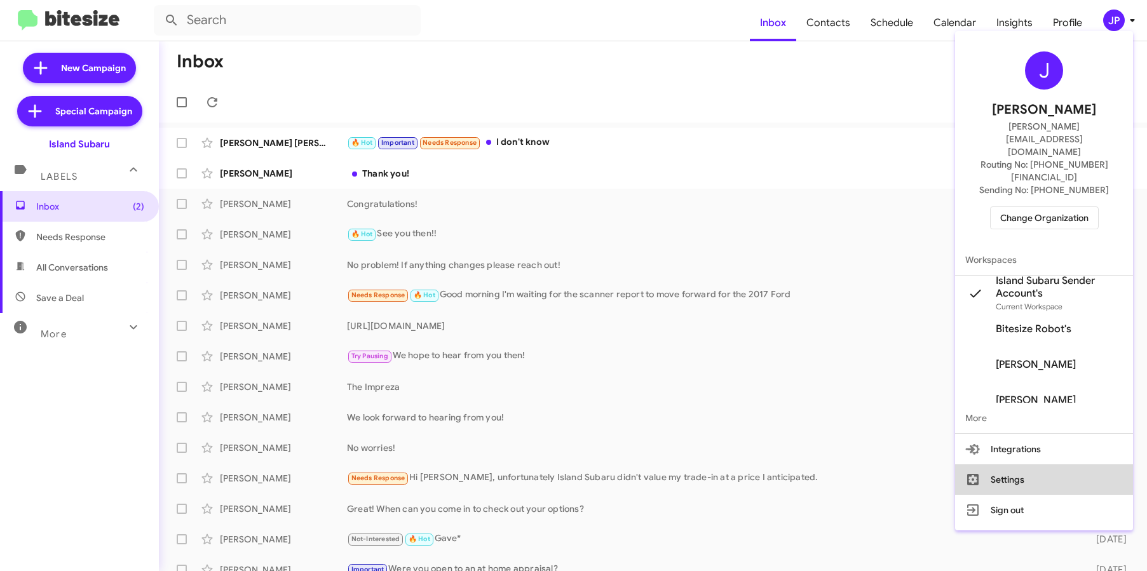
click at [1008, 464] on button "Settings" at bounding box center [1044, 479] width 178 height 30
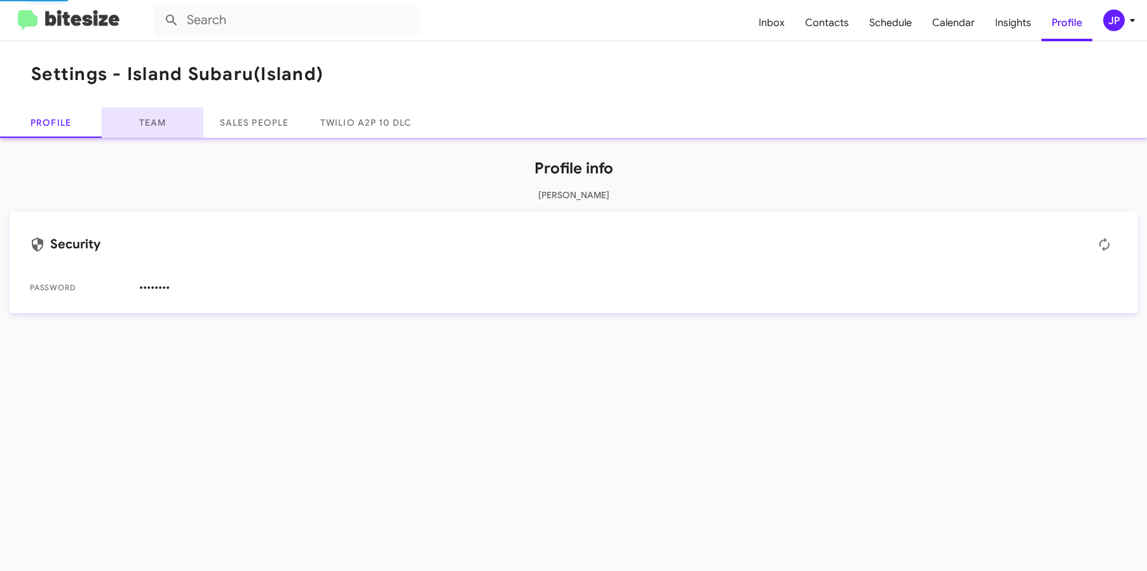
click at [125, 123] on link "Team" at bounding box center [153, 122] width 102 height 30
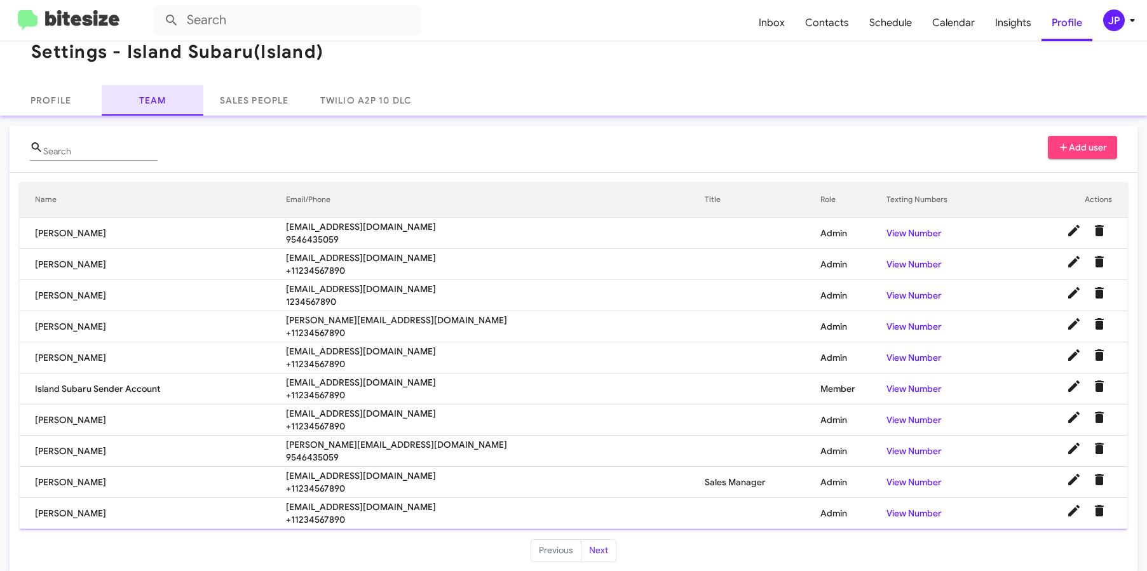
scroll to position [25, 0]
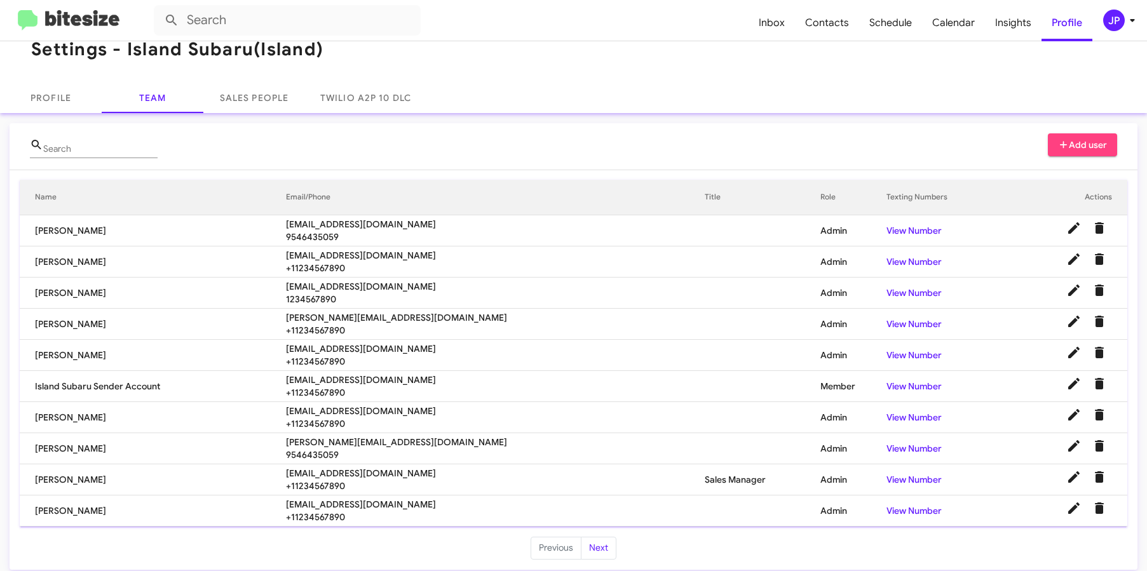
click at [323, 398] on span "+11234567890" at bounding box center [495, 392] width 419 height 13
click at [1066, 381] on icon at bounding box center [1073, 383] width 15 height 15
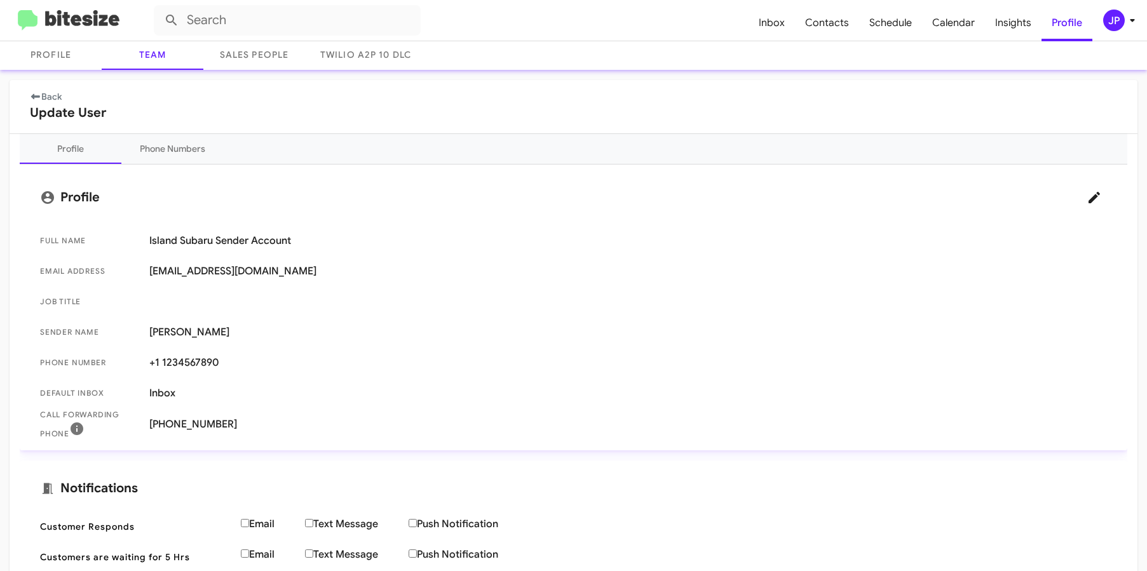
scroll to position [11, 0]
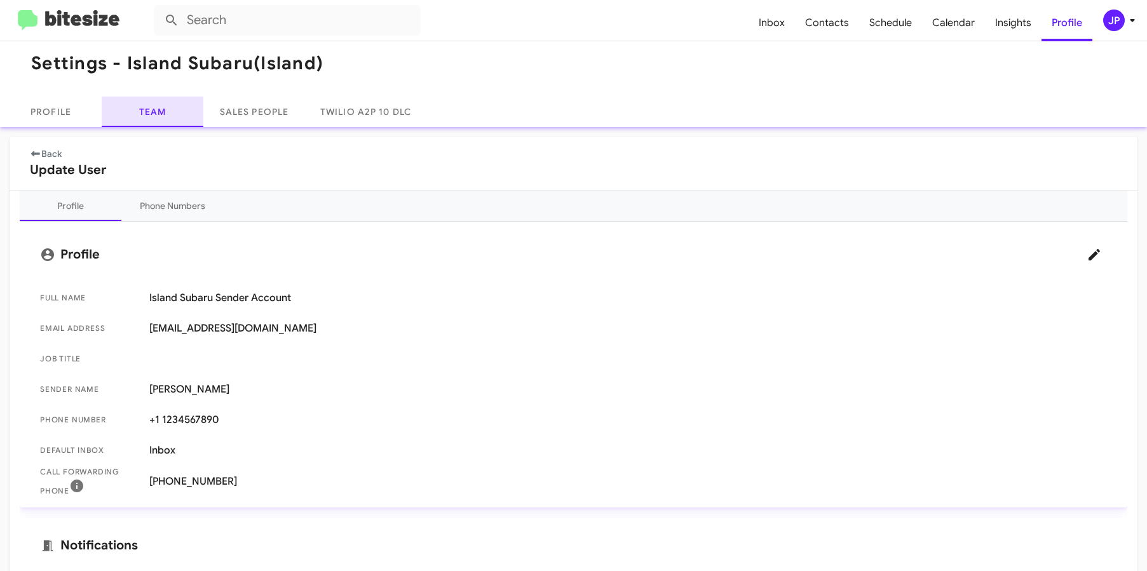
click at [138, 111] on link "Team" at bounding box center [153, 112] width 102 height 30
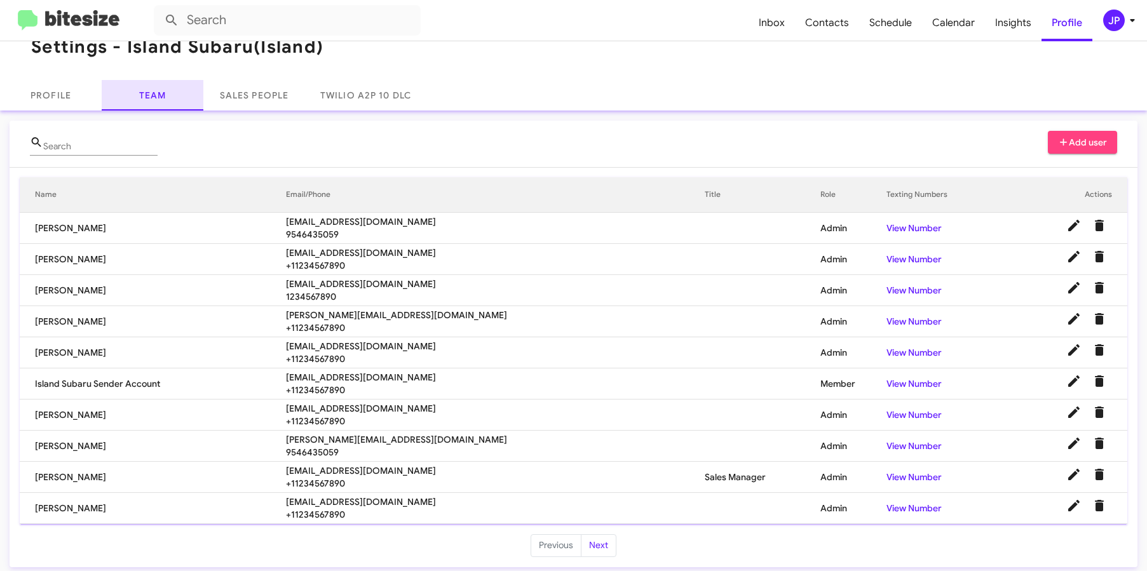
scroll to position [34, 0]
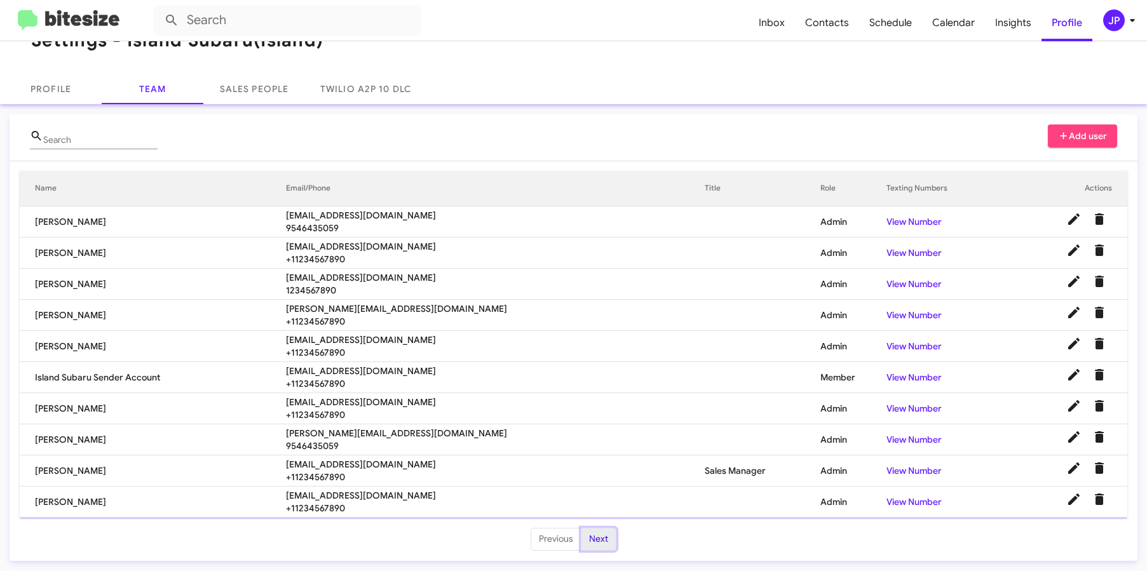
click at [581, 542] on button "Next" at bounding box center [599, 539] width 36 height 23
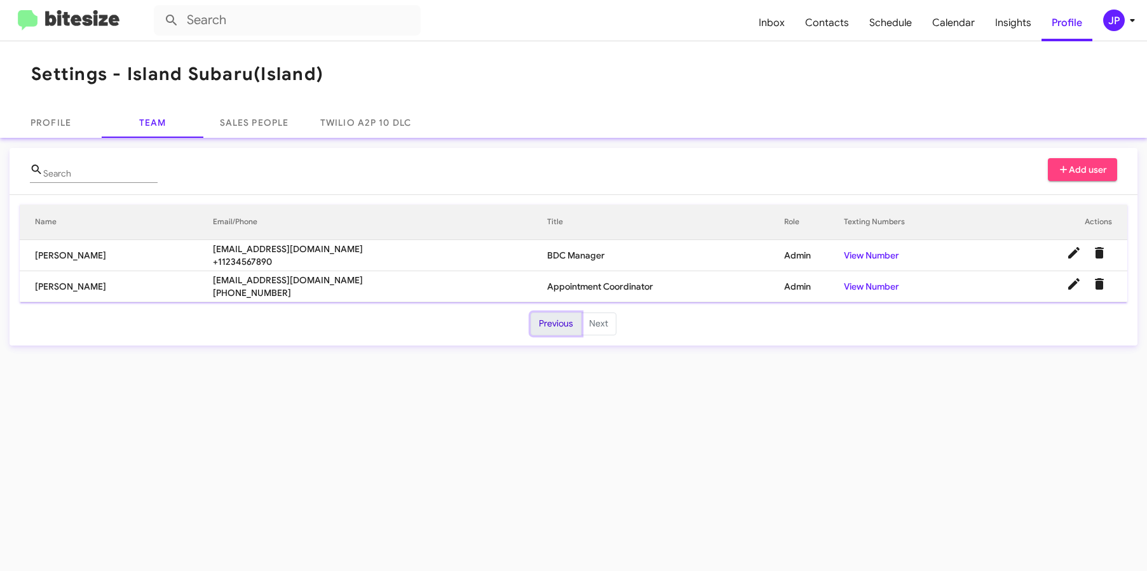
click at [541, 332] on button "Previous" at bounding box center [555, 324] width 51 height 23
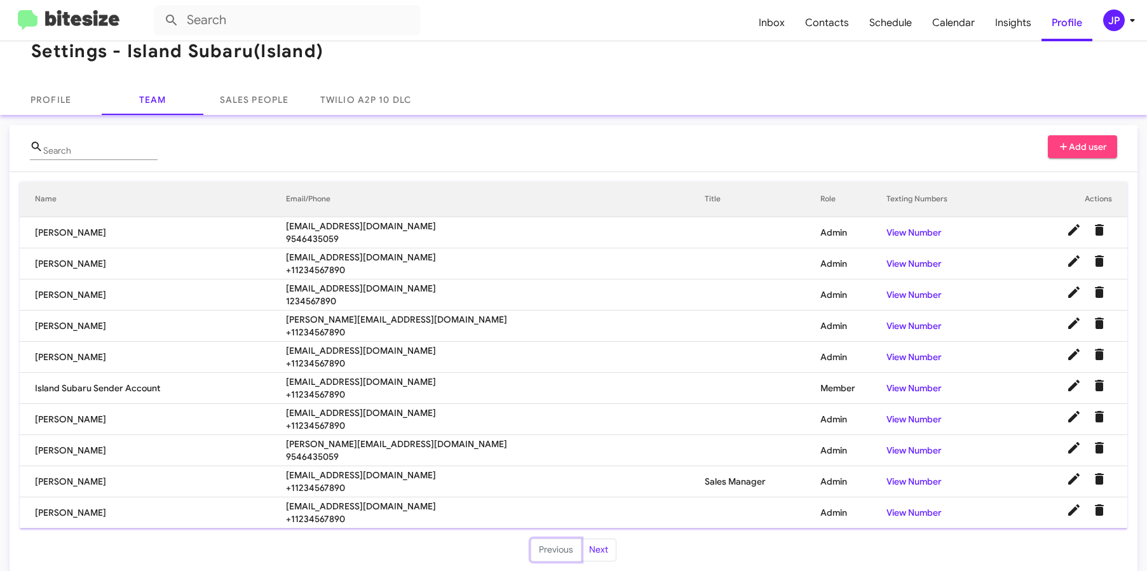
scroll to position [34, 0]
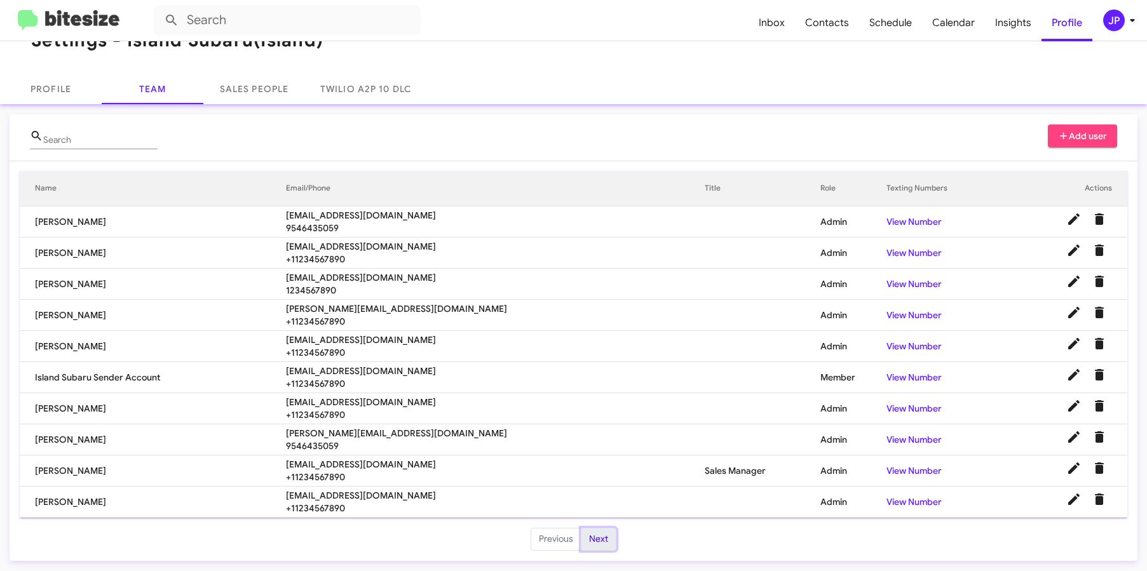
click at [596, 535] on button "Next" at bounding box center [599, 539] width 36 height 23
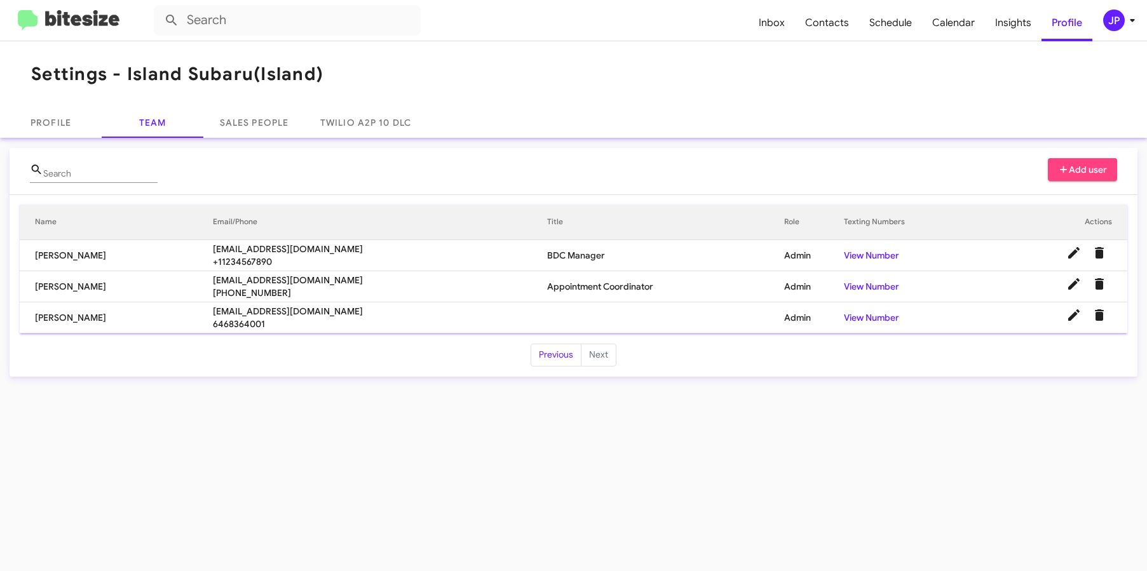
click at [82, 320] on td "Stephanie Miranda" at bounding box center [116, 317] width 193 height 31
click at [86, 319] on td "Stephanie Miranda" at bounding box center [116, 317] width 193 height 31
drag, startPoint x: 115, startPoint y: 317, endPoint x: 36, endPoint y: 318, distance: 79.4
click at [36, 318] on td "Stephanie Miranda" at bounding box center [116, 317] width 193 height 31
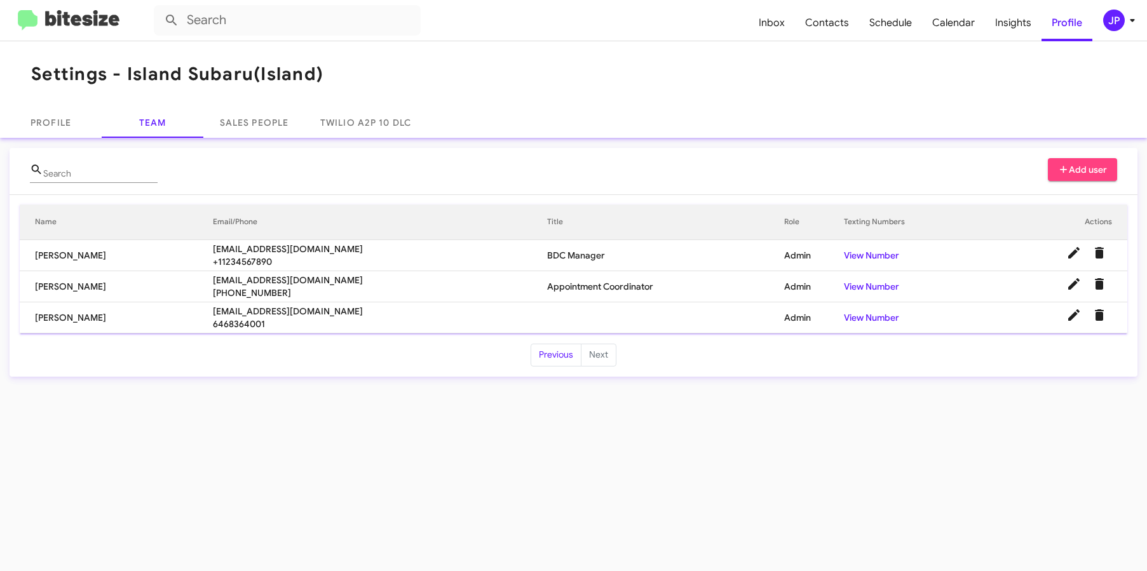
copy td "Stephanie Miranda"
click at [567, 359] on button "Previous" at bounding box center [555, 355] width 51 height 23
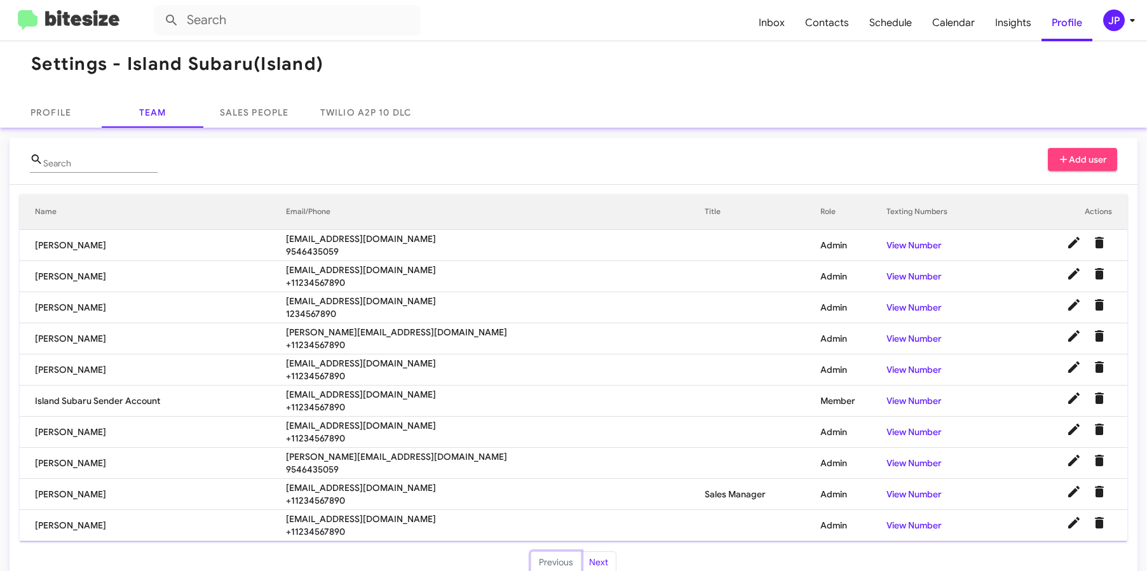
scroll to position [30, 0]
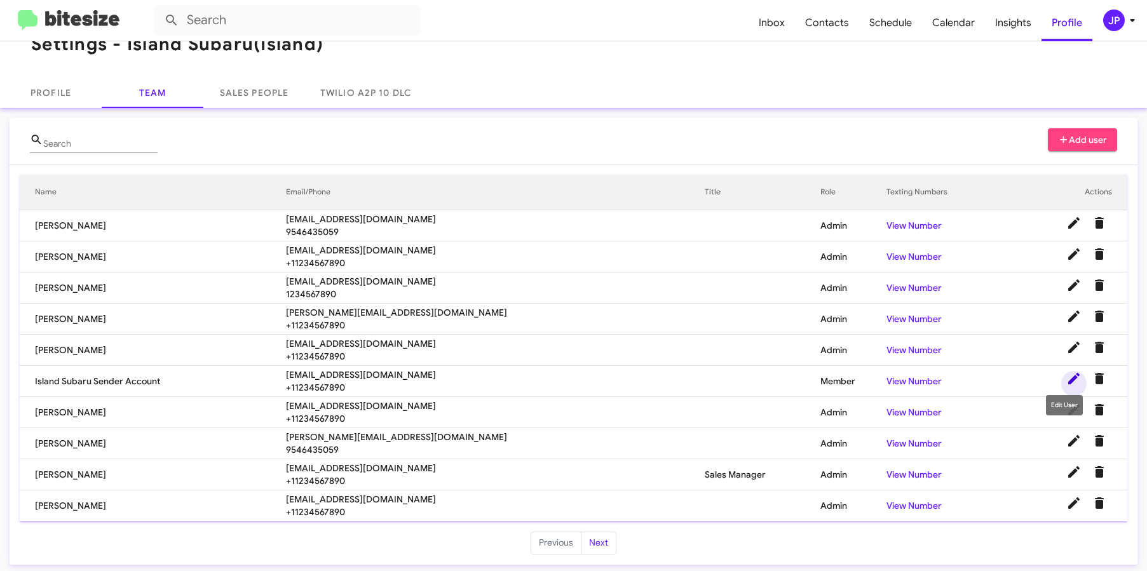
click at [1066, 380] on icon at bounding box center [1073, 378] width 15 height 15
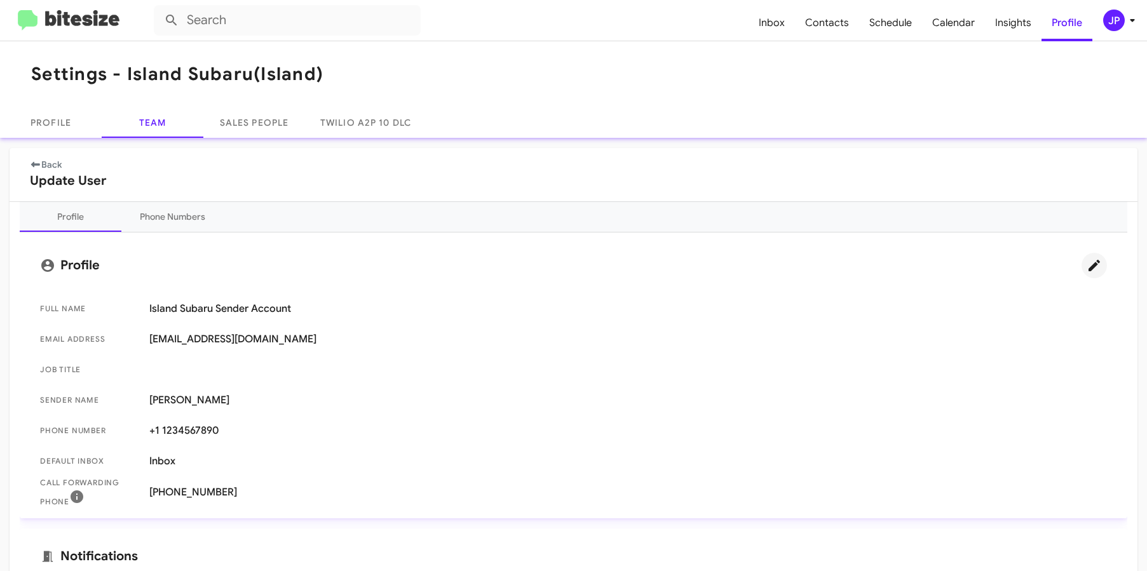
click at [1089, 269] on icon at bounding box center [1093, 265] width 15 height 15
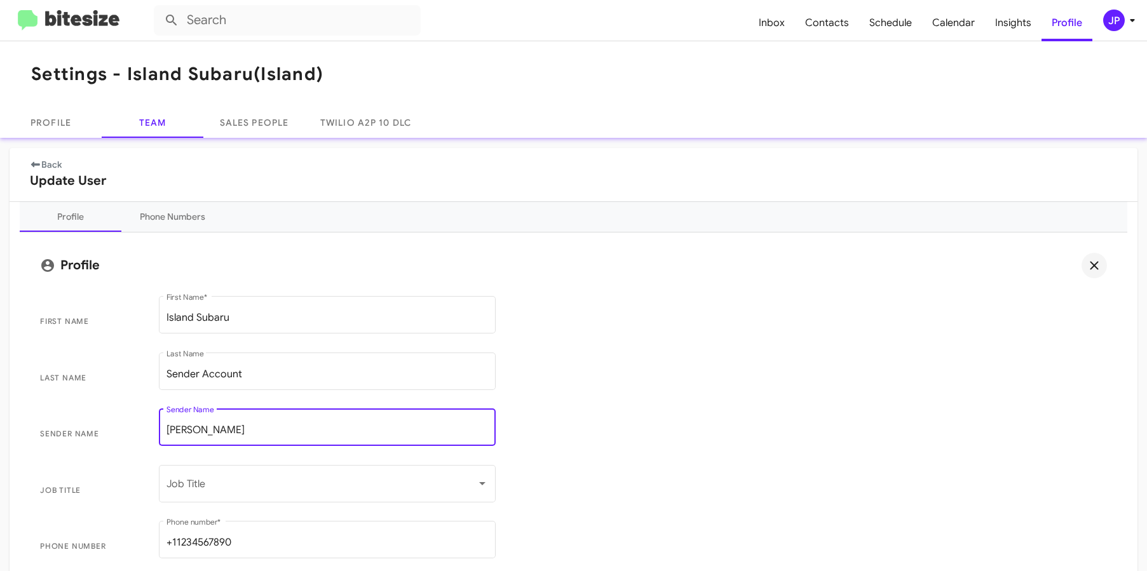
click at [238, 432] on input "[PERSON_NAME]" at bounding box center [326, 429] width 321 height 11
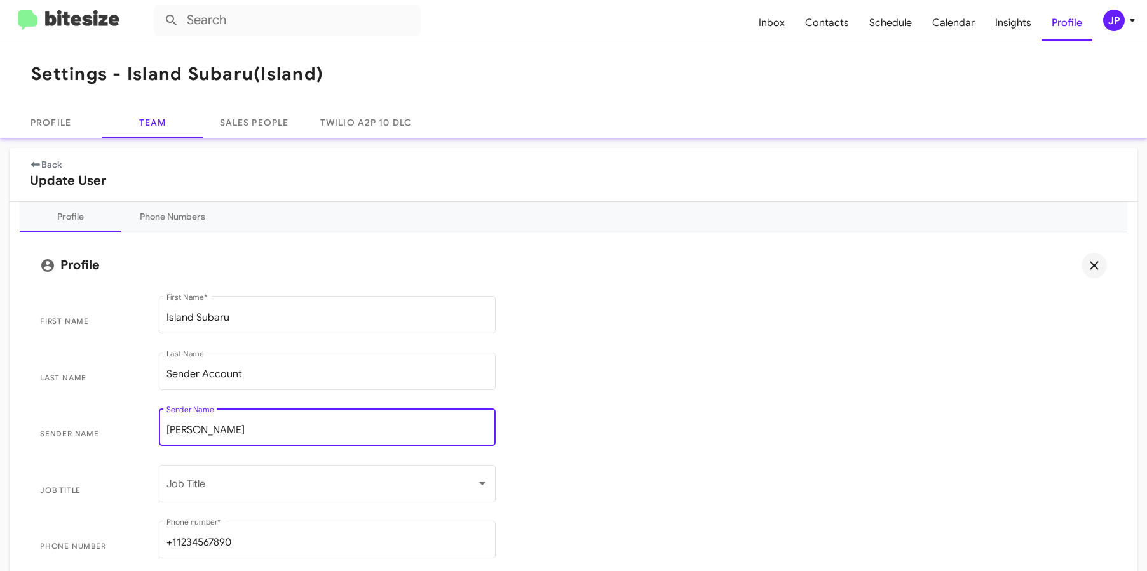
paste input "Stephanie Miranda"
type input "Stephanie Miranda"
click at [622, 434] on span "Sender Name Stephanie Miranda Sender Name" at bounding box center [573, 434] width 1087 height 57
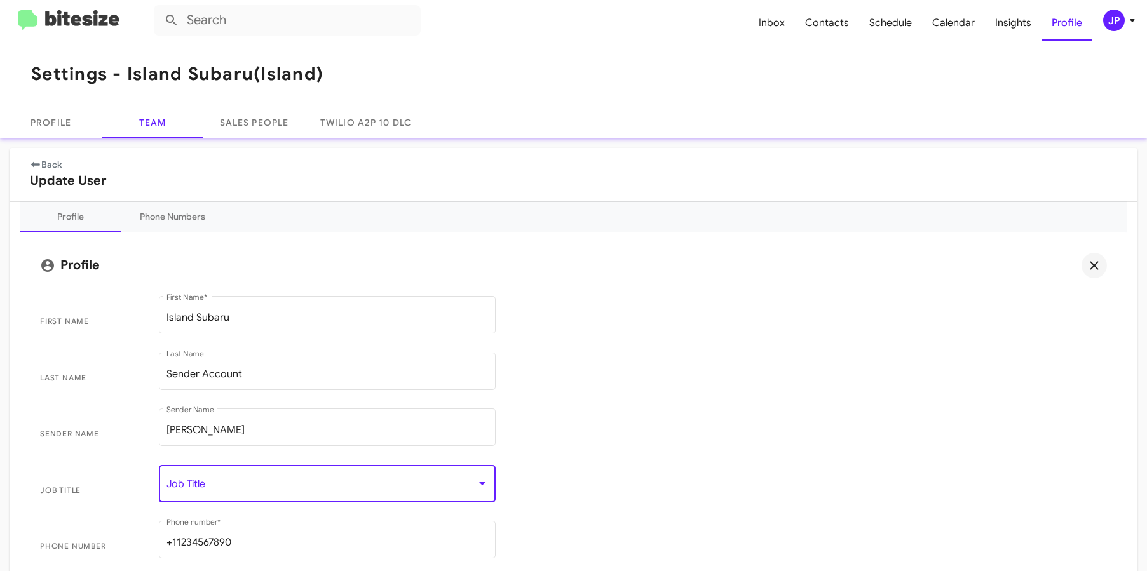
click at [227, 489] on span at bounding box center [321, 486] width 310 height 11
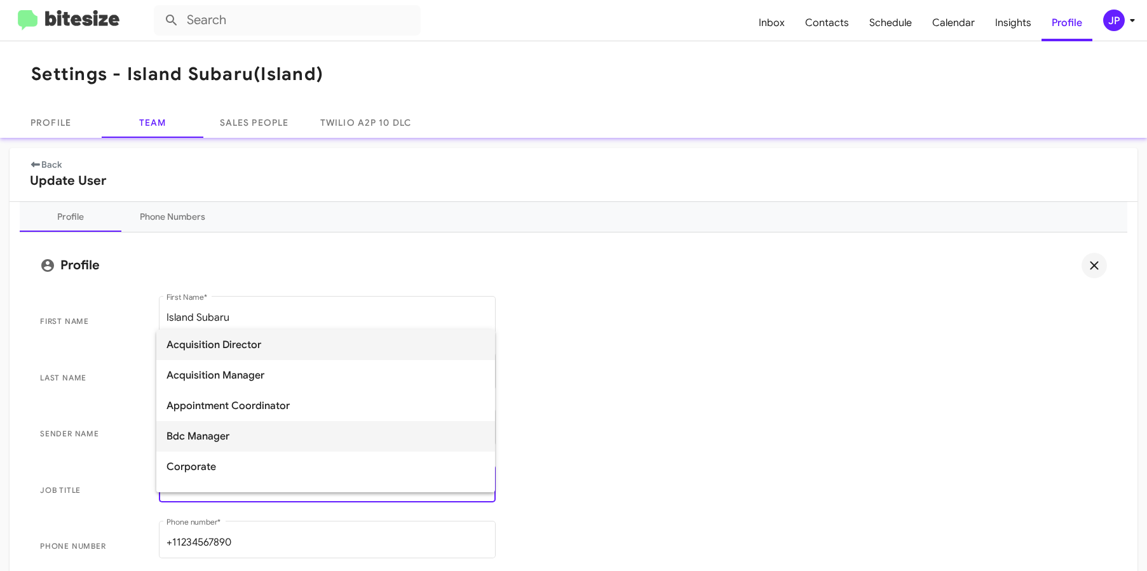
click at [320, 432] on span "Bdc Manager" at bounding box center [325, 436] width 318 height 30
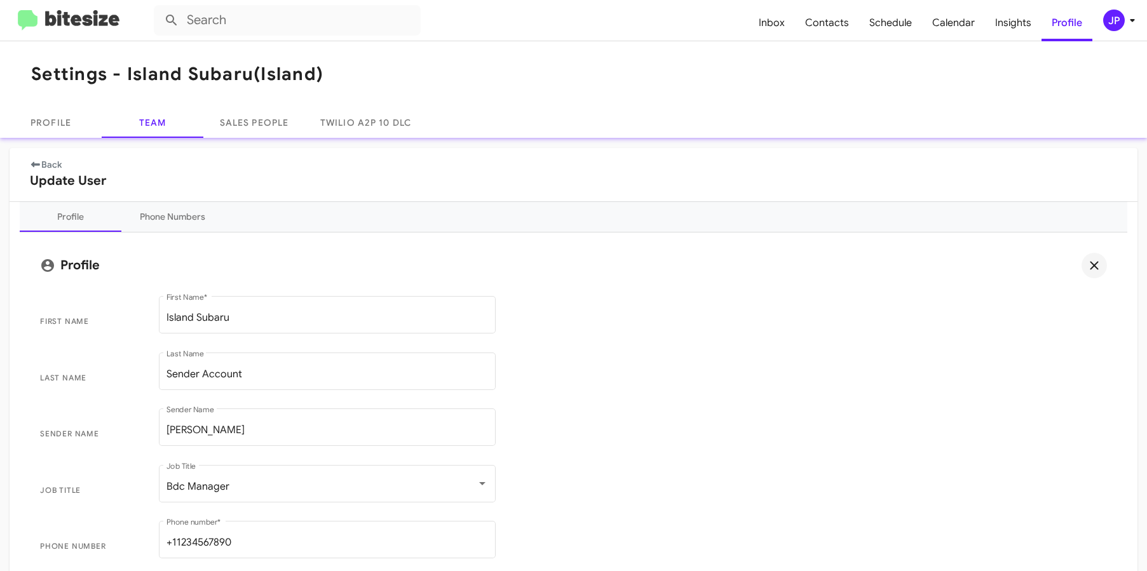
click at [810, 448] on span "Sender Name Stephanie Miranda Sender Name" at bounding box center [573, 434] width 1087 height 57
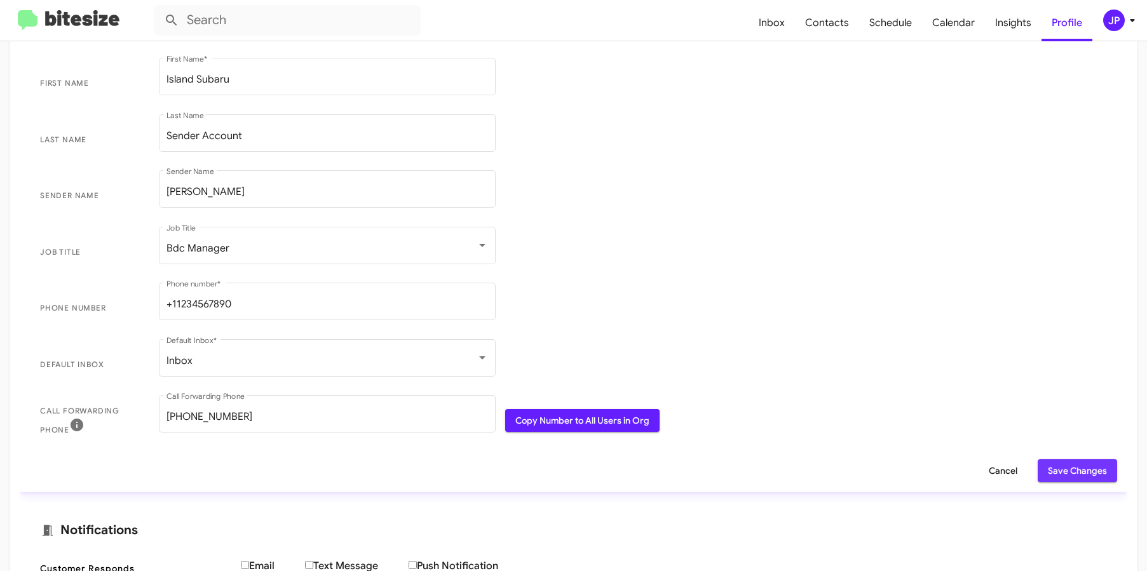
click at [1058, 477] on span "Save Changes" at bounding box center [1076, 470] width 59 height 23
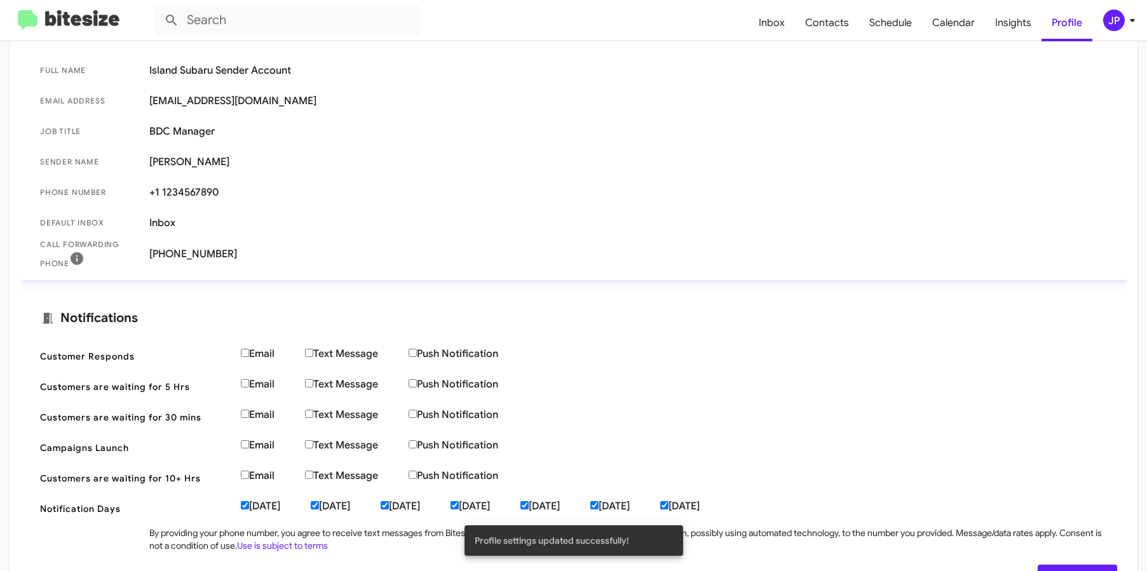
click at [221, 185] on span "Phone number +1 1234567890" at bounding box center [573, 192] width 1087 height 30
click at [216, 165] on span "Stephanie Miranda" at bounding box center [627, 162] width 957 height 13
click at [210, 189] on span "+1 1234567890" at bounding box center [627, 192] width 957 height 13
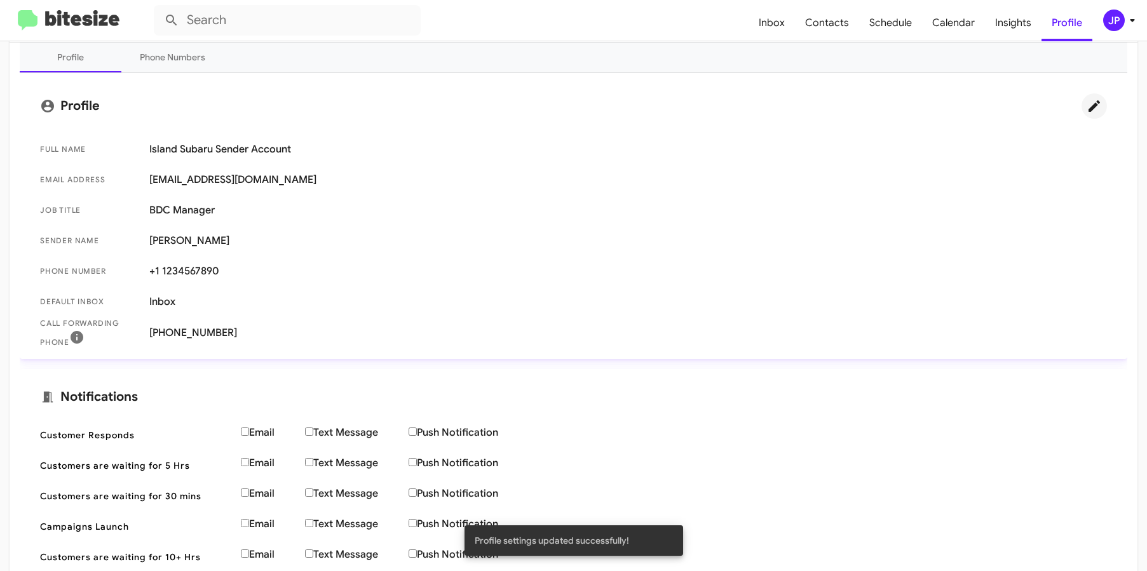
scroll to position [0, 0]
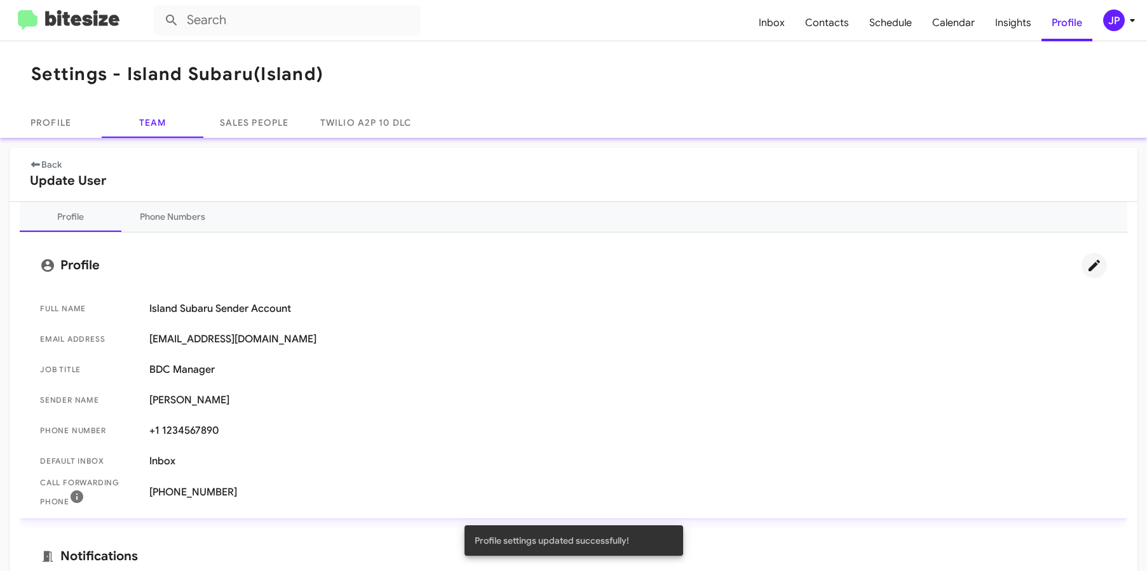
click at [100, 18] on img at bounding box center [69, 20] width 102 height 21
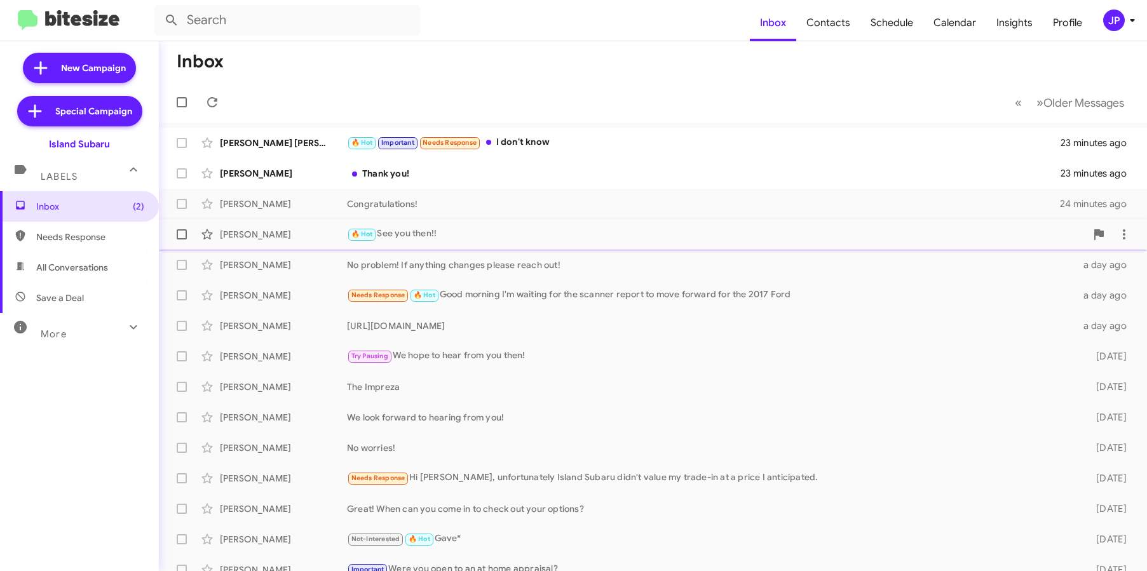
click at [447, 220] on span "Danielle Long 🔥 Hot See you then!! a day ago" at bounding box center [653, 234] width 988 height 30
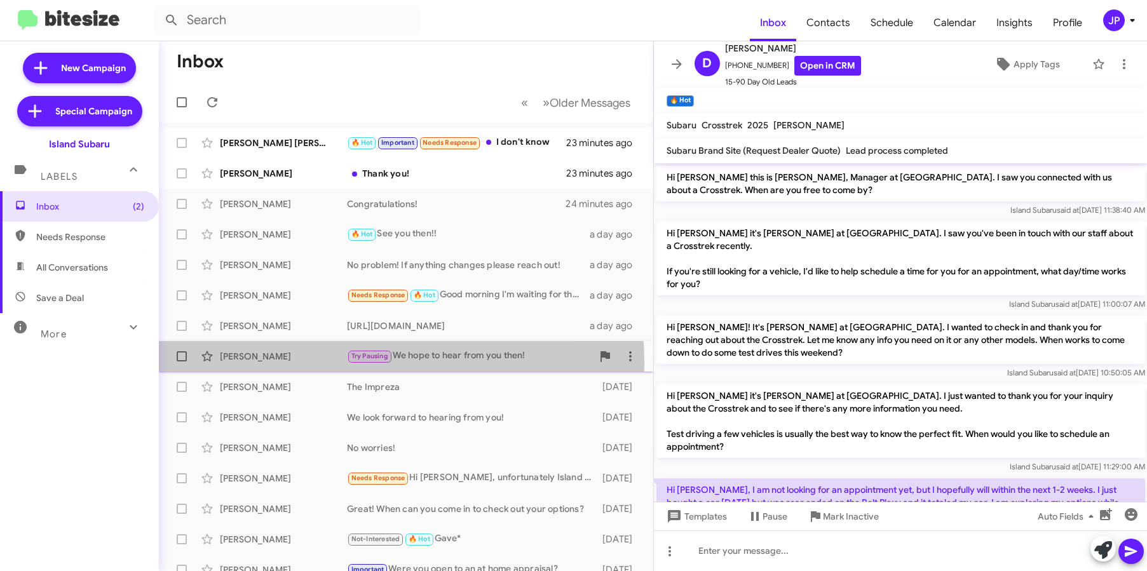
click at [288, 365] on div "Elizabeth Cohen Try Pausing We hope to hear from you then! 3 days ago" at bounding box center [406, 356] width 474 height 25
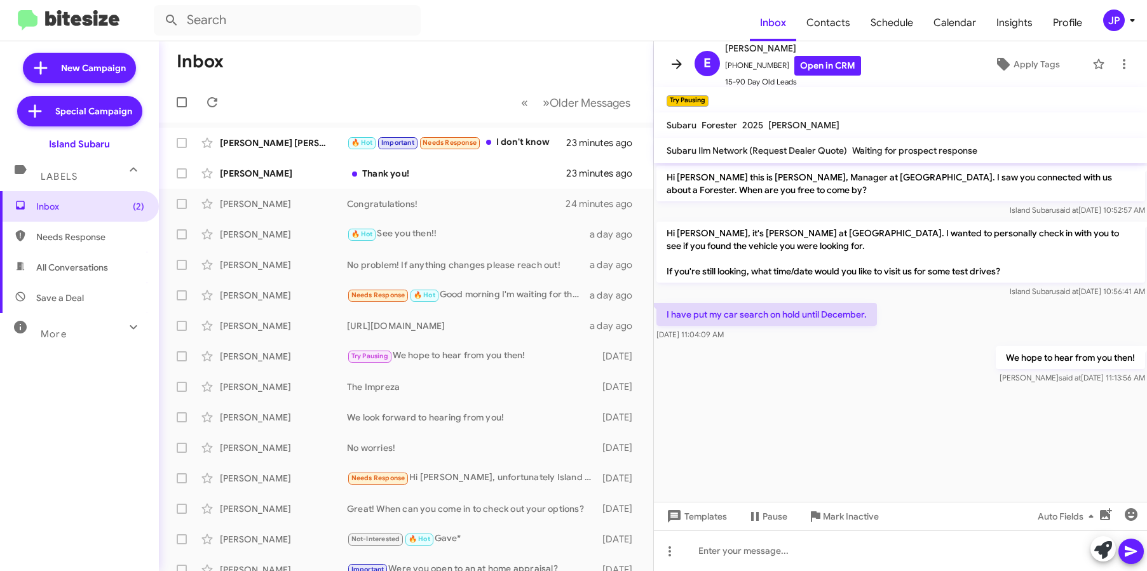
click at [678, 69] on icon at bounding box center [676, 64] width 15 height 15
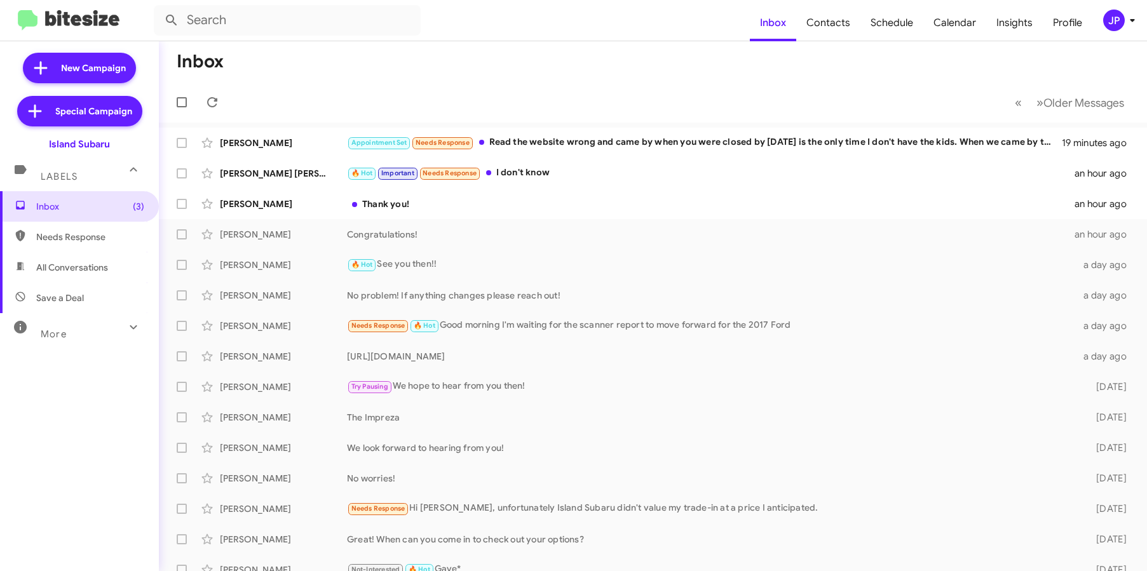
click at [1111, 22] on div "JP" at bounding box center [1114, 21] width 22 height 22
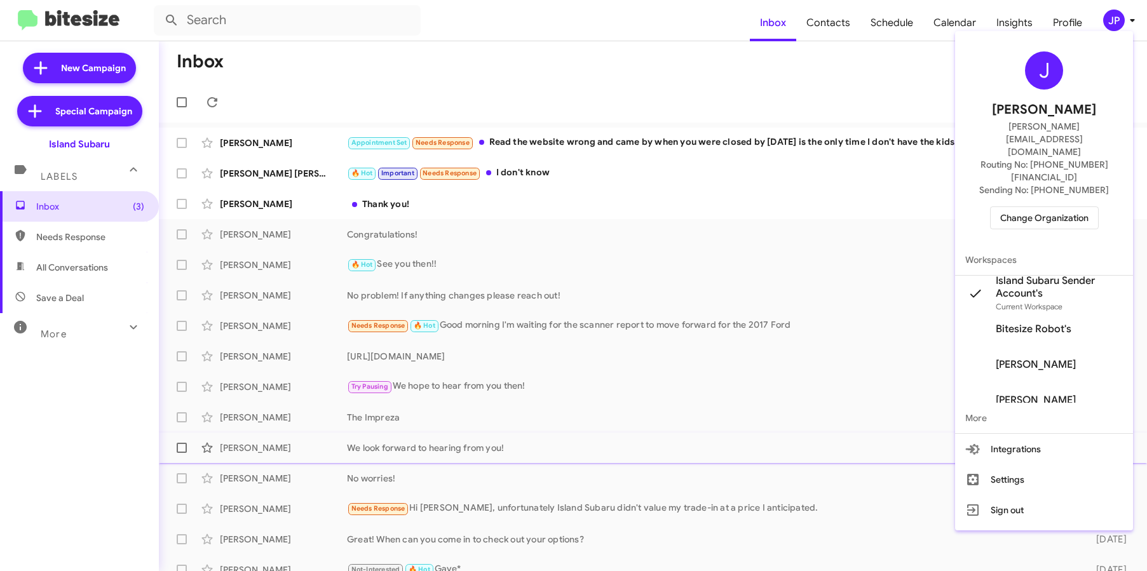
click at [1021, 464] on button "Settings" at bounding box center [1044, 479] width 178 height 30
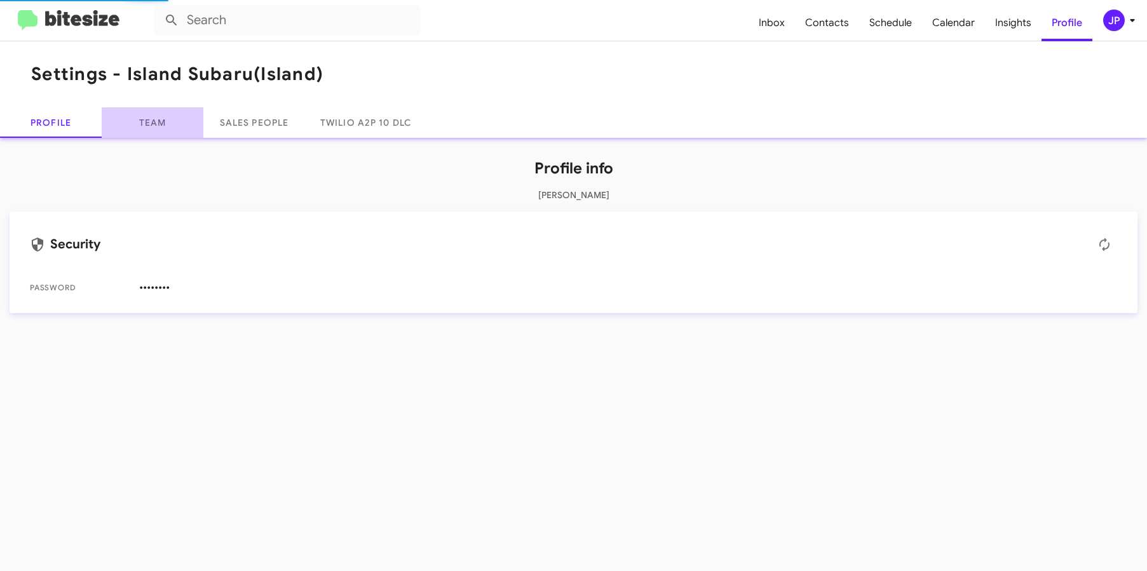
click at [161, 135] on link "Team" at bounding box center [153, 122] width 102 height 30
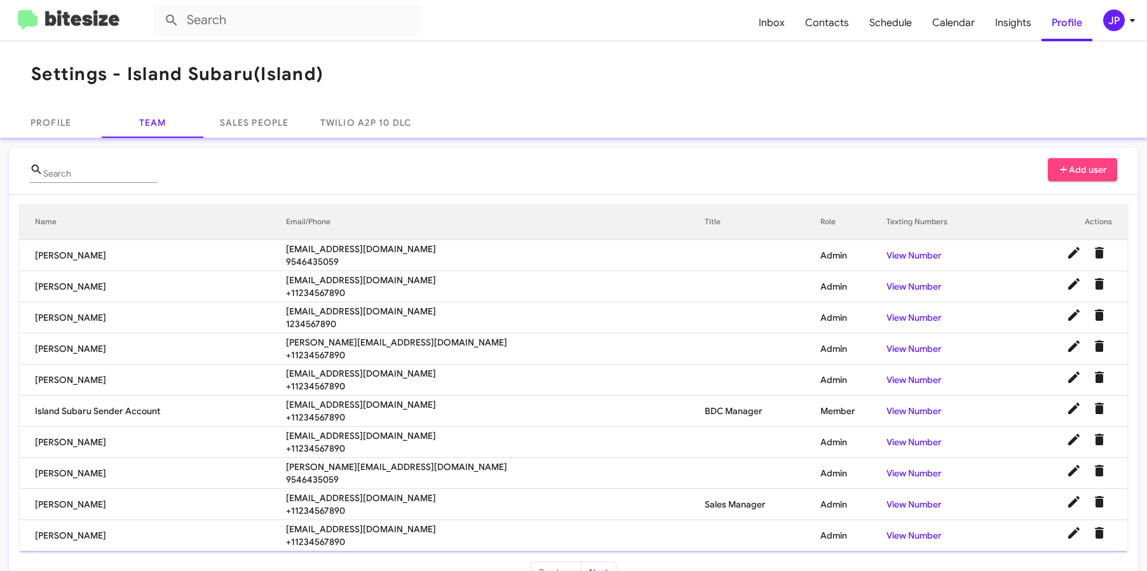
click at [634, 250] on span "[EMAIL_ADDRESS][DOMAIN_NAME]" at bounding box center [495, 249] width 419 height 13
click at [1094, 256] on icon "Delete User" at bounding box center [1098, 252] width 9 height 11
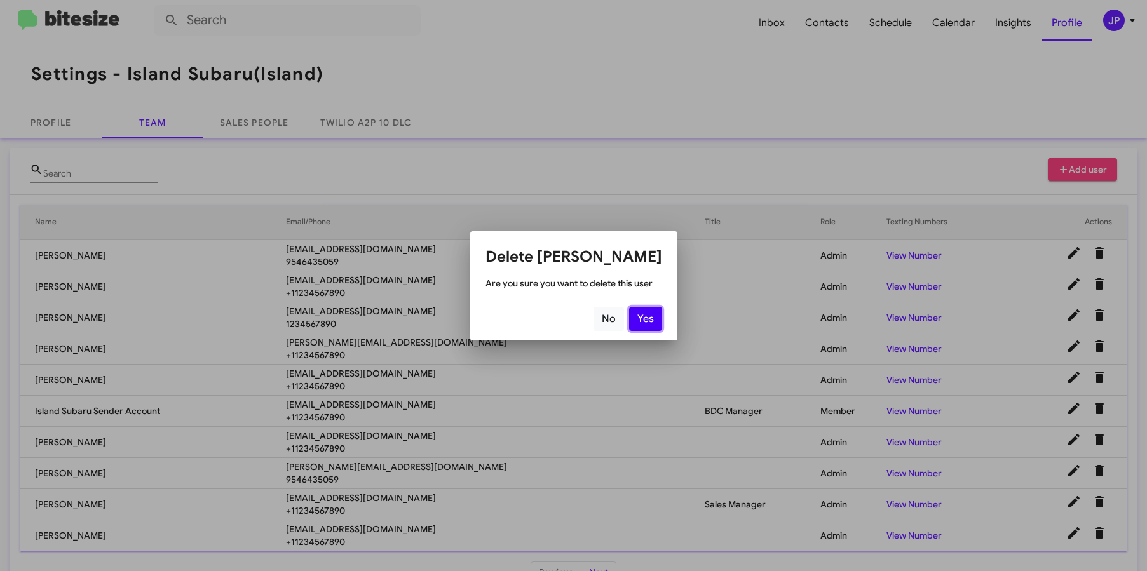
click at [646, 314] on button "Yes" at bounding box center [645, 319] width 33 height 24
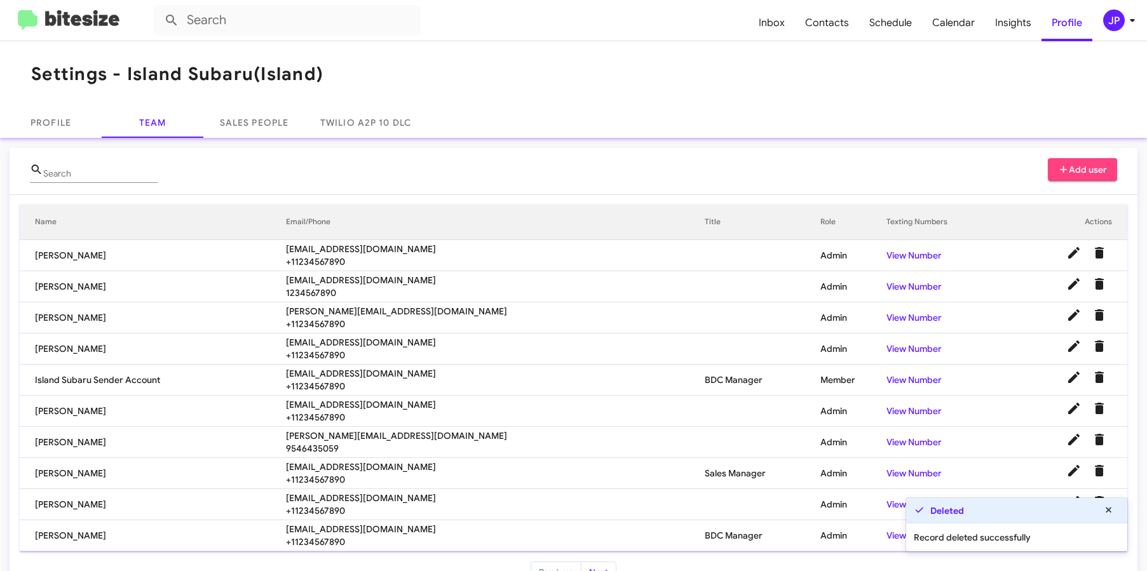
click at [628, 83] on mat-toolbar "Settings - Island Subaru (Island)" at bounding box center [573, 74] width 1147 height 66
click at [100, 29] on img at bounding box center [69, 20] width 102 height 21
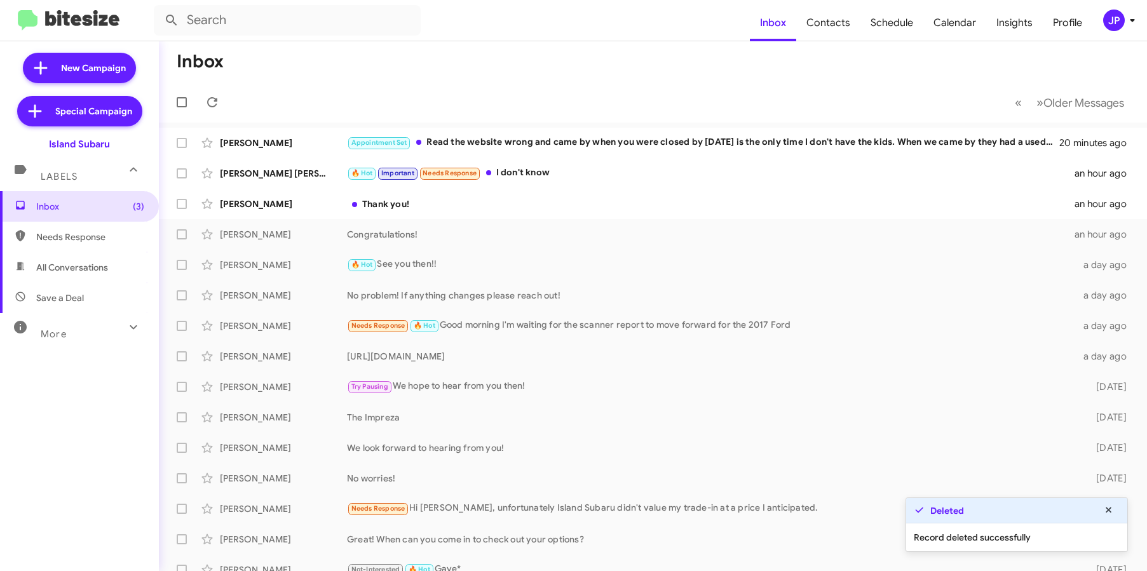
drag, startPoint x: 555, startPoint y: 77, endPoint x: 562, endPoint y: 87, distance: 11.8
click at [556, 82] on mat-toolbar "Inbox « Previous » Next Older Messages" at bounding box center [653, 81] width 988 height 81
click at [1105, 18] on div "JP" at bounding box center [1114, 21] width 22 height 22
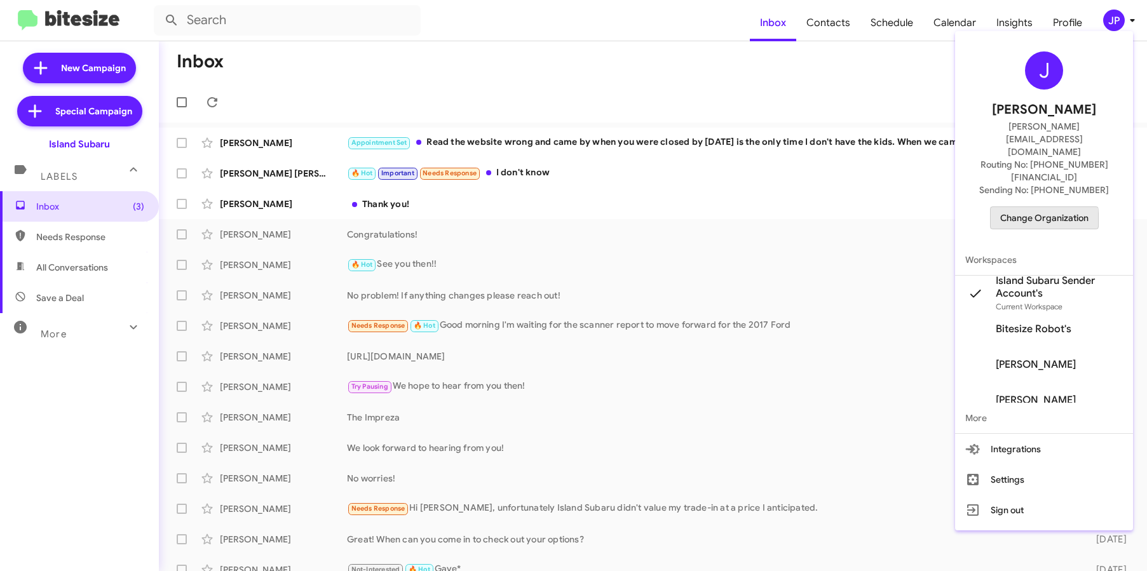
click at [1016, 207] on span "Change Organization" at bounding box center [1044, 218] width 88 height 22
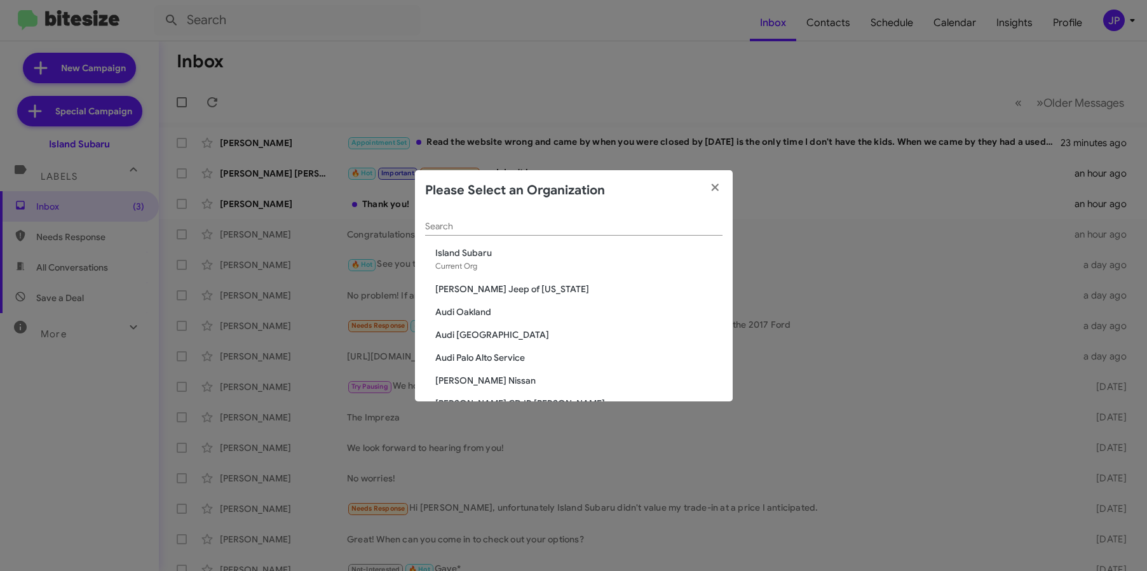
click at [566, 226] on input "Search" at bounding box center [573, 227] width 297 height 10
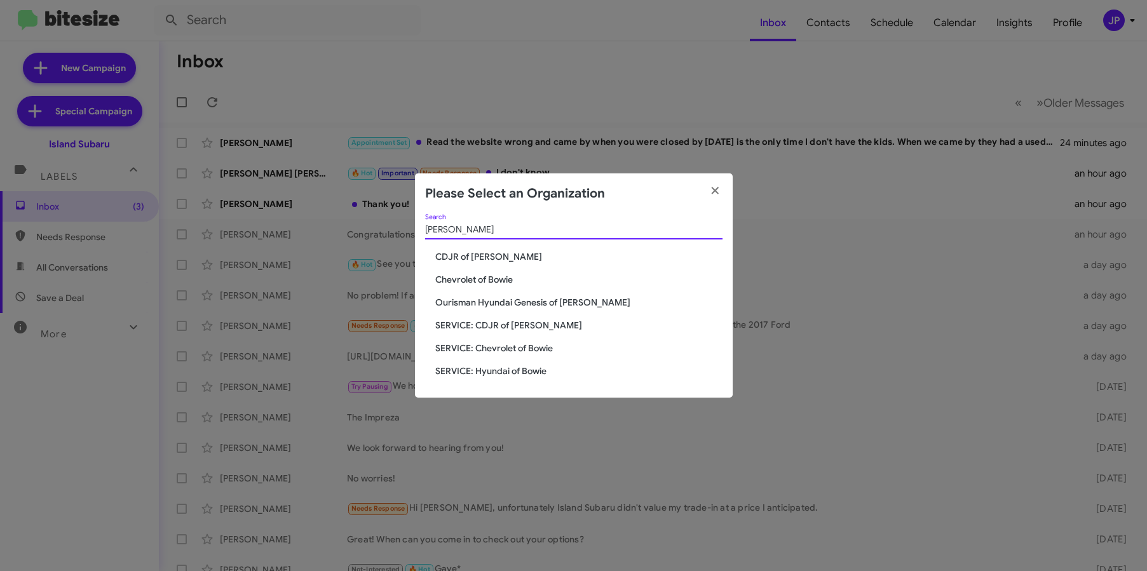
type input "[PERSON_NAME]"
click at [511, 323] on span "SERVICE: CDJR of [PERSON_NAME]" at bounding box center [578, 325] width 287 height 13
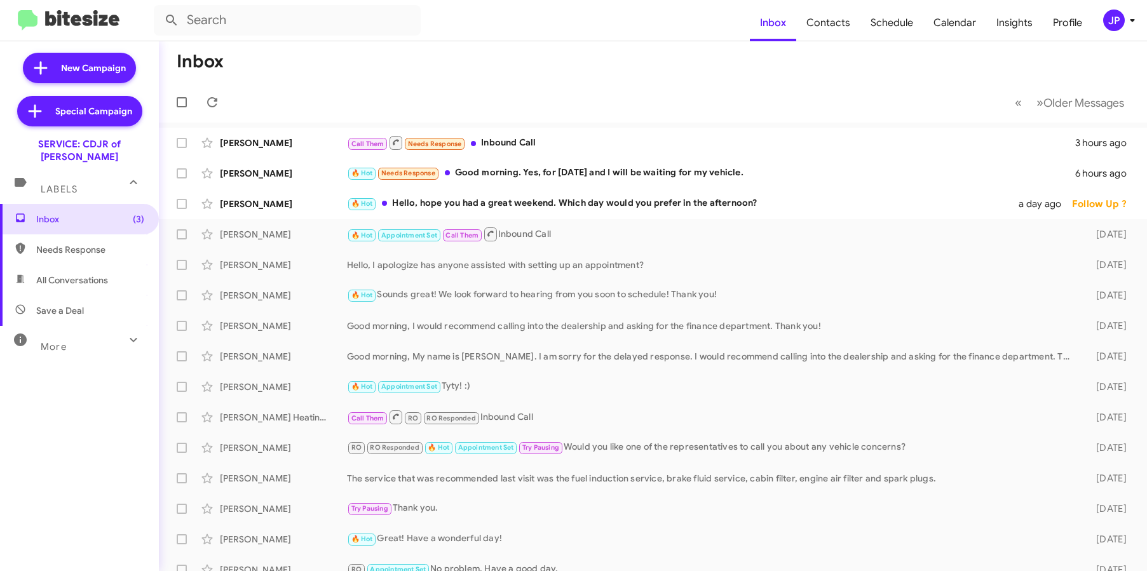
click at [1107, 17] on div "JP" at bounding box center [1114, 21] width 22 height 22
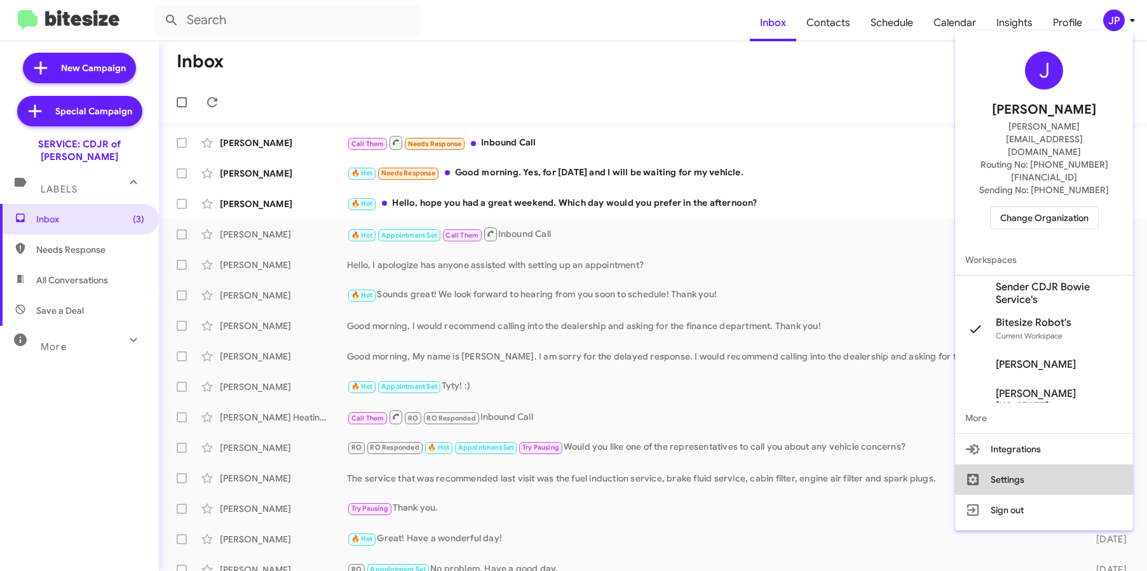
click at [1057, 464] on button "Settings" at bounding box center [1044, 479] width 178 height 30
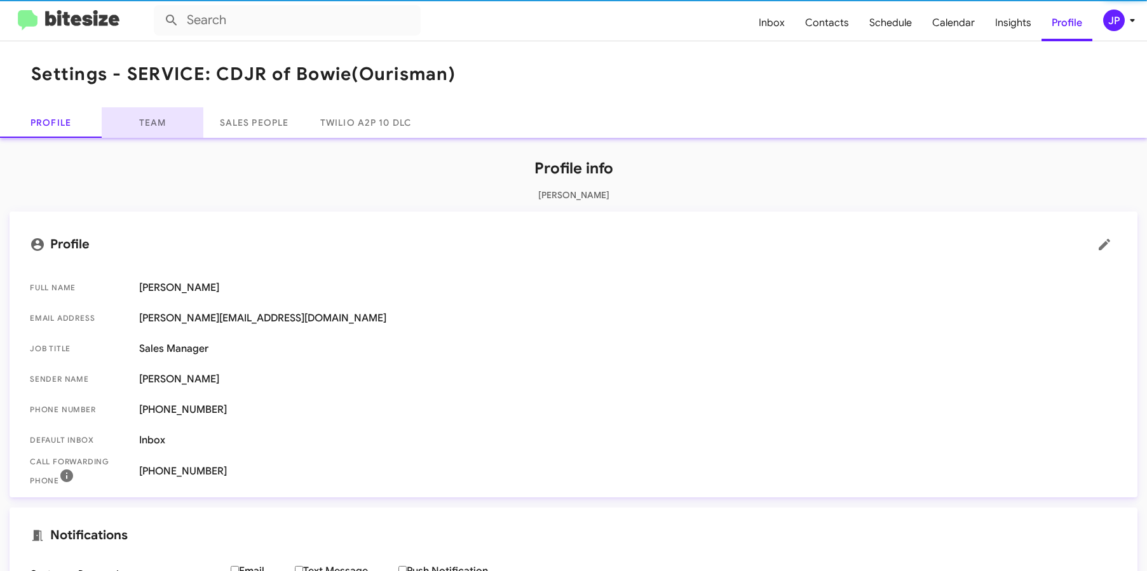
click at [158, 122] on link "Team" at bounding box center [153, 122] width 102 height 30
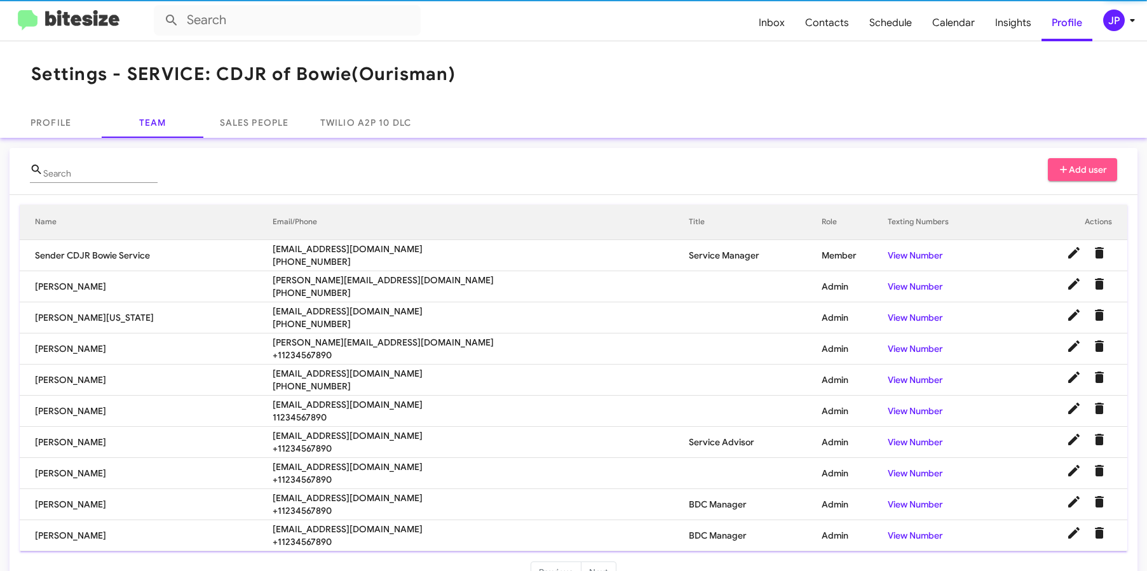
click at [1075, 177] on span "Add user" at bounding box center [1083, 169] width 50 height 23
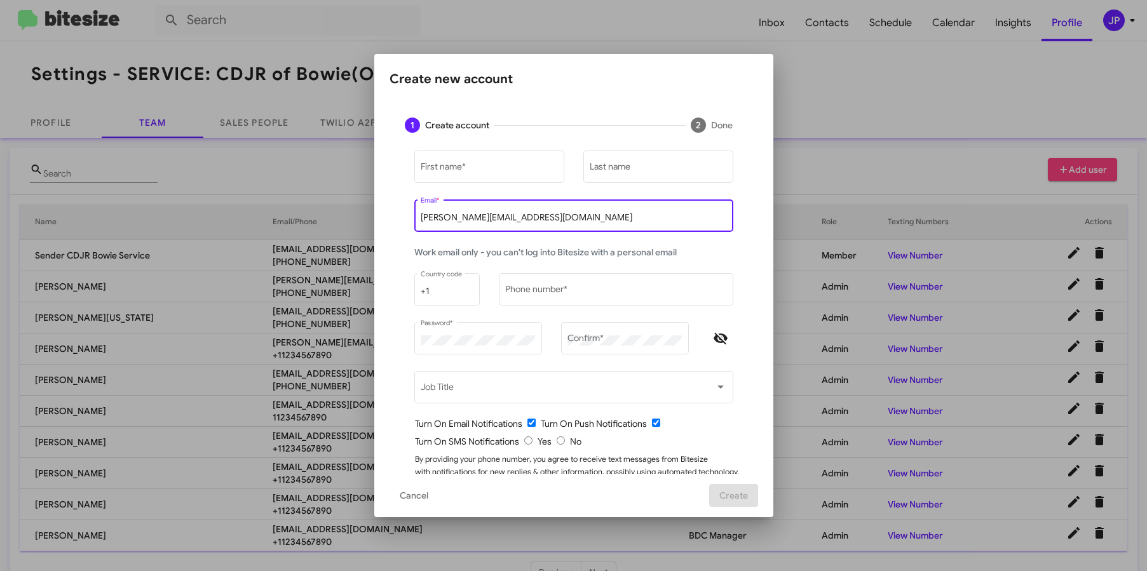
click at [506, 220] on input "jamie@bitesize.co" at bounding box center [574, 218] width 306 height 10
click at [505, 219] on input "jamie@bitesize.co" at bounding box center [574, 218] width 306 height 10
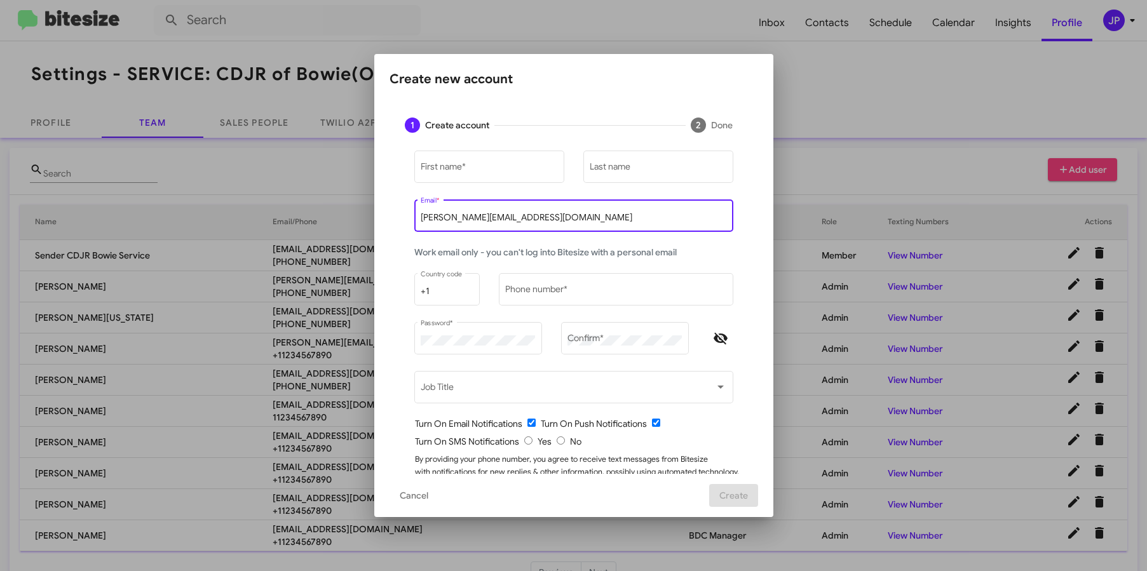
paste input "davidl@ourismancars.com"
type input "davidl@ourismancars.com"
click at [635, 173] on input "Last name" at bounding box center [657, 169] width 137 height 10
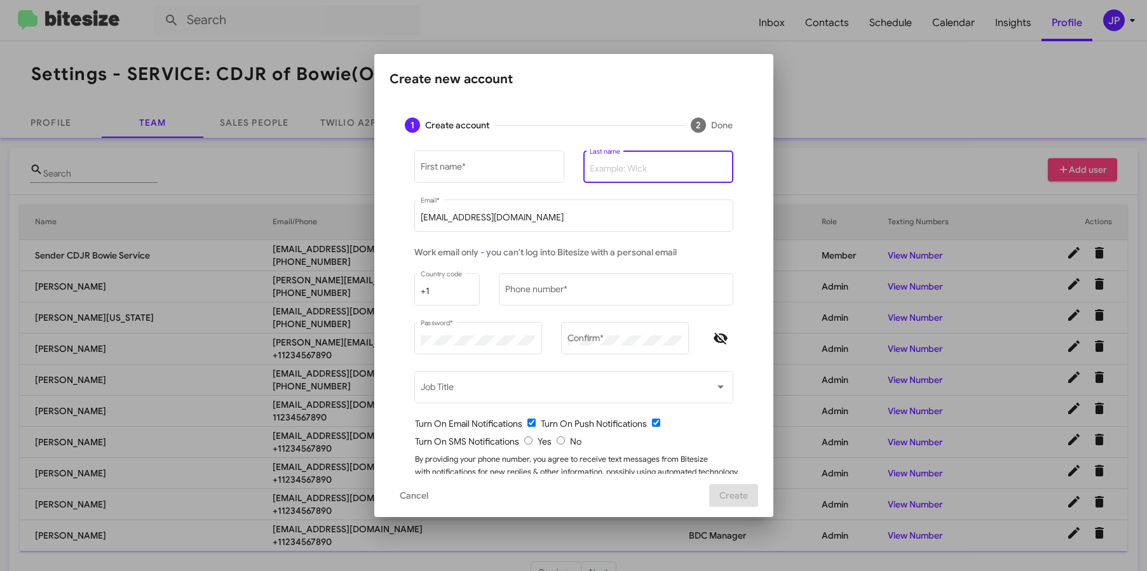
paste input "Letourneau"
type input "Letourneau"
click at [436, 172] on input "First name *" at bounding box center [489, 169] width 137 height 10
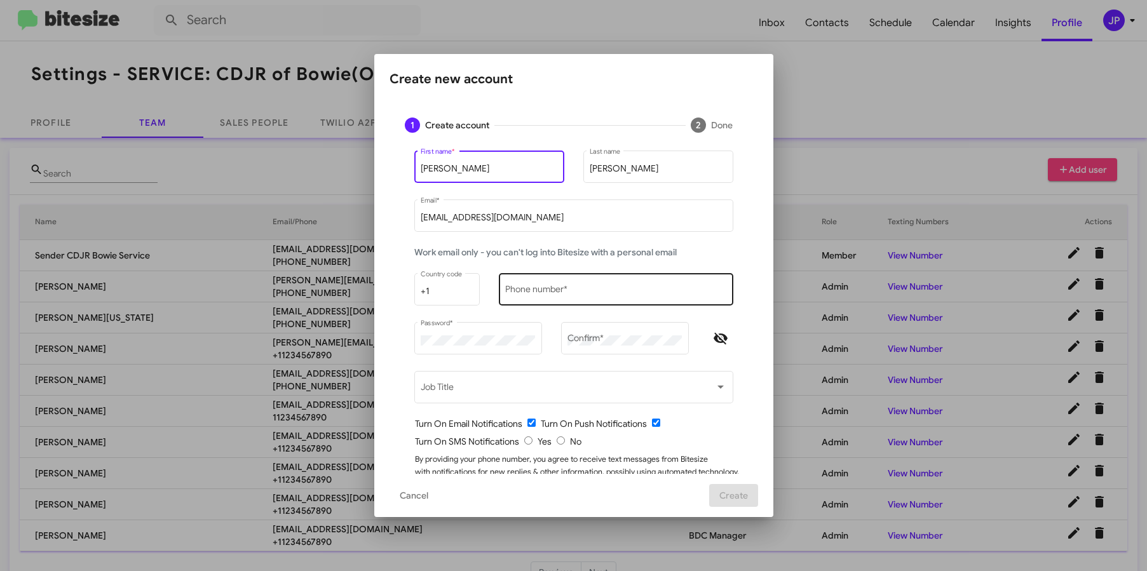
type input "David"
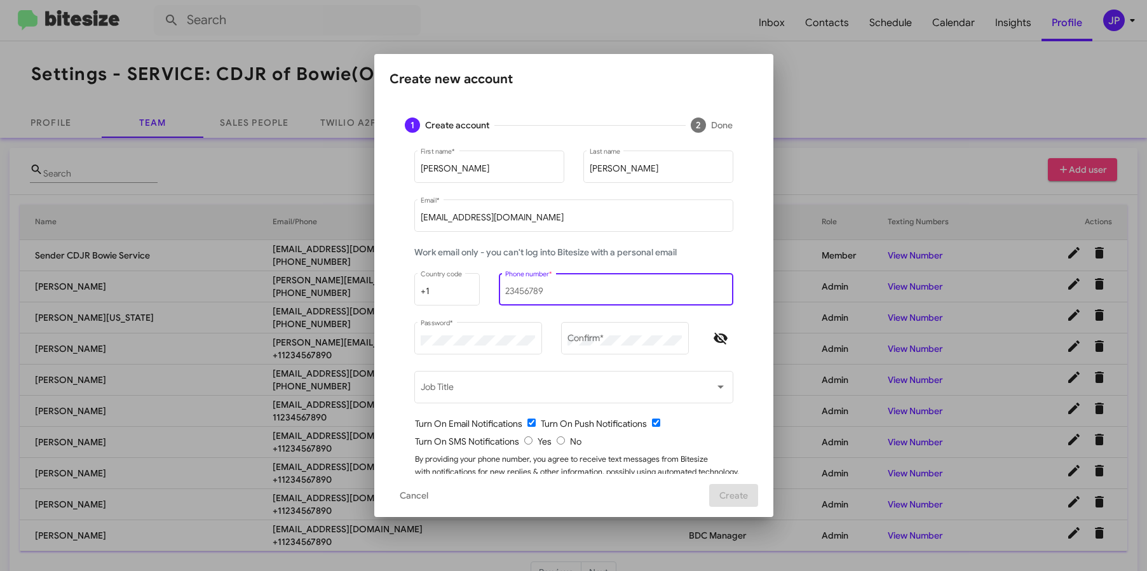
click at [632, 288] on input "Phone number *" at bounding box center [615, 291] width 221 height 10
type input "1234567890"
click at [718, 341] on icon "Hide password" at bounding box center [720, 338] width 15 height 15
click at [556, 440] on input "radio" at bounding box center [560, 440] width 8 height 8
radio input "true"
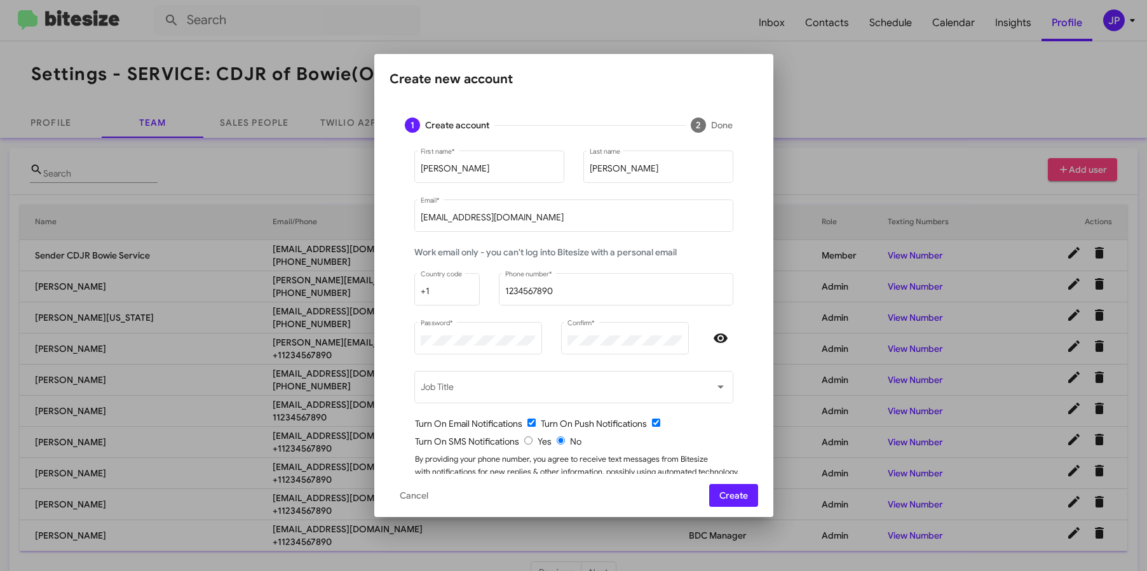
click at [527, 422] on input "checkbox" at bounding box center [531, 423] width 8 height 8
checkbox input "false"
click at [696, 432] on form "David First name * Letourneau Last name davidl@ourismancars.com Email * Work em…" at bounding box center [574, 326] width 338 height 356
click at [718, 487] on button "Create" at bounding box center [733, 495] width 49 height 23
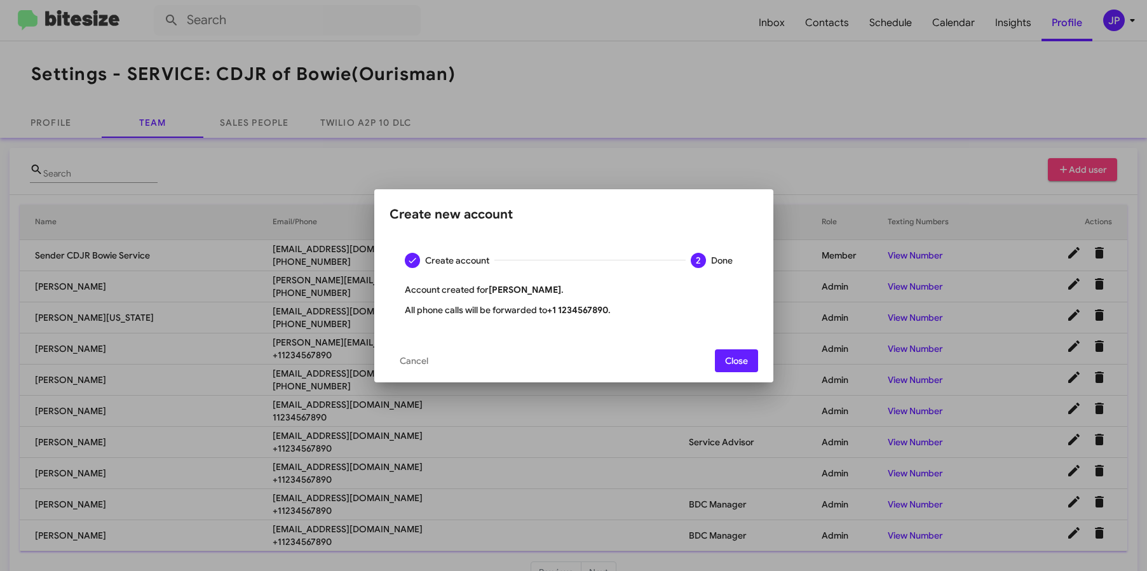
click at [740, 363] on span "Close" at bounding box center [736, 360] width 23 height 23
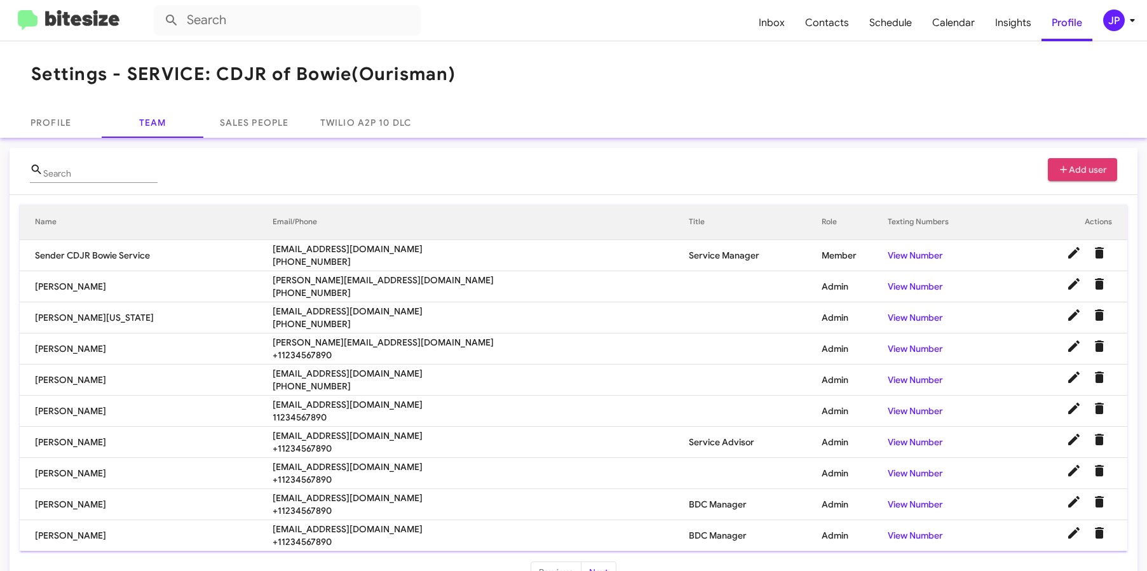
click at [1115, 27] on div "JP" at bounding box center [1114, 21] width 22 height 22
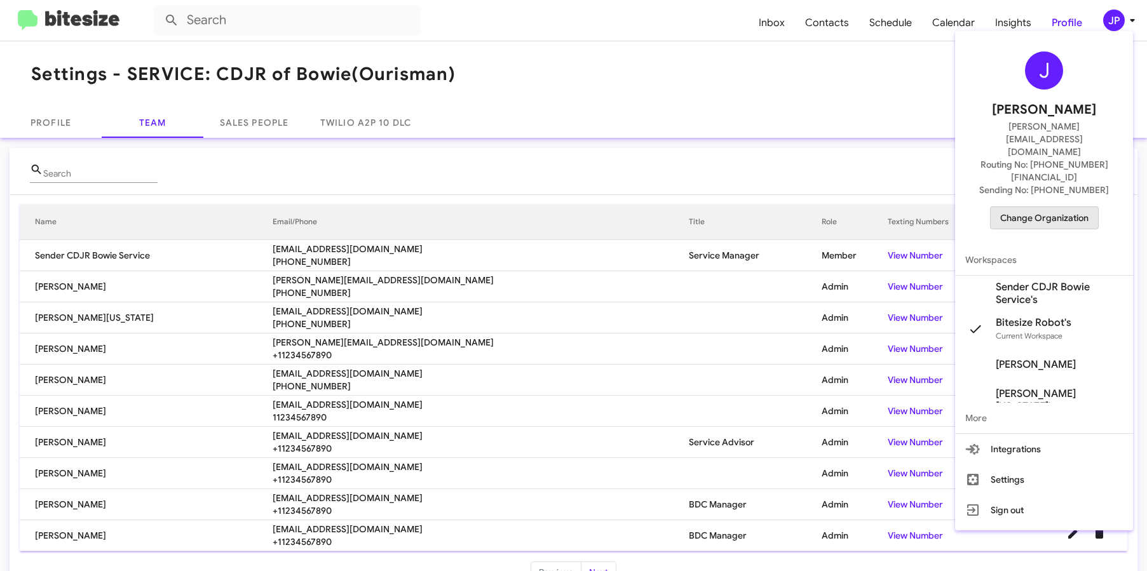
click at [1047, 207] on span "Change Organization" at bounding box center [1044, 218] width 88 height 22
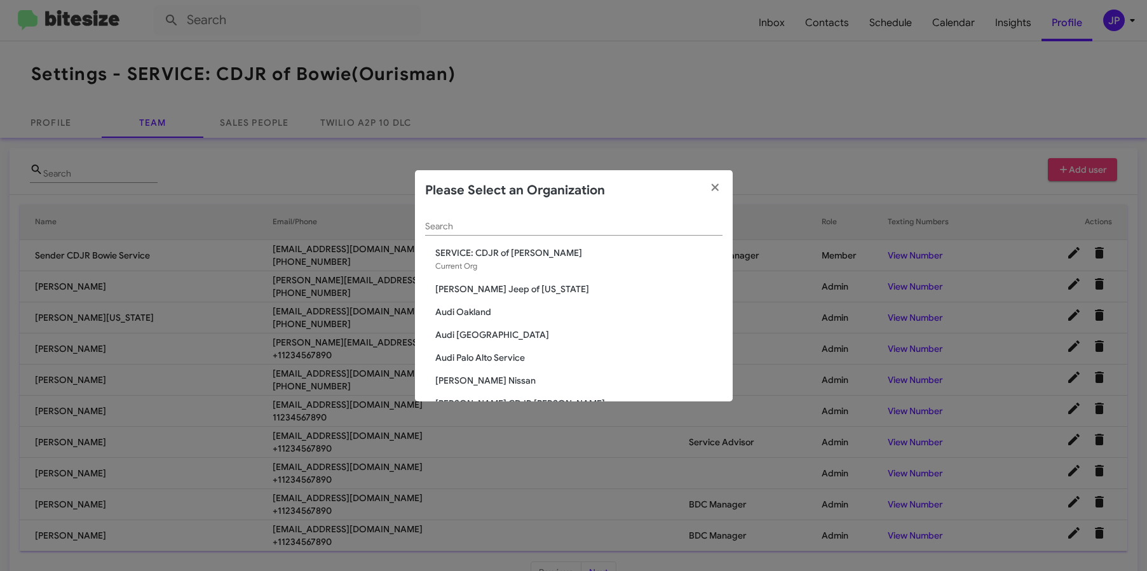
click at [614, 229] on input "Search" at bounding box center [573, 227] width 297 height 10
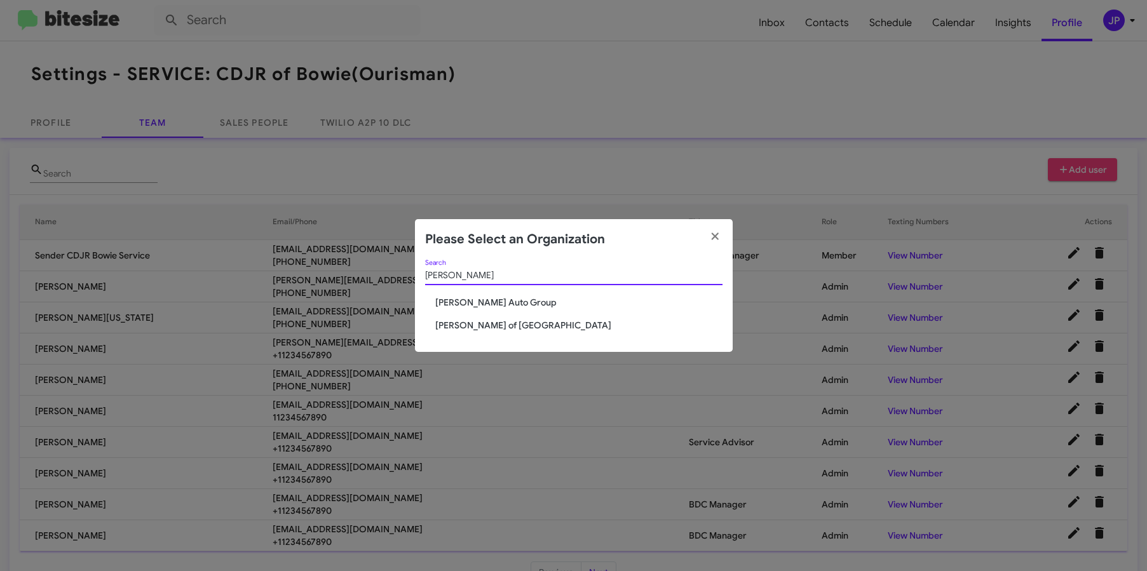
type input "Kinley"
click at [478, 307] on span "Kinley Auto Group" at bounding box center [578, 302] width 287 height 13
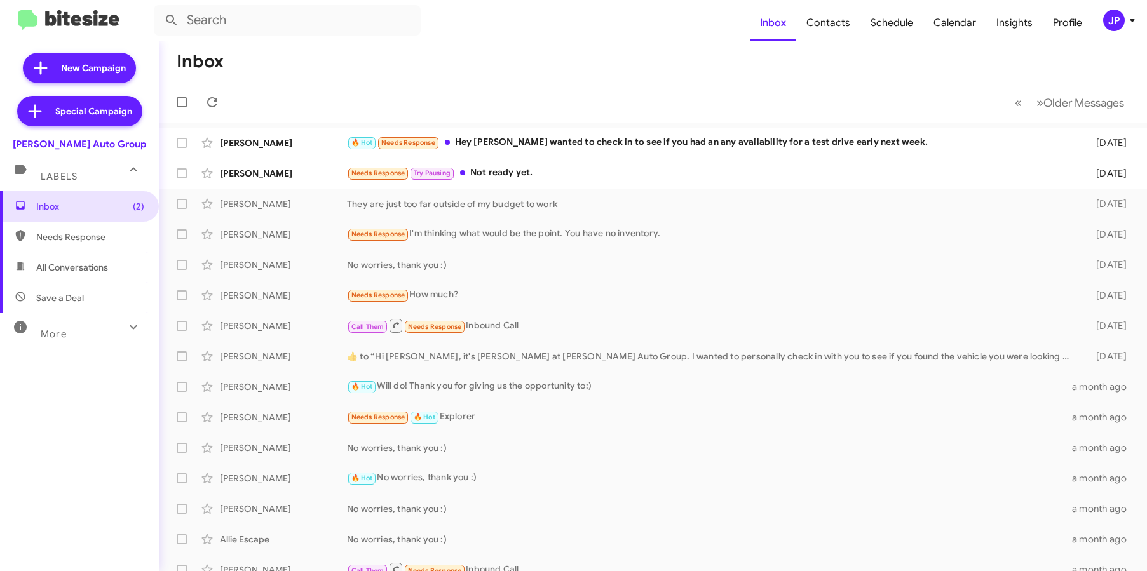
click at [1120, 30] on span "JP" at bounding box center [1121, 21] width 38 height 22
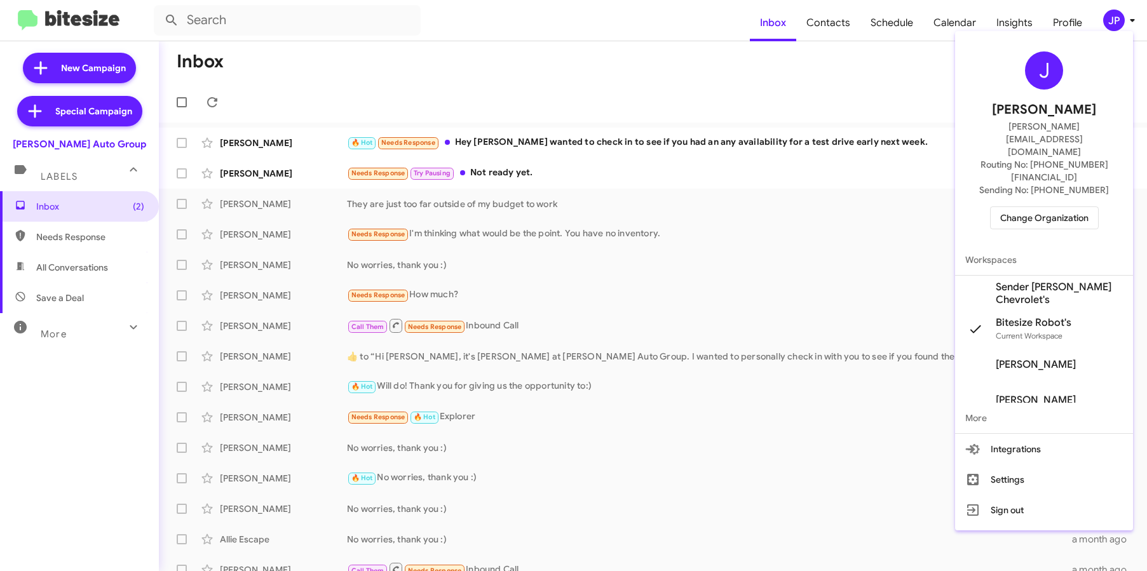
click at [838, 93] on div at bounding box center [573, 285] width 1147 height 571
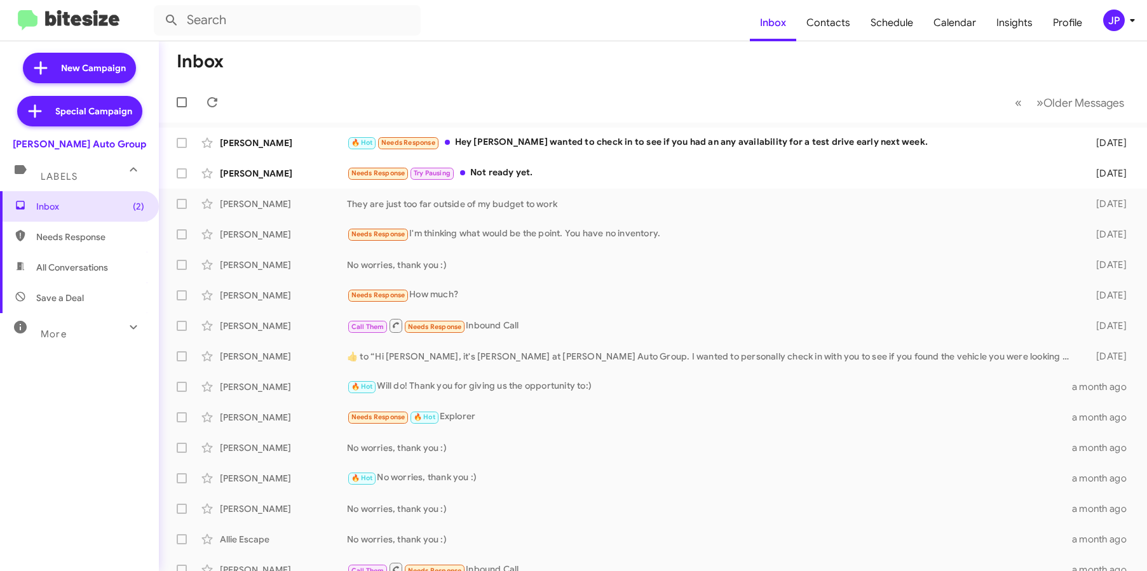
click at [1124, 26] on icon at bounding box center [1131, 20] width 15 height 15
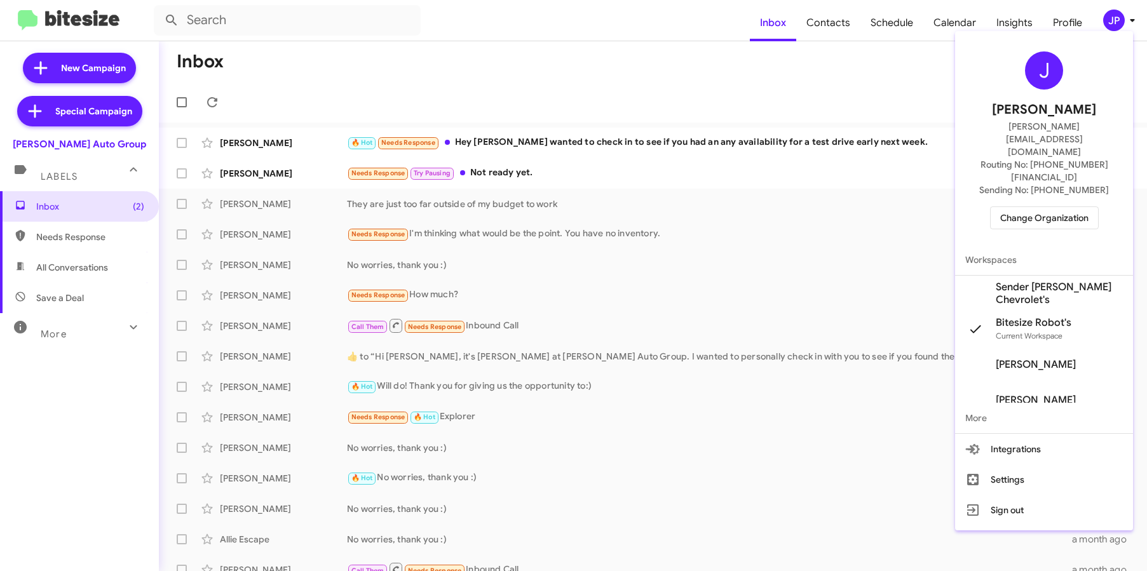
click at [1004, 207] on span "Change Organization" at bounding box center [1044, 218] width 88 height 22
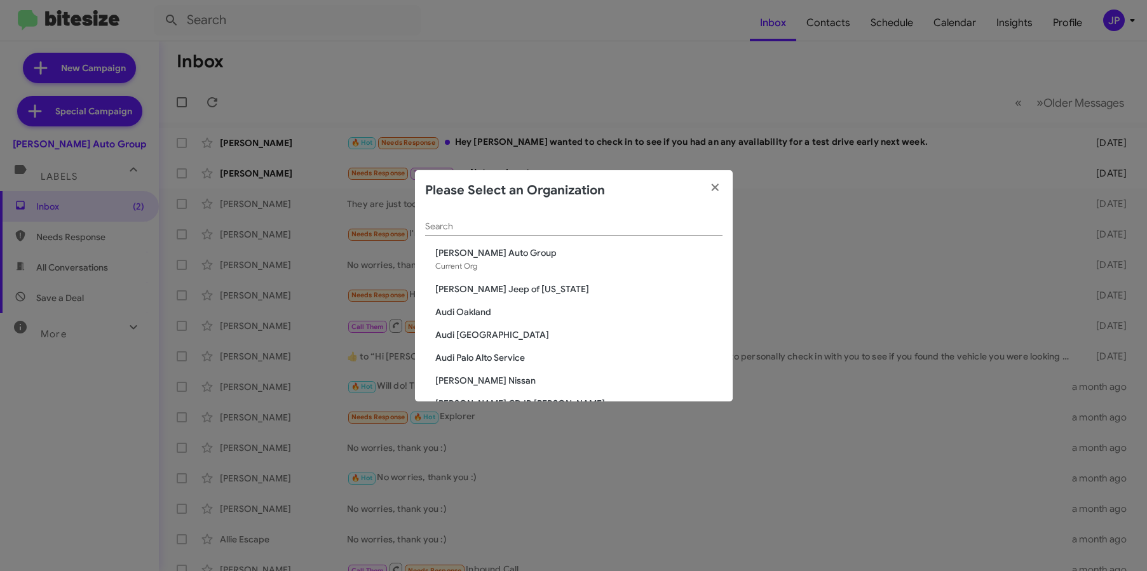
click at [523, 231] on input "Search" at bounding box center [573, 227] width 297 height 10
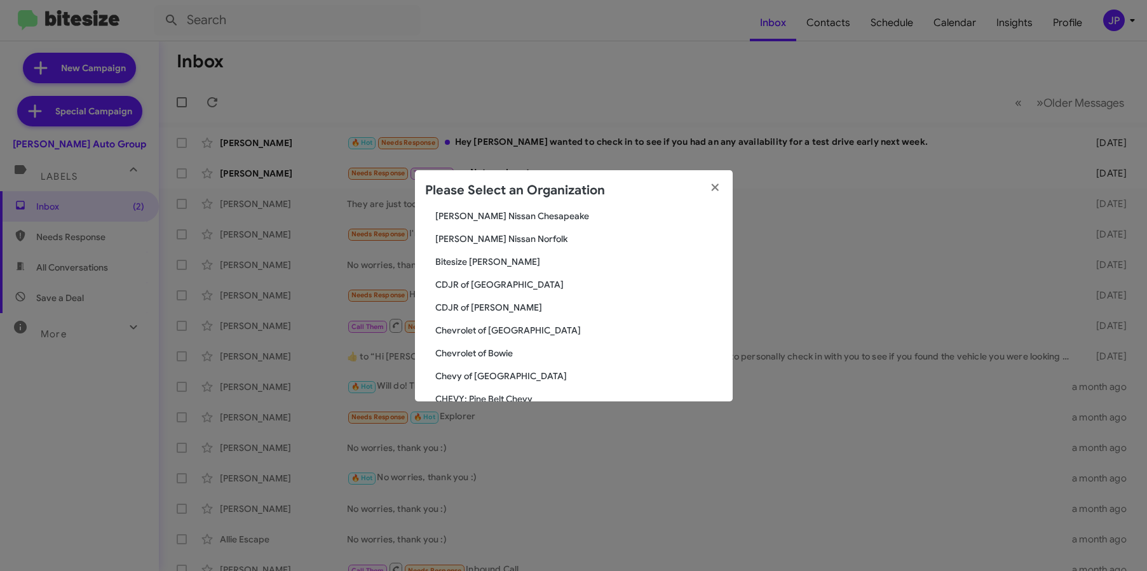
scroll to position [326, 0]
click at [448, 64] on modal-container "Please Select an Organization Search [PERSON_NAME] Auto Group Current Org [PERS…" at bounding box center [573, 285] width 1147 height 571
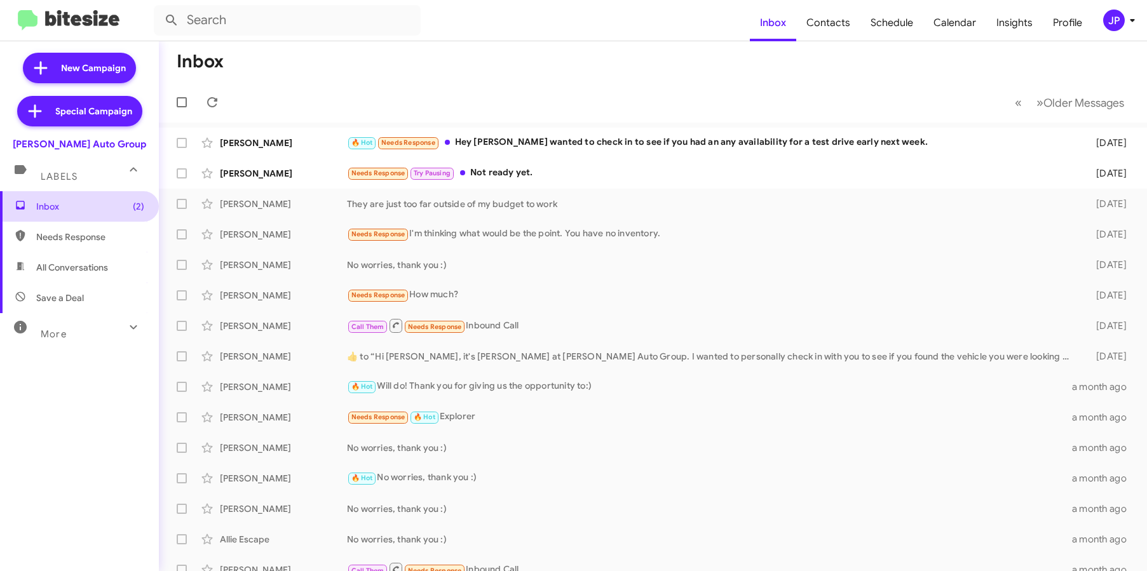
click at [78, 200] on span "Inbox (2)" at bounding box center [90, 206] width 108 height 13
click at [1123, 13] on span "JP" at bounding box center [1121, 21] width 38 height 22
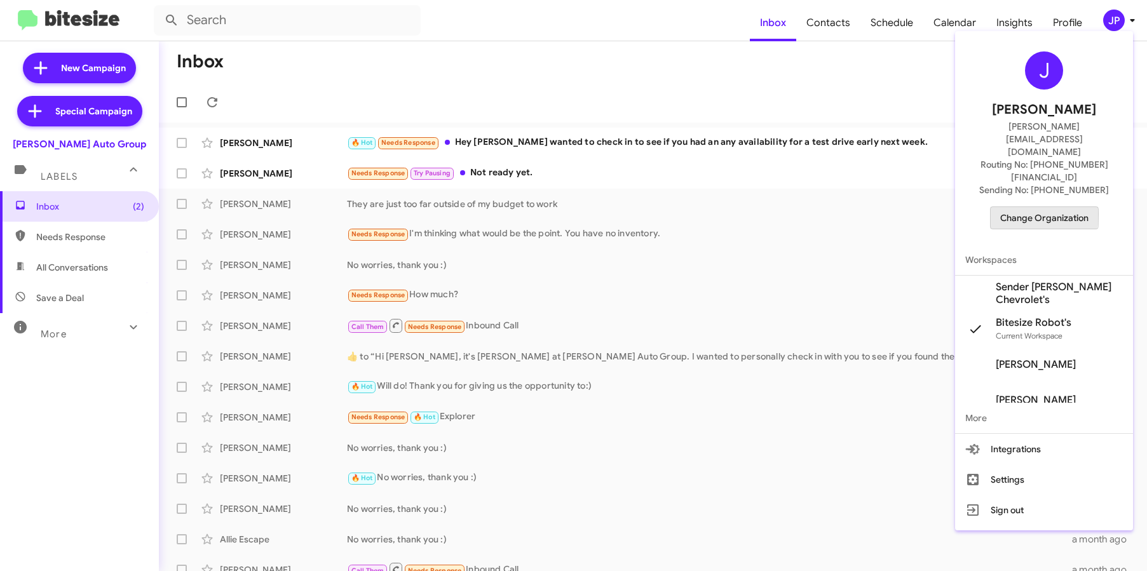
click at [993, 206] on button "Change Organization" at bounding box center [1044, 217] width 109 height 23
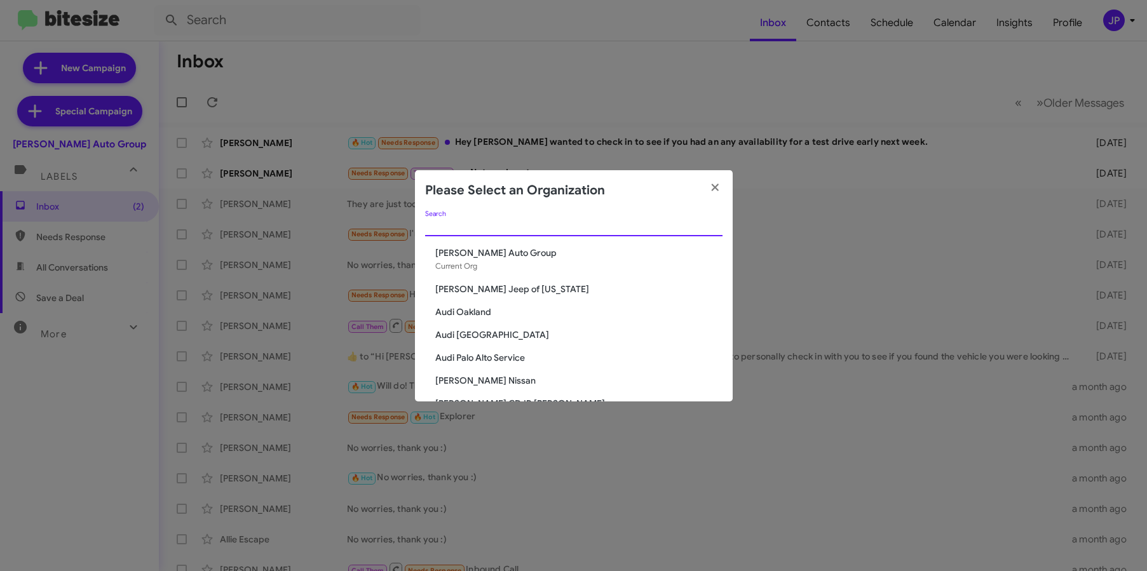
click at [631, 224] on input "Search" at bounding box center [573, 227] width 297 height 10
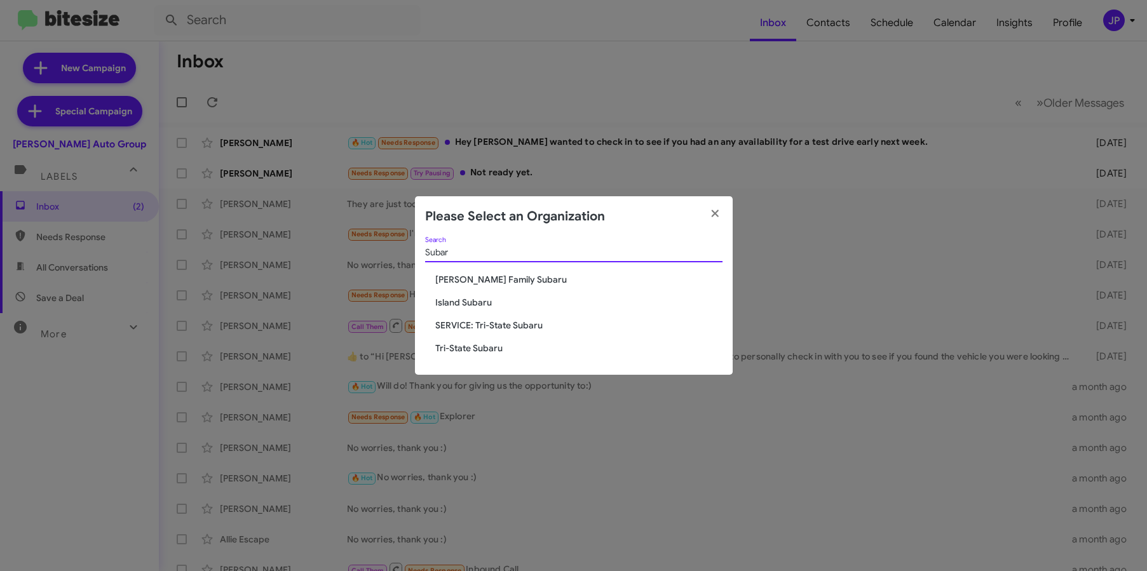
type input "Subar"
click at [471, 329] on span "SERVICE: Tri-State Subaru" at bounding box center [578, 325] width 287 height 13
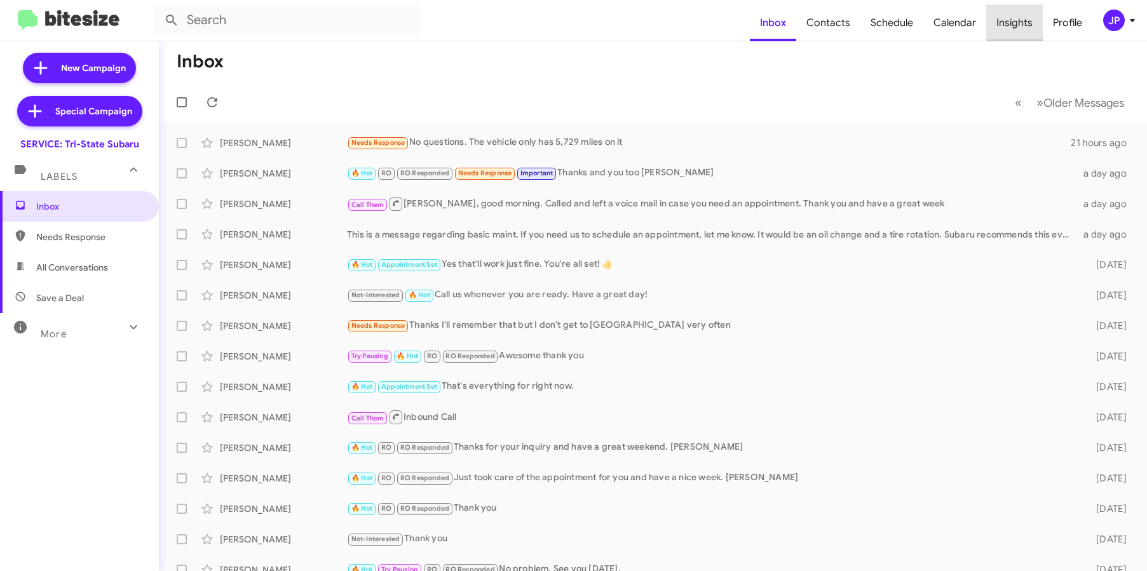
click at [1021, 24] on span "Insights" at bounding box center [1014, 22] width 57 height 37
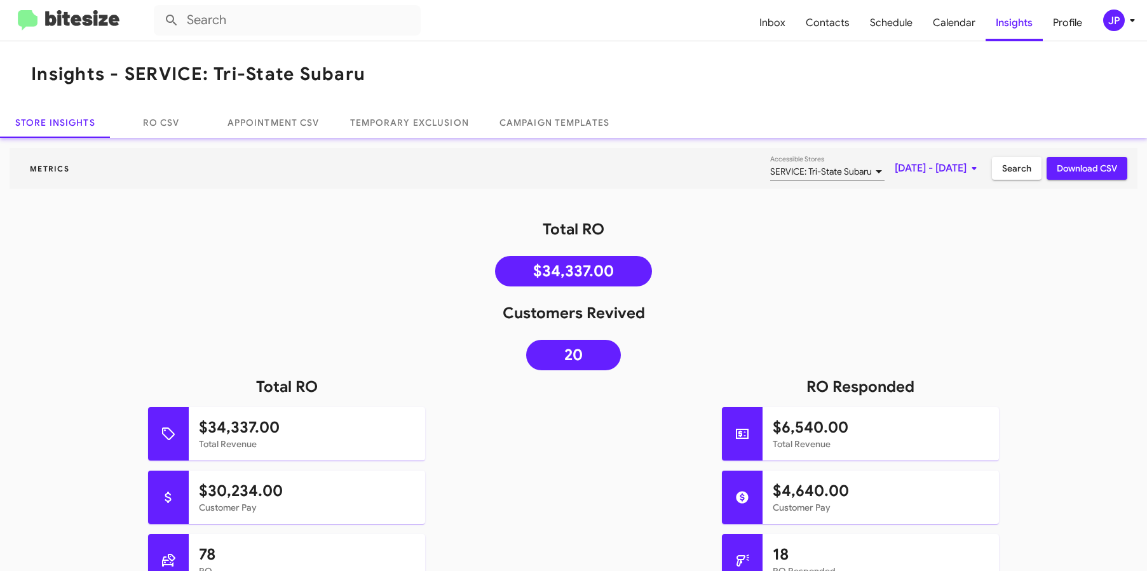
scroll to position [88, 0]
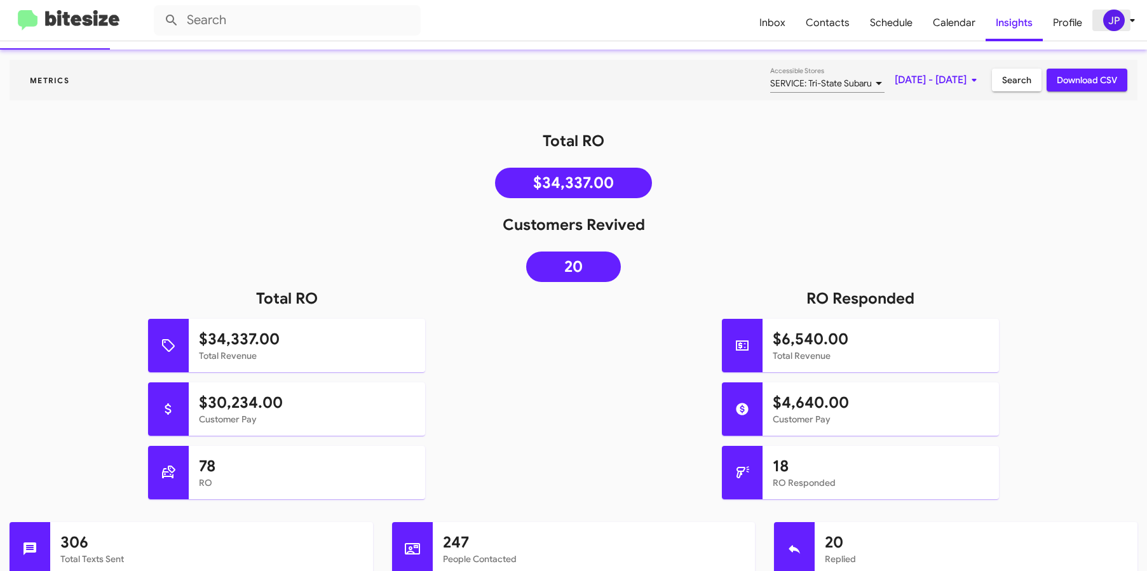
click at [1113, 22] on div "JP" at bounding box center [1114, 21] width 22 height 22
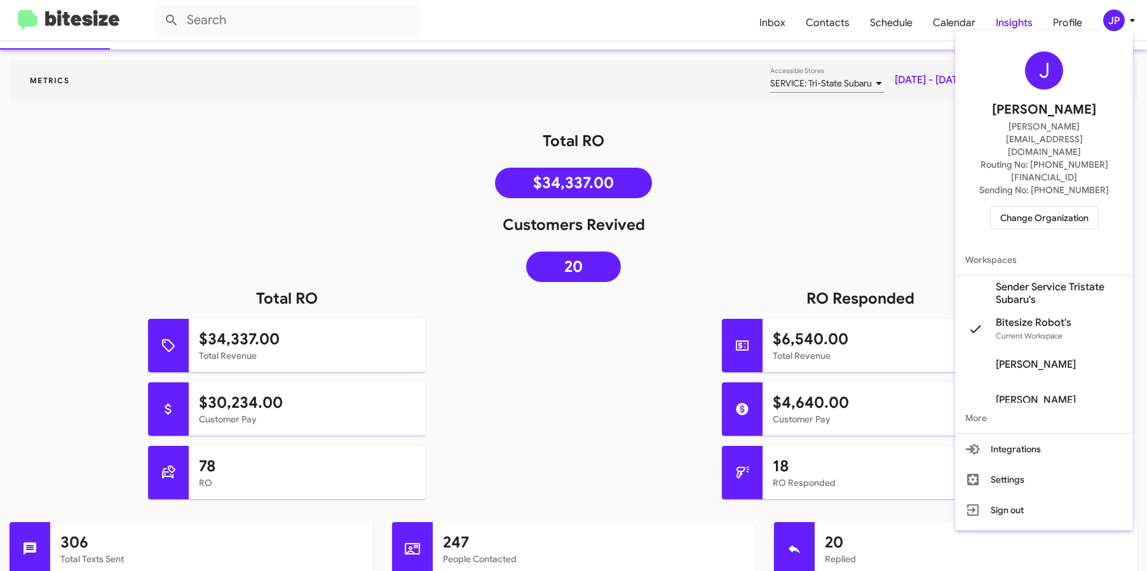
click at [1069, 166] on div "J [PERSON_NAME] [PERSON_NAME][EMAIL_ADDRESS][DOMAIN_NAME] Routing No: [PHONE_NU…" at bounding box center [1044, 140] width 178 height 208
click at [1068, 207] on span "Change Organization" at bounding box center [1044, 218] width 88 height 22
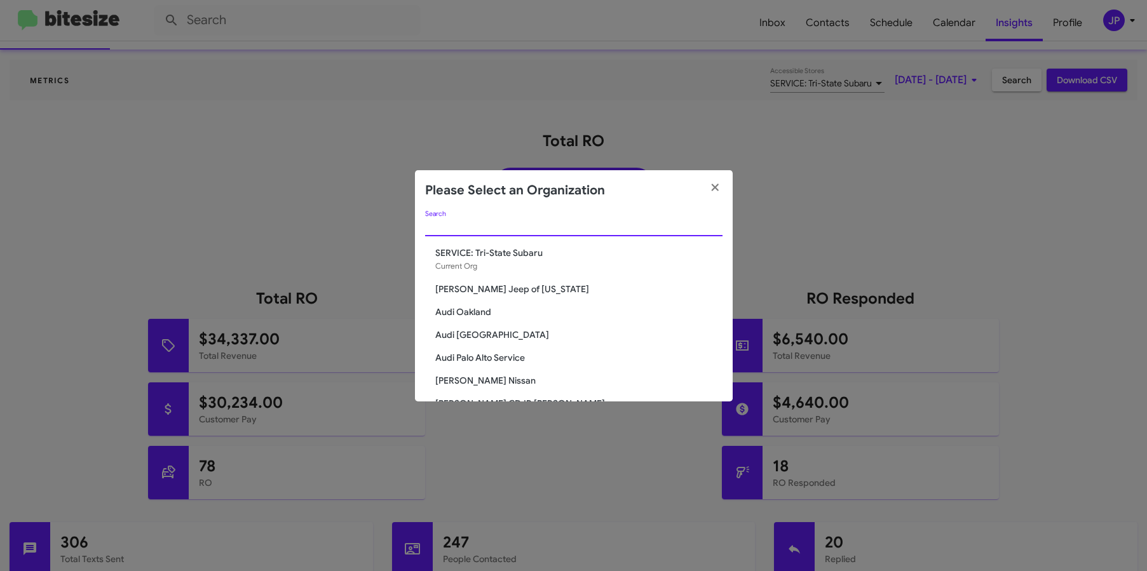
click at [602, 230] on input "Search" at bounding box center [573, 227] width 297 height 10
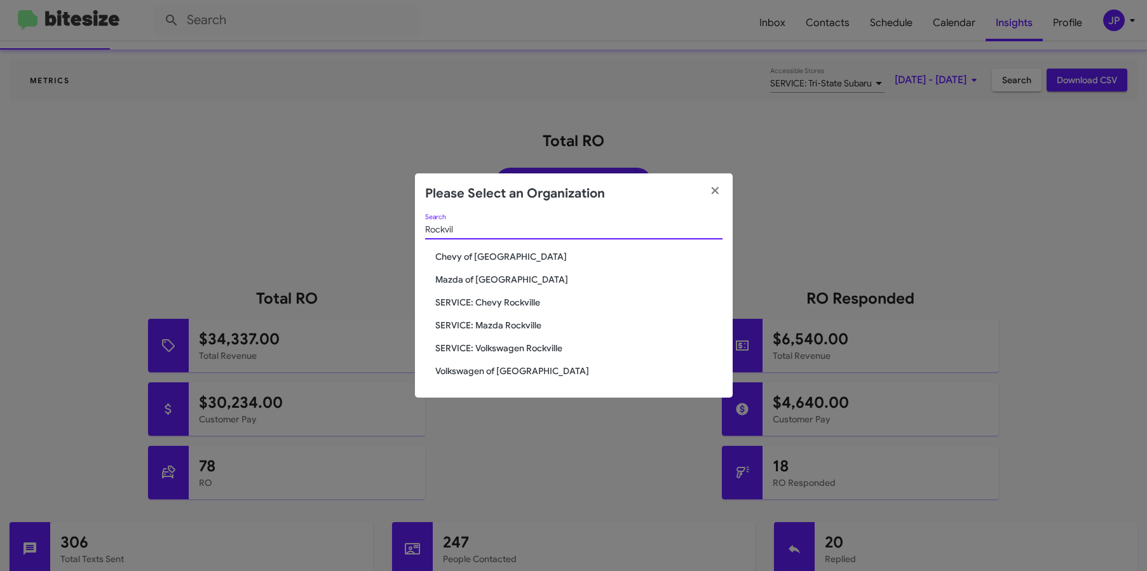
type input "Rockvil"
click at [505, 304] on span "SERVICE: Chevy Rockville" at bounding box center [578, 302] width 287 height 13
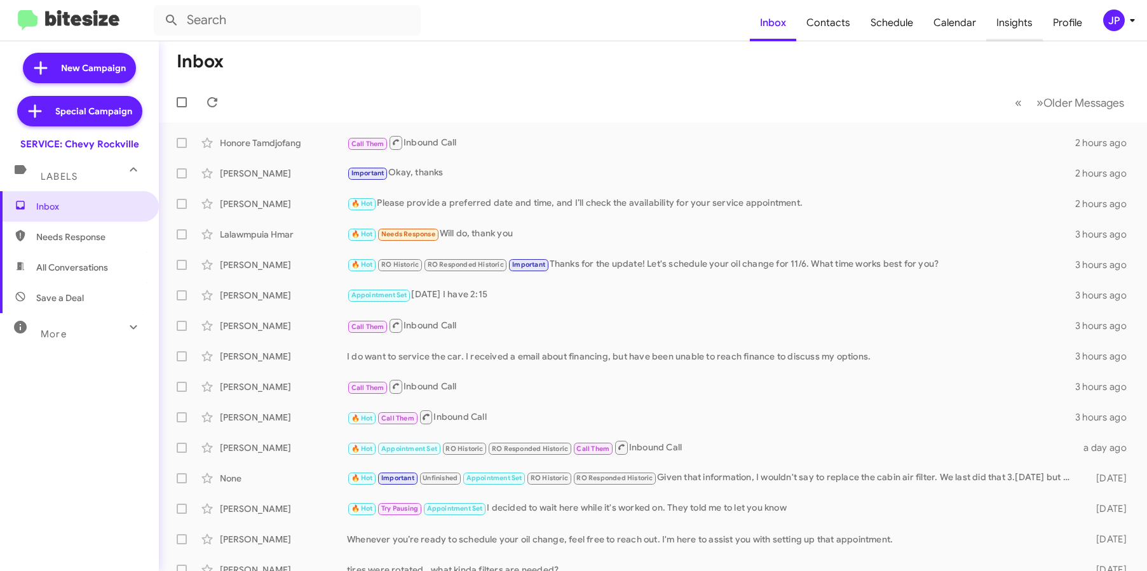
click at [1009, 31] on span "Insights" at bounding box center [1014, 22] width 57 height 37
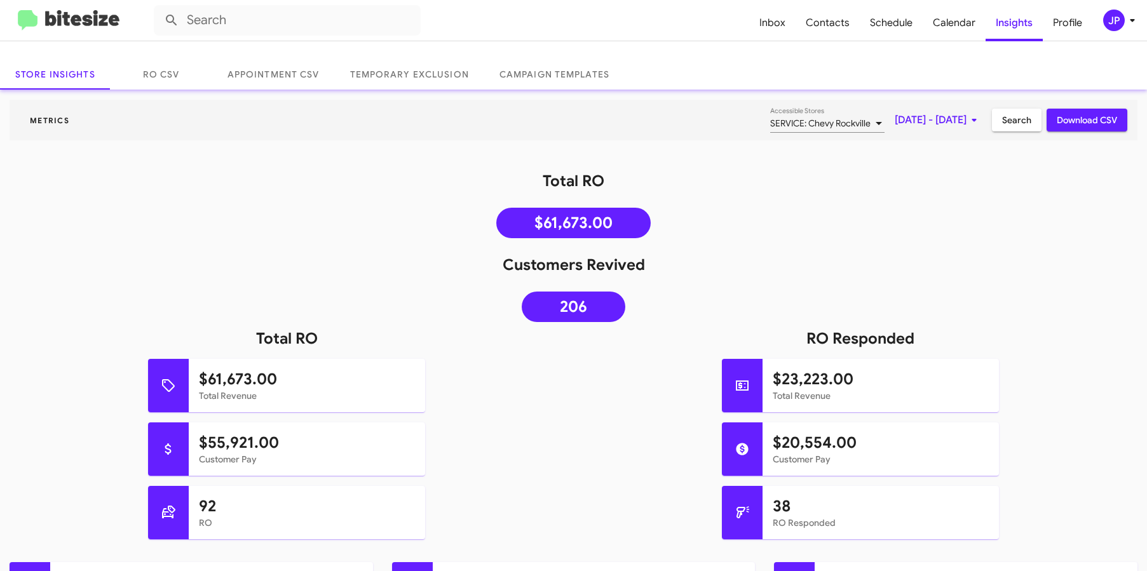
scroll to position [61, 0]
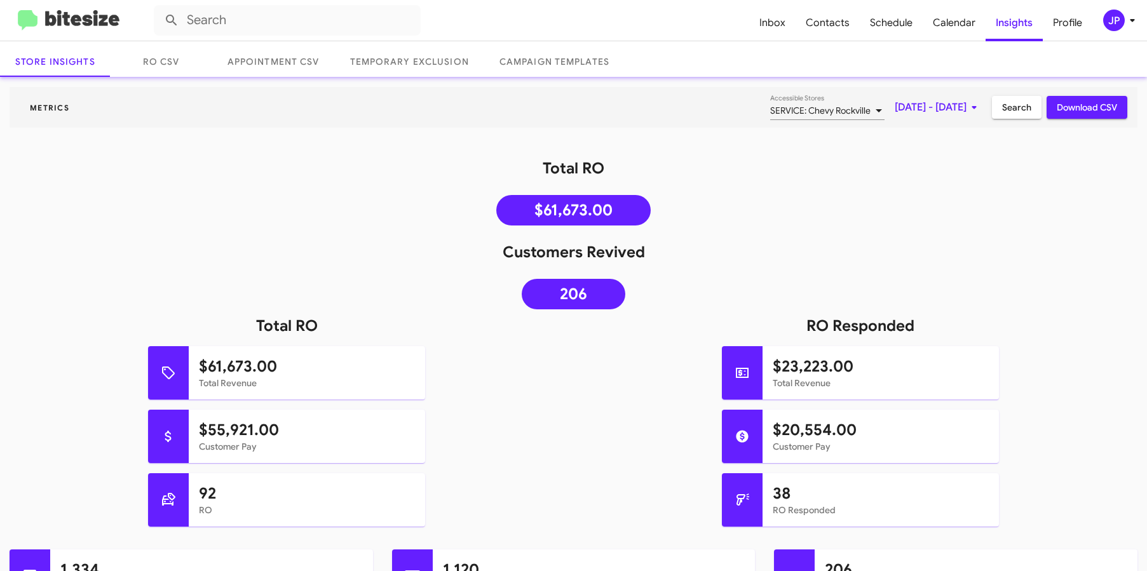
click at [1107, 28] on div "JP" at bounding box center [1114, 21] width 22 height 22
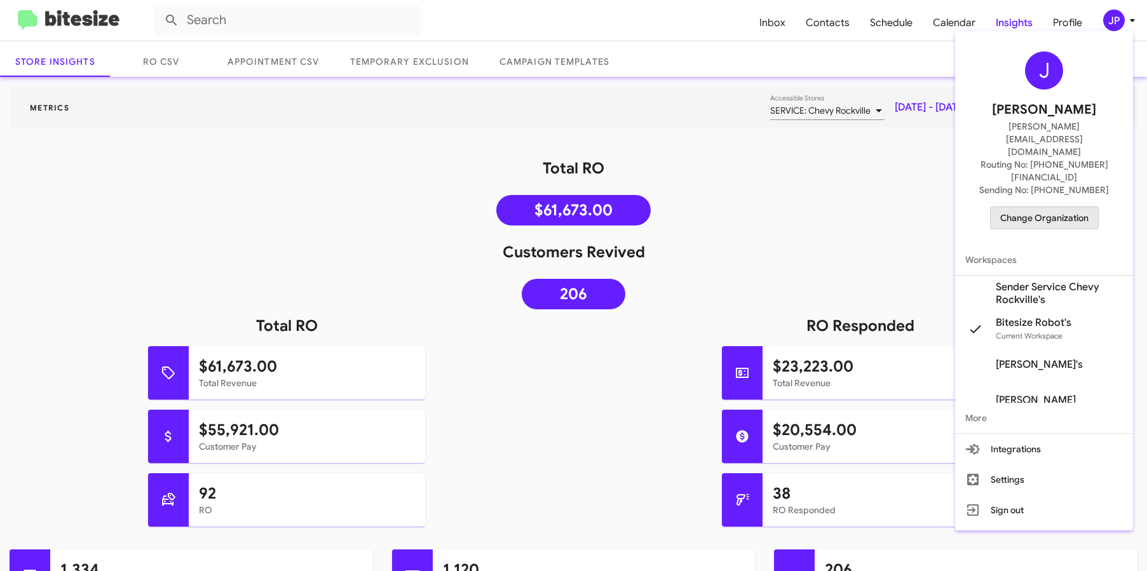
click at [1068, 207] on span "Change Organization" at bounding box center [1044, 218] width 88 height 22
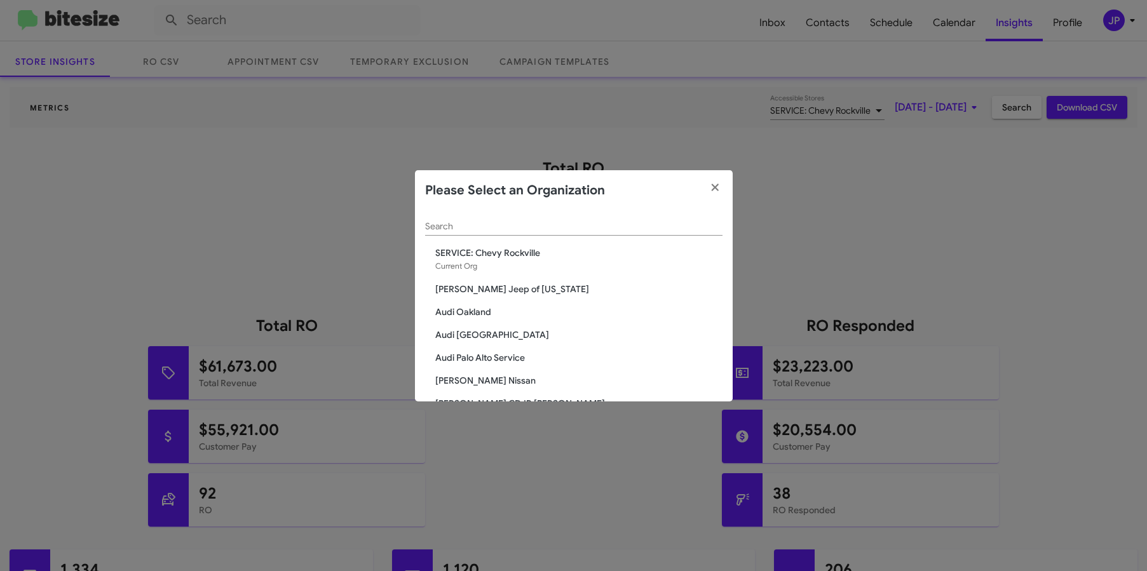
click at [580, 215] on div "Search" at bounding box center [573, 223] width 297 height 25
type input "Rock"
click at [488, 382] on span "Volkswagen of [GEOGRAPHIC_DATA]" at bounding box center [578, 380] width 287 height 13
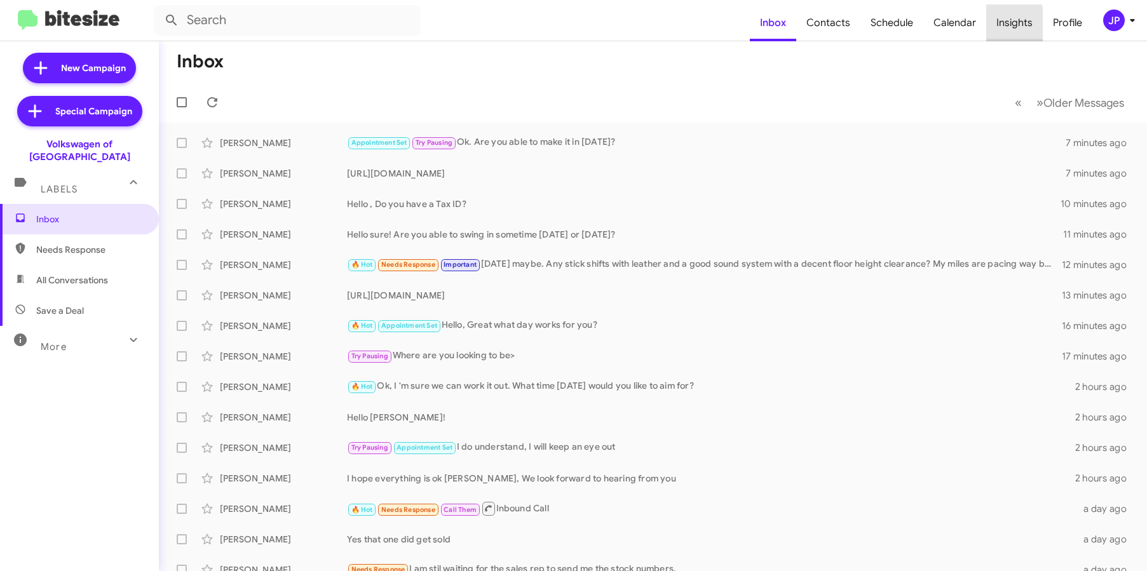
click at [1004, 25] on span "Insights" at bounding box center [1014, 22] width 57 height 37
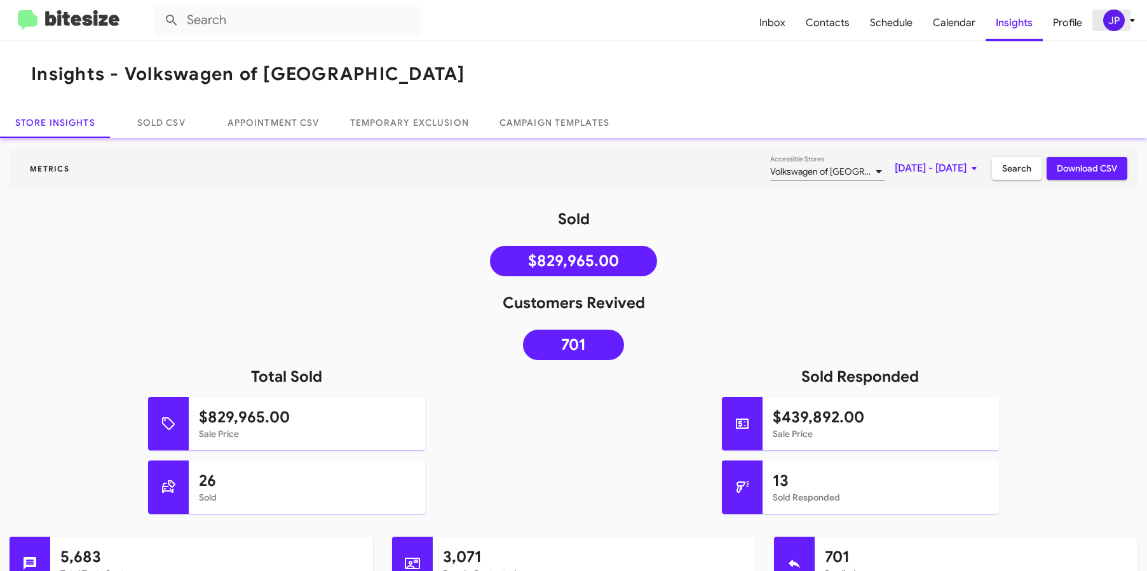
click at [1112, 23] on div "JP" at bounding box center [1114, 21] width 22 height 22
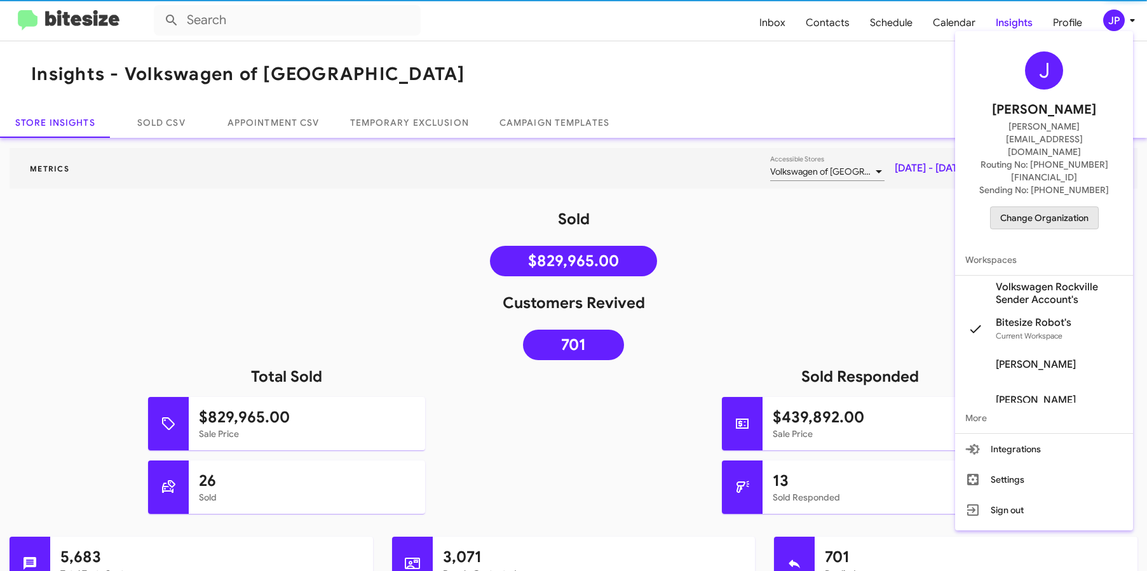
click at [1047, 207] on span "Change Organization" at bounding box center [1044, 218] width 88 height 22
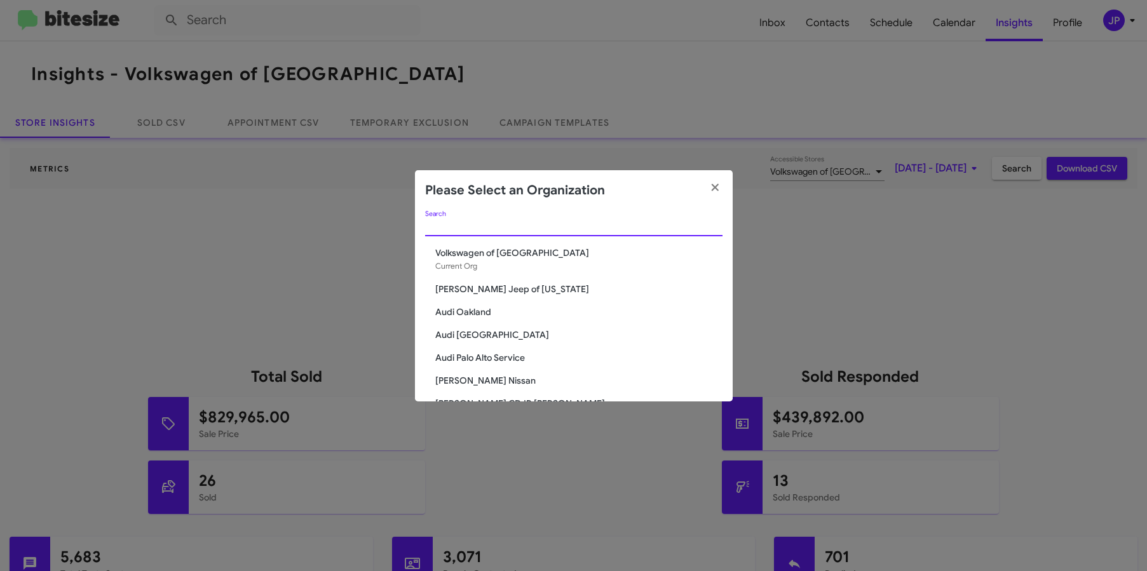
click at [602, 223] on input "Search" at bounding box center [573, 227] width 297 height 10
type input "Rock"
click at [520, 378] on span "SERVICE: Volkswagen Rockville" at bounding box center [578, 380] width 287 height 13
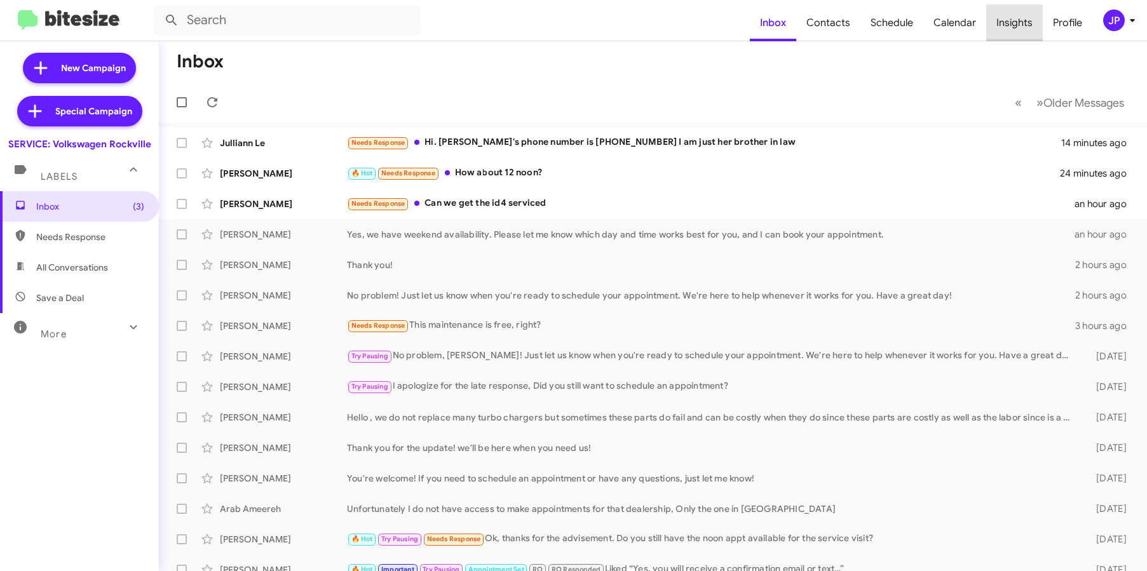
click at [1012, 36] on span "Insights" at bounding box center [1014, 22] width 57 height 37
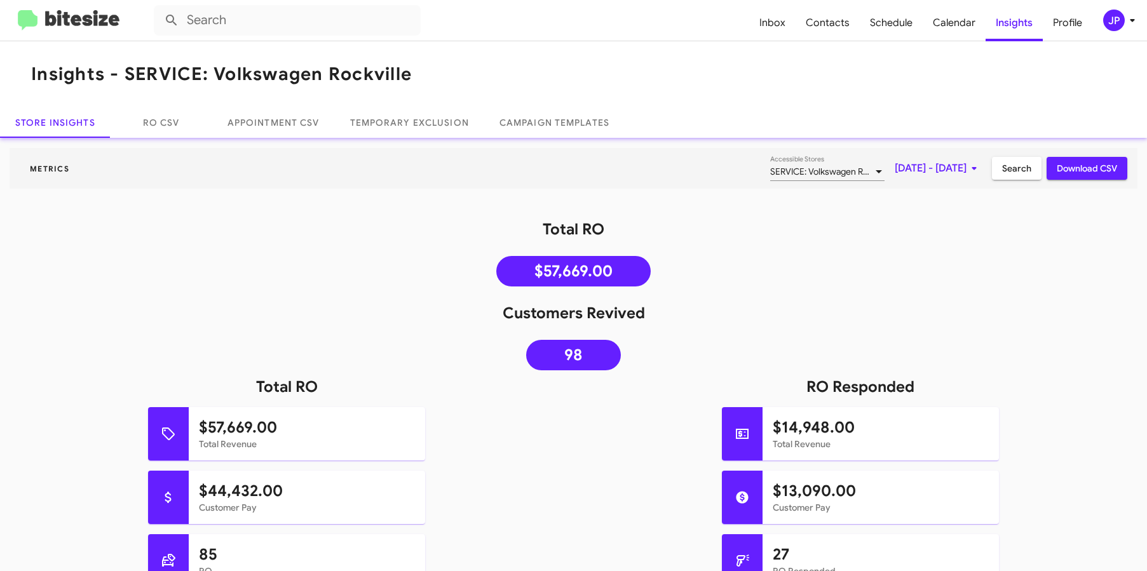
scroll to position [260, 0]
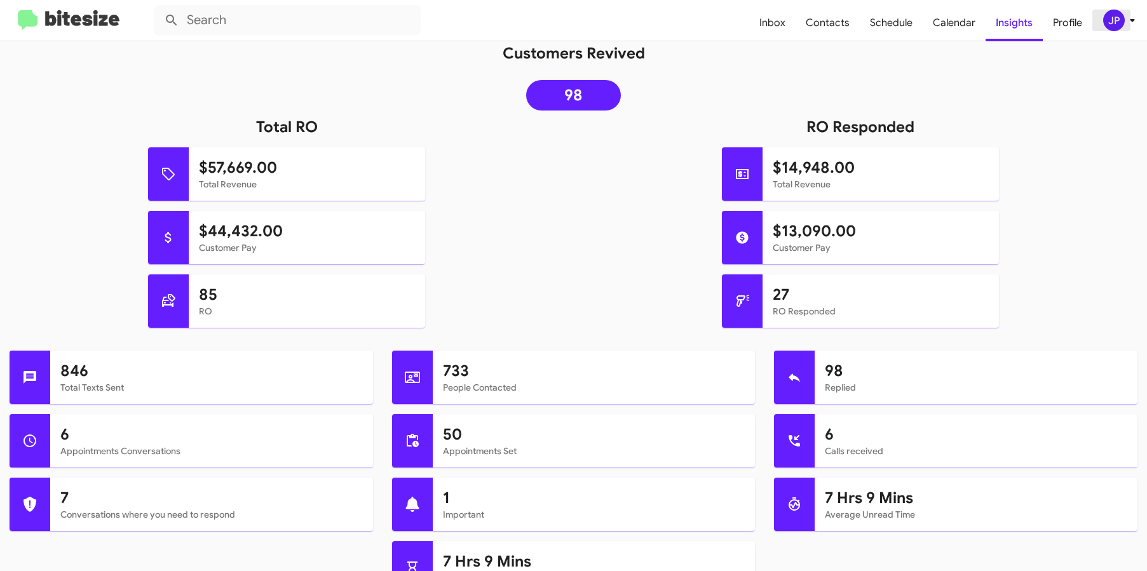
click at [1115, 20] on div "JP" at bounding box center [1114, 21] width 22 height 22
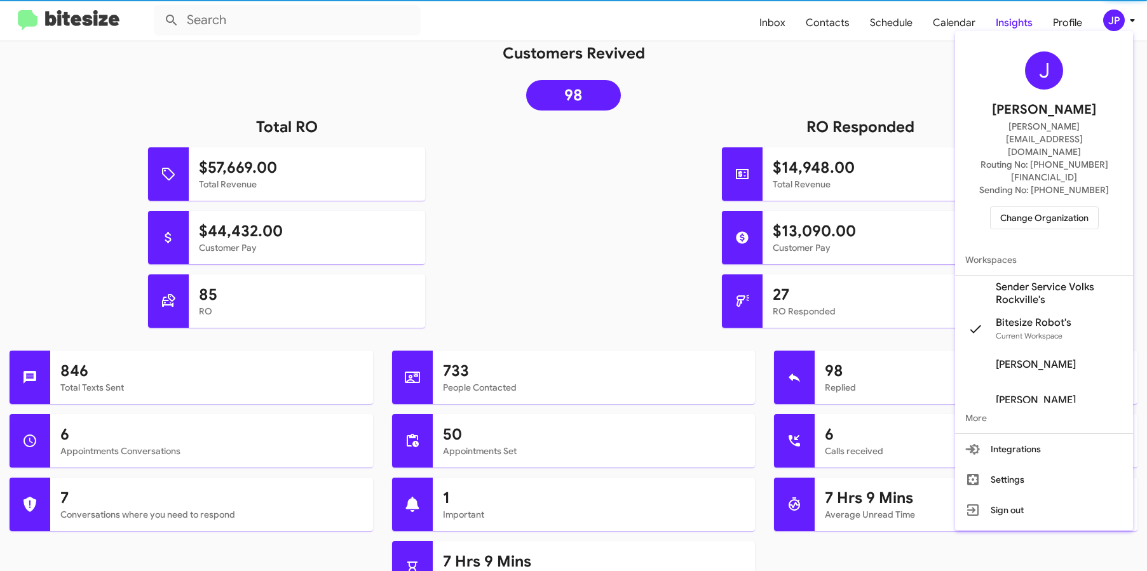
click at [1085, 207] on span "Change Organization" at bounding box center [1044, 218] width 88 height 22
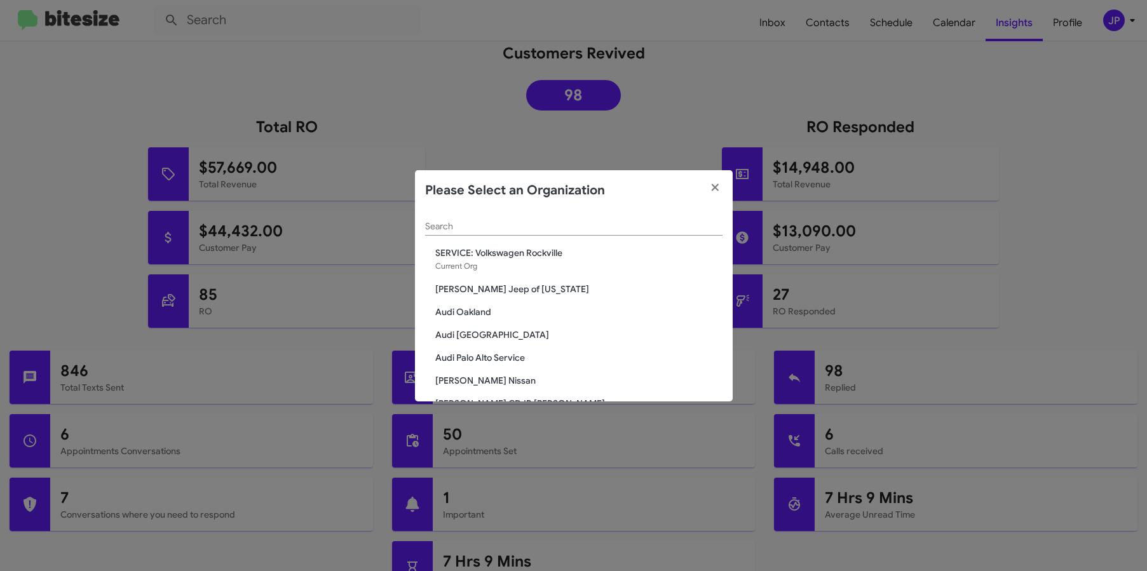
click at [640, 220] on div "Search" at bounding box center [573, 223] width 297 height 25
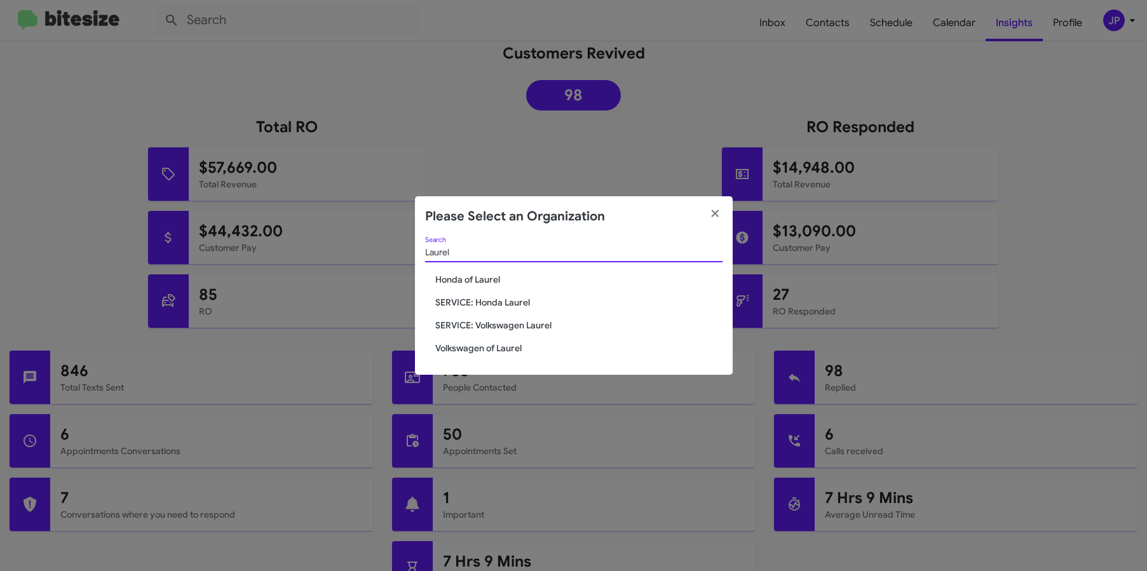
type input "Laurel"
click at [512, 342] on span "Volkswagen of Laurel" at bounding box center [578, 348] width 287 height 13
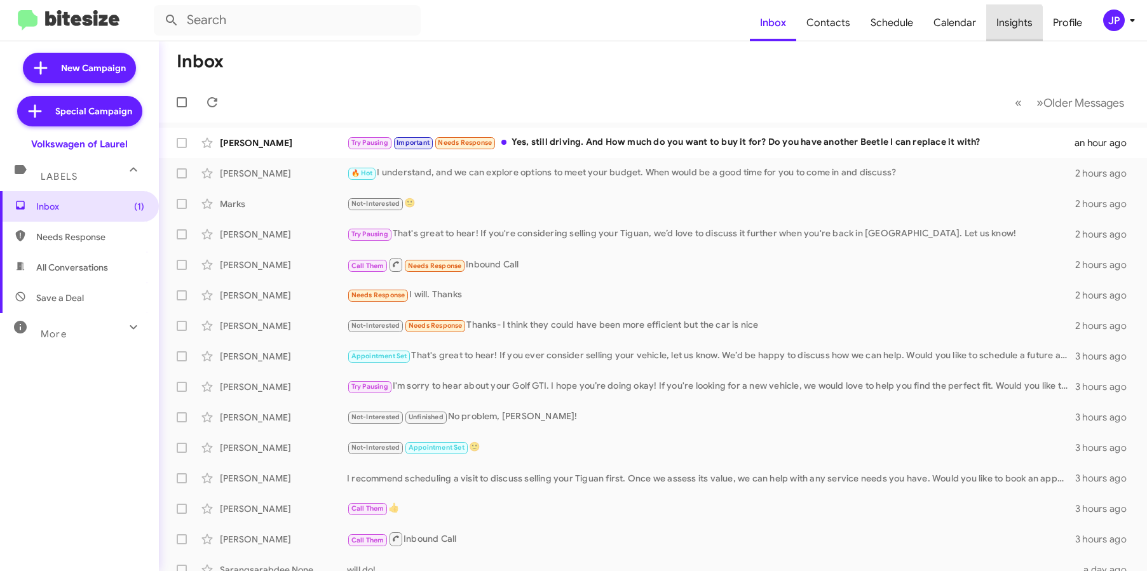
click at [1013, 25] on span "Insights" at bounding box center [1014, 22] width 57 height 37
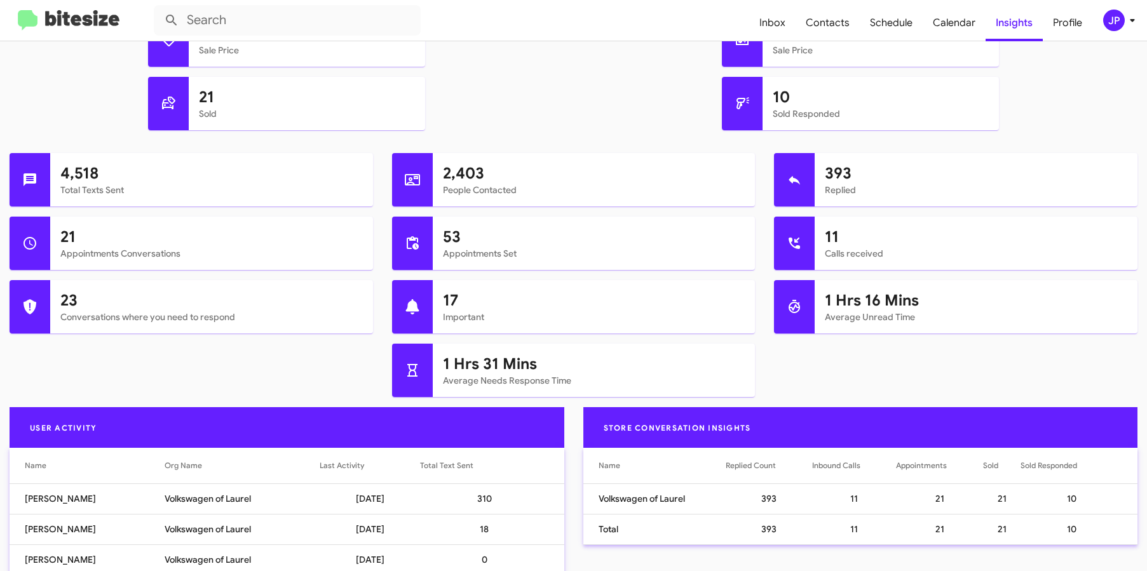
scroll to position [375, 0]
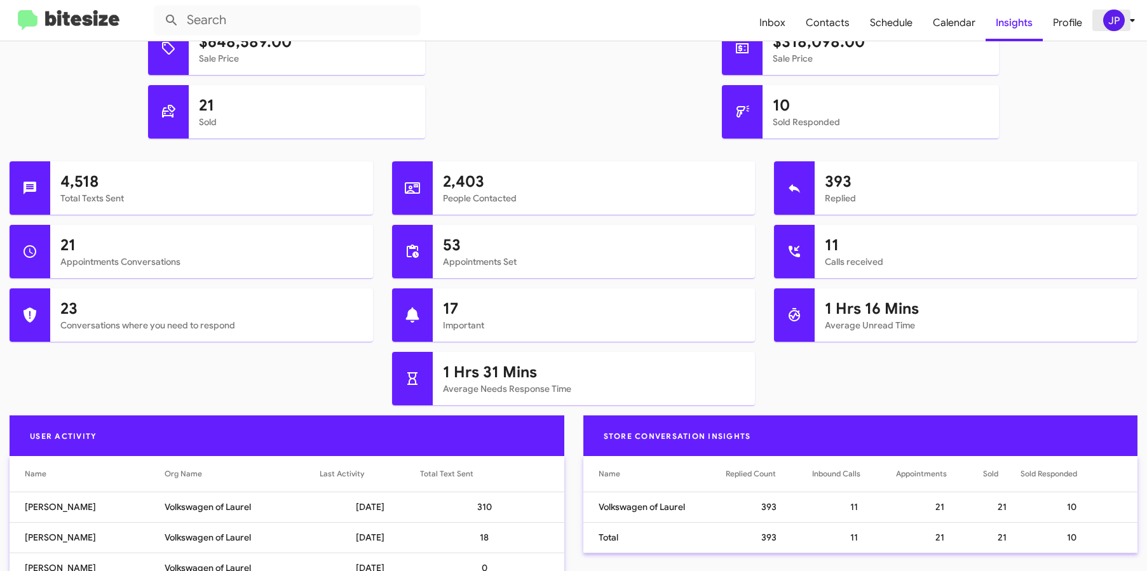
click at [1099, 17] on button "JP" at bounding box center [1112, 21] width 41 height 22
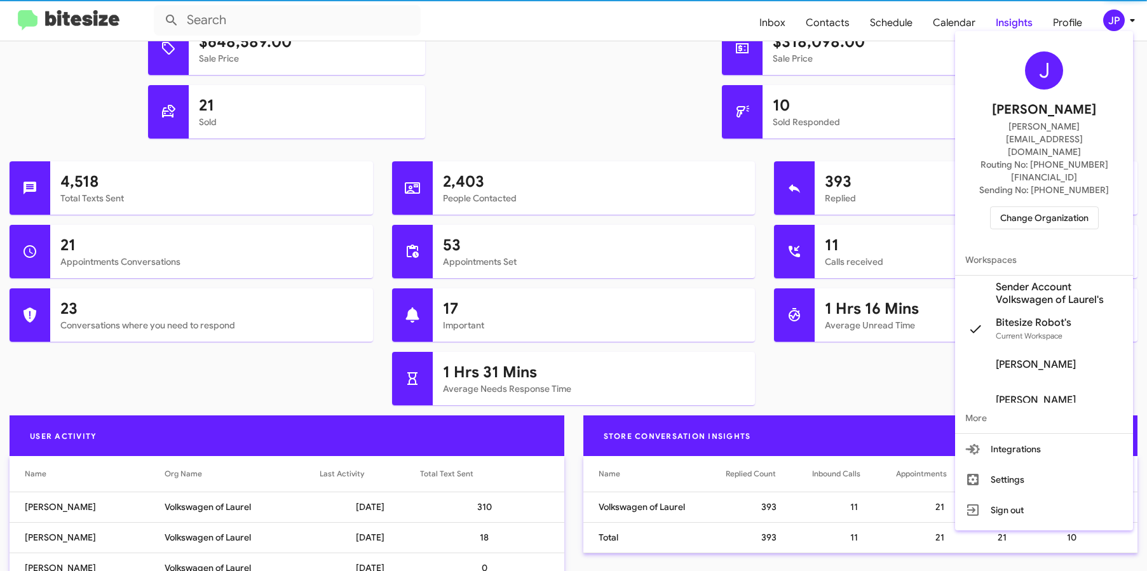
click at [1075, 207] on span "Change Organization" at bounding box center [1044, 218] width 88 height 22
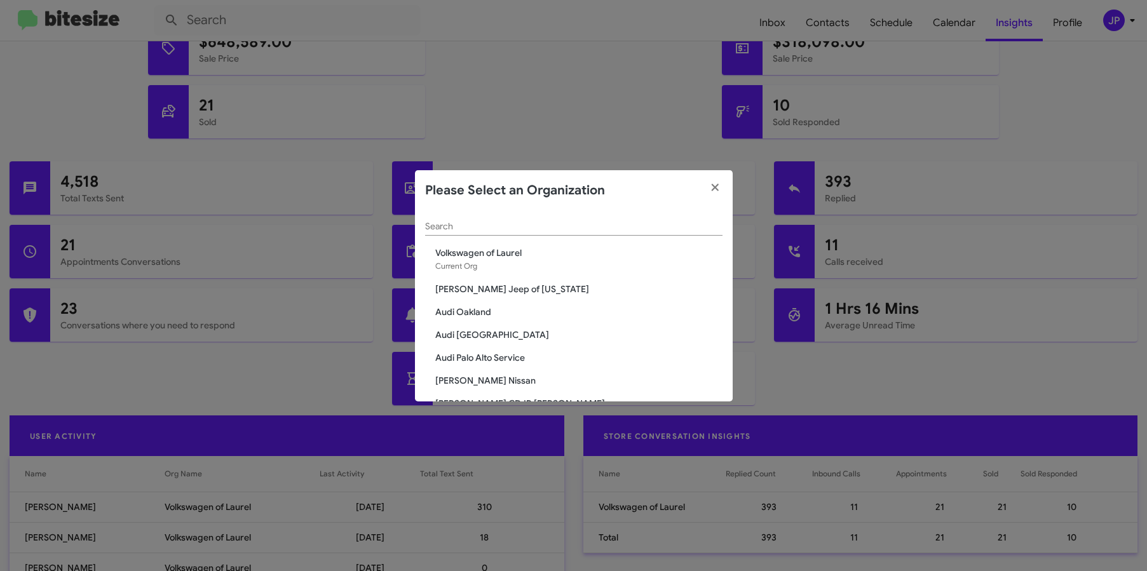
click at [692, 214] on div "Search" at bounding box center [573, 223] width 297 height 25
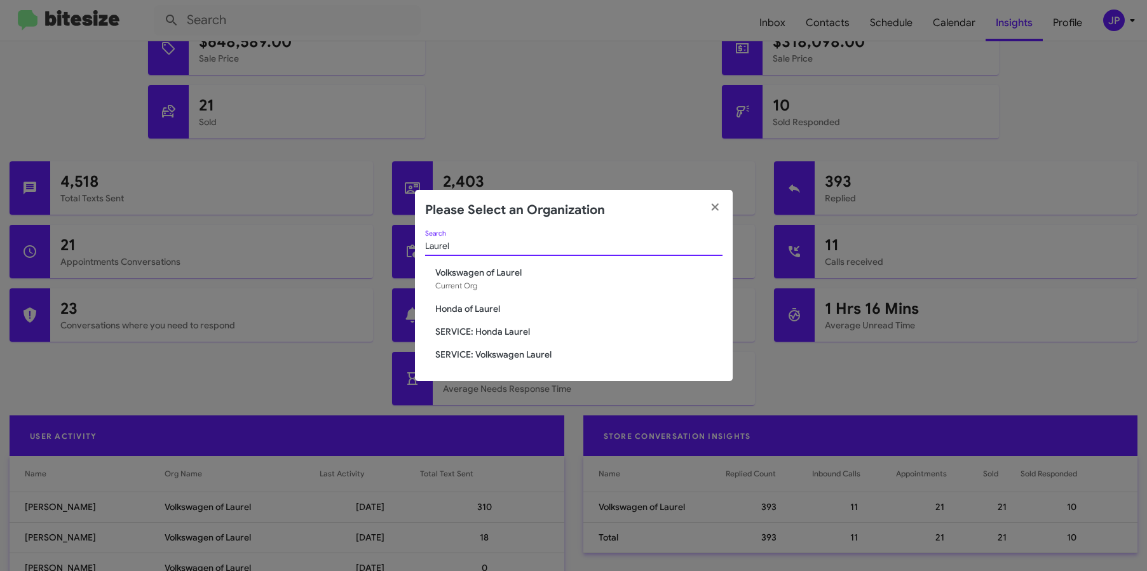
type input "Laurel"
click at [543, 349] on span "SERVICE: Volkswagen Laurel" at bounding box center [578, 354] width 287 height 13
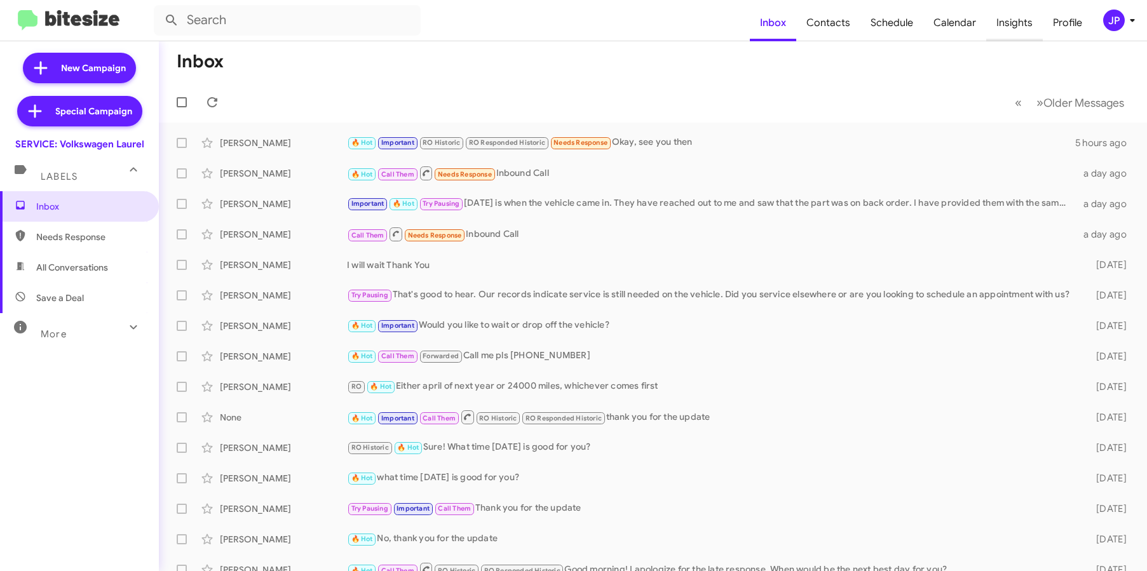
click at [1021, 34] on span "Insights" at bounding box center [1014, 22] width 57 height 37
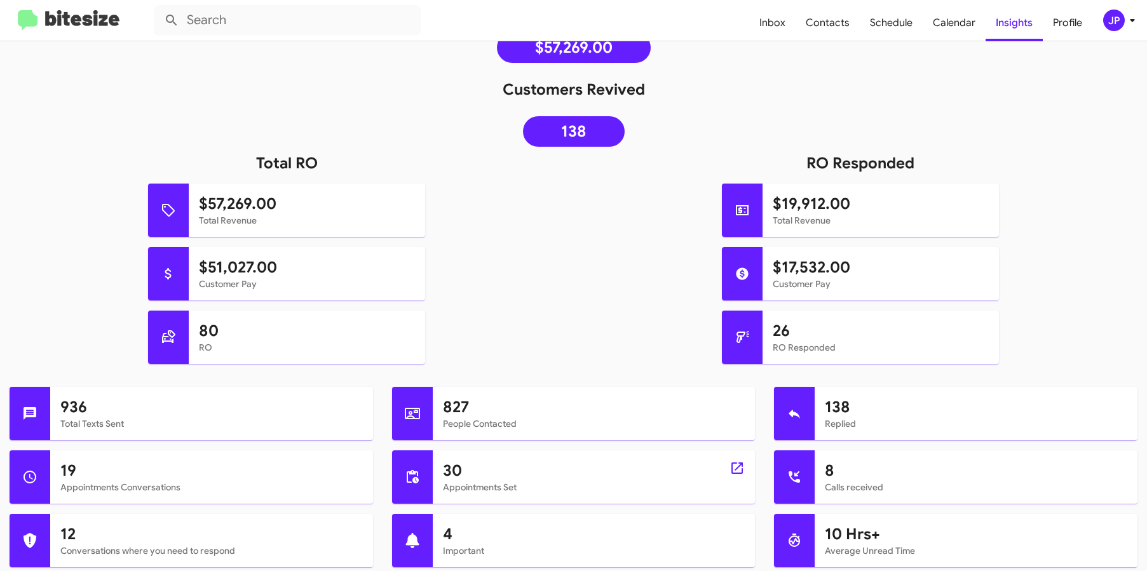
scroll to position [224, 0]
click at [1119, 27] on div "JP" at bounding box center [1114, 21] width 22 height 22
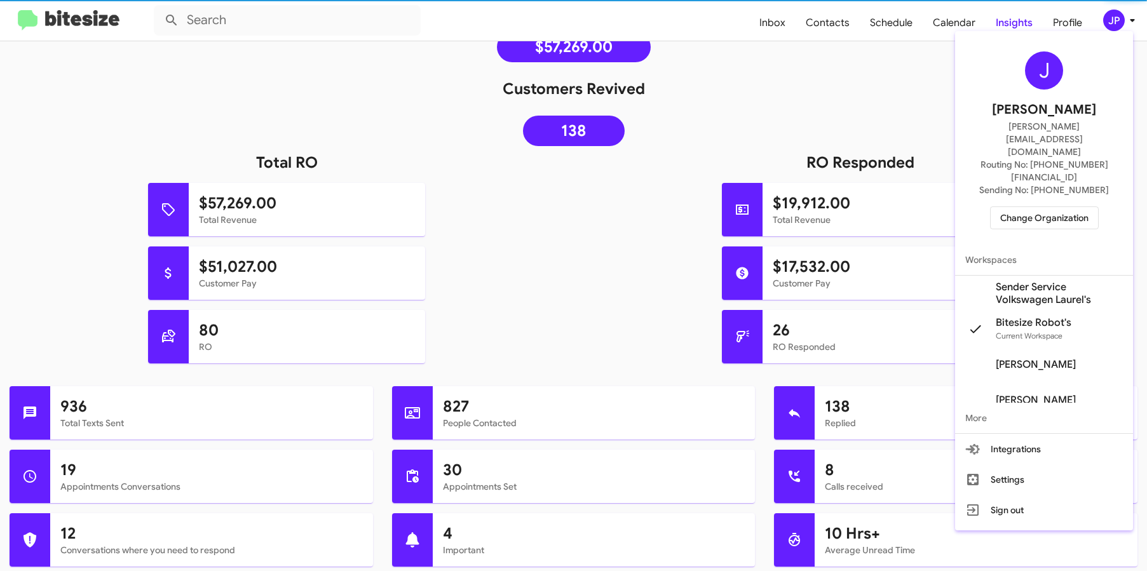
click at [1081, 207] on span "Change Organization" at bounding box center [1044, 218] width 88 height 22
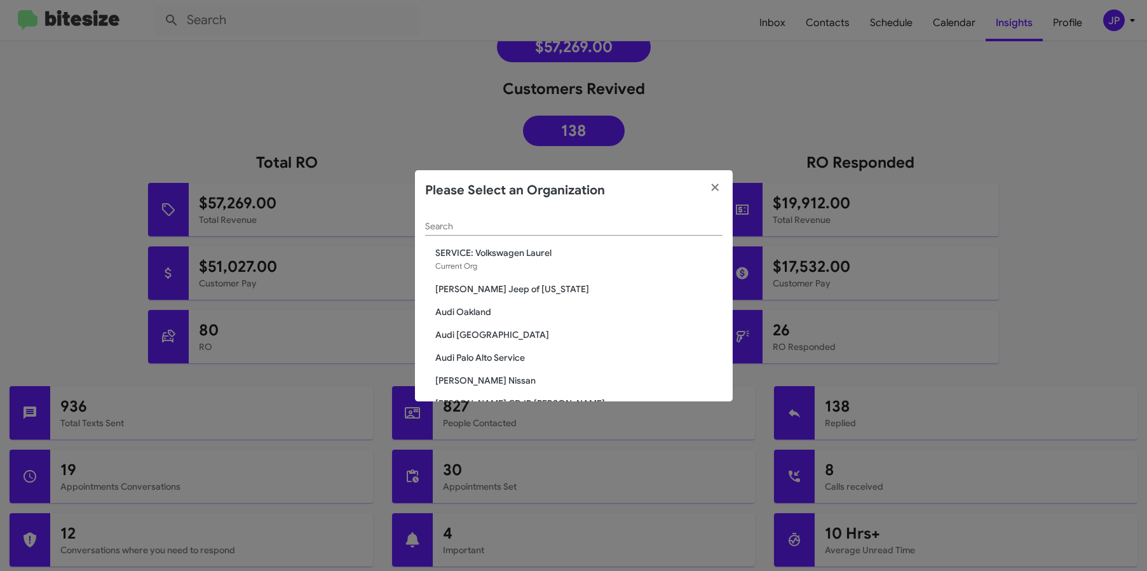
click at [675, 231] on input "Search" at bounding box center [573, 227] width 297 height 10
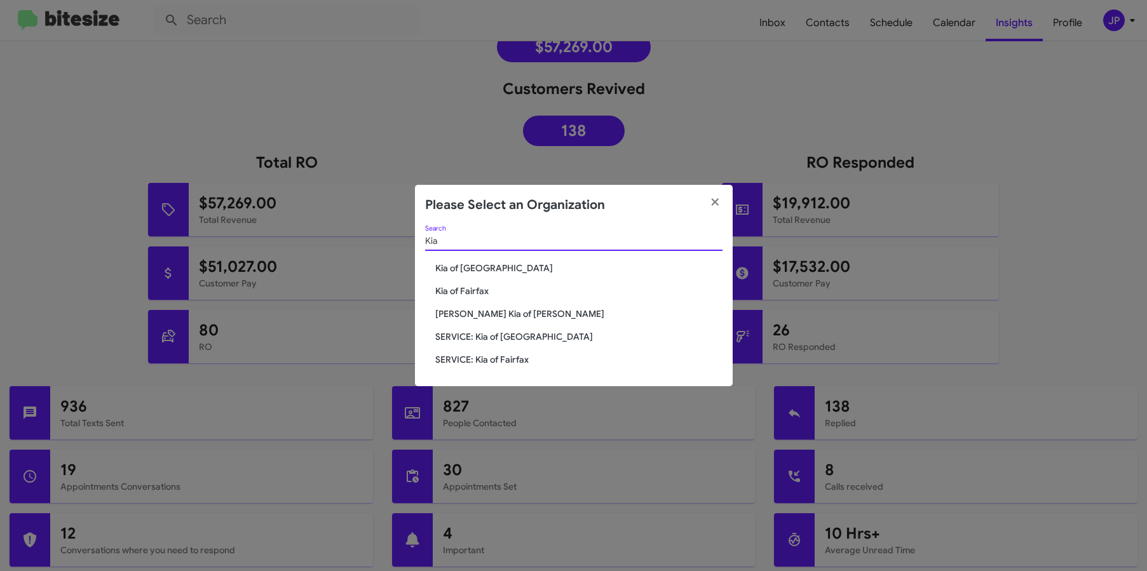
type input "Kia"
click at [499, 262] on span "Kia of [GEOGRAPHIC_DATA]" at bounding box center [578, 268] width 287 height 13
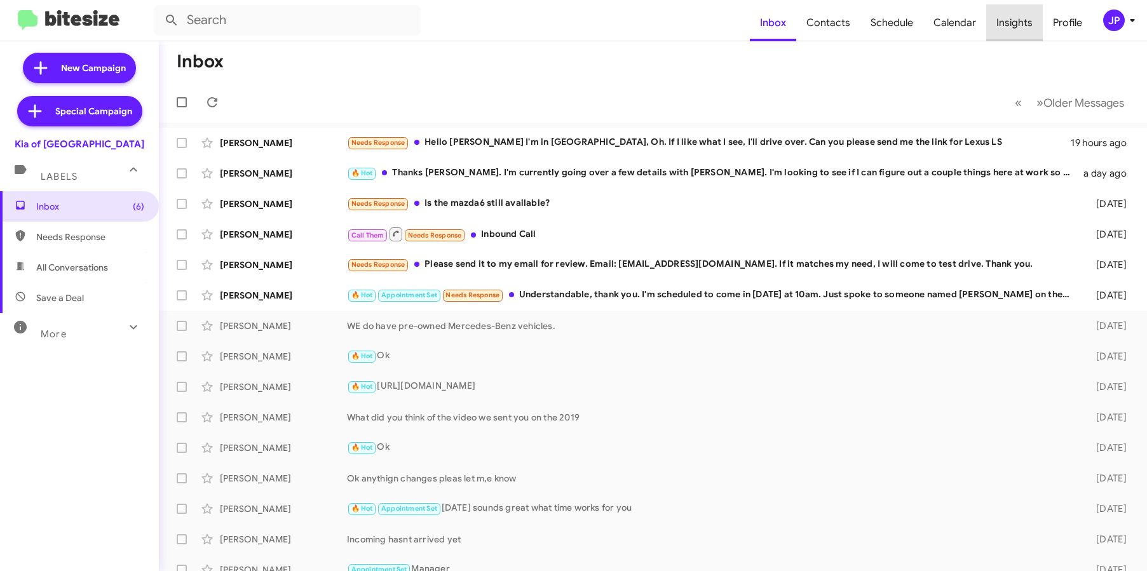
click at [1021, 27] on span "Insights" at bounding box center [1014, 22] width 57 height 37
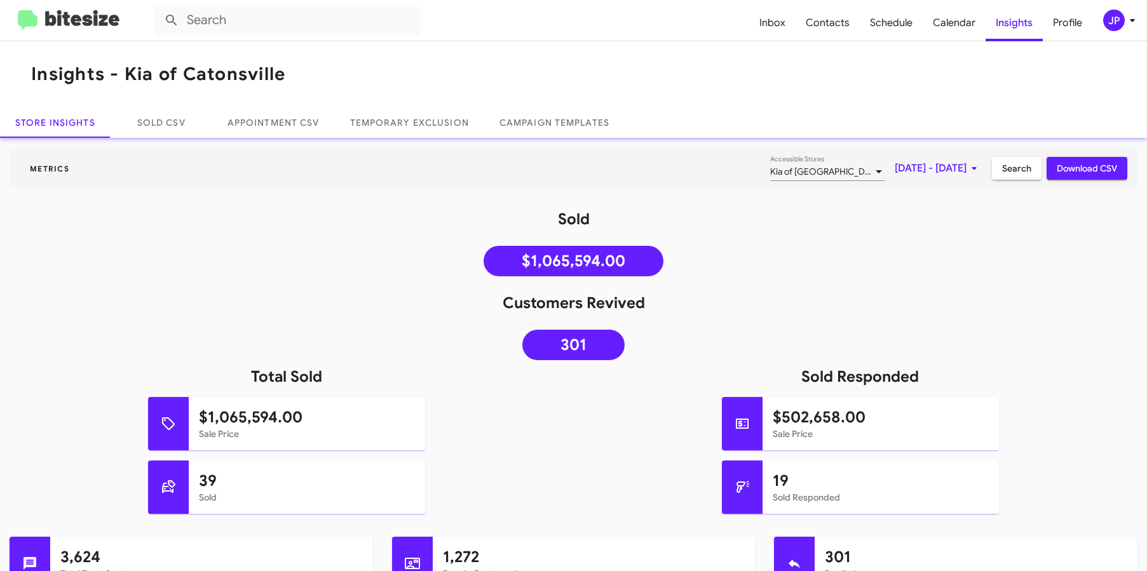
scroll to position [424, 0]
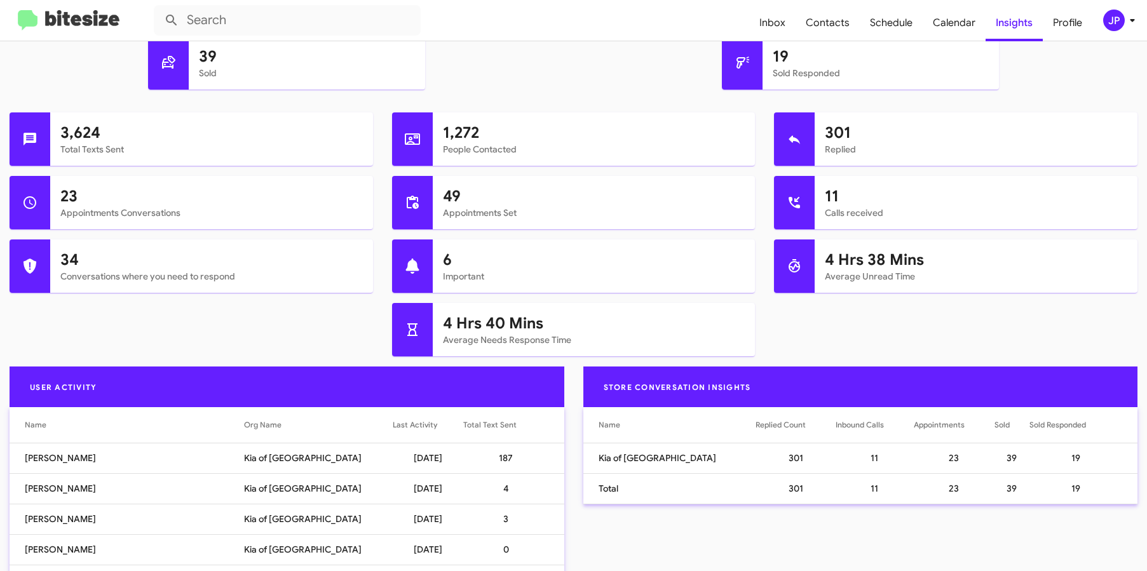
drag, startPoint x: 376, startPoint y: 429, endPoint x: 342, endPoint y: 428, distance: 33.7
click at [393, 429] on div "Last Activity" at bounding box center [428, 425] width 71 height 13
click at [393, 427] on div "Last Activity" at bounding box center [415, 425] width 44 height 13
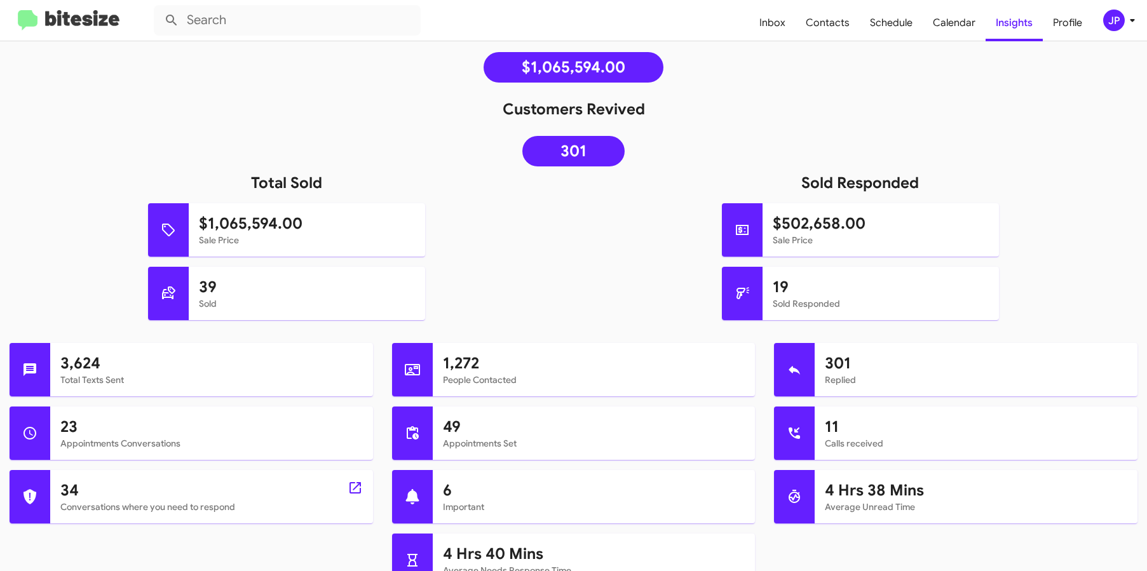
scroll to position [196, 0]
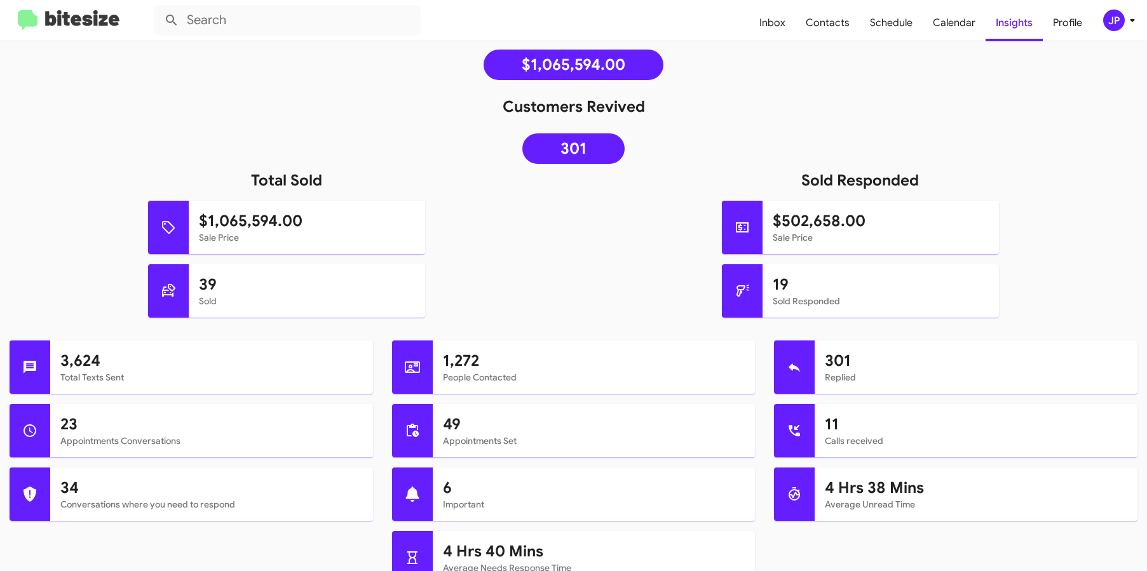
click at [37, 7] on mat-toolbar "Inbox Contacts Schedule Calendar Insights Profile JP" at bounding box center [573, 20] width 1147 height 41
click at [40, 11] on img at bounding box center [69, 20] width 102 height 21
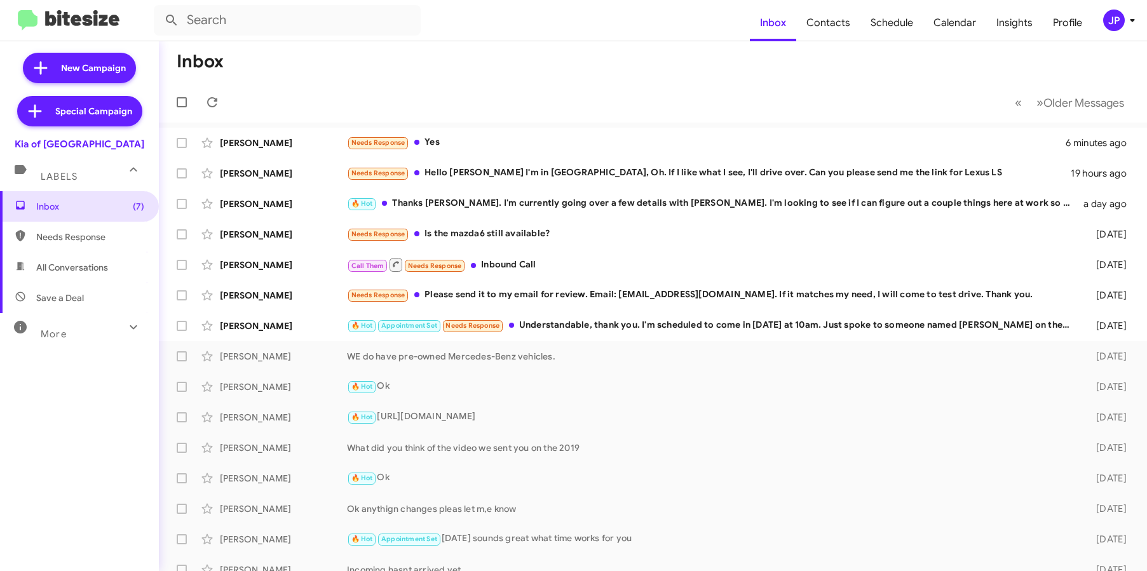
click at [1124, 31] on mat-toolbar "Inbox Contacts Schedule Calendar Insights Profile JP" at bounding box center [573, 20] width 1147 height 41
click at [1114, 22] on div "JP" at bounding box center [1114, 21] width 22 height 22
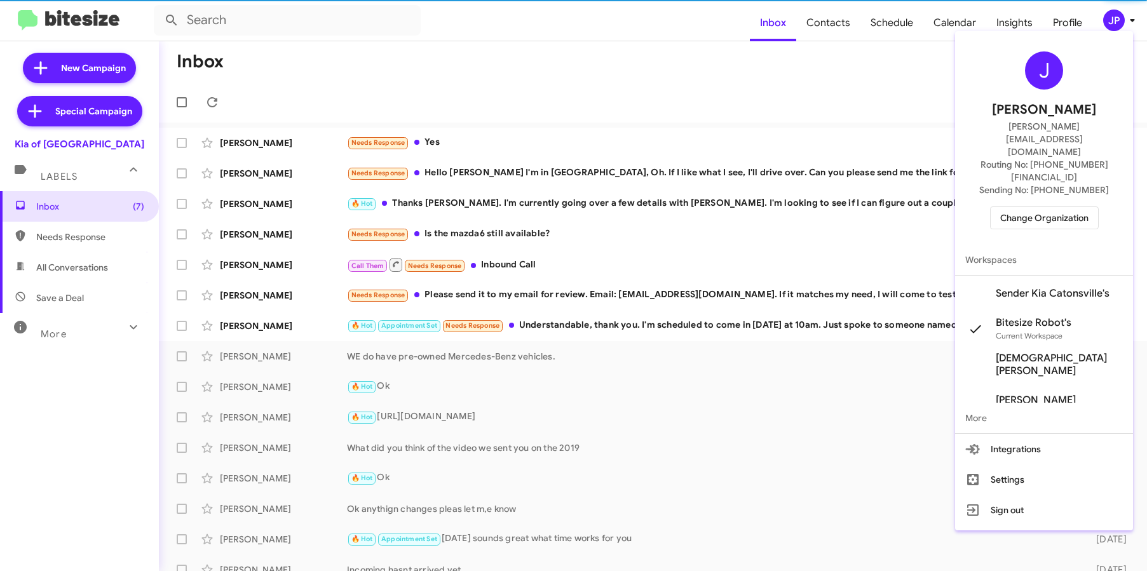
click at [1056, 207] on span "Change Organization" at bounding box center [1044, 218] width 88 height 22
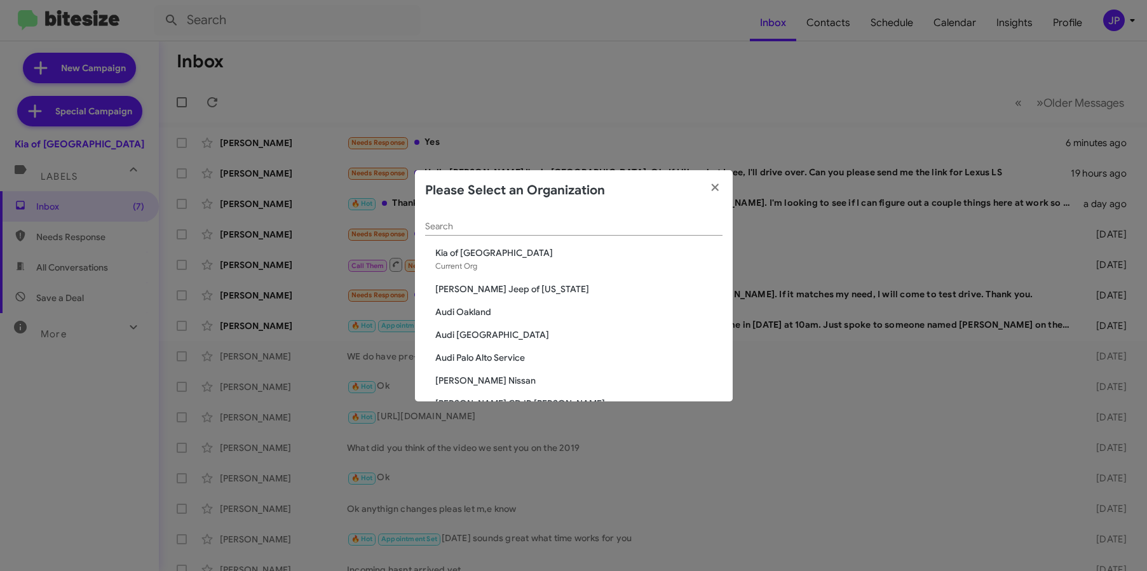
click at [617, 228] on input "Search" at bounding box center [573, 227] width 297 height 10
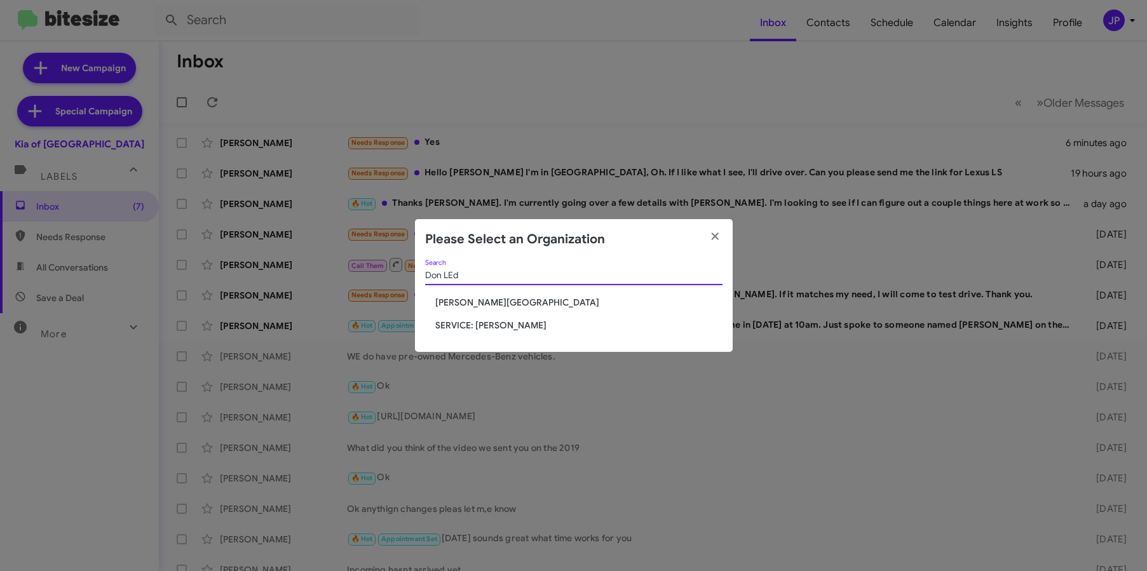
type input "Don LEd"
click at [507, 327] on span "SERVICE: [PERSON_NAME]" at bounding box center [578, 325] width 287 height 13
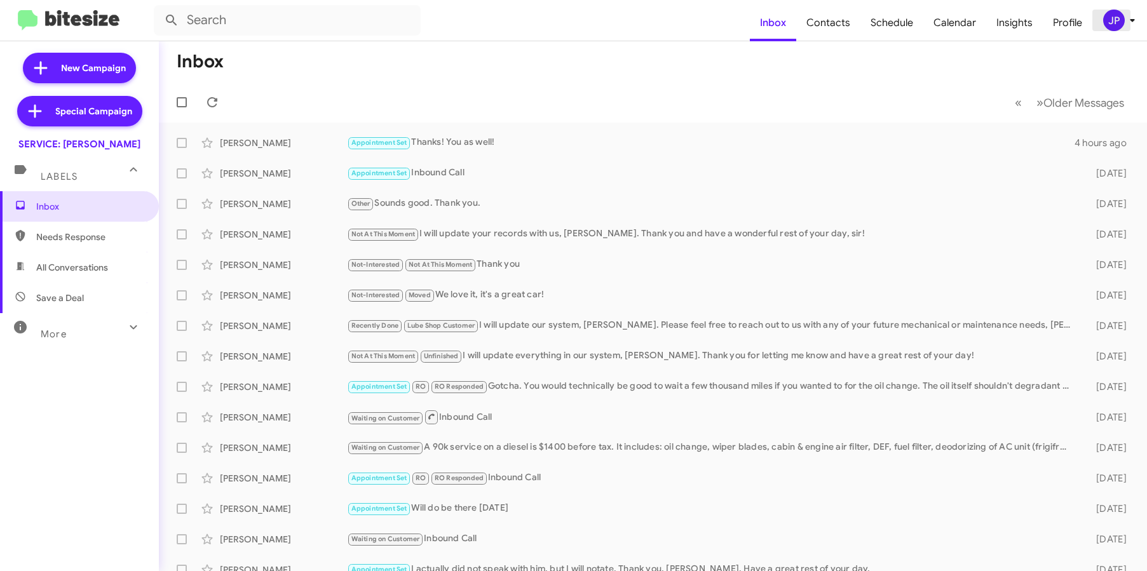
click at [1115, 15] on div "JP" at bounding box center [1114, 21] width 22 height 22
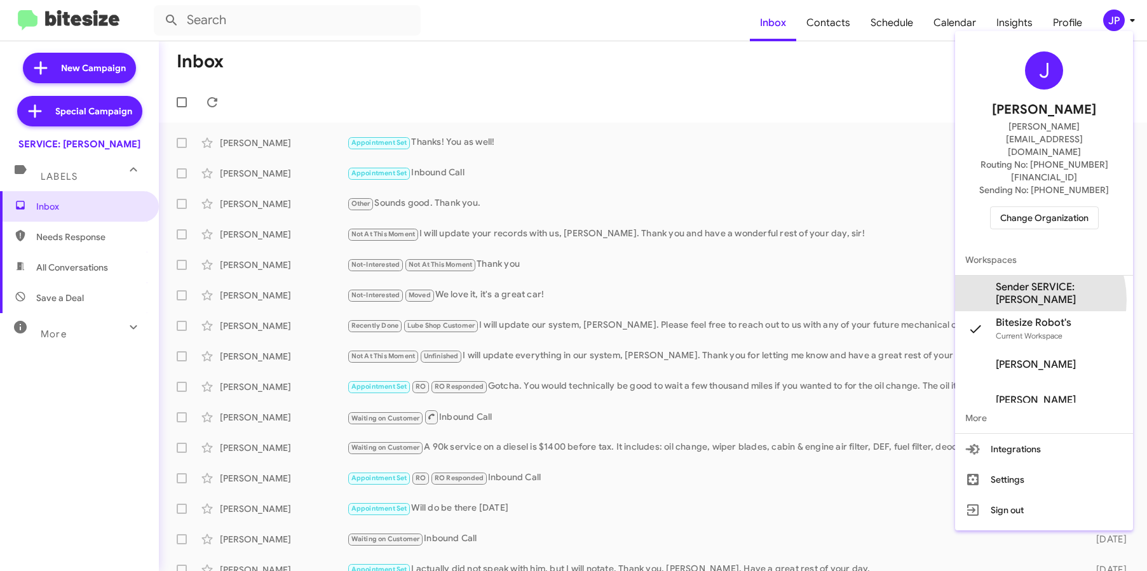
click at [1025, 281] on span "Sender SERVICE: [PERSON_NAME]" at bounding box center [1058, 293] width 127 height 25
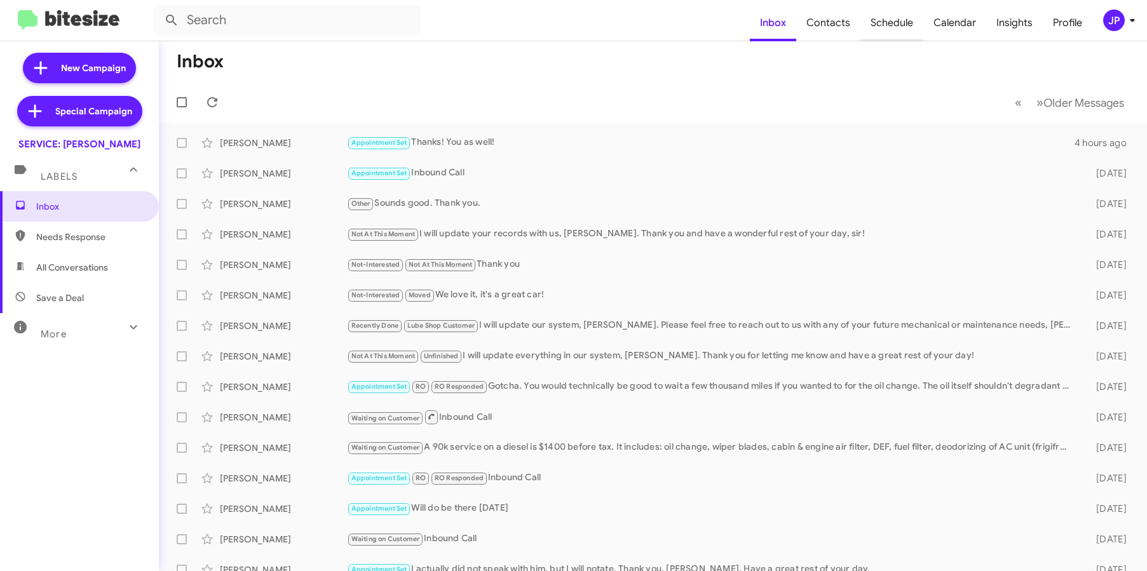
click at [908, 25] on span "Schedule" at bounding box center [891, 22] width 63 height 37
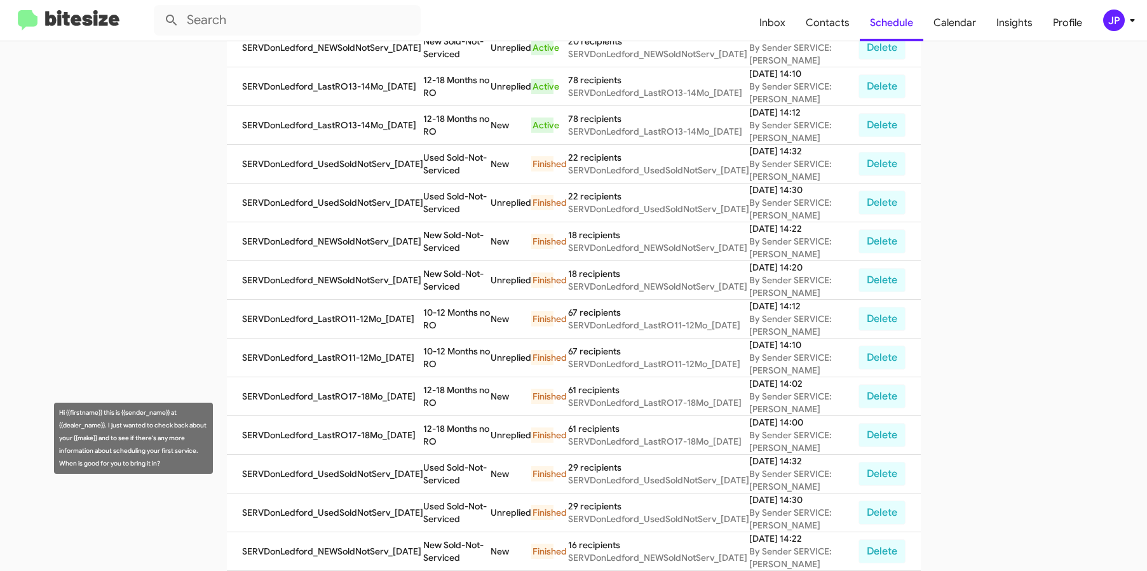
scroll to position [441, 0]
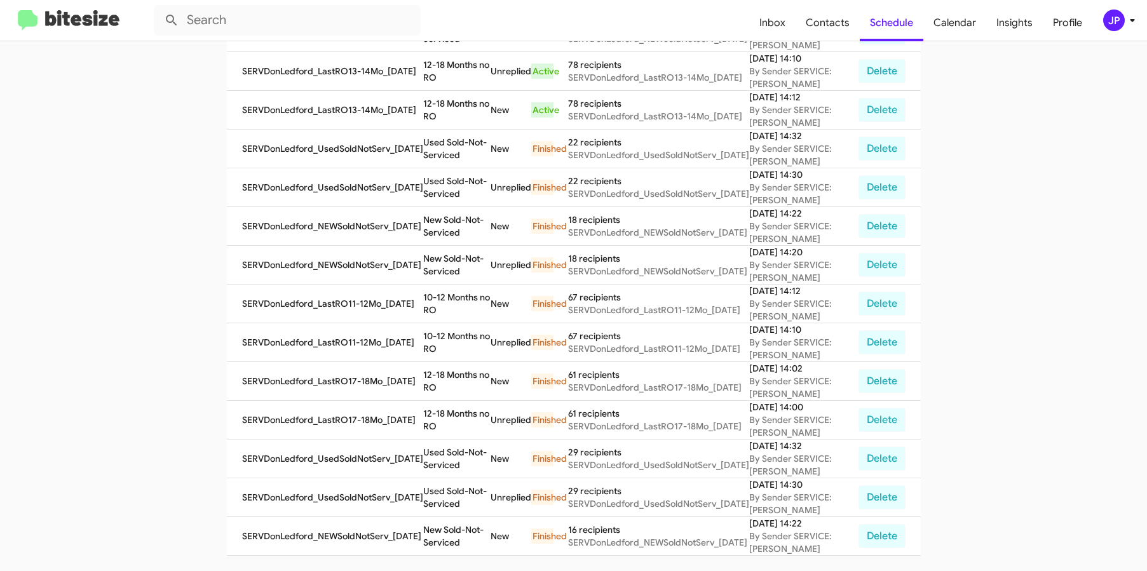
click at [78, 6] on mat-toolbar "Inbox Contacts Schedule Calendar Insights Profile JP" at bounding box center [573, 20] width 1147 height 41
click at [104, 12] on img at bounding box center [69, 20] width 102 height 21
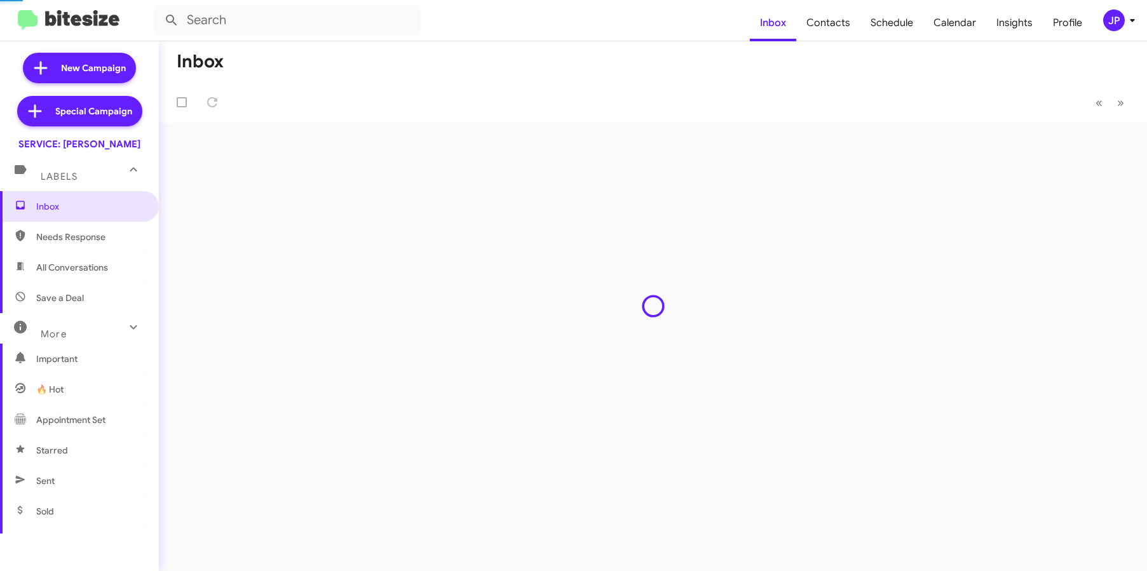
click at [104, 12] on img at bounding box center [69, 20] width 102 height 21
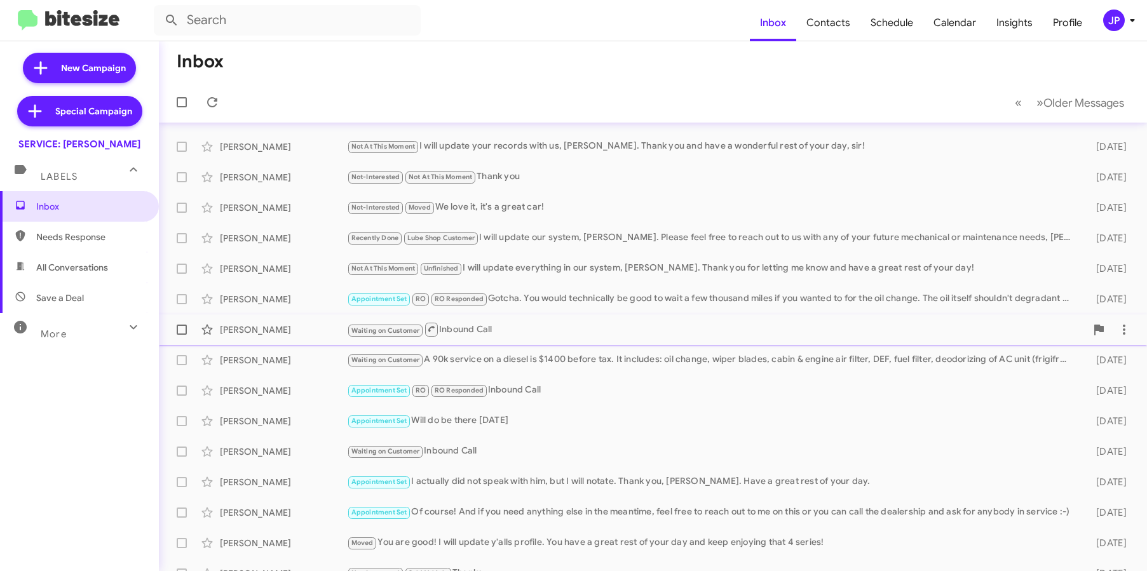
scroll to position [84, 0]
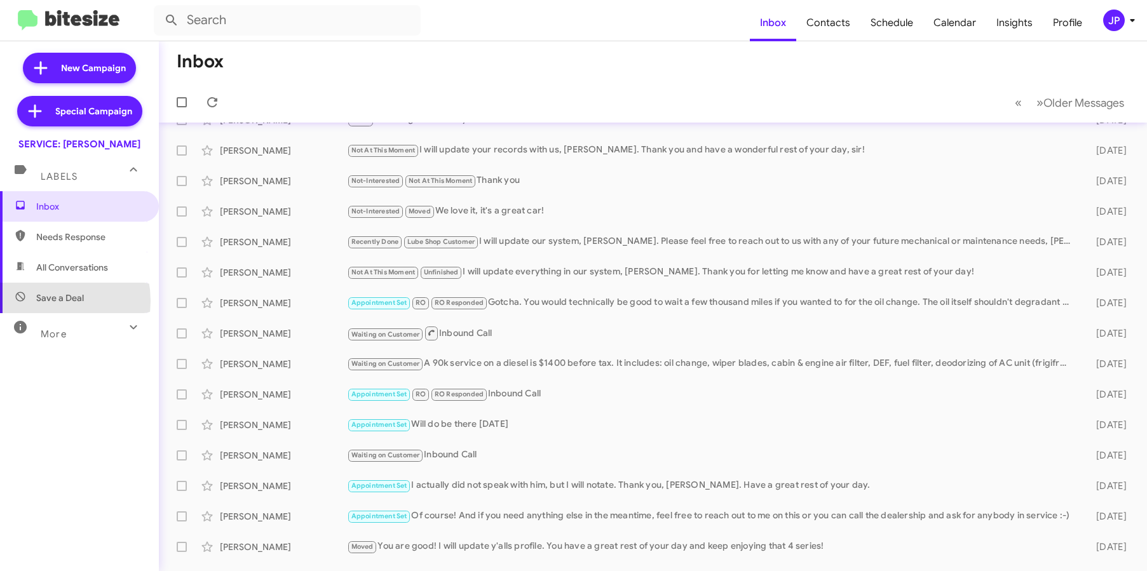
click at [40, 301] on span "Save a Deal" at bounding box center [60, 298] width 48 height 13
type input "in:not-interested"
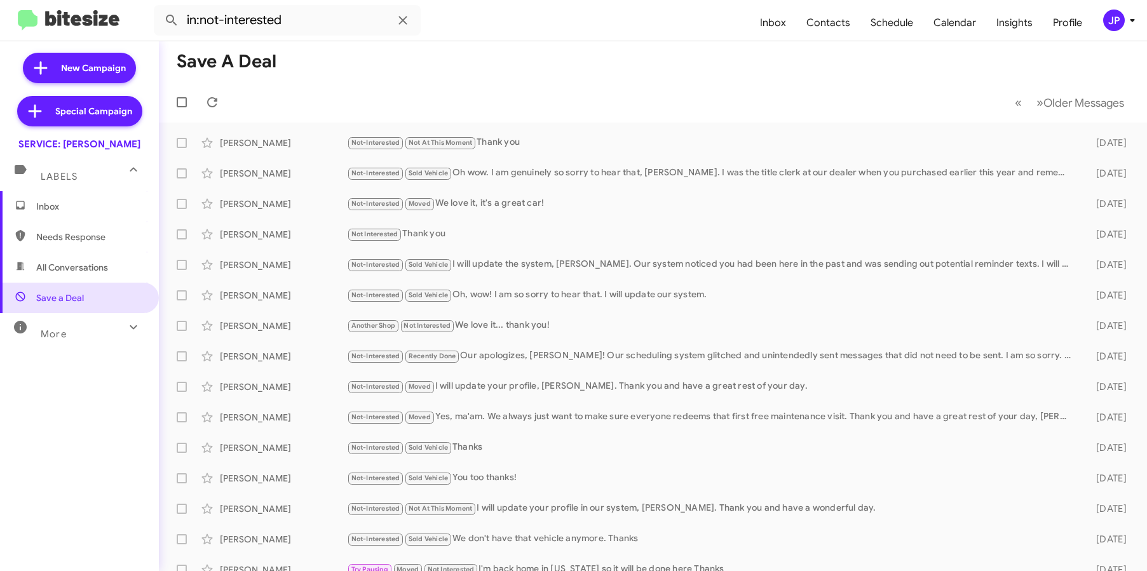
click at [63, 338] on span "More" at bounding box center [54, 333] width 26 height 11
click at [106, 193] on span "Inbox" at bounding box center [79, 206] width 159 height 30
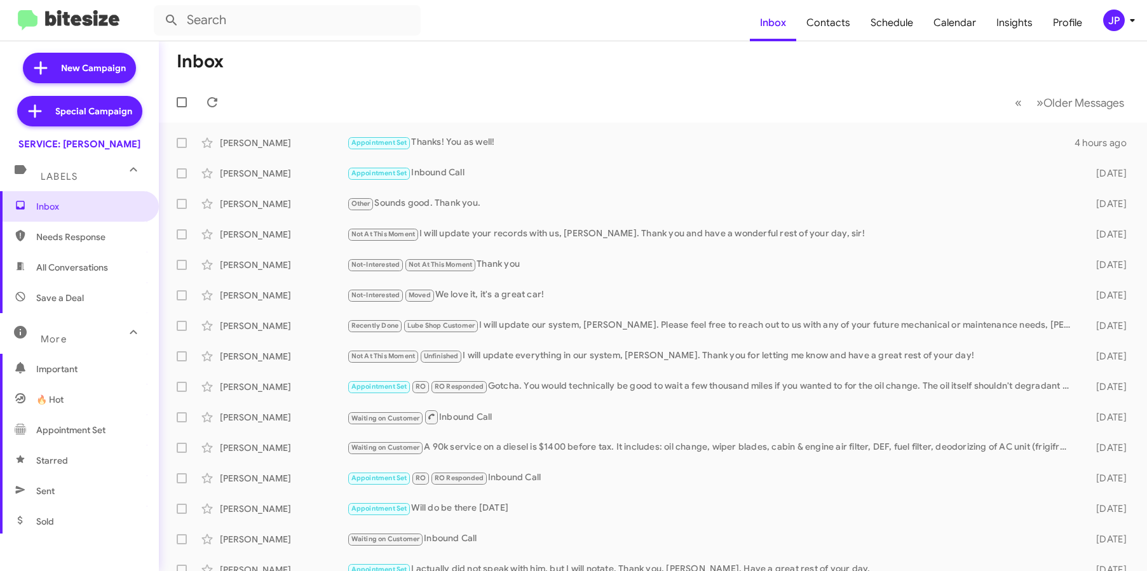
click at [1122, 14] on div "JP" at bounding box center [1114, 21] width 22 height 22
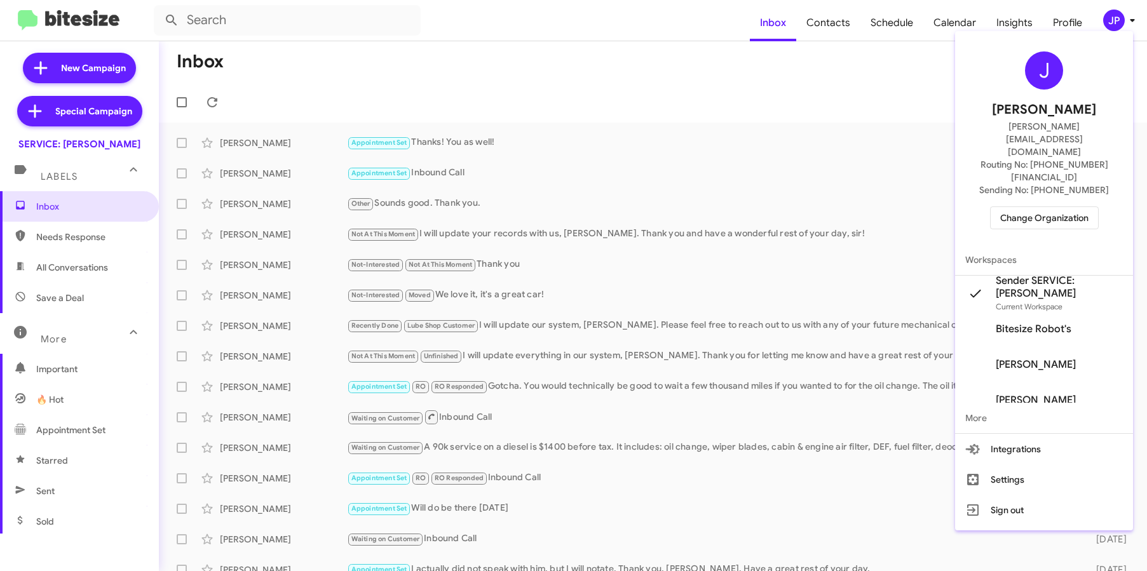
click at [1039, 207] on span "Change Organization" at bounding box center [1044, 218] width 88 height 22
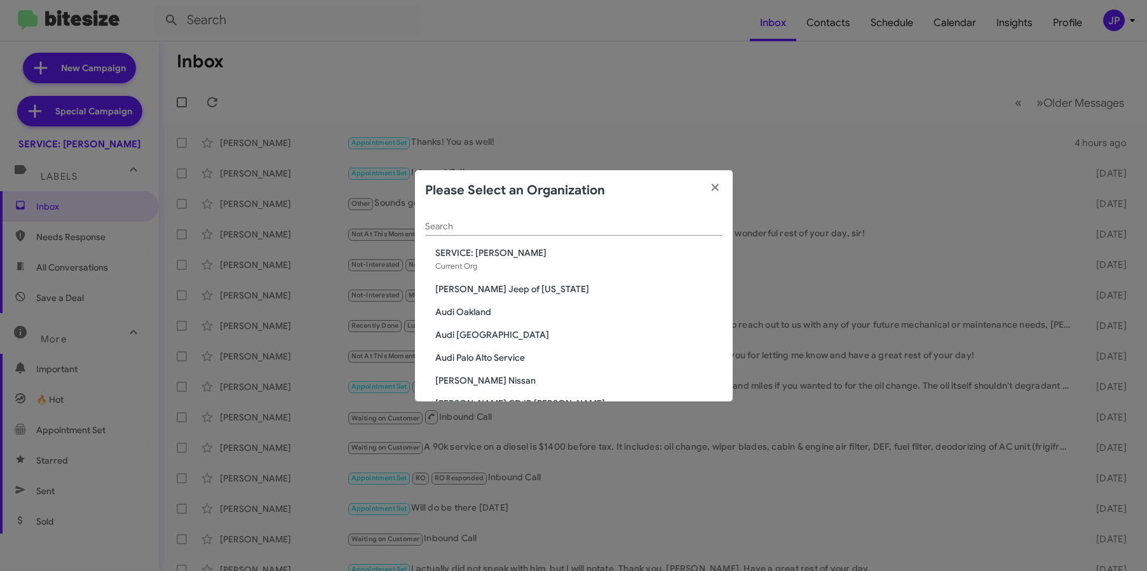
click at [513, 215] on div "Search" at bounding box center [573, 223] width 297 height 25
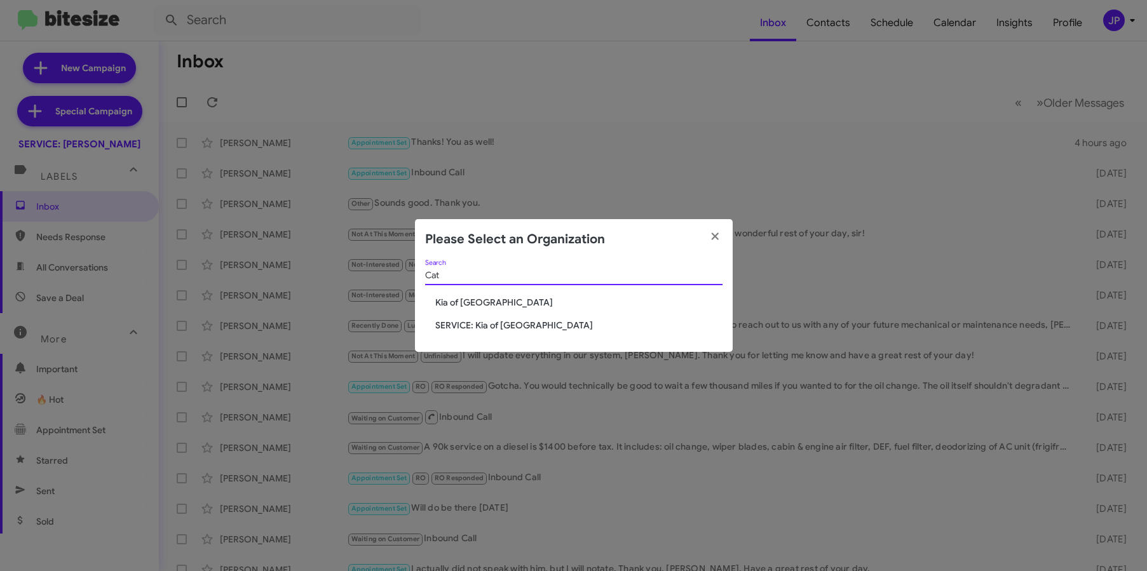
type input "Cat"
click at [444, 333] on div "Cat Search Kia of Catonsville SERVICE: Kia of Catonsville" at bounding box center [574, 306] width 318 height 92
click at [447, 324] on span "SERVICE: Kia of [GEOGRAPHIC_DATA]" at bounding box center [578, 325] width 287 height 13
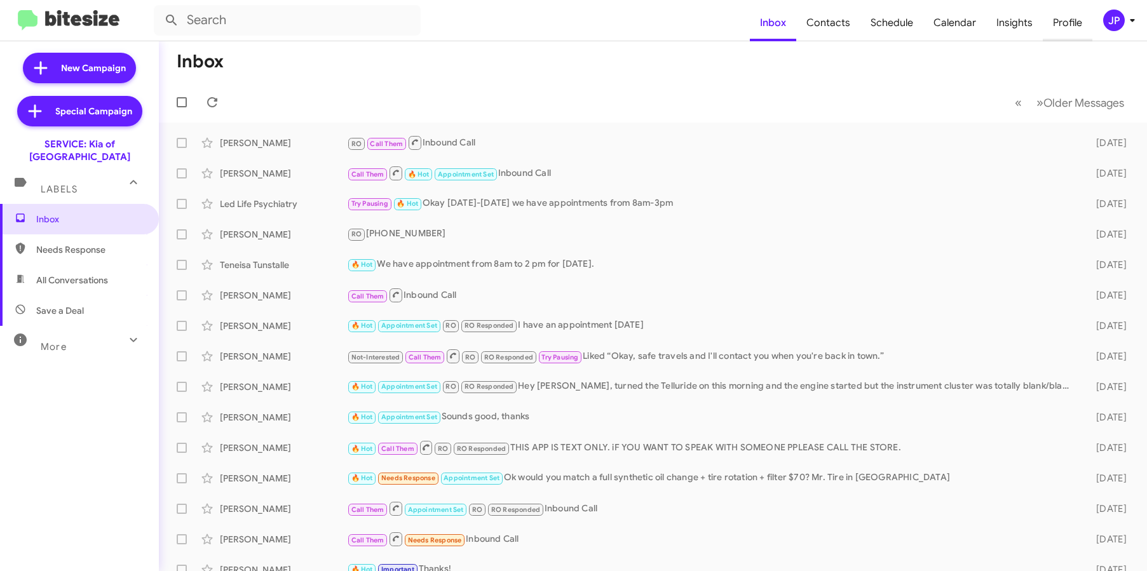
click at [1044, 18] on span "Profile" at bounding box center [1067, 22] width 50 height 37
click at [1032, 24] on span "Insights" at bounding box center [1014, 22] width 57 height 37
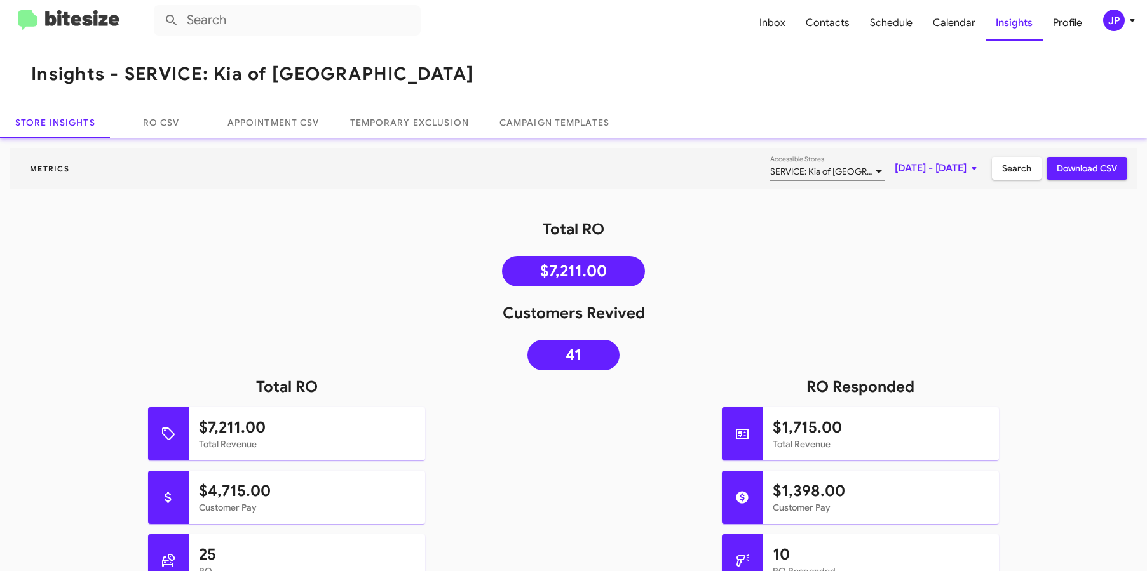
click at [1116, 20] on div "JP" at bounding box center [1114, 21] width 22 height 22
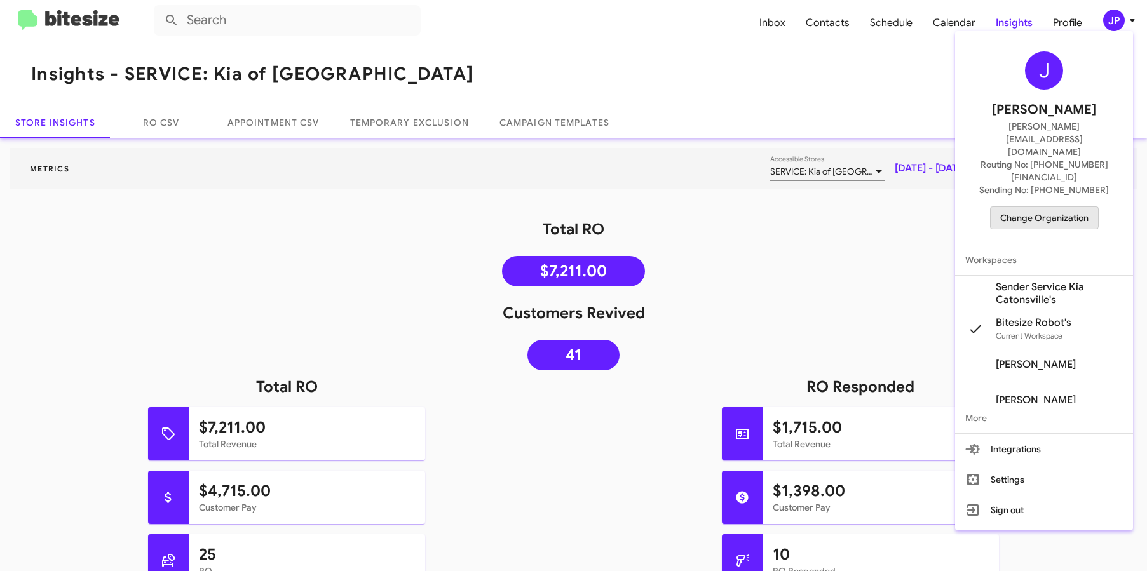
click at [1032, 207] on span "Change Organization" at bounding box center [1044, 218] width 88 height 22
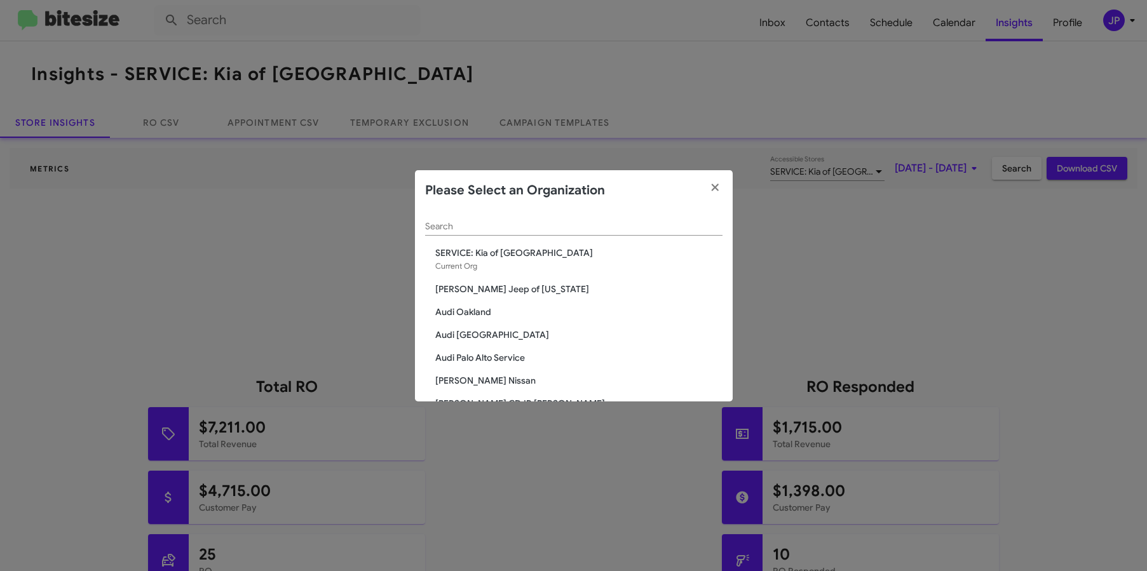
click at [553, 234] on div "Search" at bounding box center [573, 223] width 297 height 25
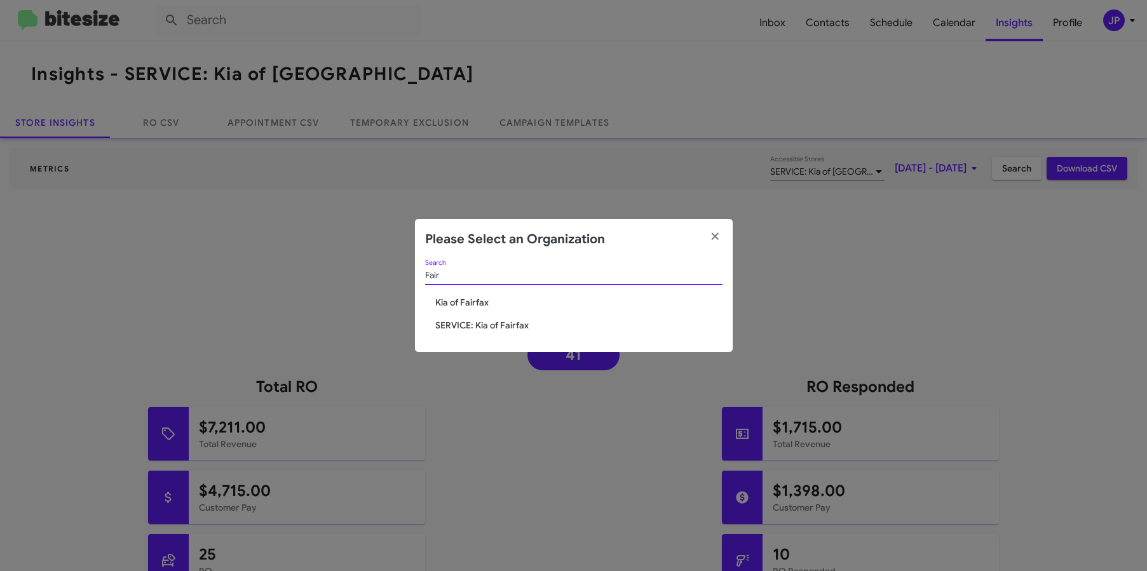
type input "Fair"
click at [492, 306] on span "Kia of Fairfax" at bounding box center [578, 302] width 287 height 13
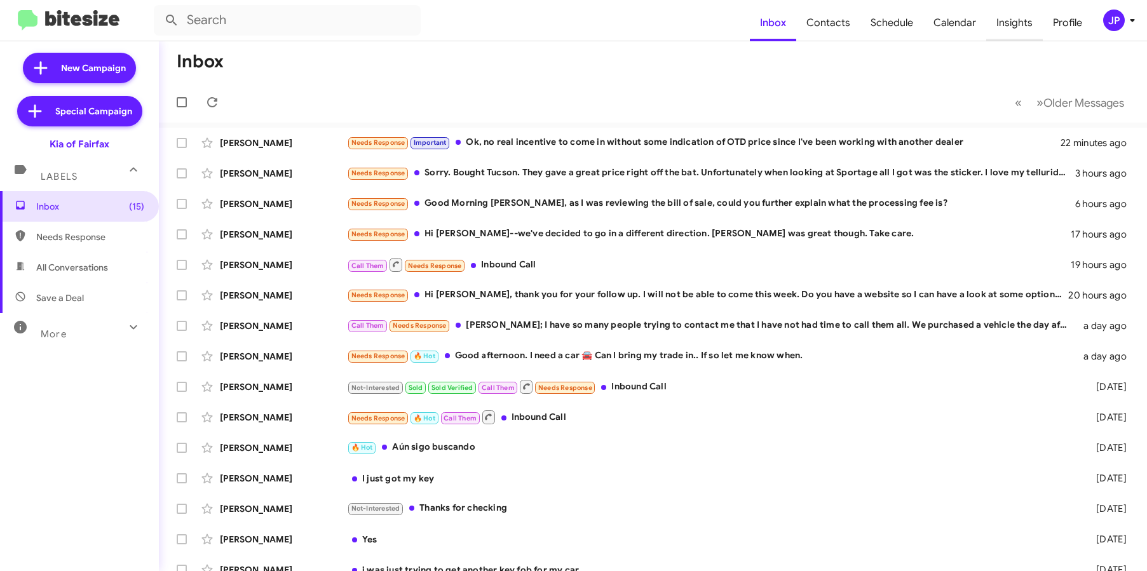
click at [1006, 23] on span "Insights" at bounding box center [1014, 22] width 57 height 37
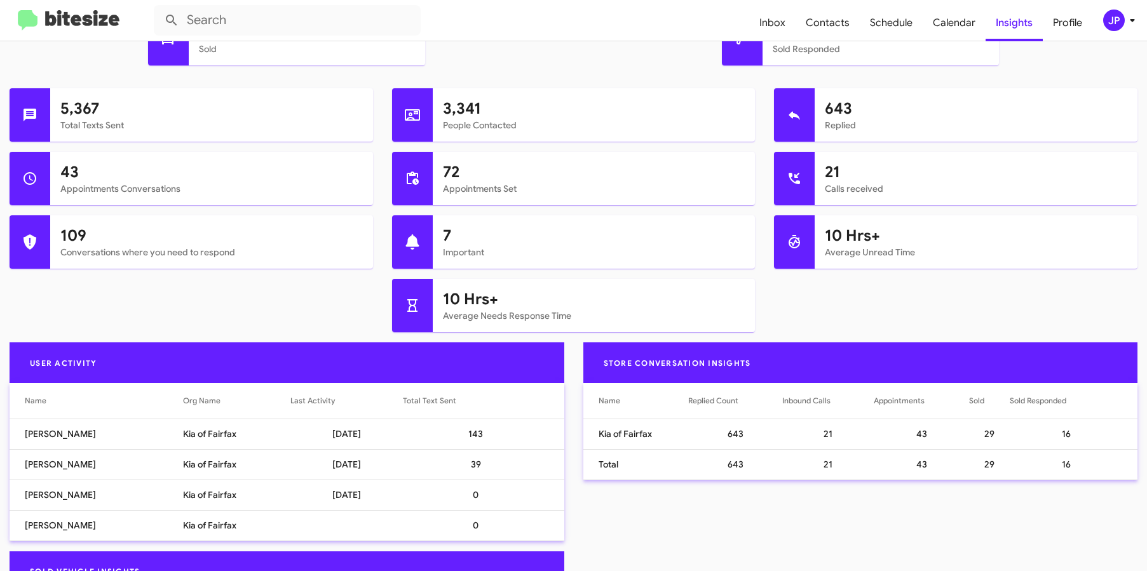
scroll to position [609, 0]
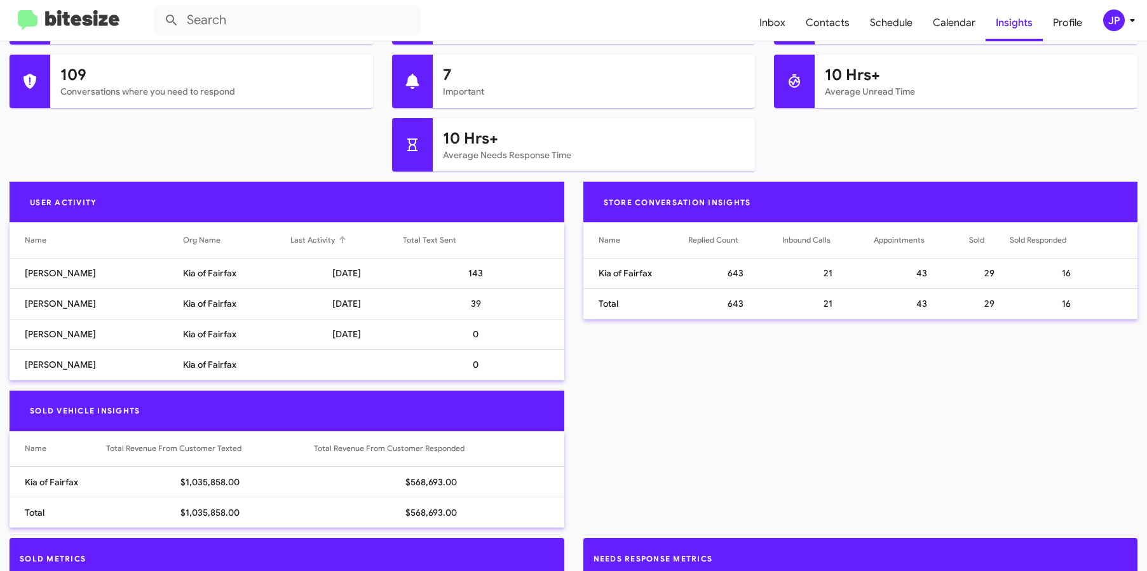
click at [312, 245] on div "Last Activity" at bounding box center [312, 240] width 44 height 13
click at [318, 241] on div "Last Activity" at bounding box center [312, 240] width 44 height 13
click at [1120, 26] on div "JP" at bounding box center [1114, 21] width 22 height 22
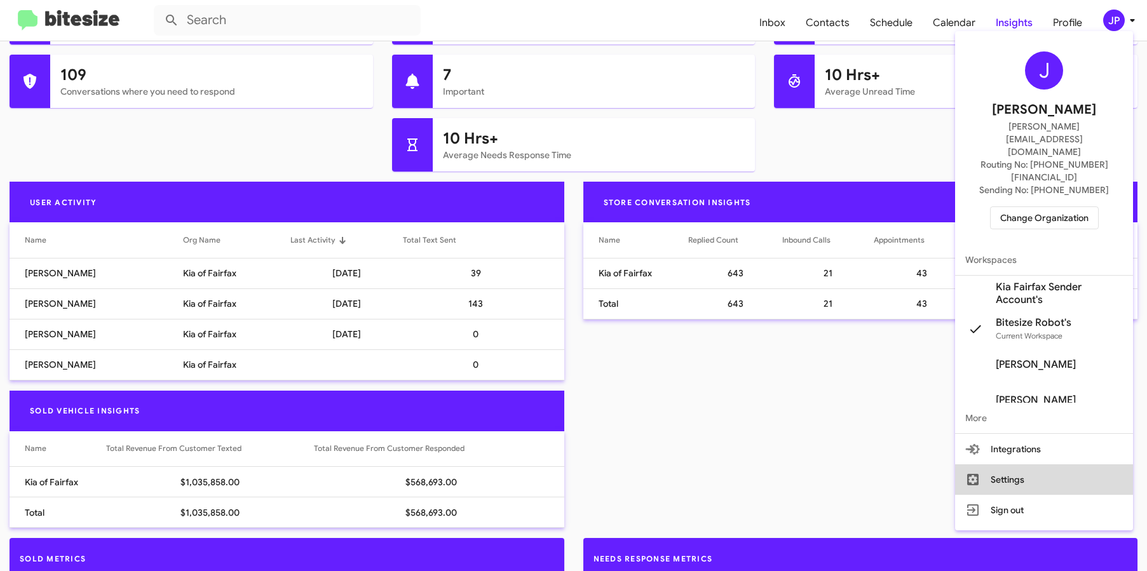
click at [1045, 464] on button "Settings" at bounding box center [1044, 479] width 178 height 30
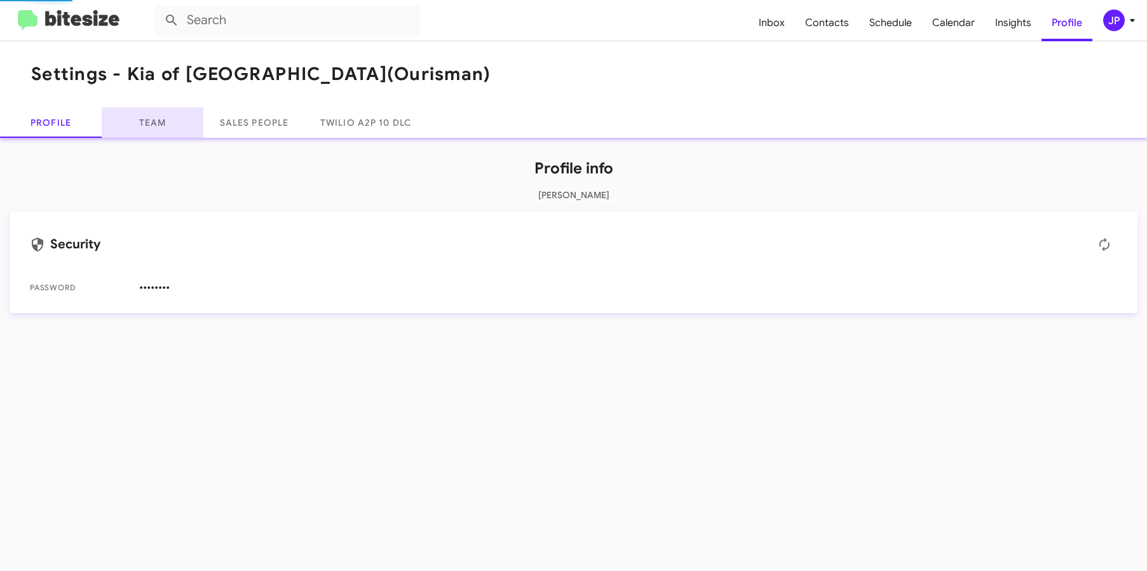
click at [153, 126] on link "Team" at bounding box center [153, 122] width 102 height 30
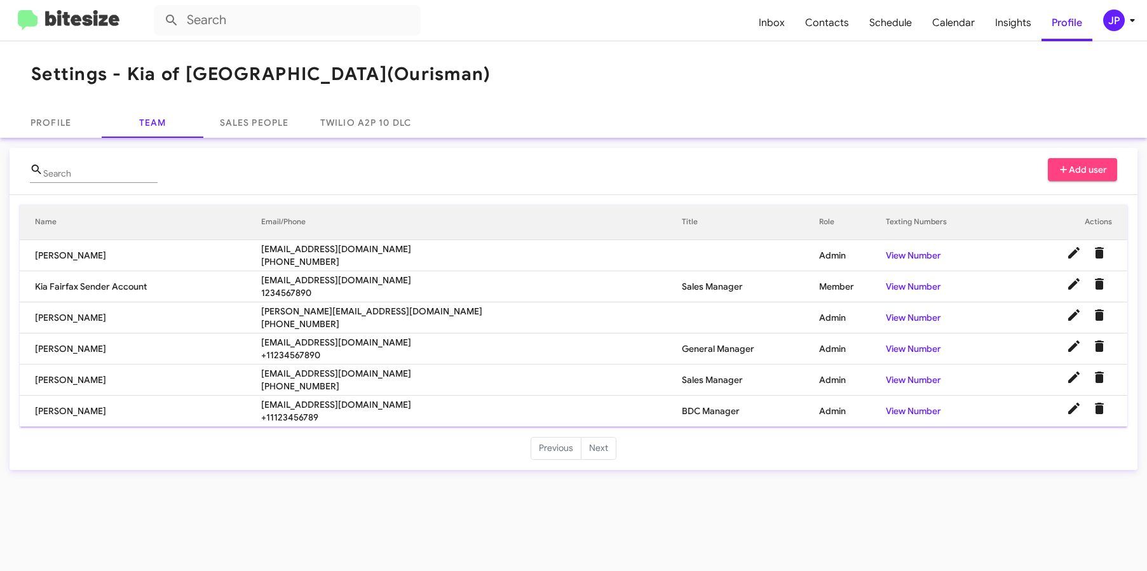
click at [324, 403] on span "hantonio@ourismancars.com" at bounding box center [471, 404] width 420 height 13
copy span "hantonio@ourismancars.com"
click at [364, 369] on span "amullins@ourismancars.com" at bounding box center [471, 373] width 420 height 13
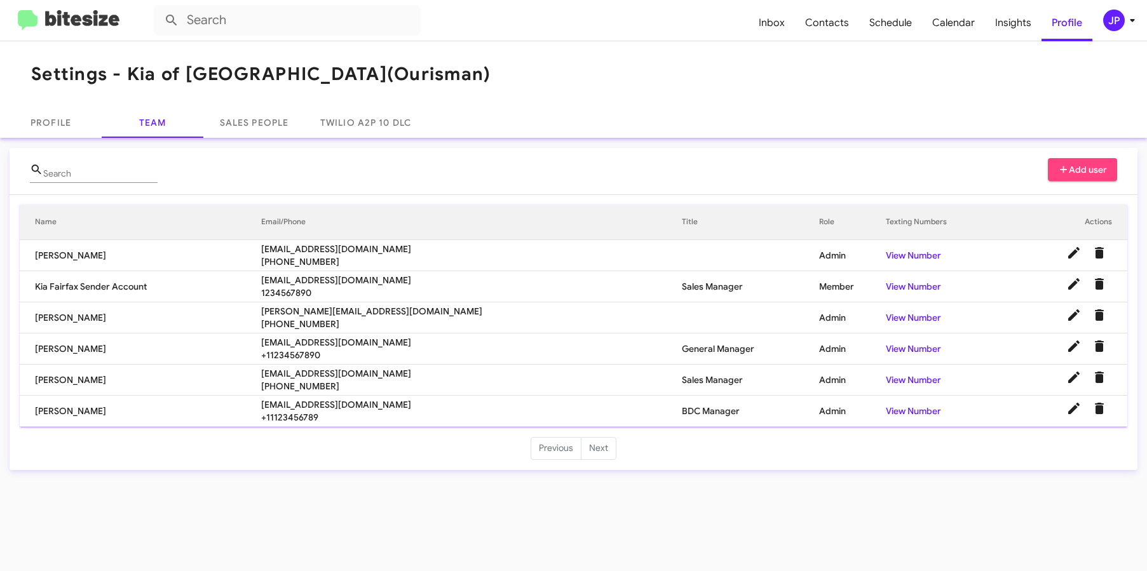
click at [364, 369] on span "amullins@ourismancars.com" at bounding box center [471, 373] width 420 height 13
copy span "amullins@ourismancars.com"
click at [316, 340] on span "parellano@ourismancars.com" at bounding box center [471, 342] width 420 height 13
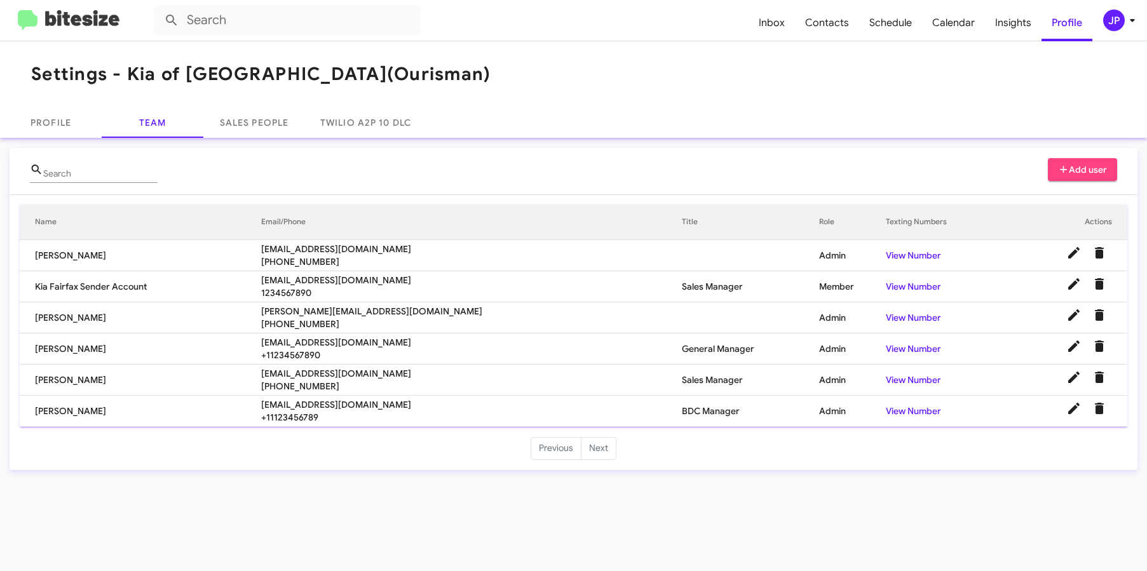
click at [314, 340] on span "parellano@ourismancars.com" at bounding box center [471, 342] width 420 height 13
copy span "parellano@ourismancars.com"
click at [1011, 17] on span "Insights" at bounding box center [1013, 22] width 57 height 37
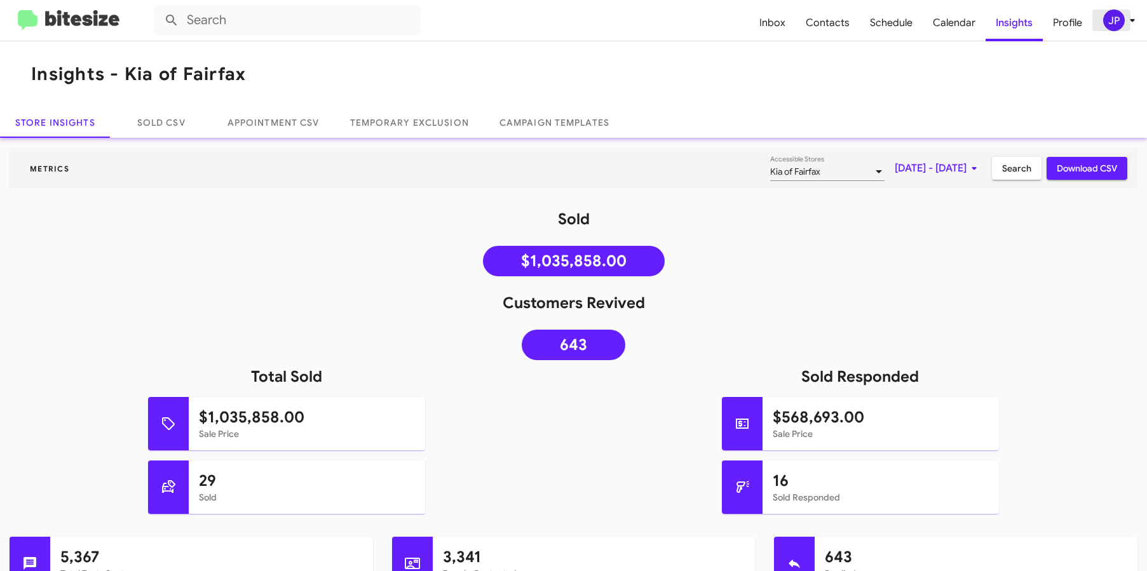
drag, startPoint x: 1121, startPoint y: 29, endPoint x: 1117, endPoint y: 38, distance: 10.0
click at [1119, 31] on mat-toolbar "Inbox Contacts Schedule Calendar Insights Profile JP" at bounding box center [573, 20] width 1147 height 41
click at [1117, 27] on div "JP" at bounding box center [1114, 21] width 22 height 22
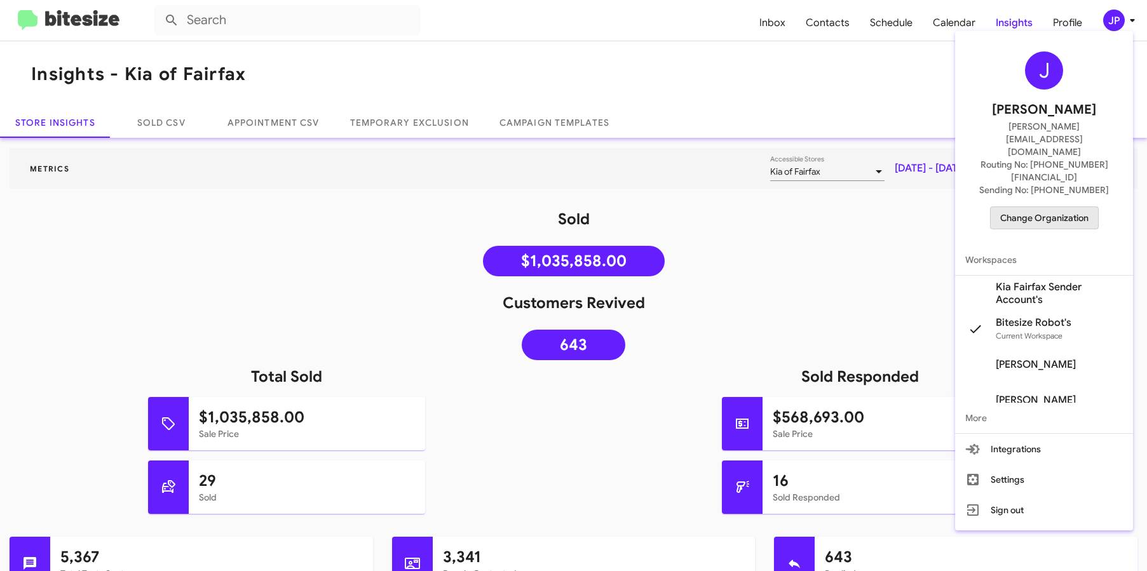
click at [1046, 207] on span "Change Organization" at bounding box center [1044, 218] width 88 height 22
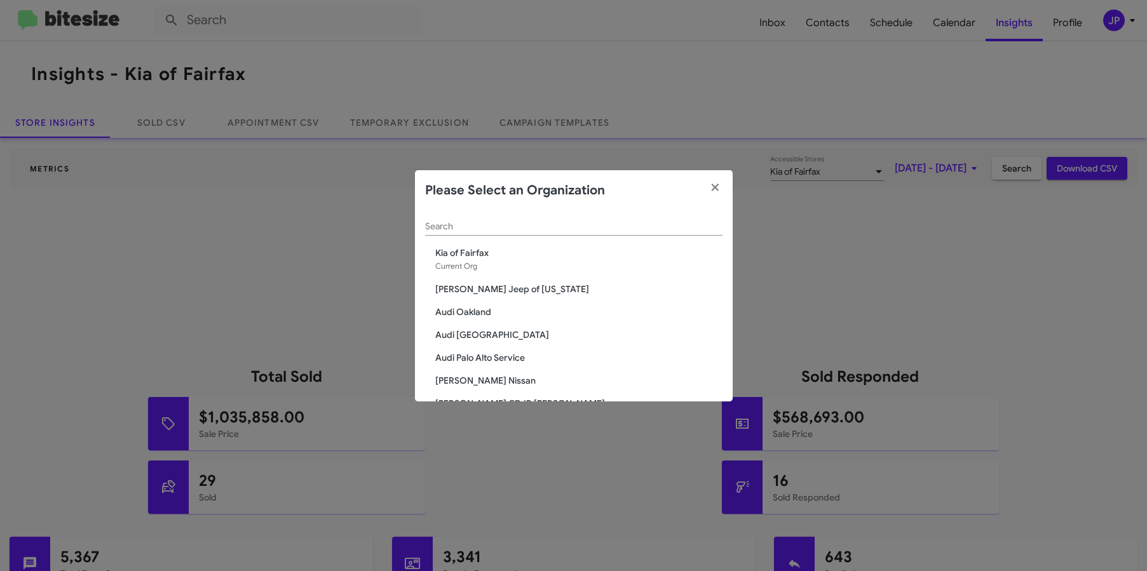
click at [454, 232] on div "Search" at bounding box center [573, 223] width 297 height 25
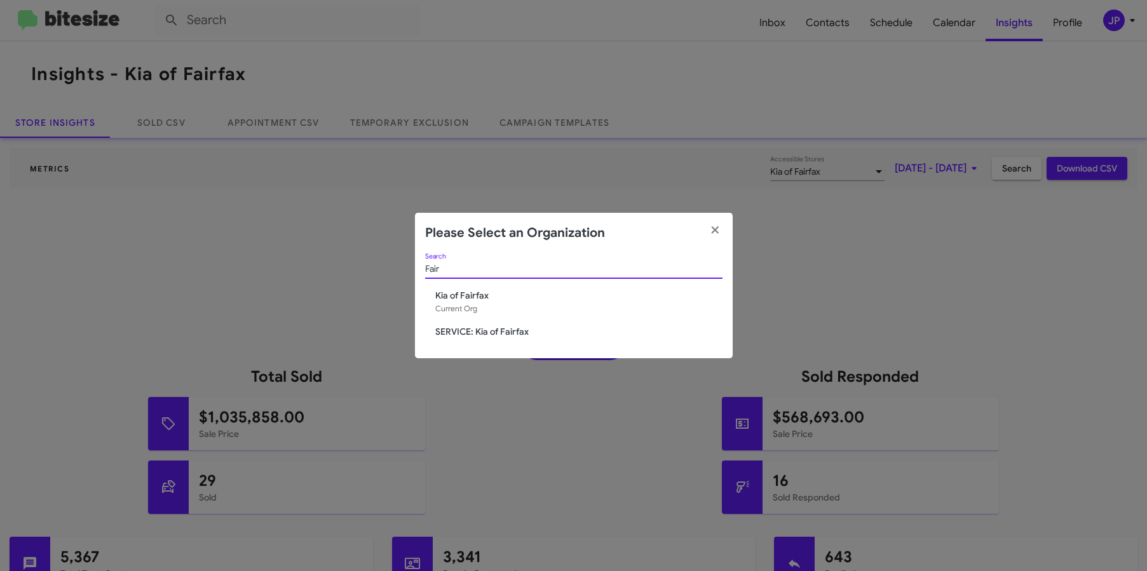
type input "Fair"
click at [473, 345] on div "Fair Search Kia of Fairfax Current Org SERVICE: Kia of Fairfax" at bounding box center [574, 305] width 318 height 105
click at [487, 332] on span "SERVICE: Kia of Fairfax" at bounding box center [578, 331] width 287 height 13
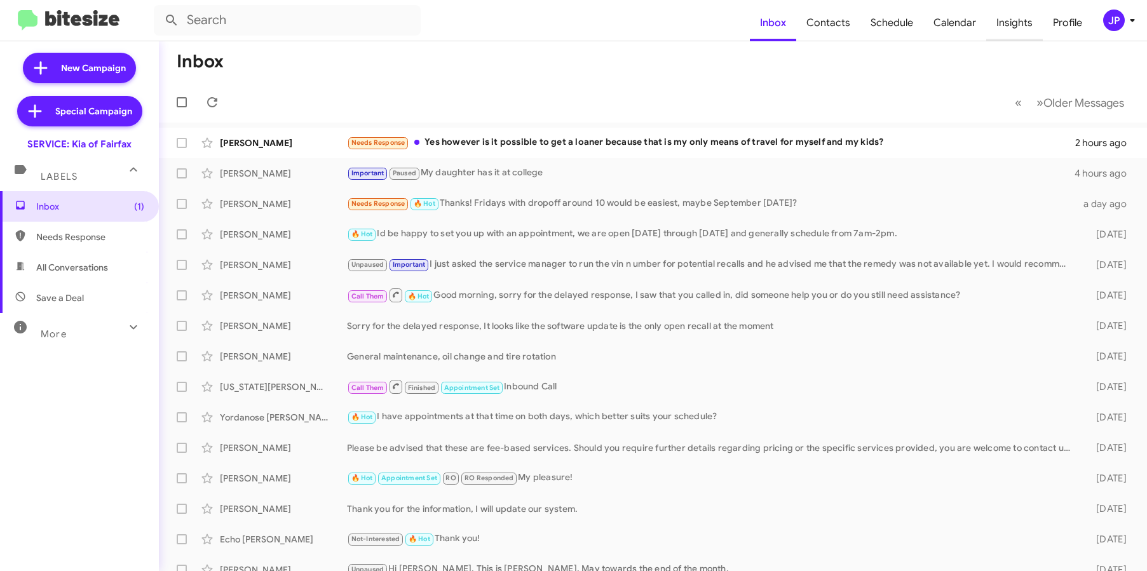
click at [1017, 20] on span "Insights" at bounding box center [1014, 22] width 57 height 37
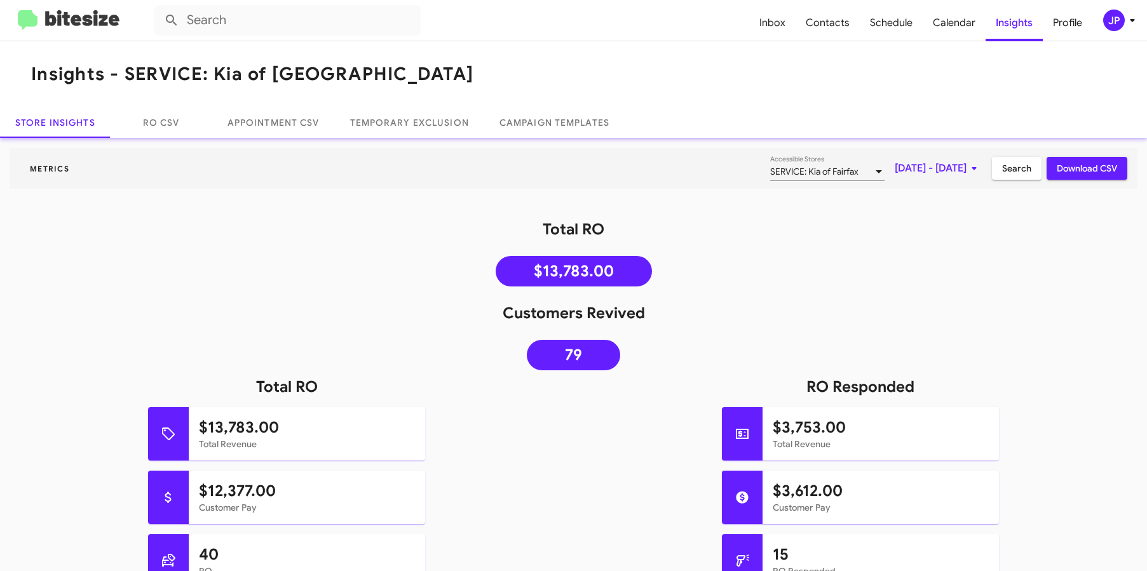
scroll to position [414, 0]
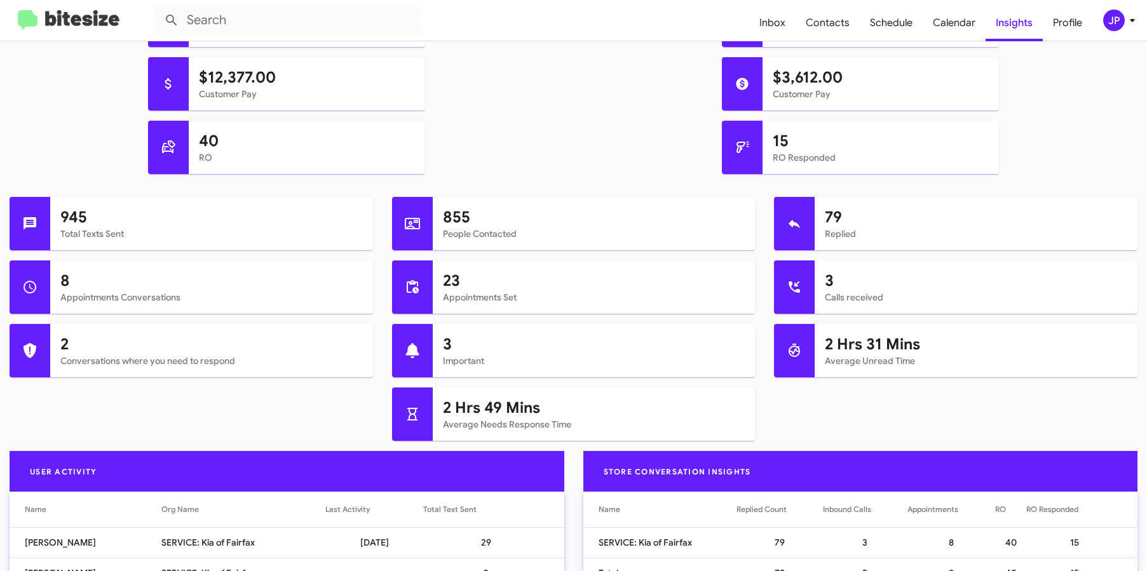
click at [65, 37] on mat-toolbar "Inbox Contacts Schedule Calendar Insights Profile JP" at bounding box center [573, 20] width 1147 height 41
click at [70, 30] on img at bounding box center [69, 20] width 102 height 21
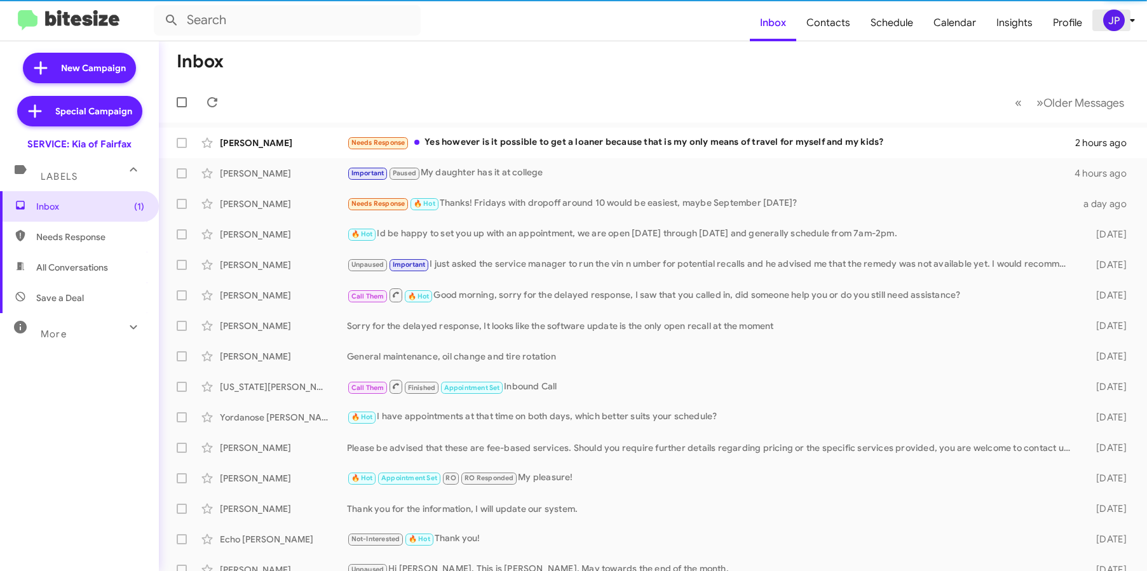
click at [1109, 25] on div "JP" at bounding box center [1114, 21] width 22 height 22
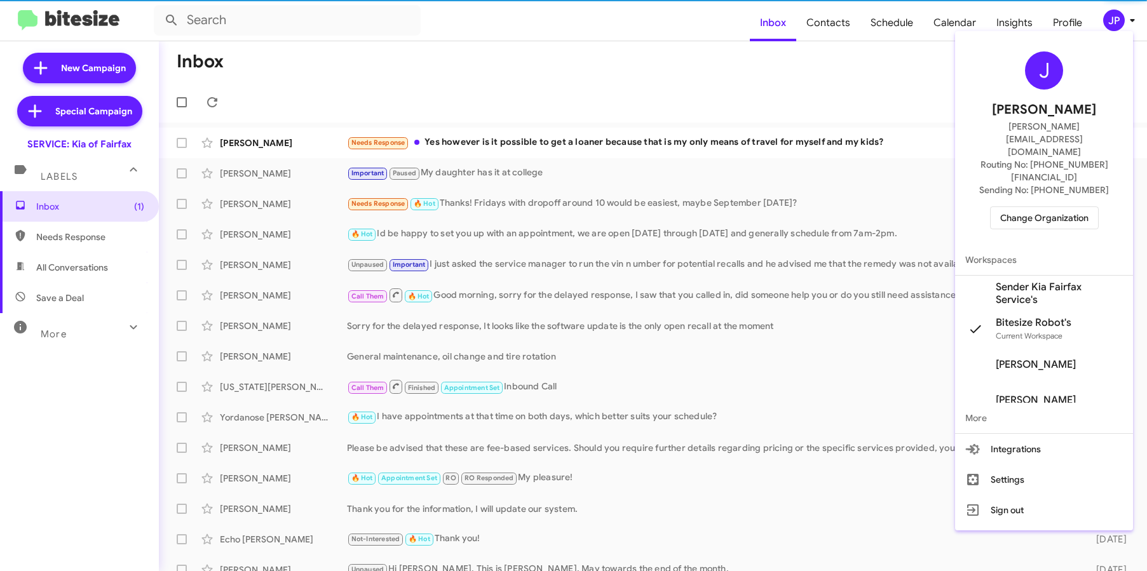
click at [1068, 207] on span "Change Organization" at bounding box center [1044, 218] width 88 height 22
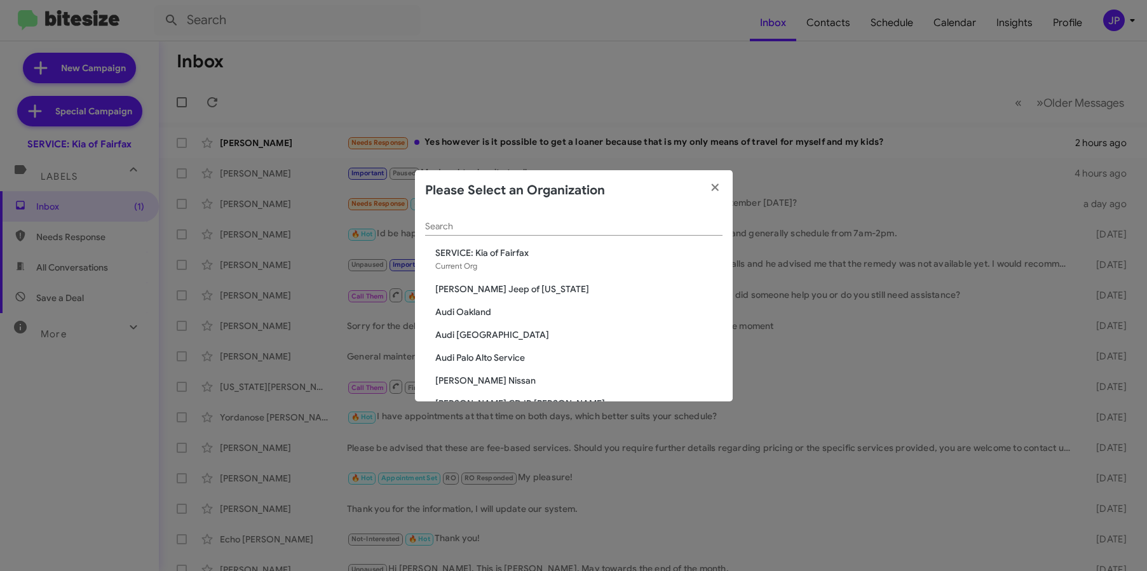
click at [479, 233] on div "Search" at bounding box center [573, 223] width 297 height 25
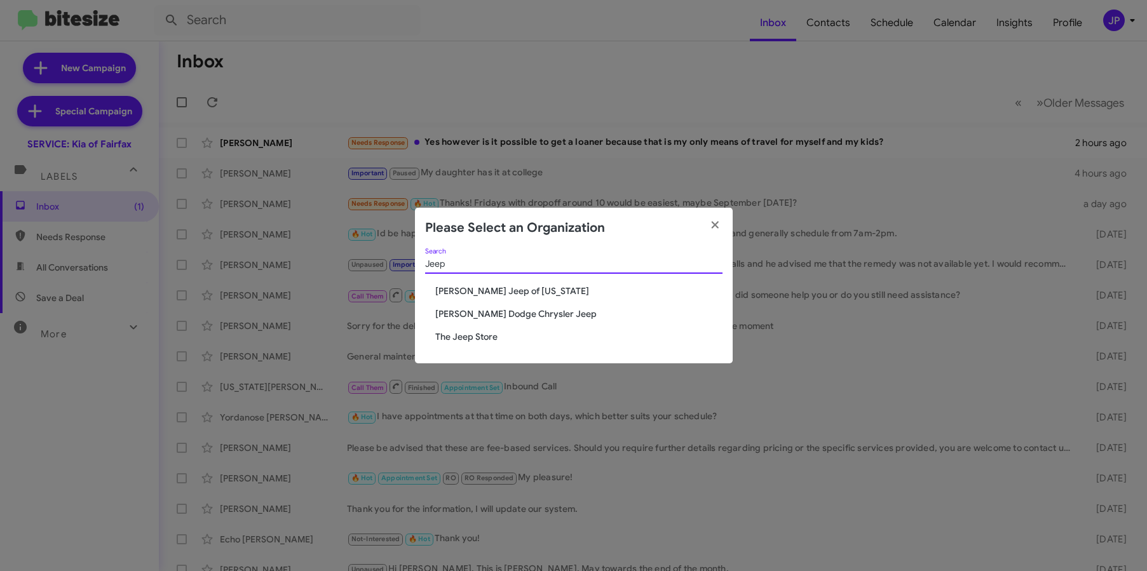
type input "Jeep"
click at [475, 328] on div "Jeep Search Adams Jeep of Maryland Nielsen Dodge Chrysler Jeep The Jeep Store" at bounding box center [574, 305] width 318 height 115
click at [473, 337] on span "The Jeep Store" at bounding box center [578, 336] width 287 height 13
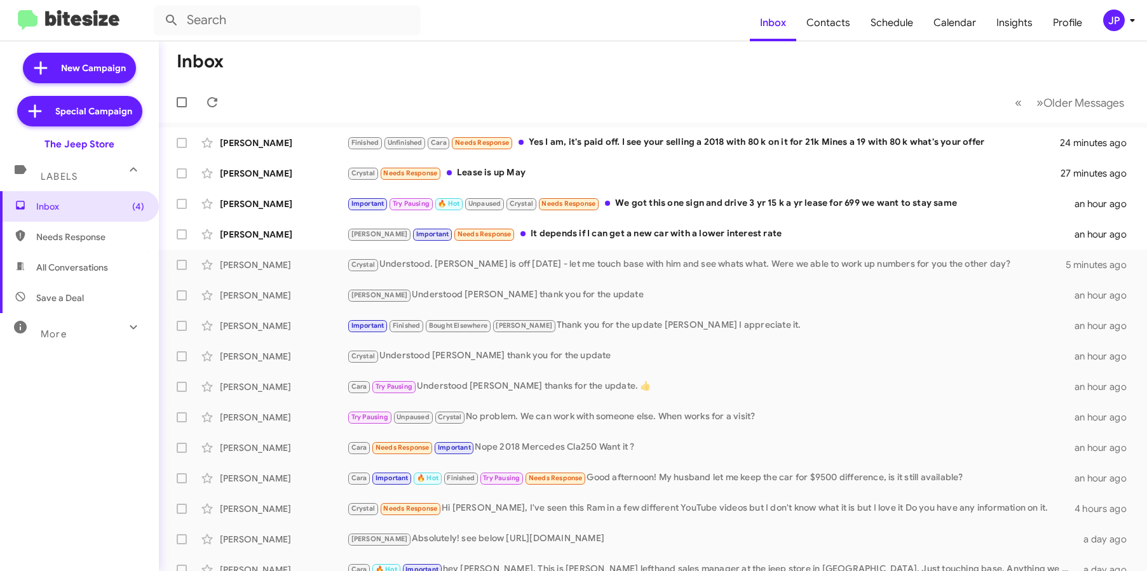
click at [1141, 13] on mat-toolbar "Inbox Contacts Schedule Calendar Insights Profile JP" at bounding box center [573, 20] width 1147 height 41
click at [1133, 22] on icon at bounding box center [1131, 20] width 15 height 15
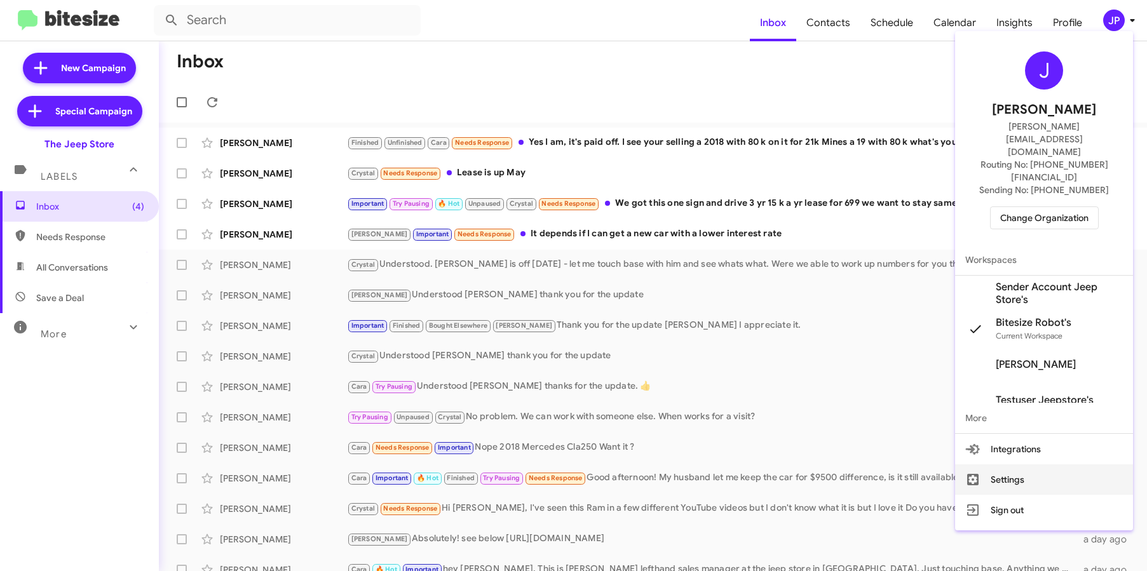
click at [1030, 464] on button "Settings" at bounding box center [1044, 479] width 178 height 30
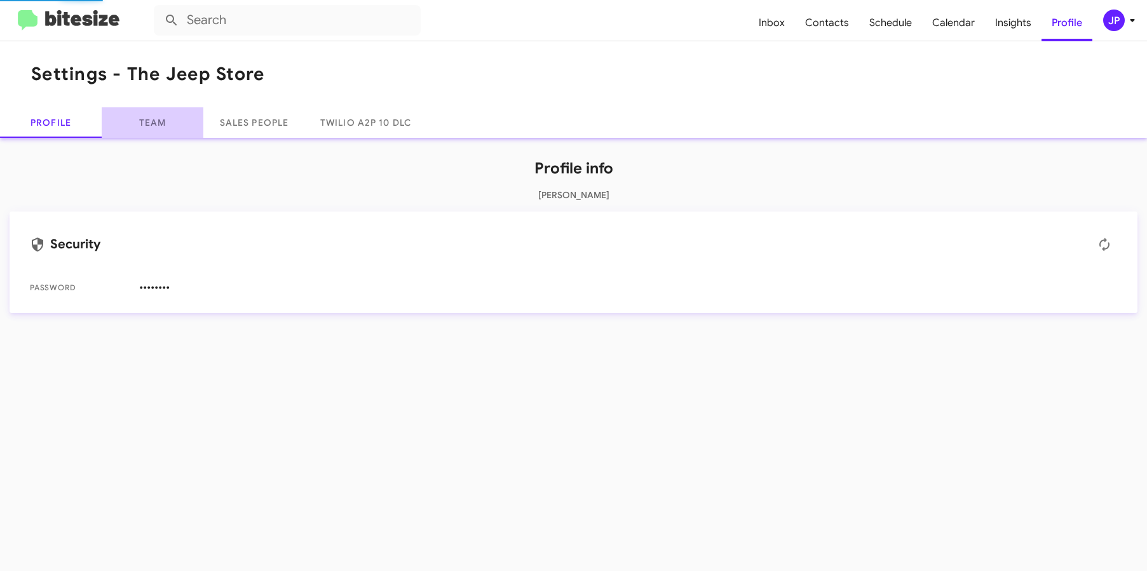
click at [151, 116] on link "Team" at bounding box center [153, 122] width 102 height 30
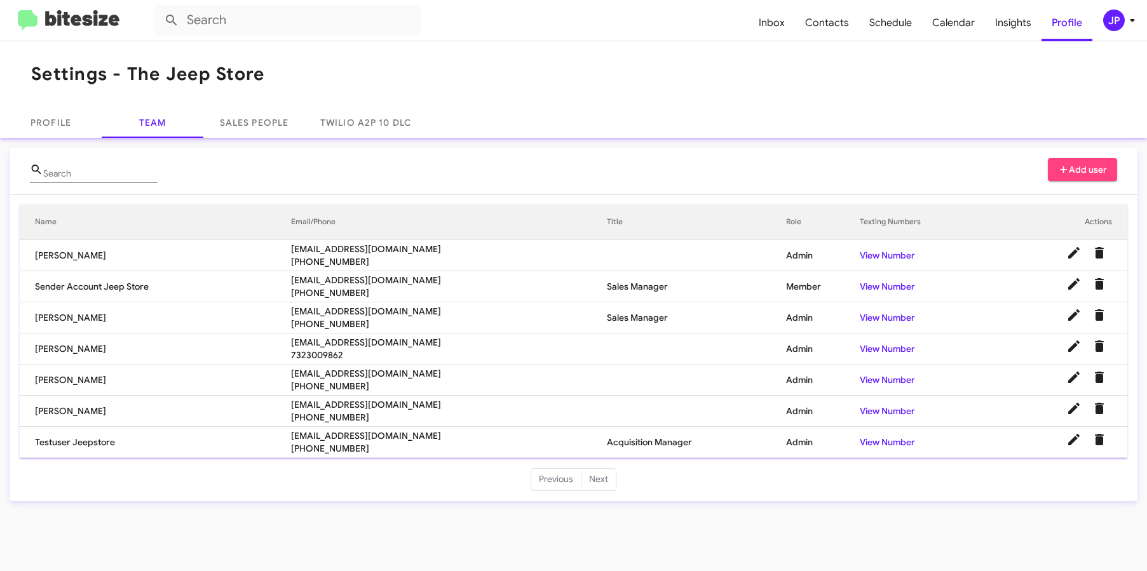
click at [103, 318] on td "Mike Lefthand" at bounding box center [155, 317] width 271 height 31
click at [1054, 68] on mat-toolbar "Settings - The Jeep Store" at bounding box center [573, 74] width 1147 height 66
click at [1018, 37] on span "Insights" at bounding box center [1013, 22] width 57 height 37
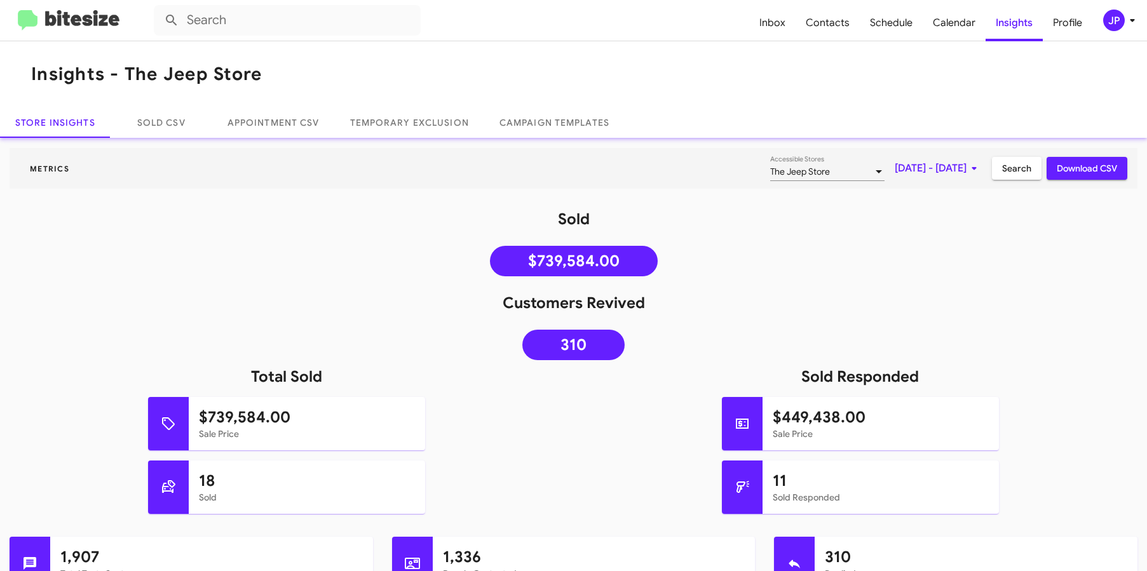
click at [1129, 22] on icon at bounding box center [1131, 20] width 15 height 15
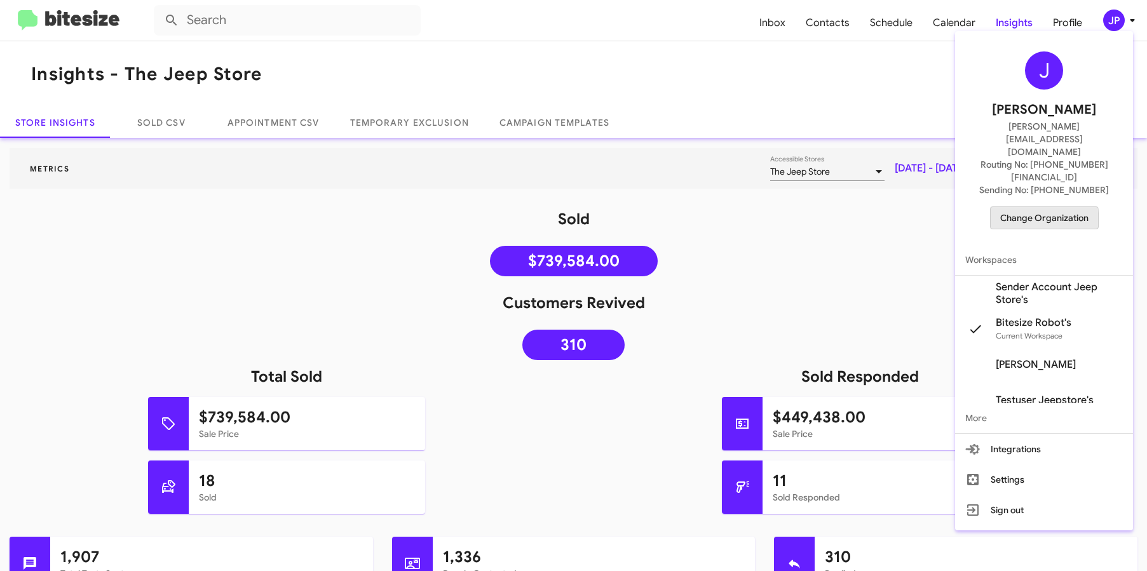
click at [1020, 207] on span "Change Organization" at bounding box center [1044, 218] width 88 height 22
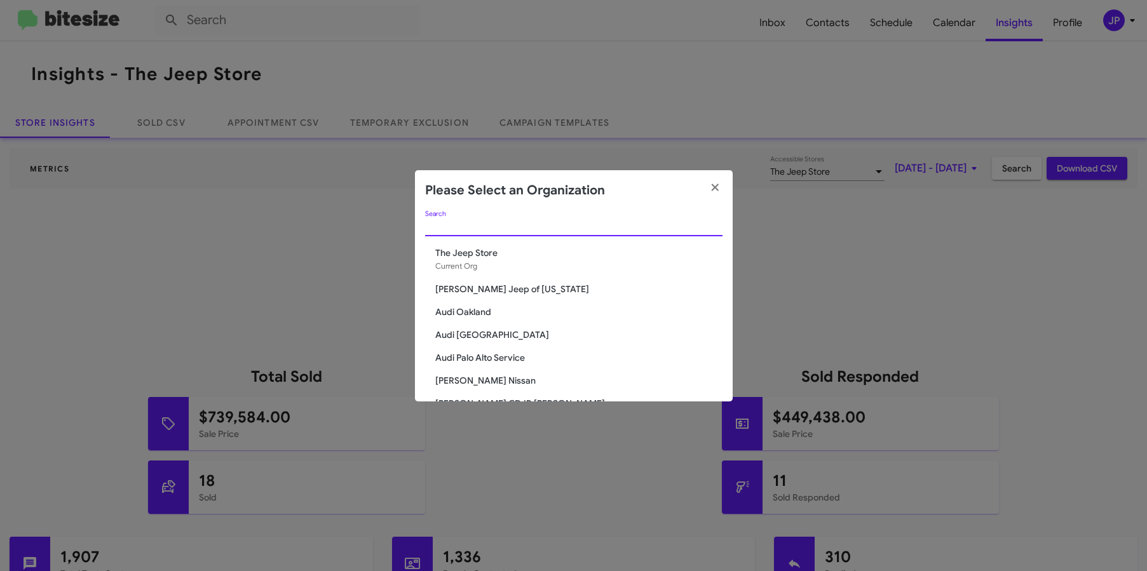
click at [475, 226] on input "Search" at bounding box center [573, 227] width 297 height 10
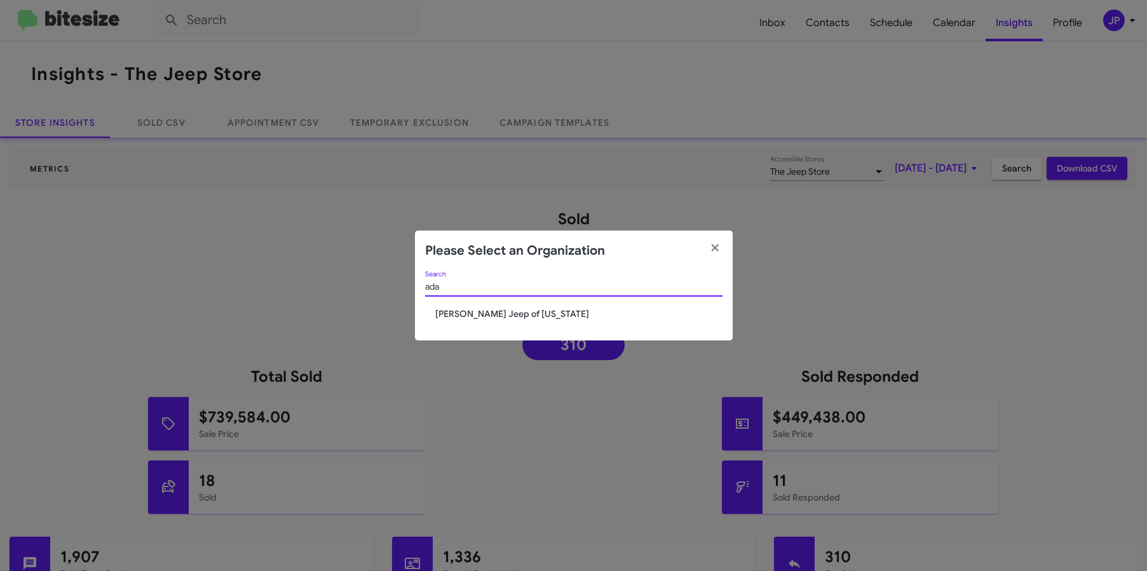
type input "ada"
click at [488, 312] on span "Adams Jeep of Maryland" at bounding box center [578, 313] width 287 height 13
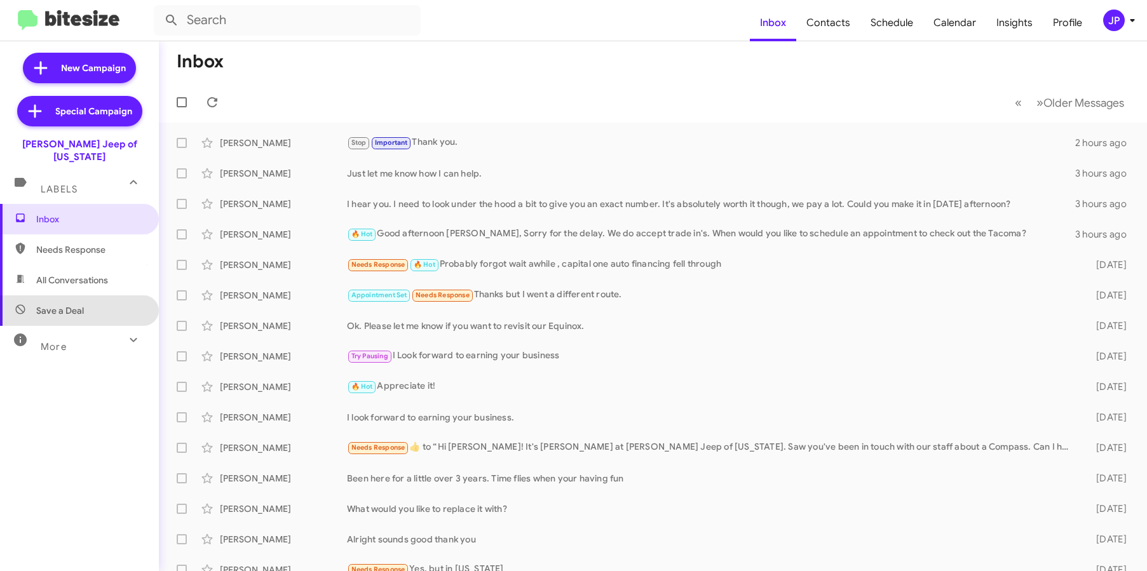
click at [78, 307] on span "Save a Deal" at bounding box center [79, 310] width 159 height 30
type input "in:not-interested"
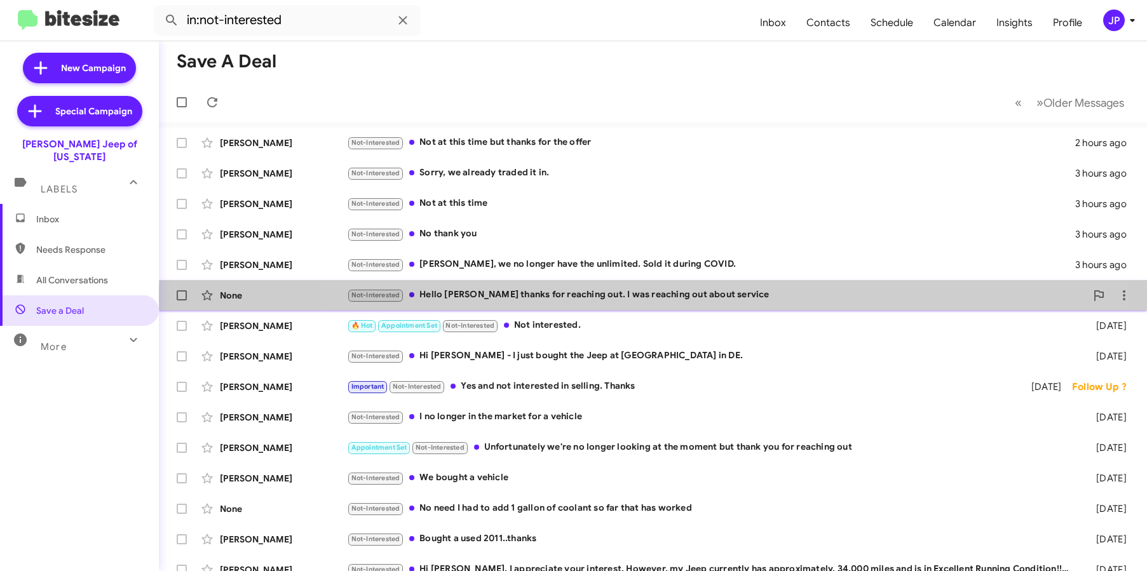
click at [720, 298] on div "Not-Interested Hello Chuck thanks for reaching out. I was reaching out about se…" at bounding box center [716, 295] width 739 height 15
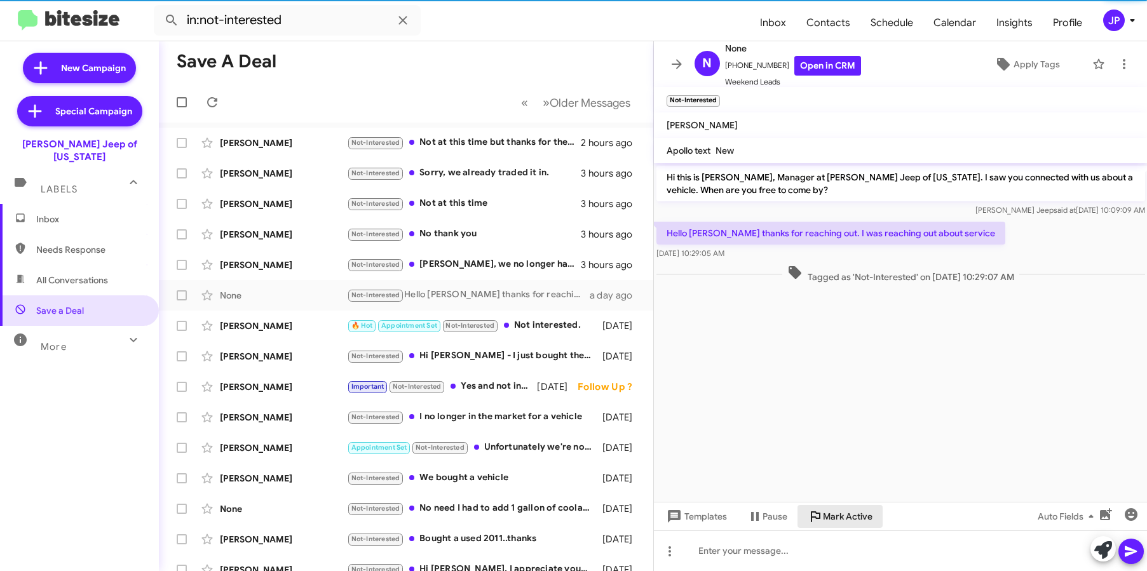
click at [865, 520] on span "Mark Active" at bounding box center [848, 516] width 50 height 23
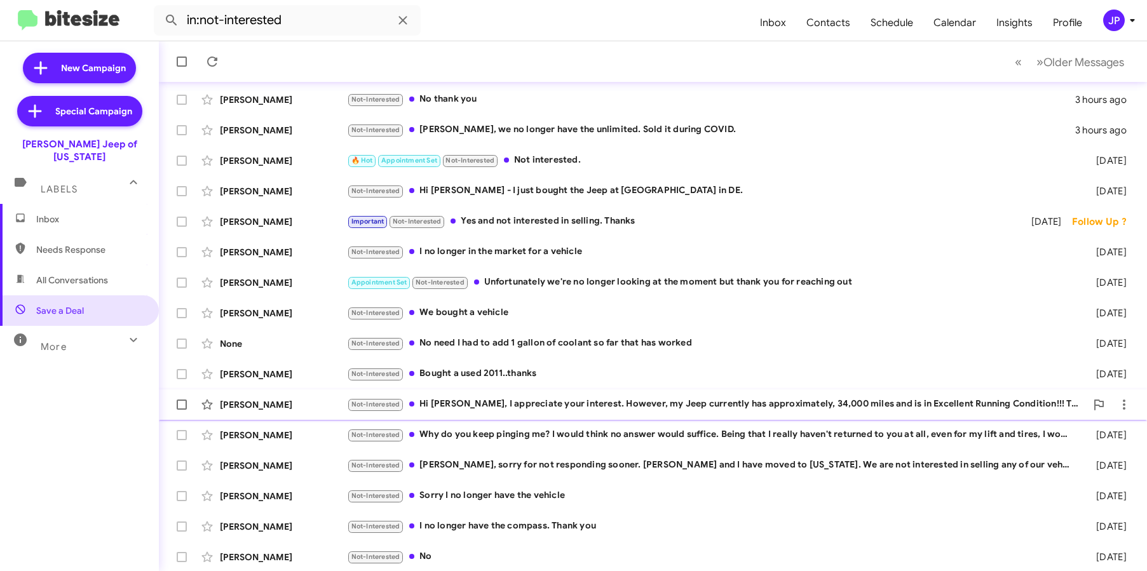
scroll to position [136, 0]
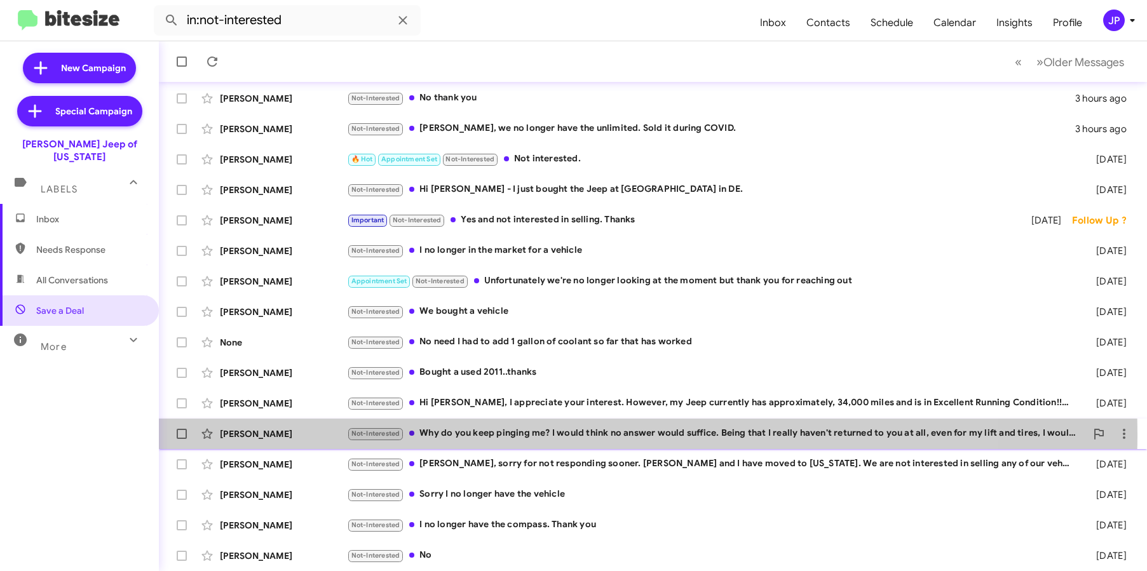
click at [502, 434] on div "Not-Interested Why do you keep pinging me? I would think no answer would suffic…" at bounding box center [716, 433] width 739 height 15
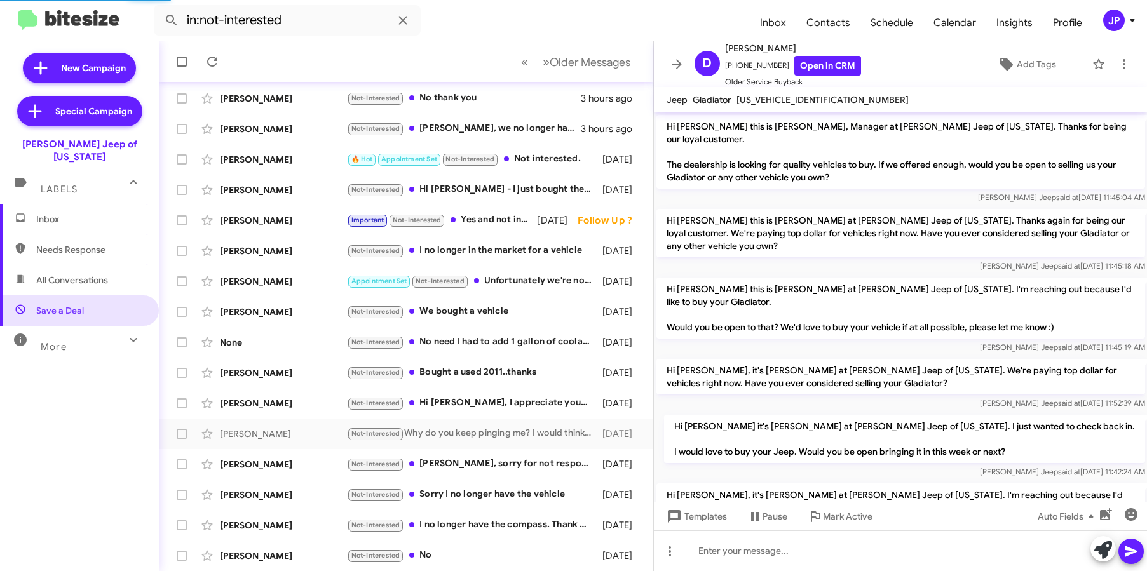
scroll to position [114, 0]
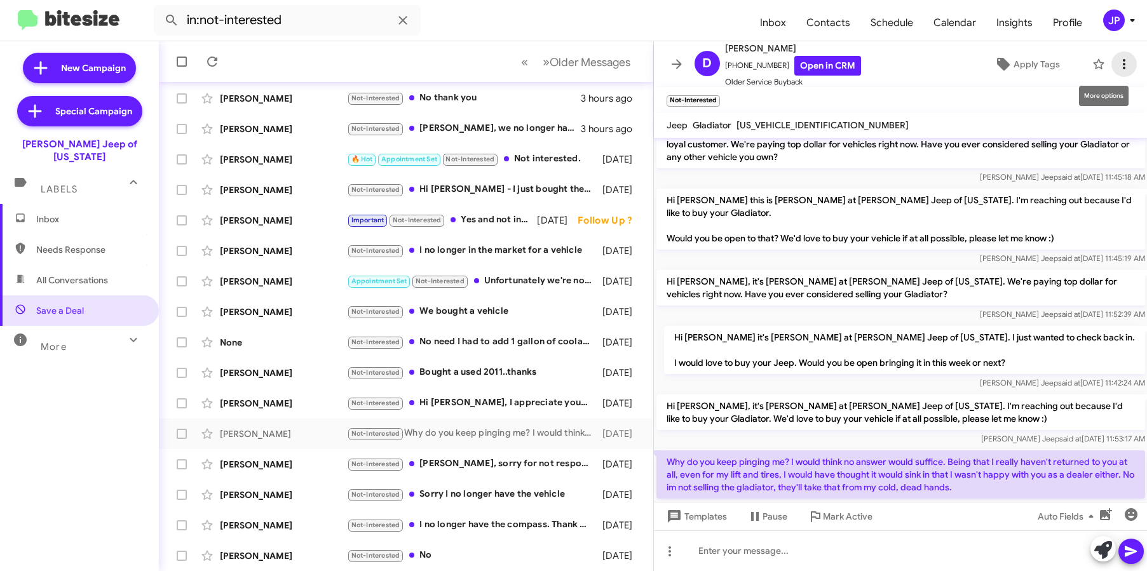
click at [1116, 71] on icon at bounding box center [1123, 64] width 15 height 15
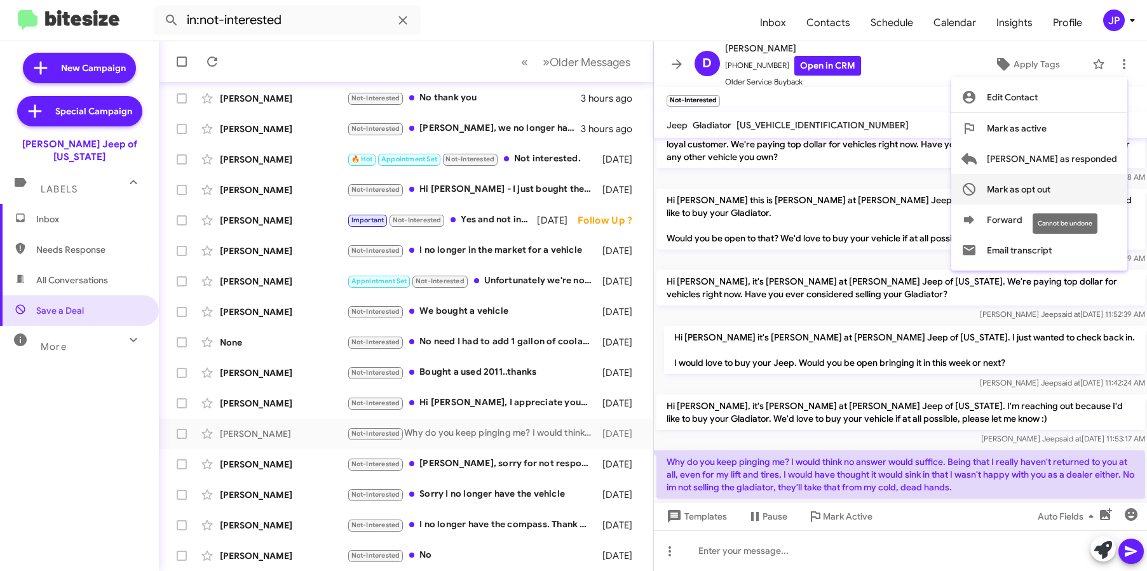
click at [1050, 194] on span "Mark as opt out" at bounding box center [1019, 189] width 64 height 30
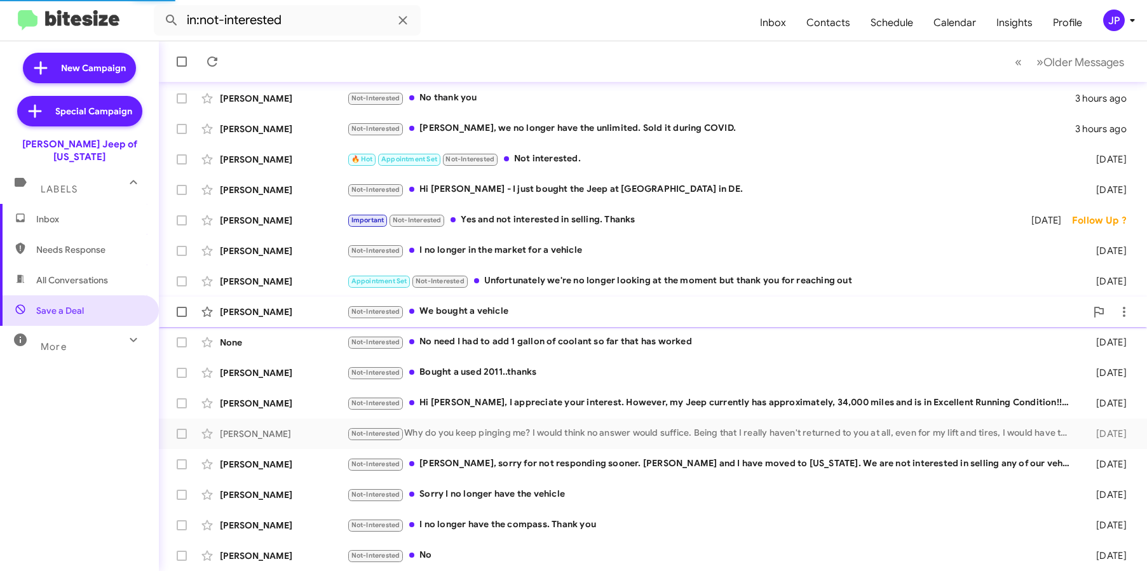
scroll to position [105, 0]
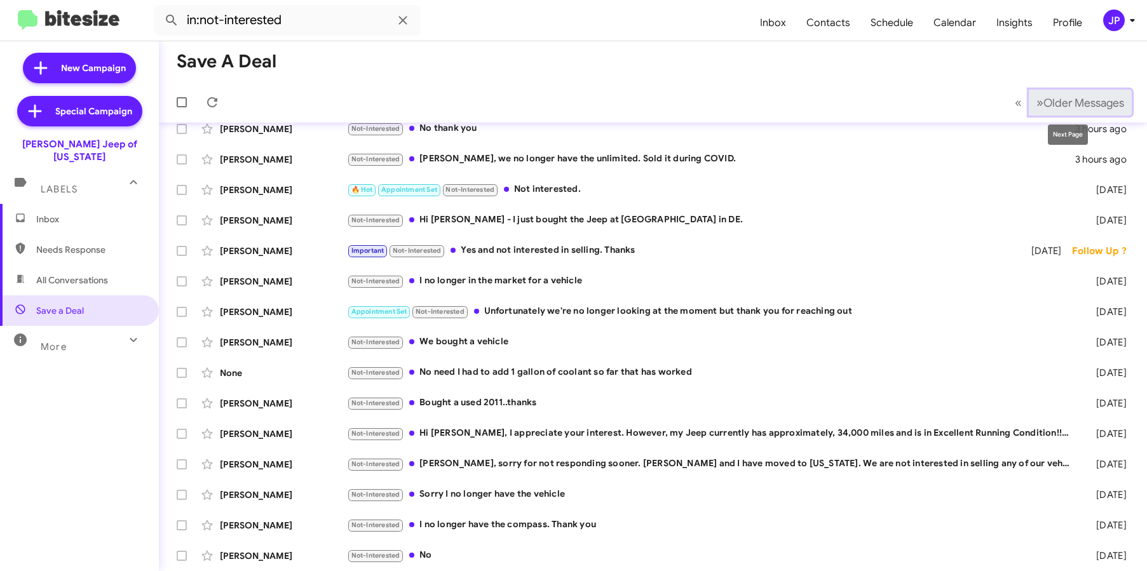
click at [1061, 104] on span "Older Messages" at bounding box center [1083, 103] width 81 height 14
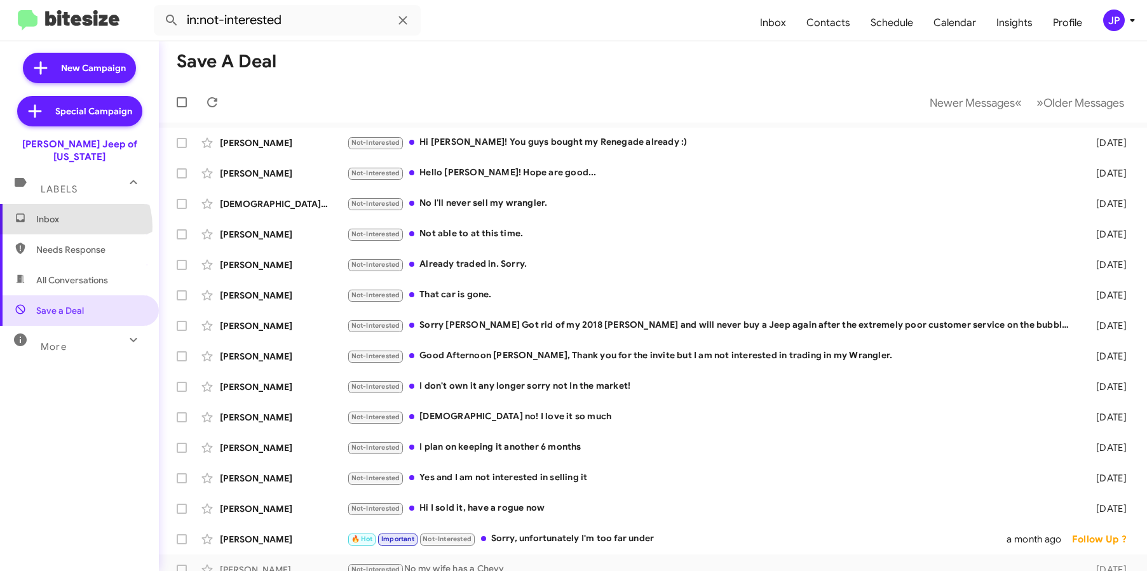
click at [71, 215] on span "Inbox" at bounding box center [79, 219] width 159 height 30
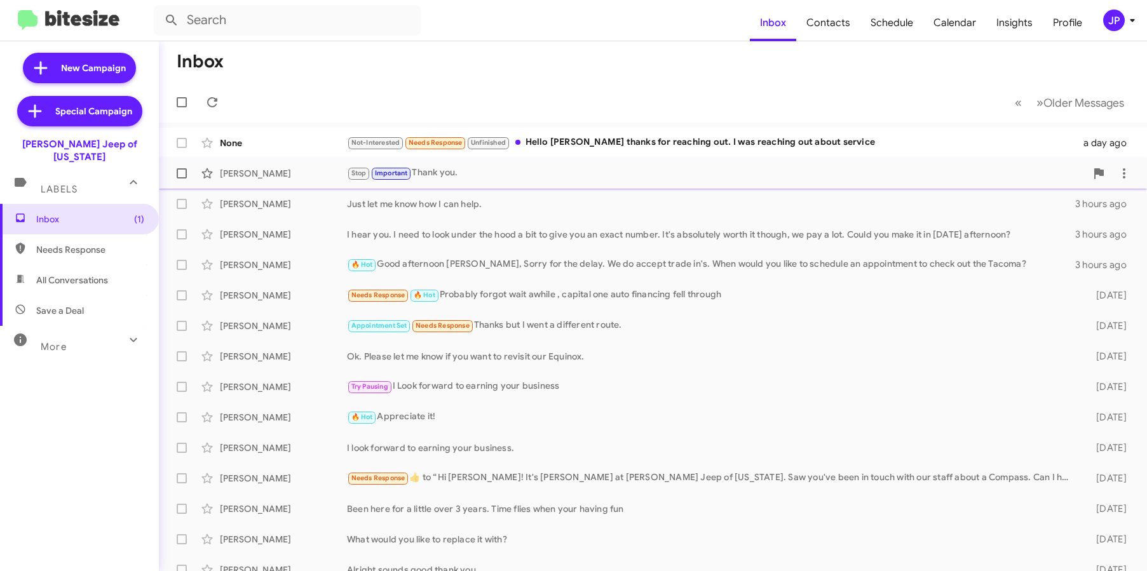
click at [433, 170] on div "Stop Important Thank you." at bounding box center [716, 173] width 739 height 15
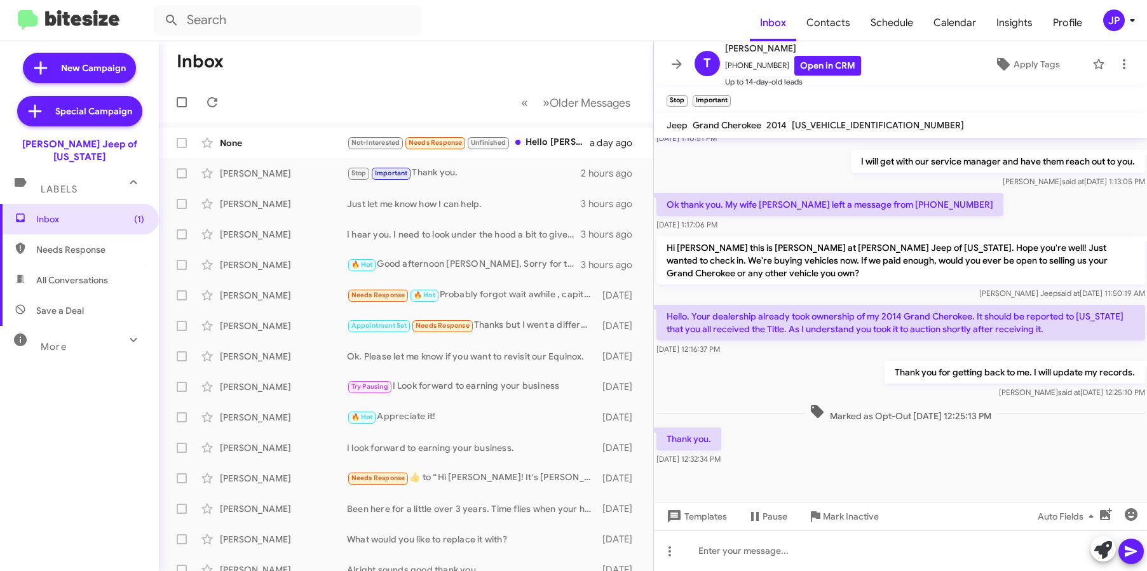
scroll to position [279, 0]
click at [1116, 61] on icon at bounding box center [1123, 64] width 15 height 15
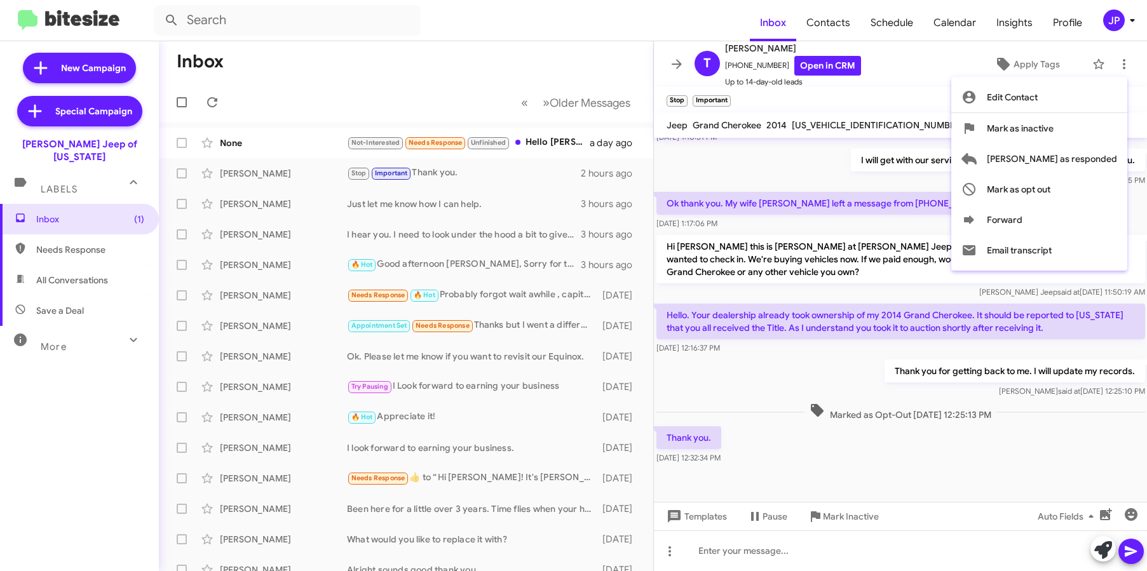
click at [939, 455] on div at bounding box center [573, 285] width 1147 height 571
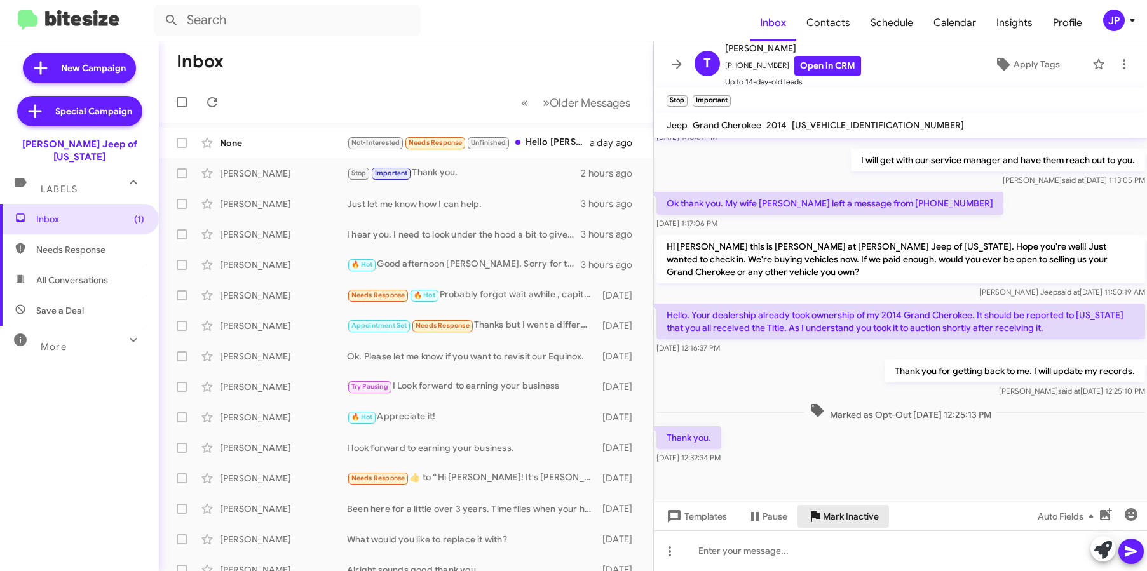
click at [866, 525] on span "Mark Inactive" at bounding box center [851, 516] width 56 height 23
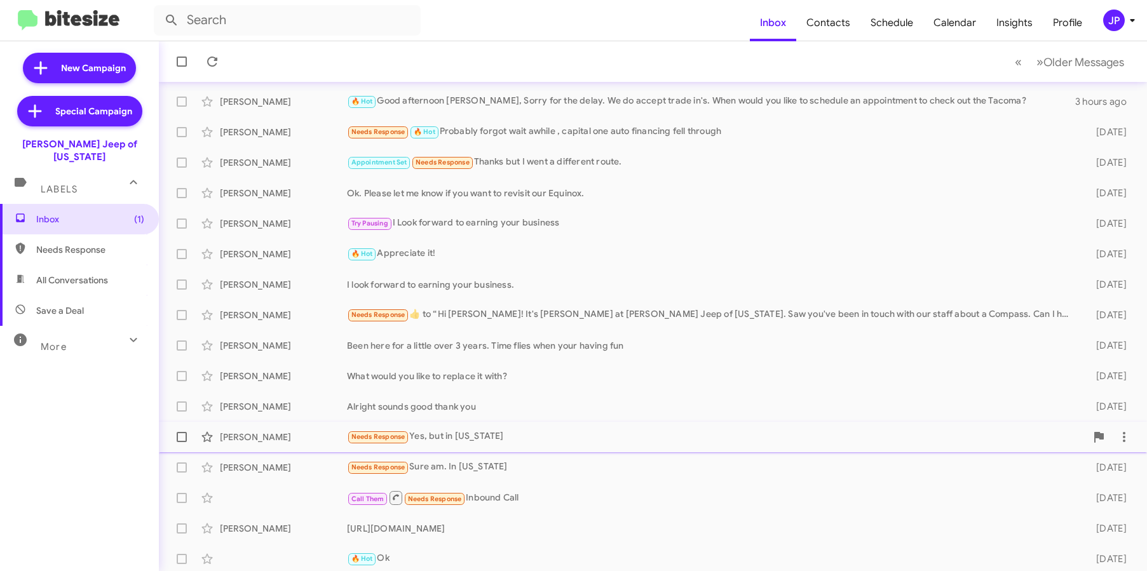
scroll to position [136, 0]
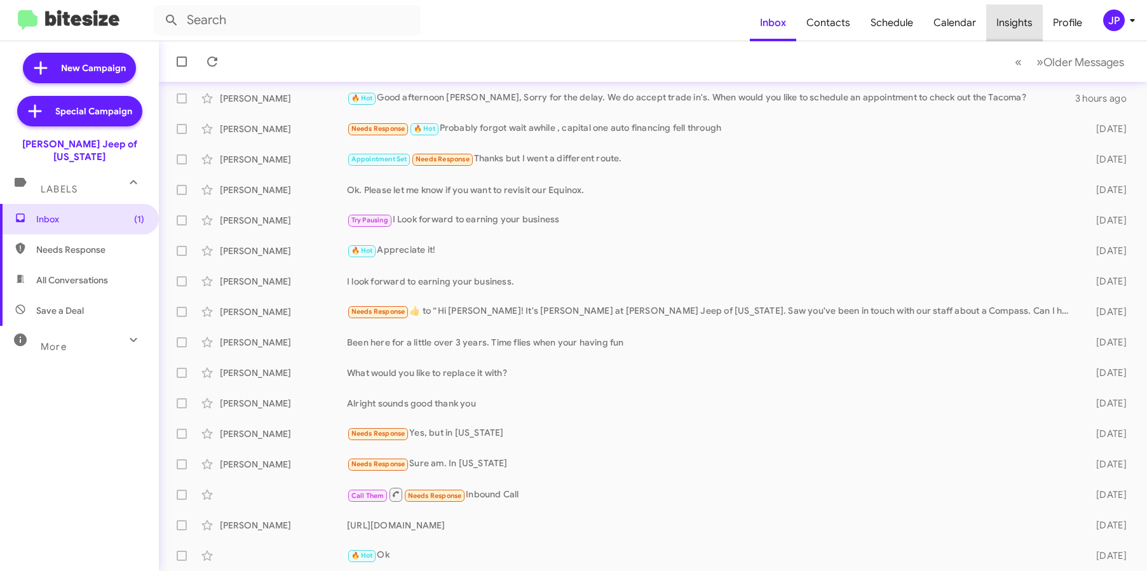
click at [1009, 28] on span "Insights" at bounding box center [1014, 22] width 57 height 37
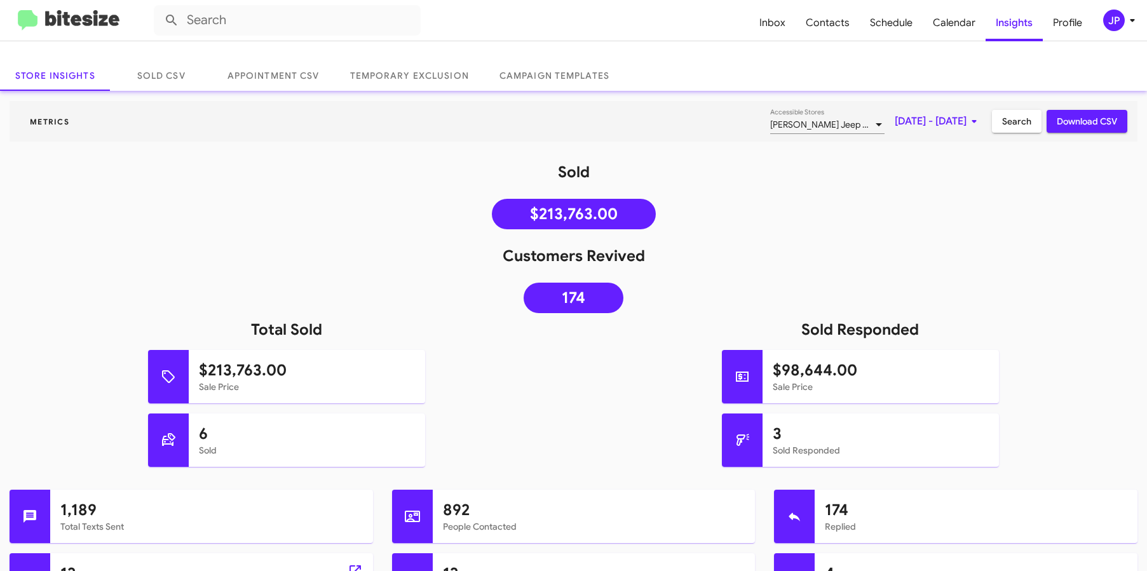
scroll to position [218, 0]
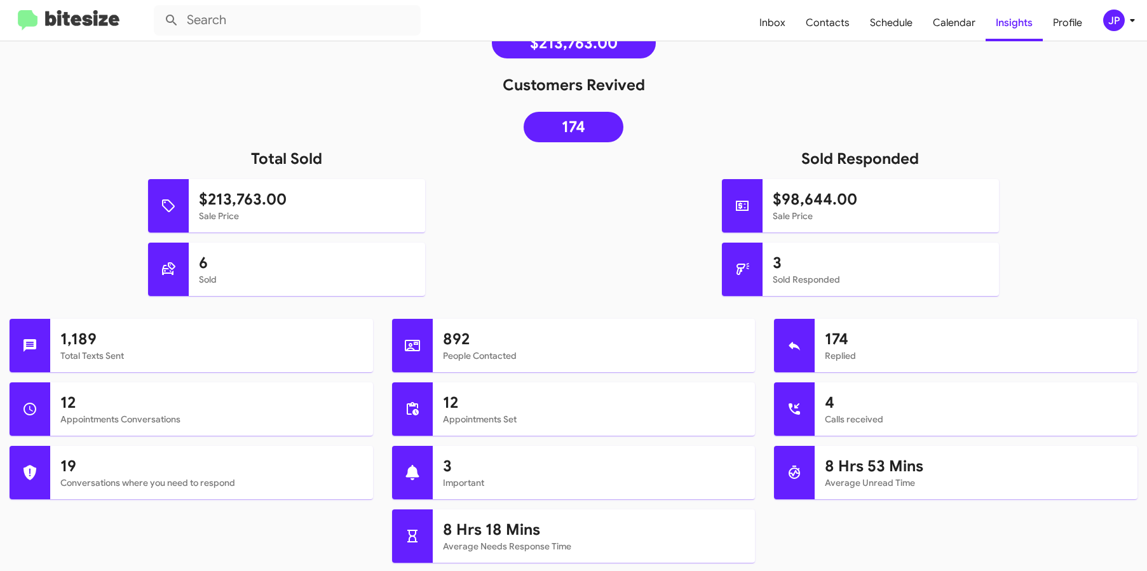
click at [74, 22] on img at bounding box center [69, 20] width 102 height 21
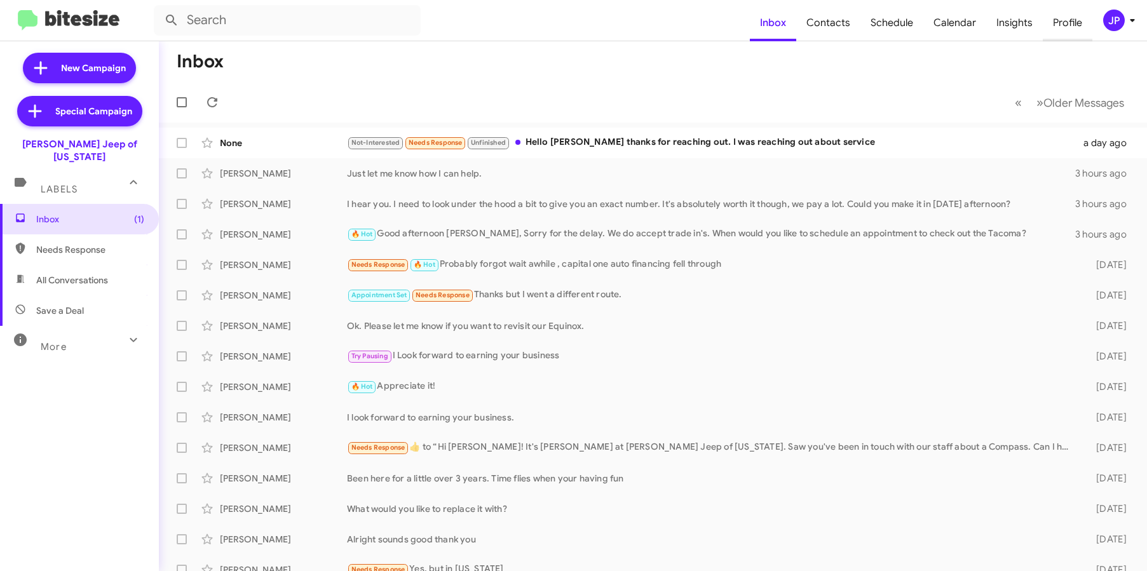
drag, startPoint x: 1094, startPoint y: 11, endPoint x: 1088, endPoint y: 8, distance: 7.7
click at [1089, 8] on mat-toolbar "Inbox Contacts Schedule Calendar Insights Profile JP" at bounding box center [573, 20] width 1147 height 41
click at [1107, 23] on div "JP" at bounding box center [1114, 21] width 22 height 22
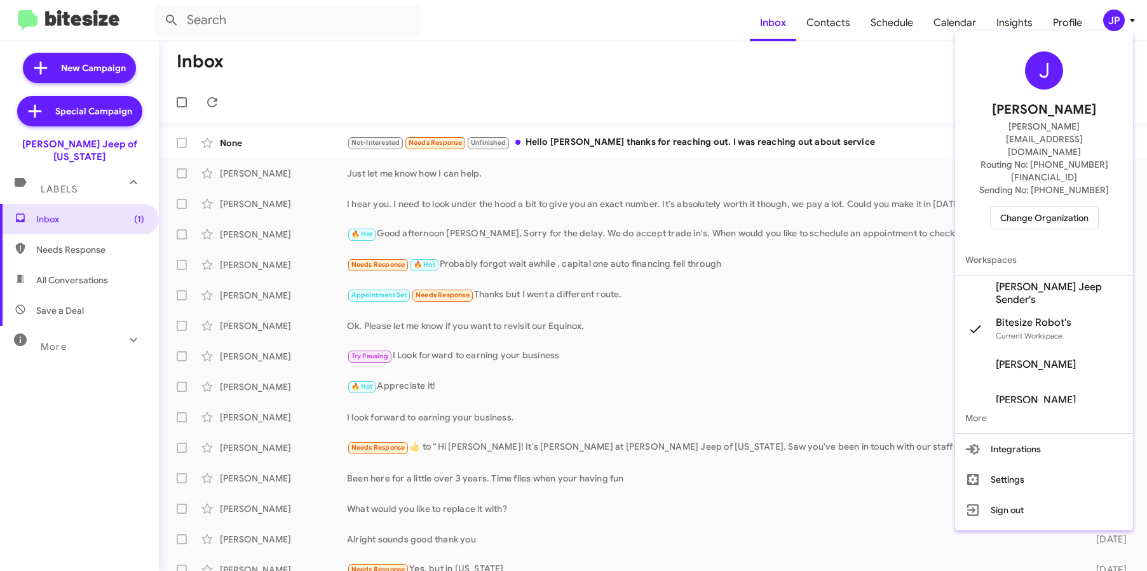
click at [1019, 207] on span "Change Organization" at bounding box center [1044, 218] width 88 height 22
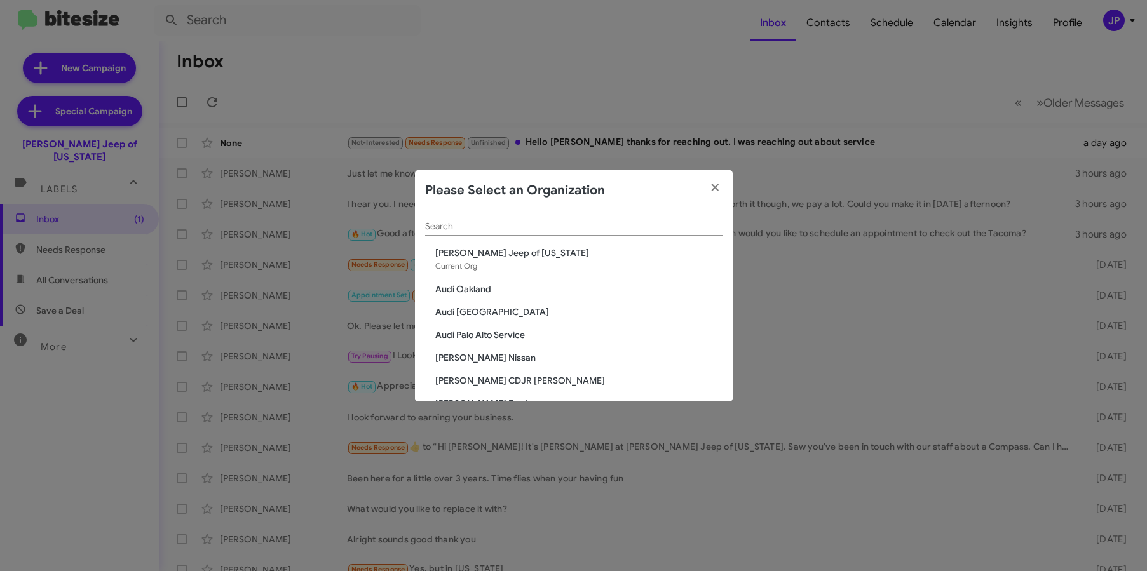
click at [516, 219] on div "Search" at bounding box center [573, 223] width 297 height 25
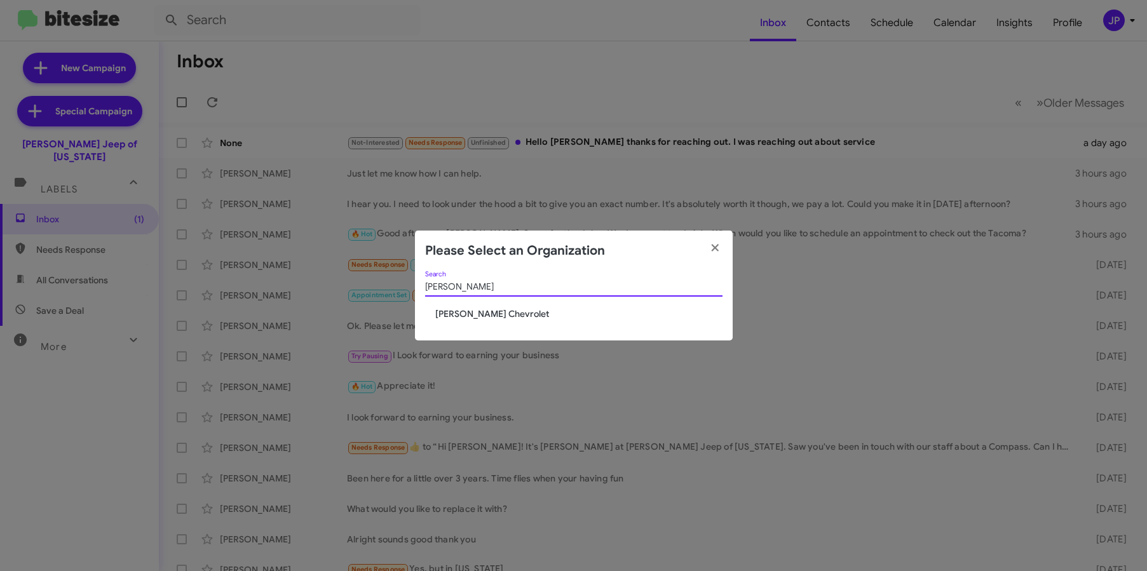
type input "Elkin"
click at [490, 314] on span "[PERSON_NAME] Chevrolet" at bounding box center [578, 313] width 287 height 13
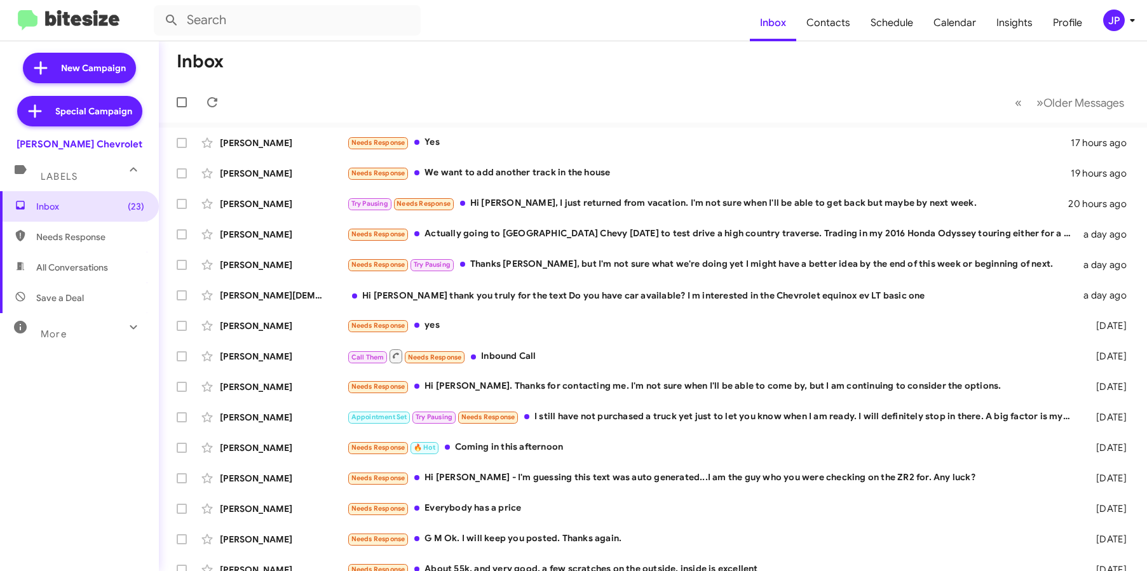
click at [1100, 18] on button "JP" at bounding box center [1112, 21] width 41 height 22
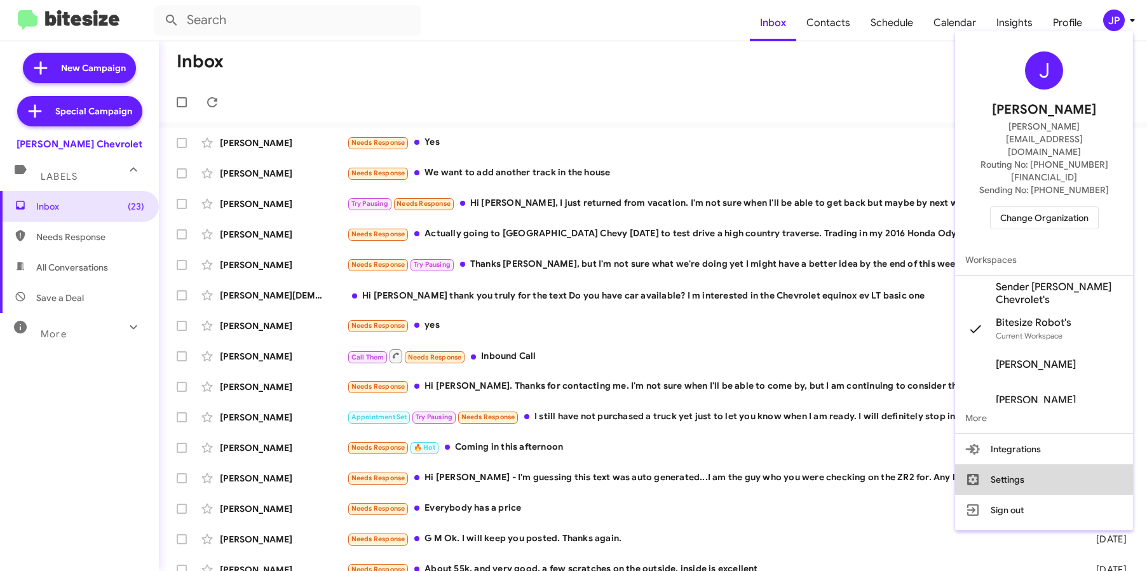
click at [1020, 464] on button "Settings" at bounding box center [1044, 479] width 178 height 30
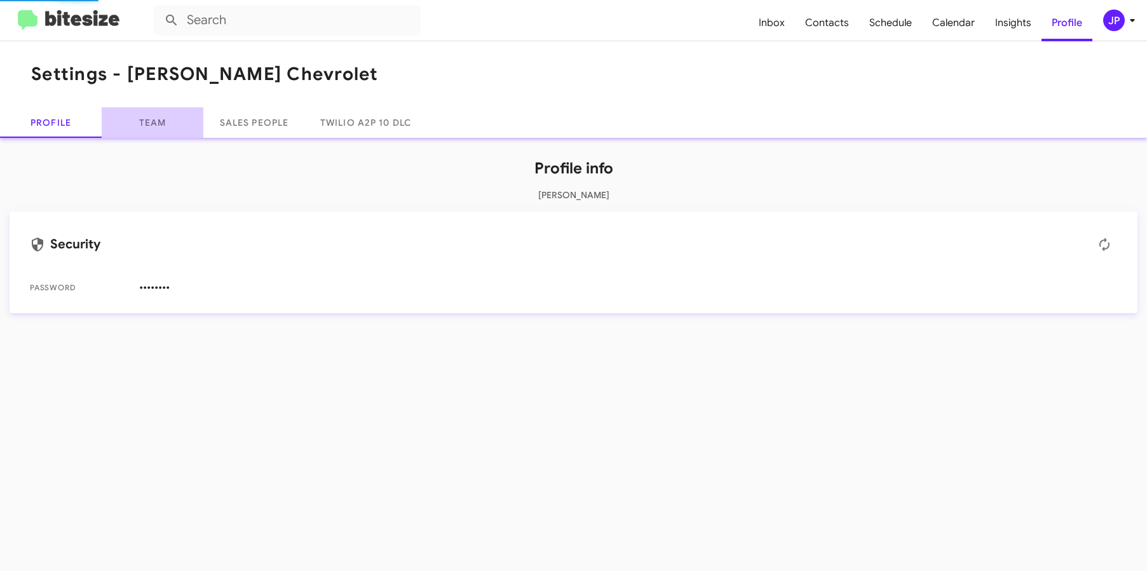
click at [152, 132] on link "Team" at bounding box center [153, 122] width 102 height 30
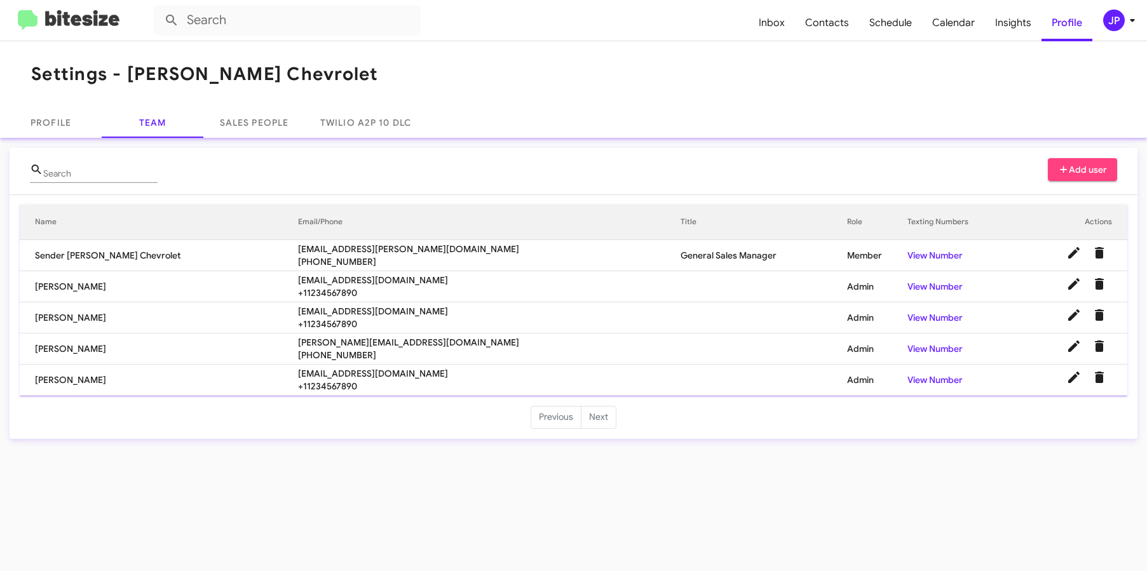
click at [77, 19] on img at bounding box center [69, 20] width 102 height 21
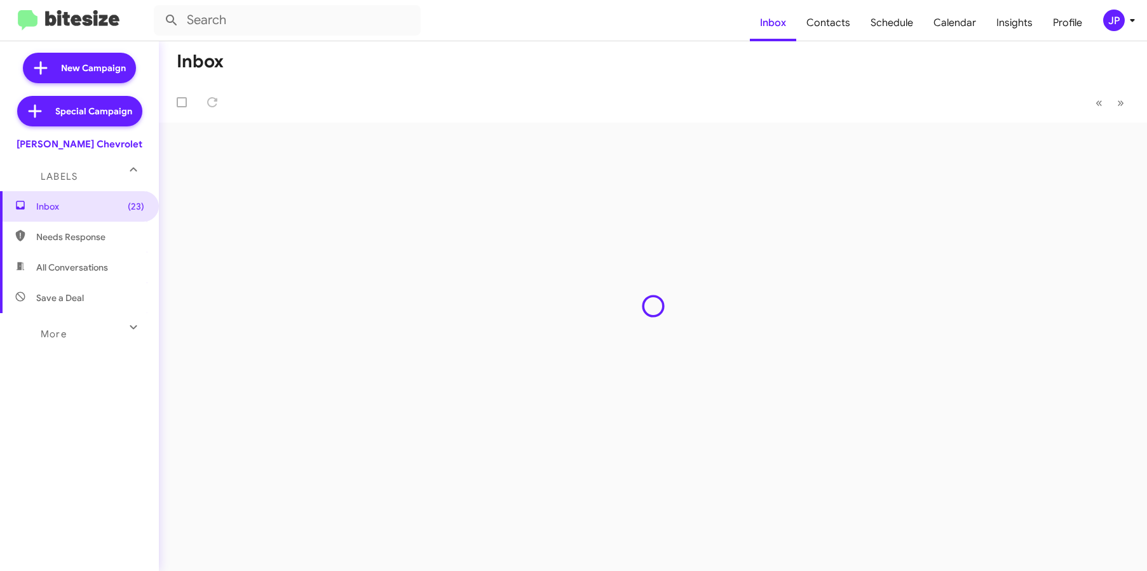
click at [77, 19] on img at bounding box center [69, 20] width 102 height 21
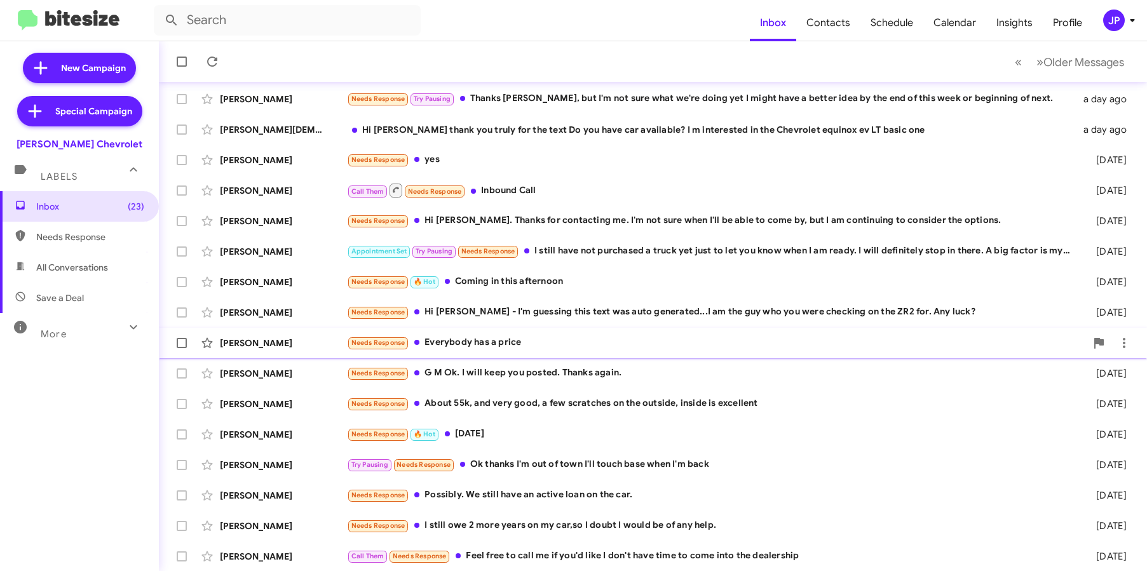
scroll to position [166, 0]
click at [1007, 21] on span "Insights" at bounding box center [1014, 22] width 57 height 37
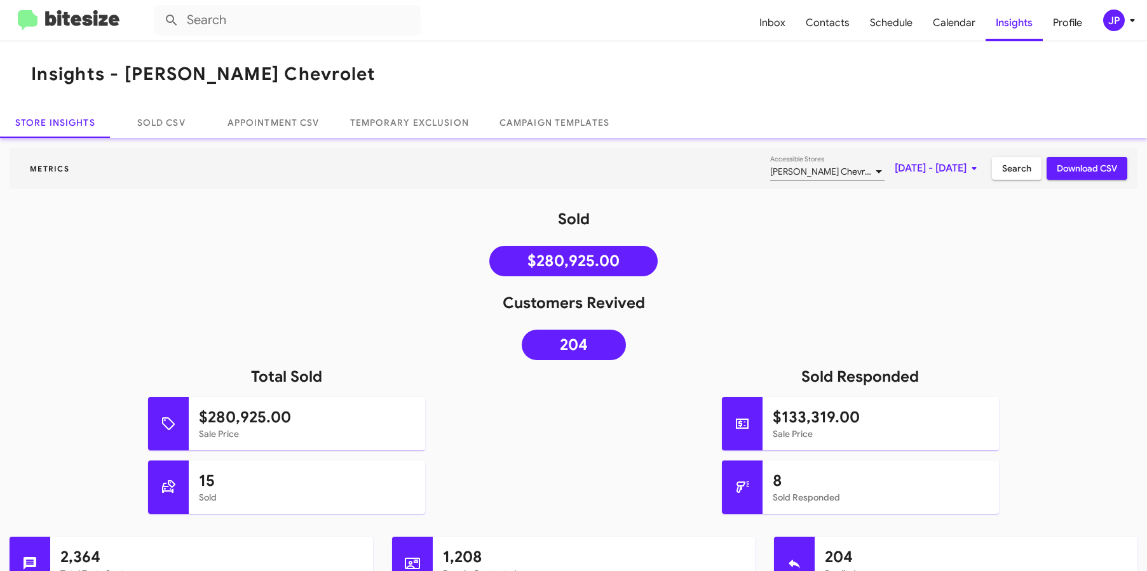
scroll to position [3, 0]
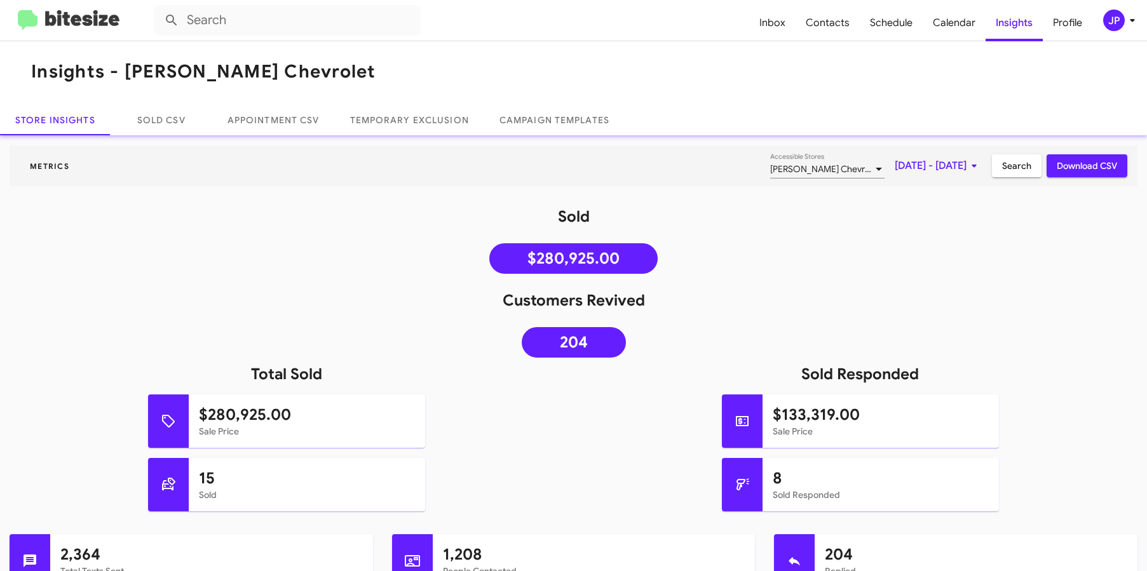
click at [102, 19] on img at bounding box center [69, 20] width 102 height 21
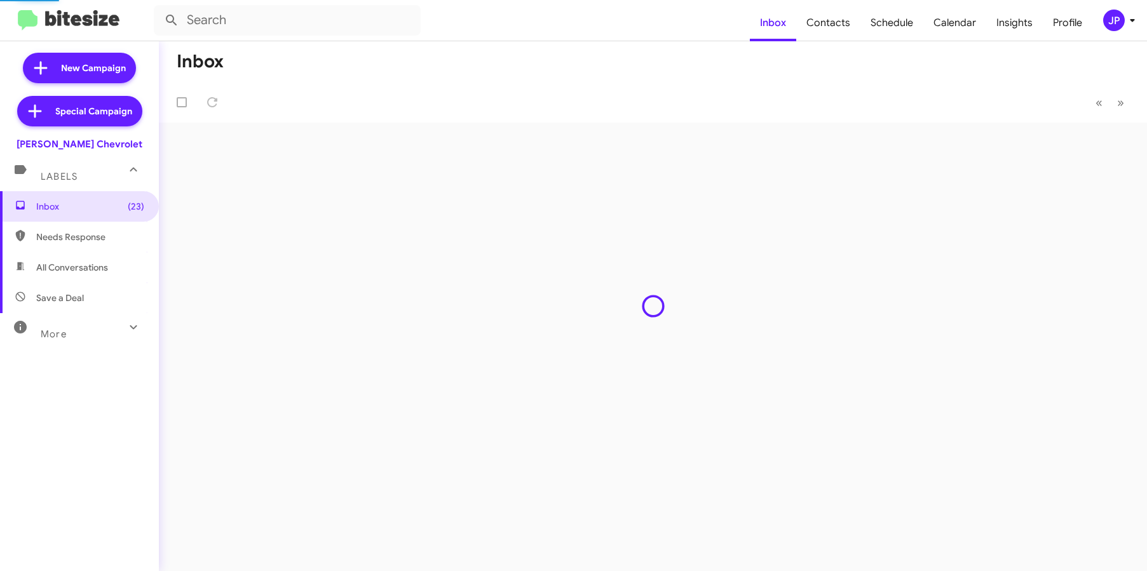
click at [1119, 25] on div "JP" at bounding box center [1114, 21] width 22 height 22
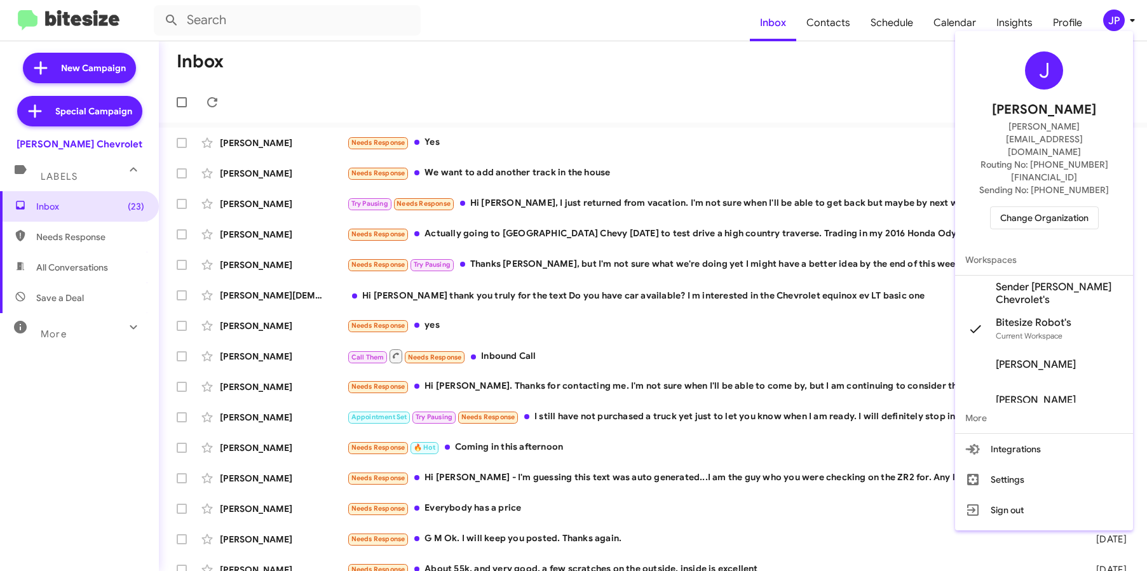
click at [1052, 207] on span "Change Organization" at bounding box center [1044, 218] width 88 height 22
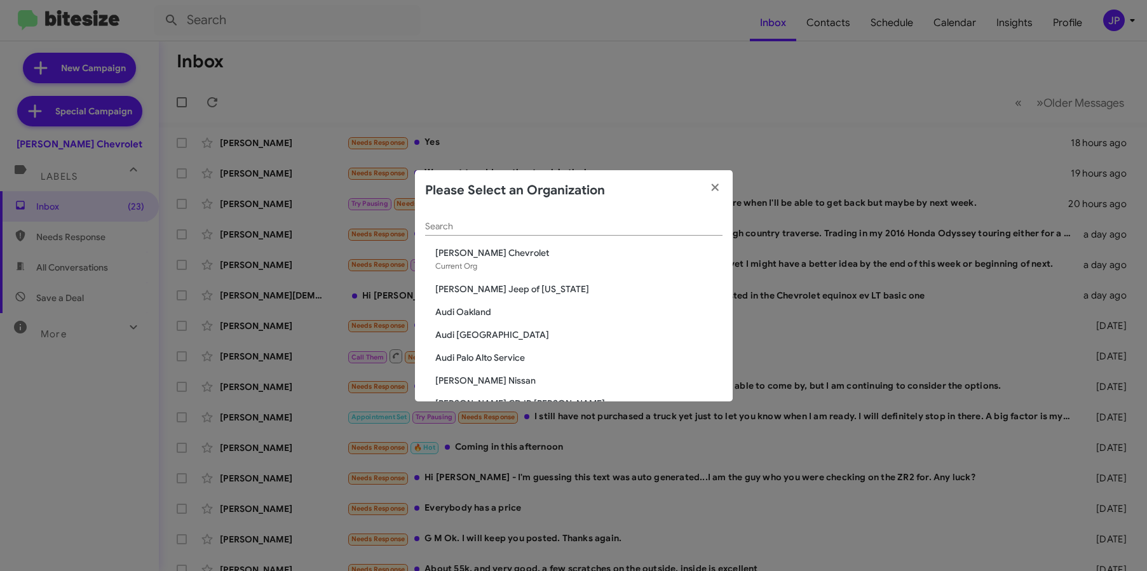
click at [564, 207] on div "Please Select an Organization" at bounding box center [574, 190] width 318 height 41
click at [554, 226] on input "Search" at bounding box center [573, 227] width 297 height 10
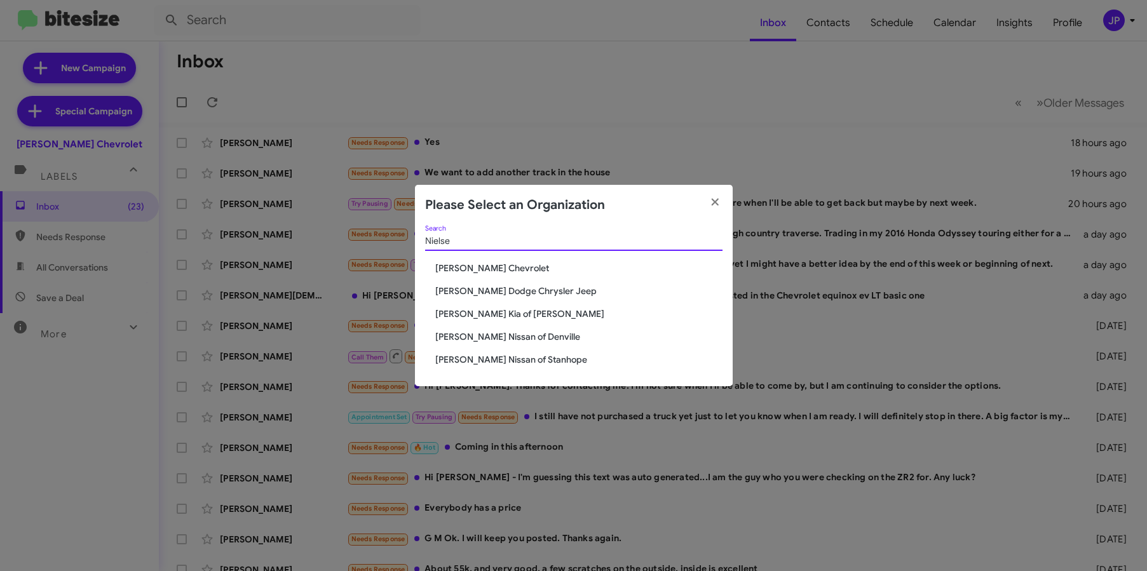
type input "Nielse"
click at [518, 305] on div "Nielse Search [PERSON_NAME] Chevrolet [PERSON_NAME] Dodge Chrysler Jeep [PERSON…" at bounding box center [574, 306] width 318 height 161
click at [516, 309] on span "[PERSON_NAME] Kia of [PERSON_NAME]" at bounding box center [578, 313] width 287 height 13
